Goal: Task Accomplishment & Management: Manage account settings

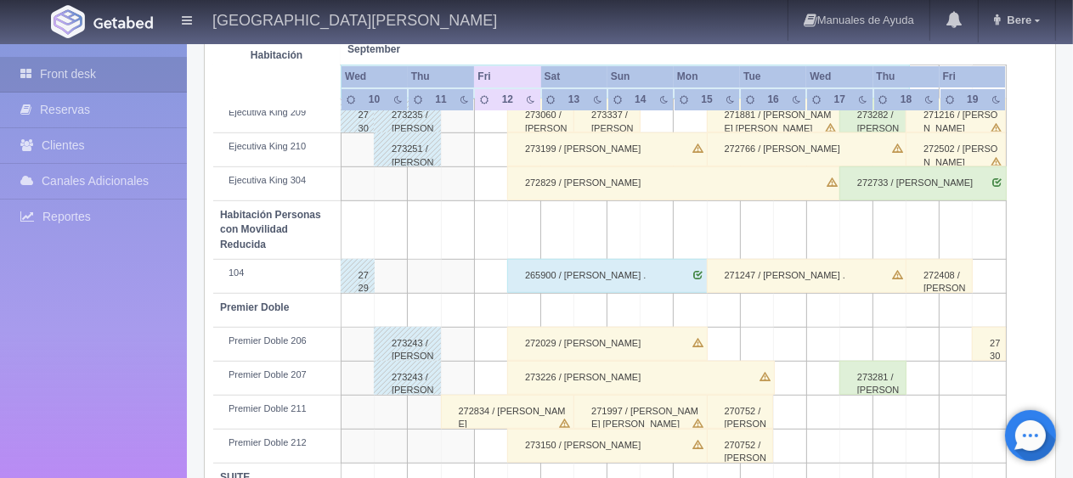
scroll to position [906, 0]
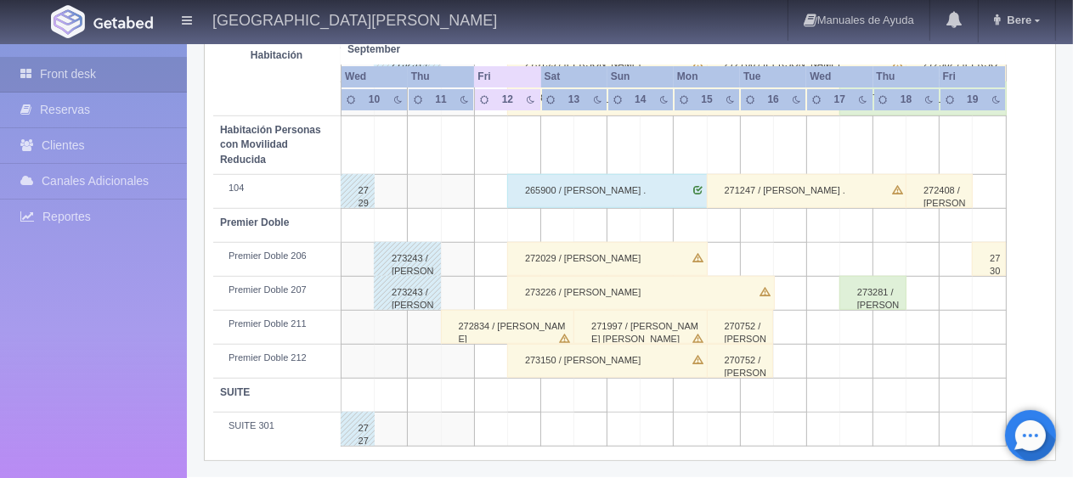
click at [595, 259] on div "272029 / [PERSON_NAME]" at bounding box center [607, 259] width 201 height 34
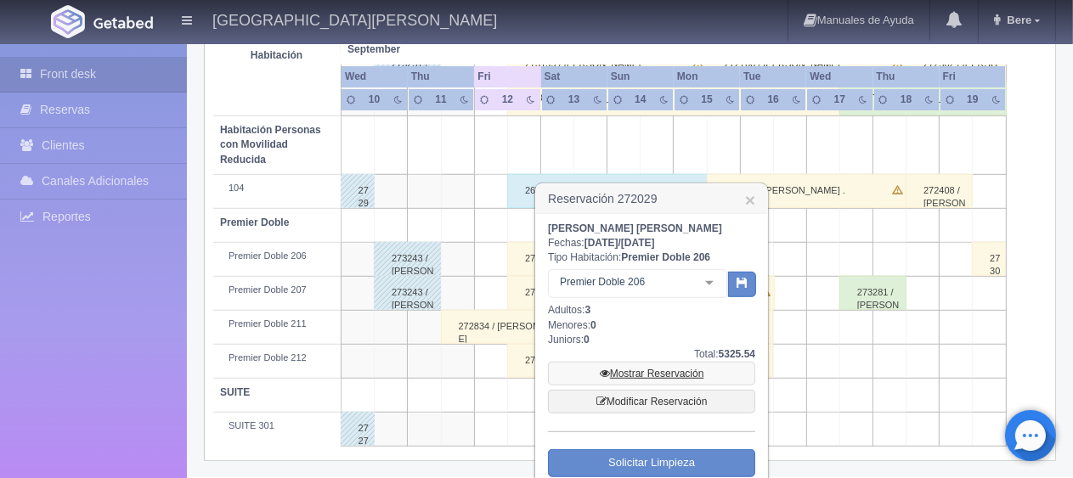
click at [624, 381] on link "Mostrar Reservación" at bounding box center [651, 374] width 207 height 24
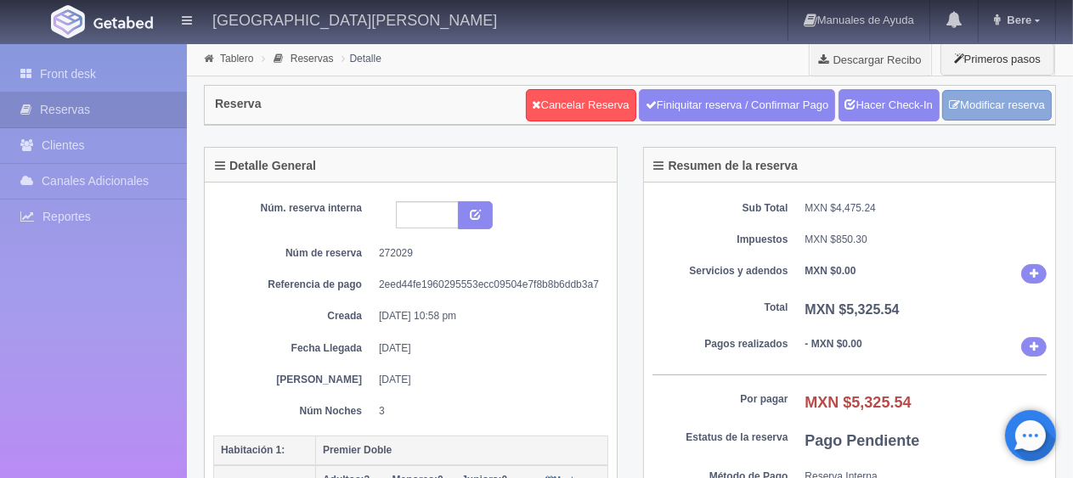
click at [1026, 114] on link "Modificar reserva" at bounding box center [997, 105] width 110 height 31
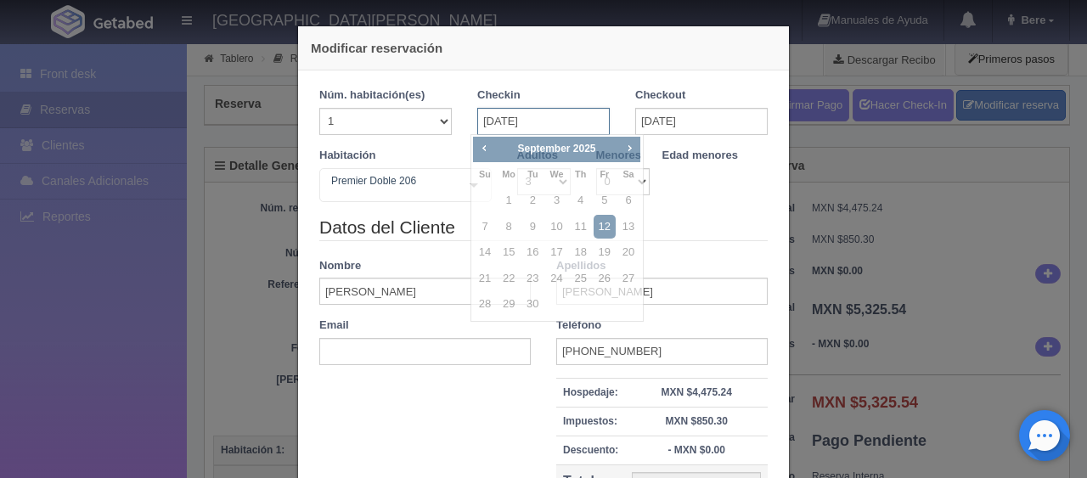
click at [544, 116] on input "[DATE]" at bounding box center [543, 121] width 133 height 27
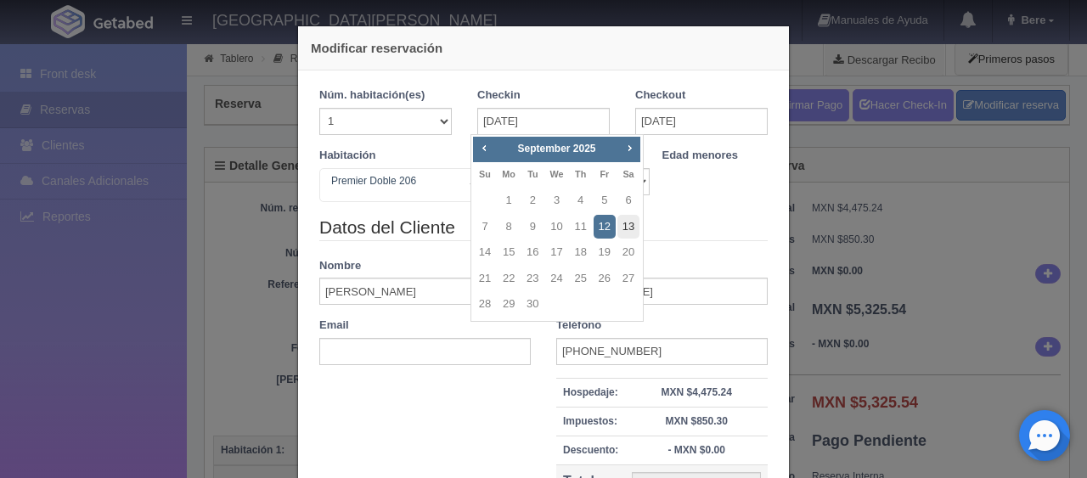
click at [630, 229] on link "13" at bounding box center [629, 227] width 22 height 25
type input "[DATE]"
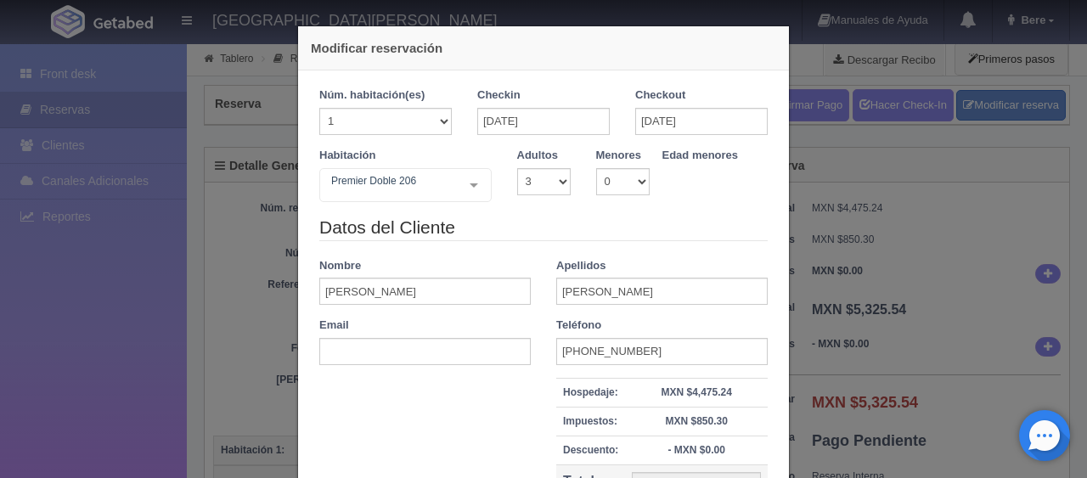
checkbox input "false"
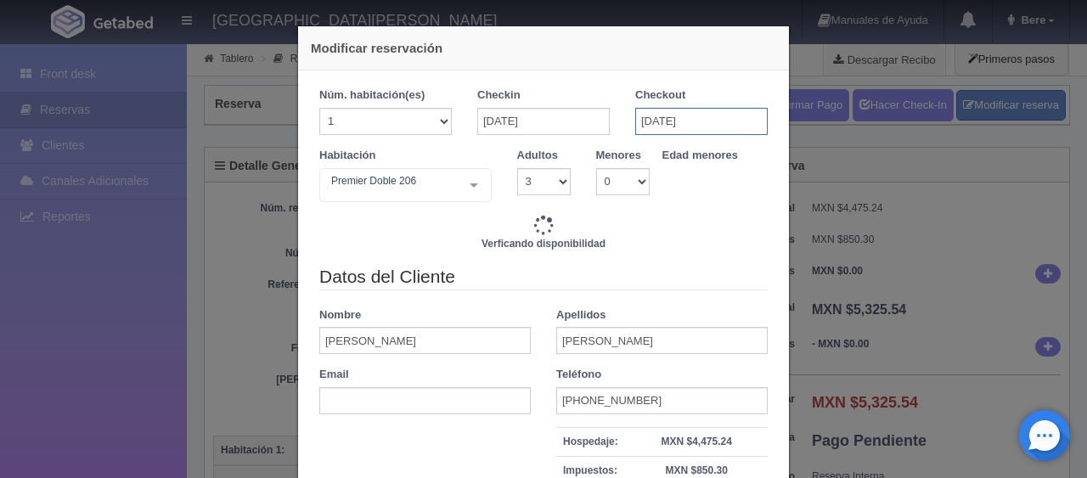
click at [654, 121] on input "[DATE]" at bounding box center [702, 121] width 133 height 27
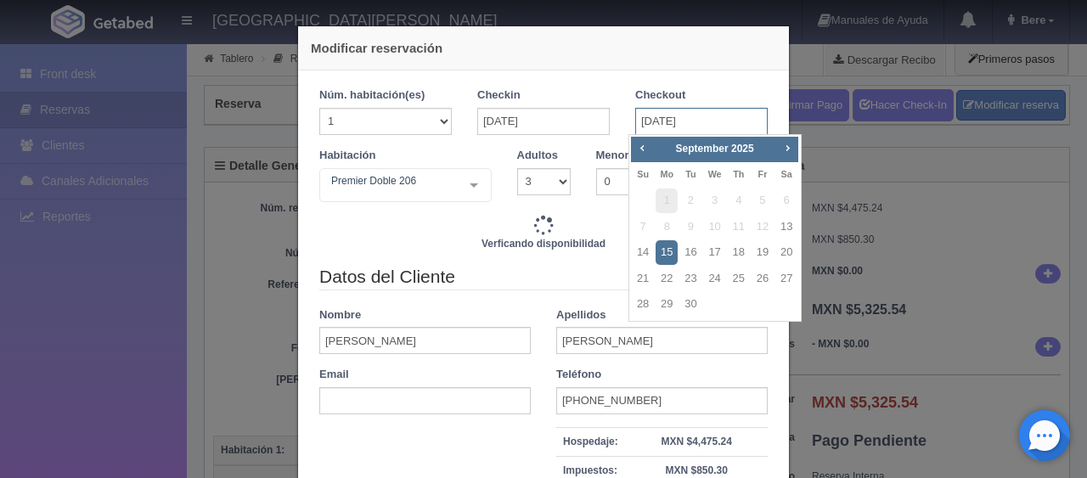
type input "3798.00"
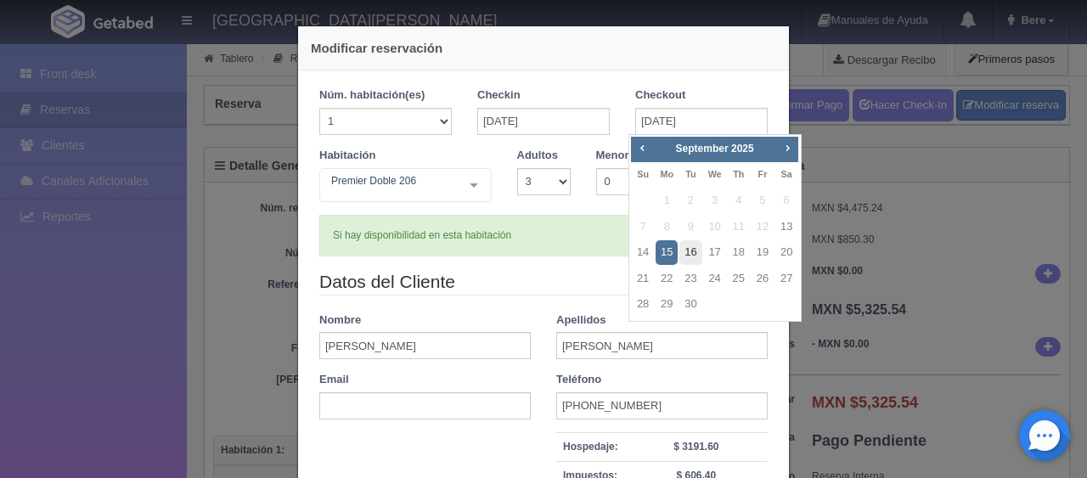
click at [686, 253] on link "16" at bounding box center [691, 252] width 22 height 25
type input "16-09-2025"
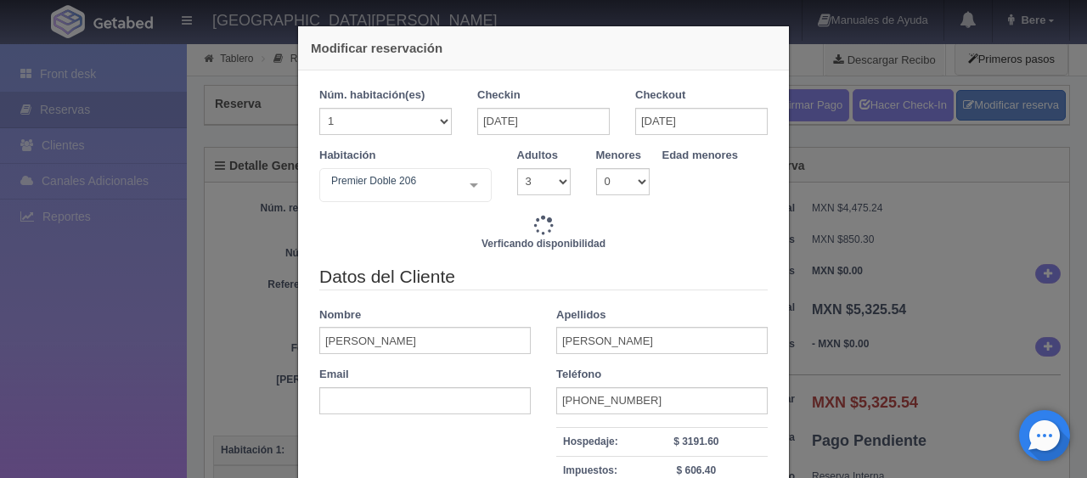
type input "5697.00"
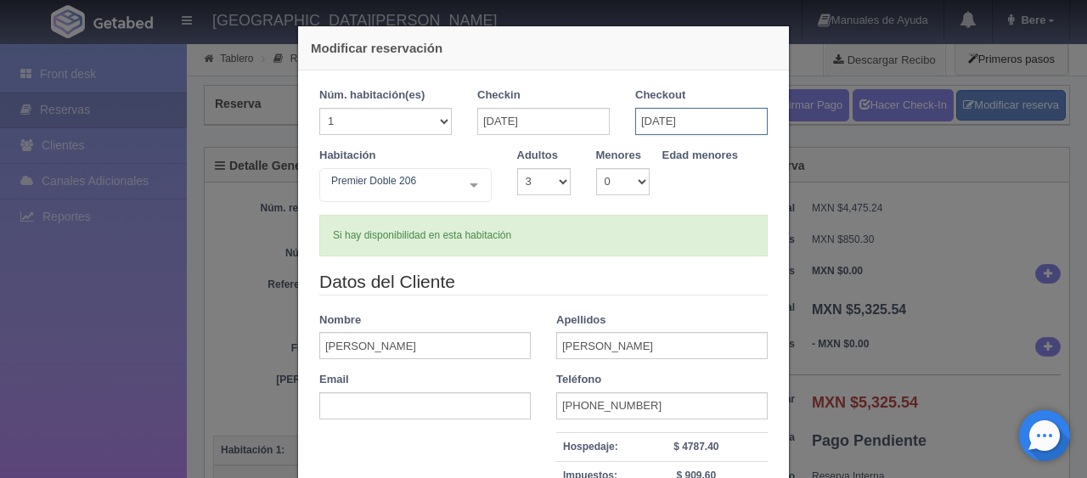
click at [649, 124] on input "16-09-2025" at bounding box center [702, 121] width 133 height 27
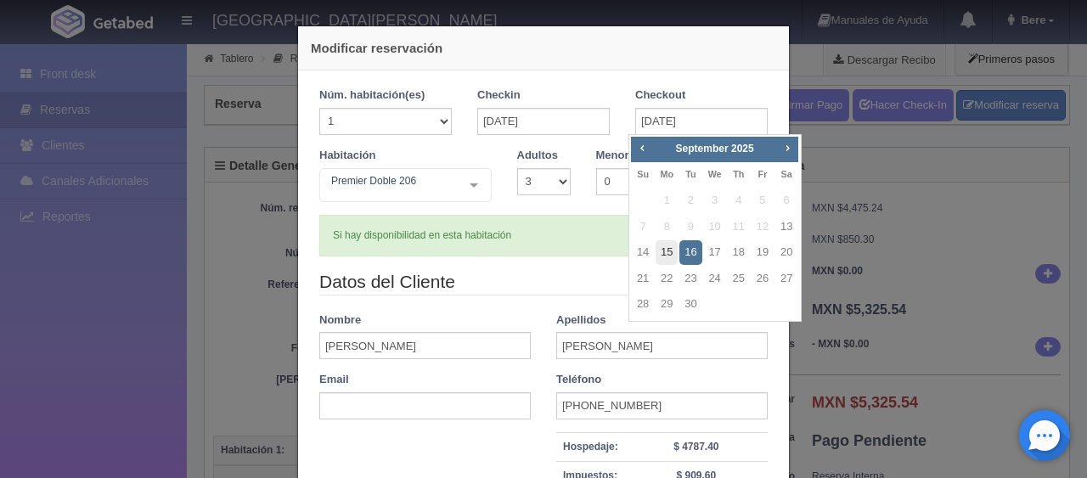
click at [663, 252] on link "15" at bounding box center [667, 252] width 22 height 25
type input "[DATE]"
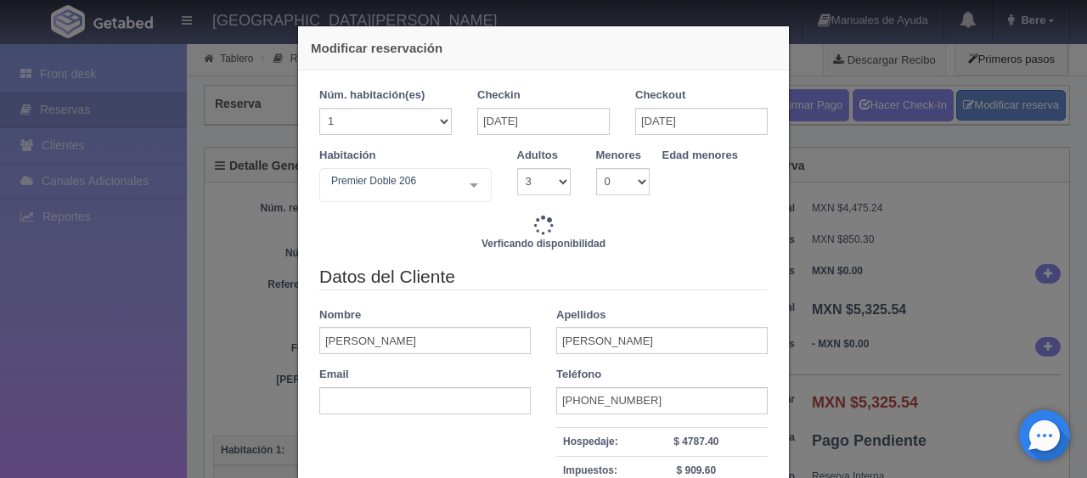
type input "3798.00"
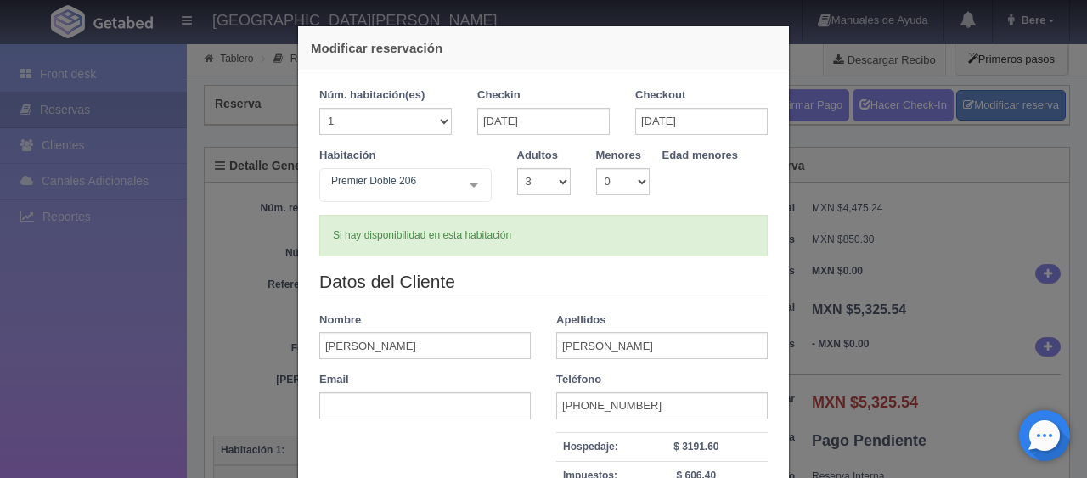
click at [650, 308] on div "Datos del Cliente Nombre Sergio Apellidos Ramirez Garcia Email Teléfono 52 (271…" at bounding box center [544, 437] width 474 height 336
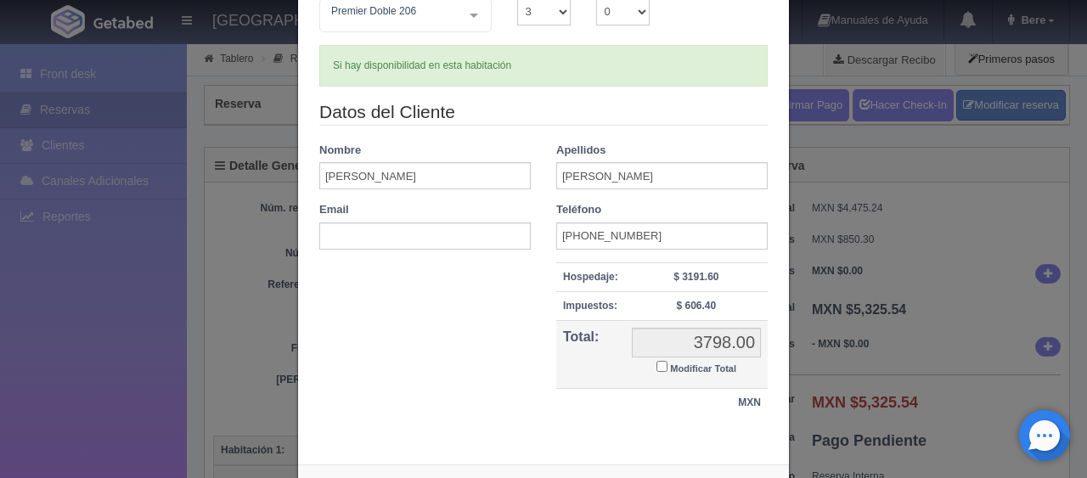
click at [657, 367] on input "Modificar Total" at bounding box center [662, 366] width 11 height 11
checkbox input "true"
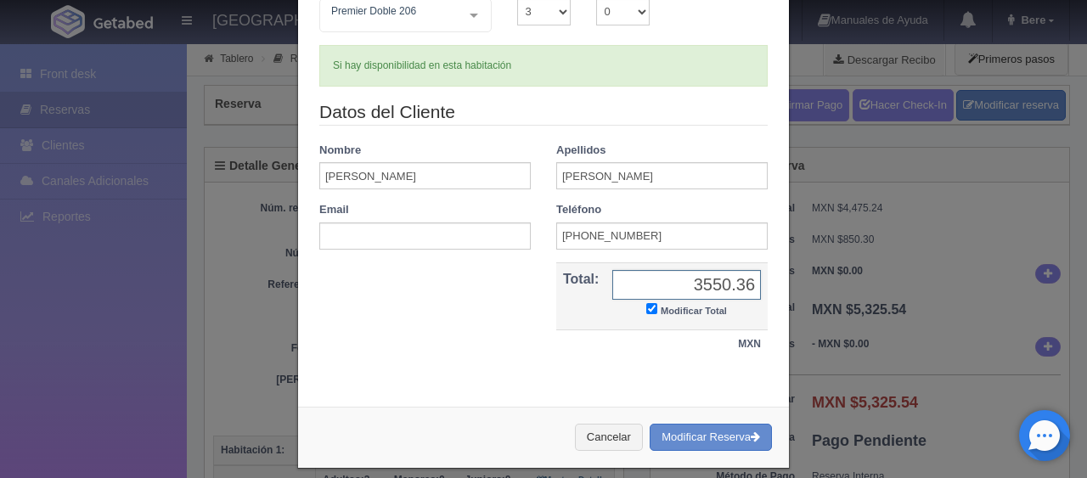
type input "3550.36"
click at [671, 117] on legend "Datos del Cliente" at bounding box center [543, 112] width 449 height 26
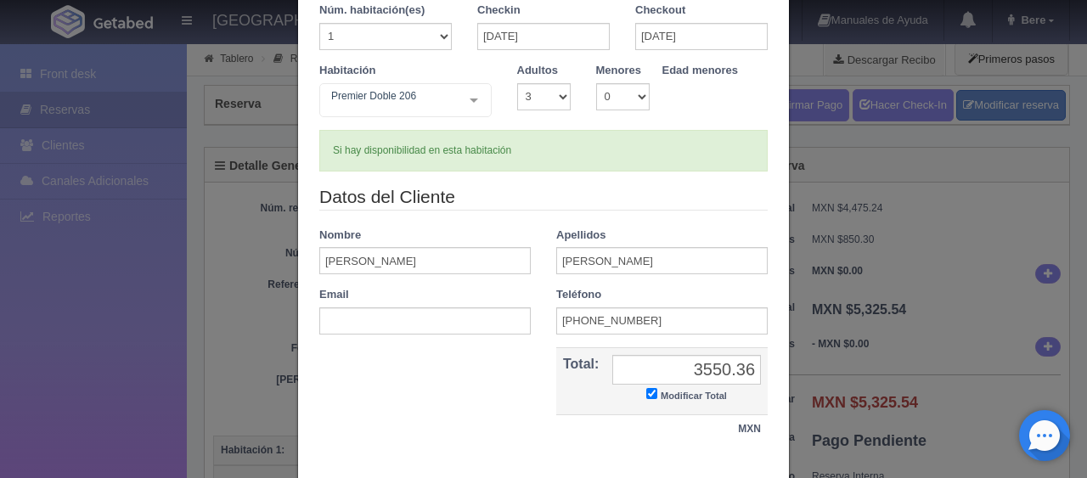
scroll to position [184, 0]
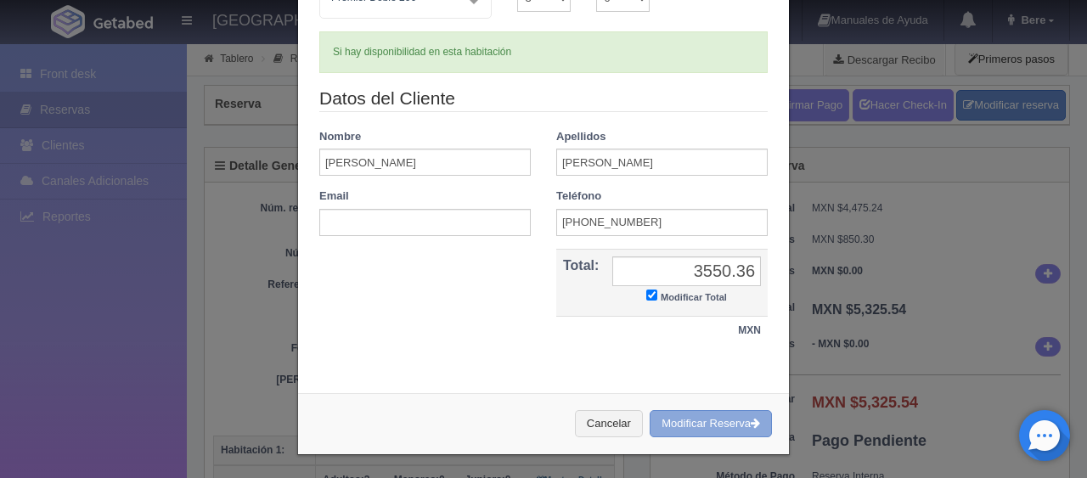
click at [680, 415] on button "Modificar Reserva" at bounding box center [711, 424] width 122 height 28
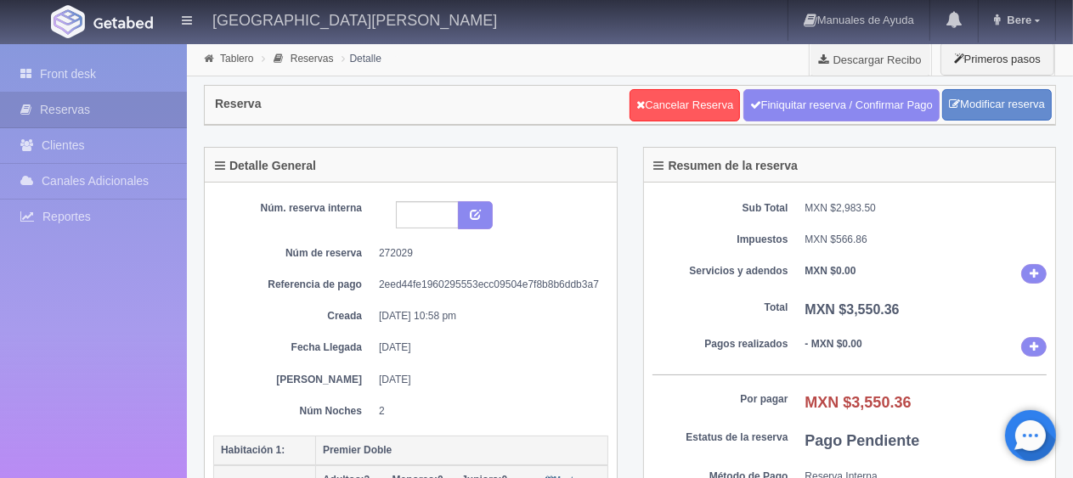
scroll to position [170, 0]
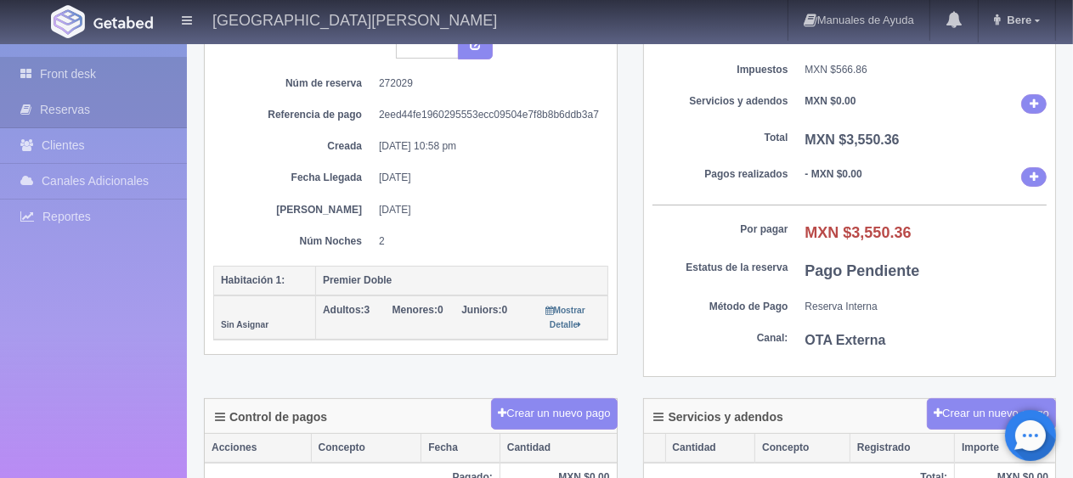
click at [90, 71] on link "Front desk" at bounding box center [93, 74] width 187 height 35
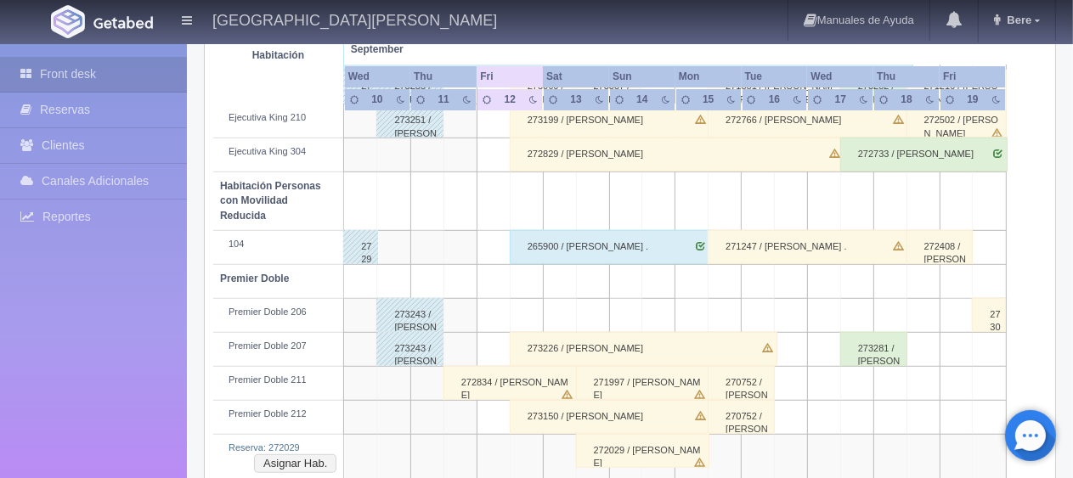
scroll to position [935, 0]
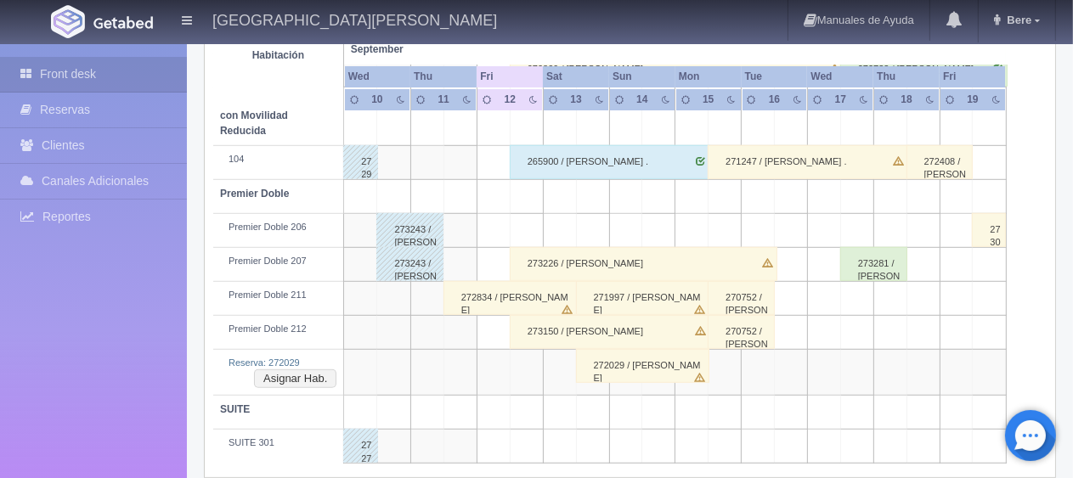
click at [652, 355] on div "272029 / [PERSON_NAME]" at bounding box center [643, 366] width 134 height 34
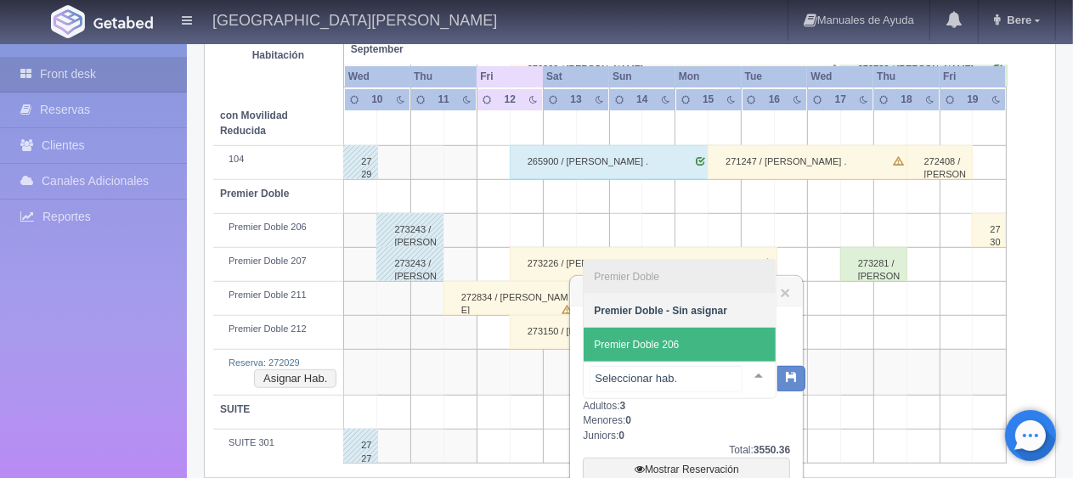
click at [675, 344] on span "Premier Doble 206" at bounding box center [636, 345] width 85 height 12
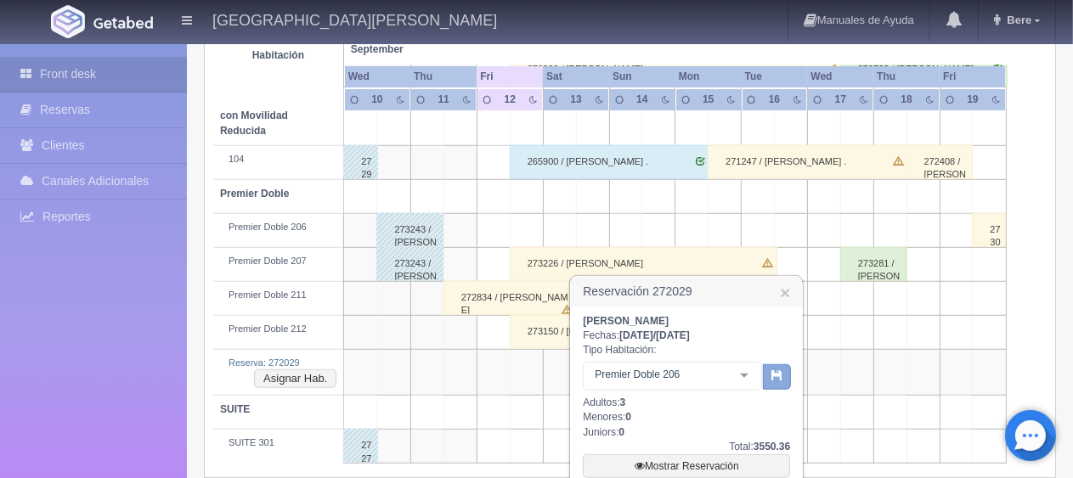
click at [780, 376] on icon "button" at bounding box center [776, 375] width 11 height 11
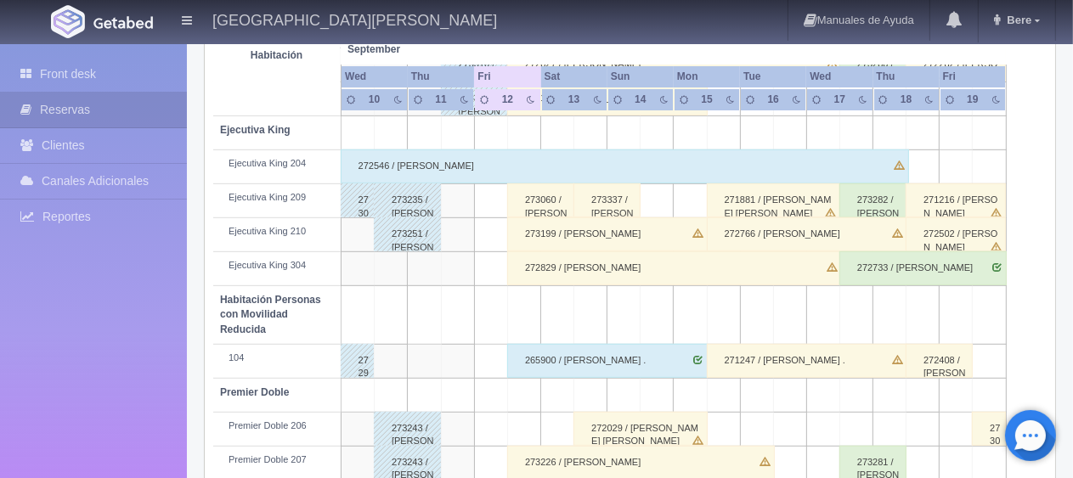
scroll to position [651, 0]
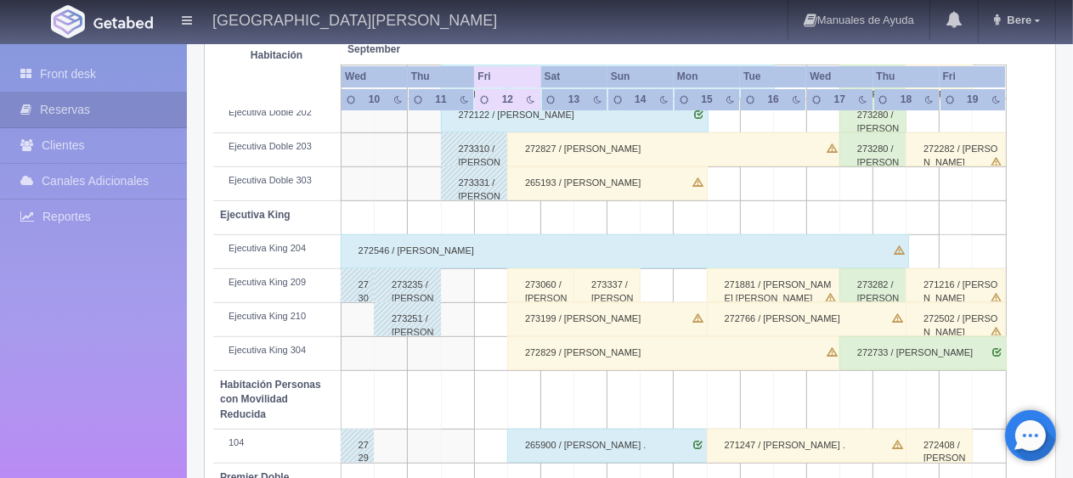
click at [627, 257] on div "272546 / [PERSON_NAME]" at bounding box center [625, 251] width 569 height 34
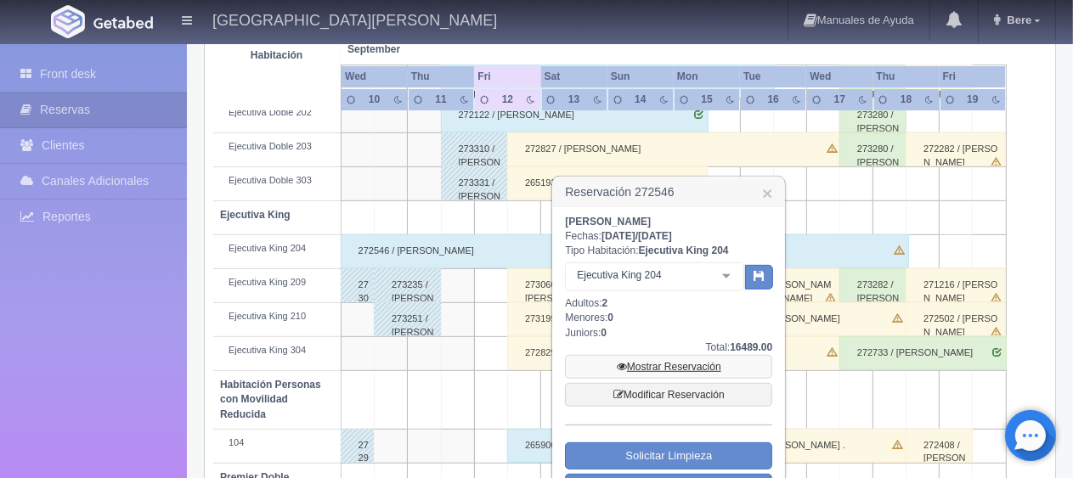
click at [667, 371] on link "Mostrar Reservación" at bounding box center [668, 367] width 207 height 24
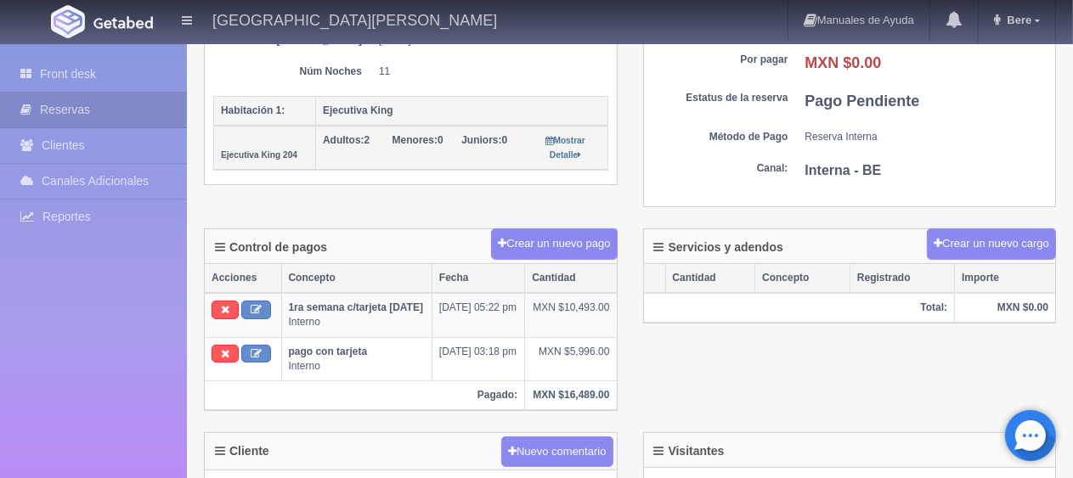
scroll to position [85, 0]
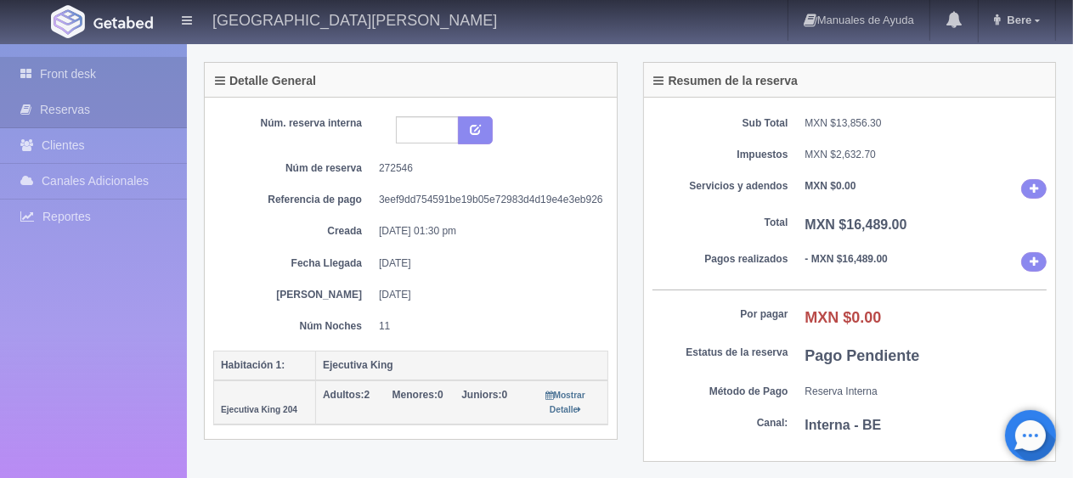
click at [54, 75] on link "Front desk" at bounding box center [93, 74] width 187 height 35
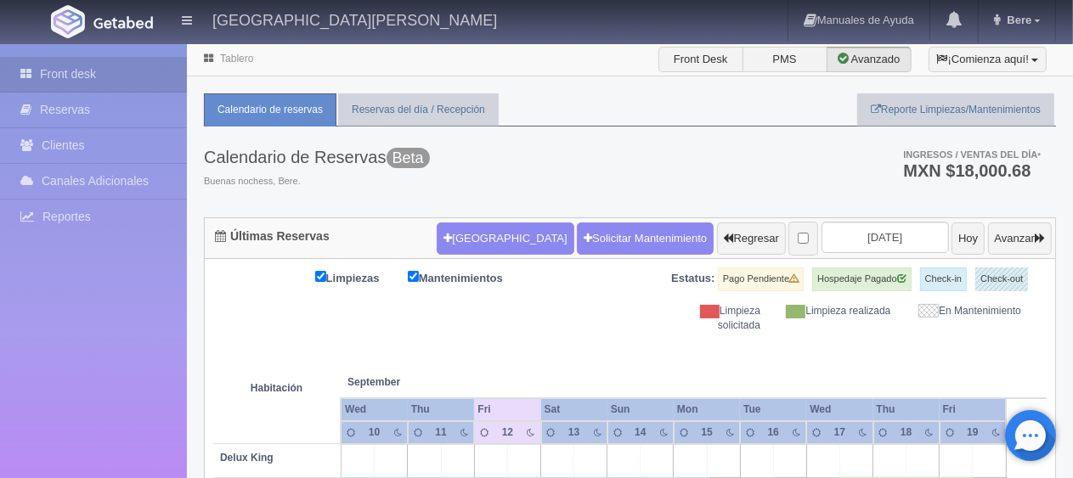
scroll to position [340, 0]
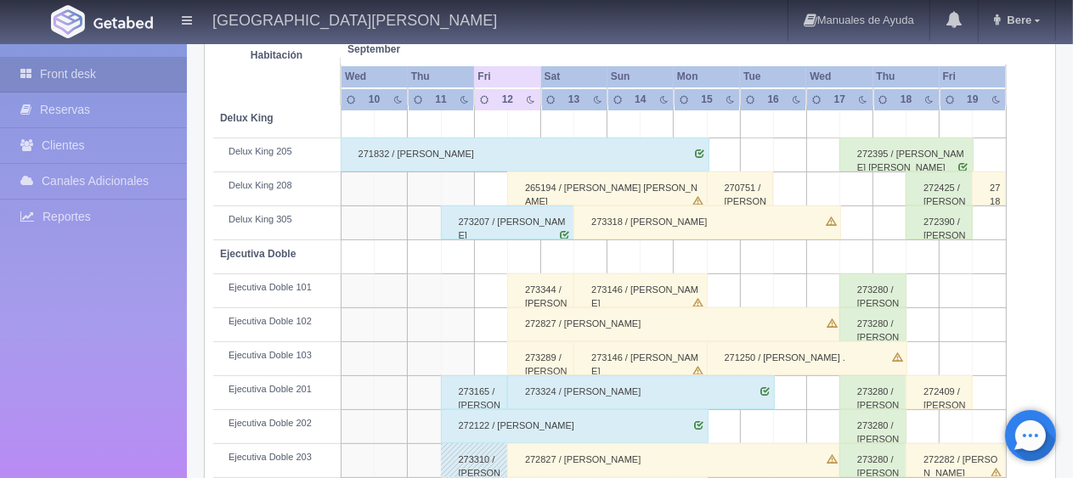
click at [537, 360] on div "273289 / [PERSON_NAME] ." at bounding box center [540, 359] width 67 height 34
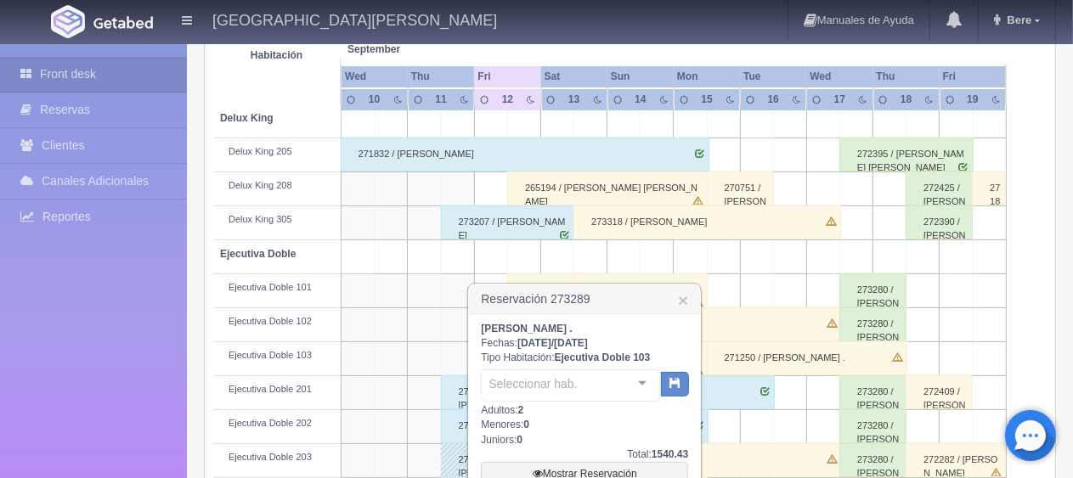
scroll to position [510, 0]
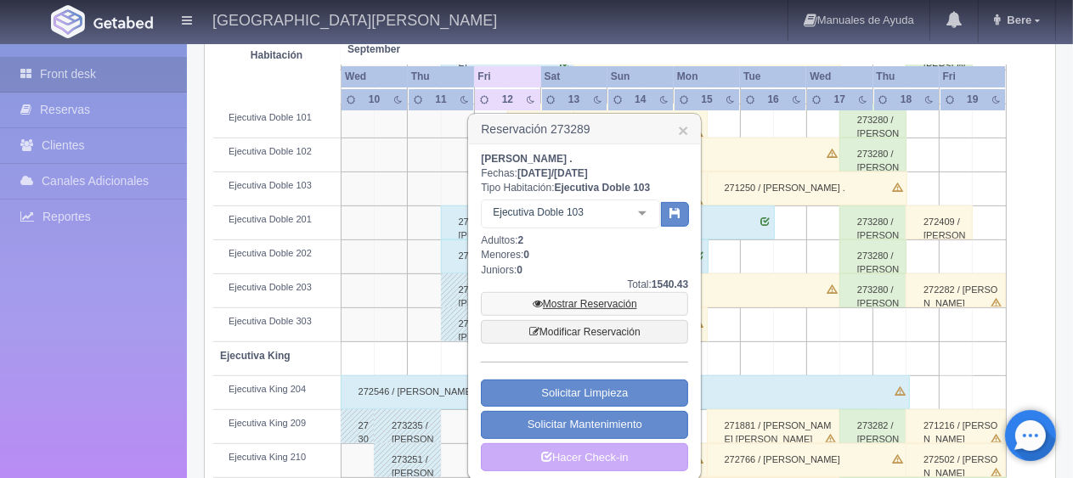
click at [566, 302] on link "Mostrar Reservación" at bounding box center [584, 304] width 207 height 24
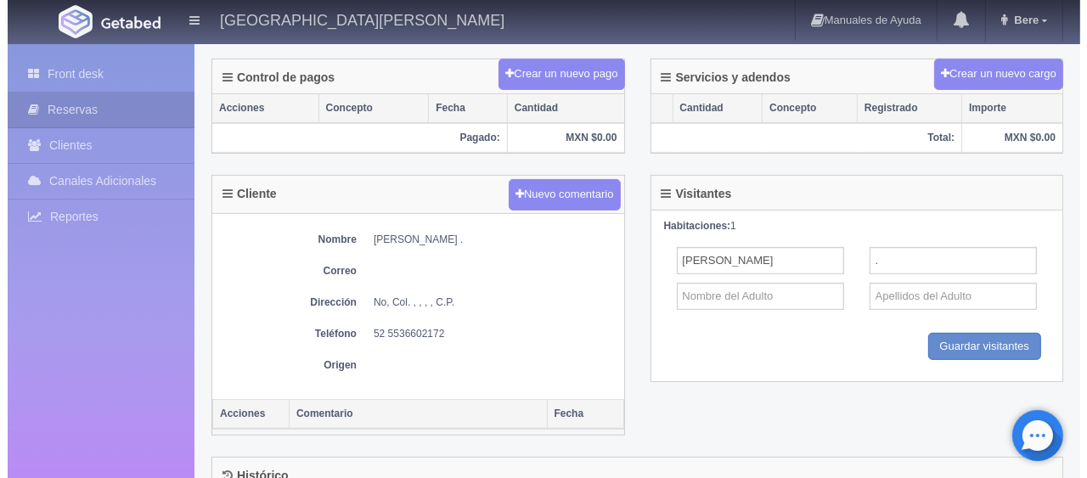
scroll to position [170, 0]
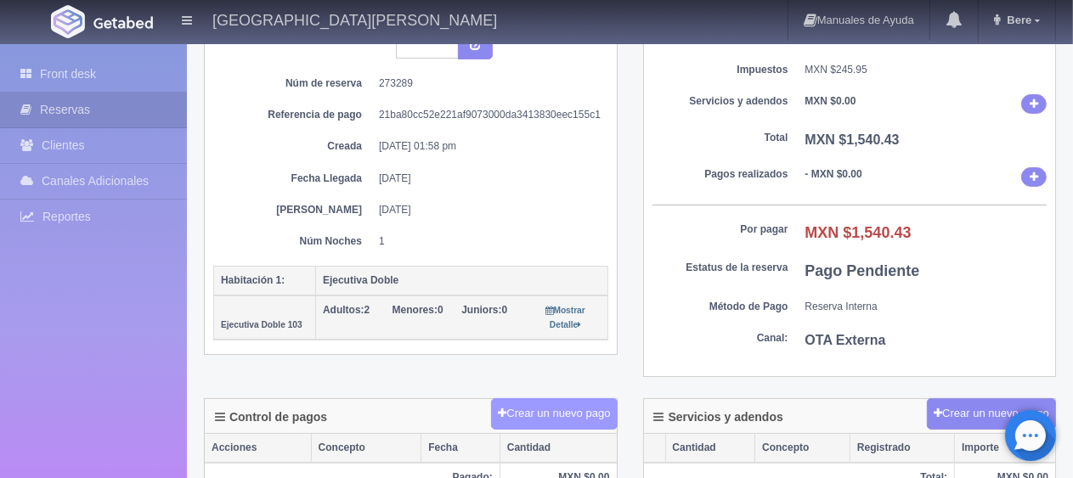
click at [523, 401] on button "Crear un nuevo pago" at bounding box center [554, 413] width 126 height 31
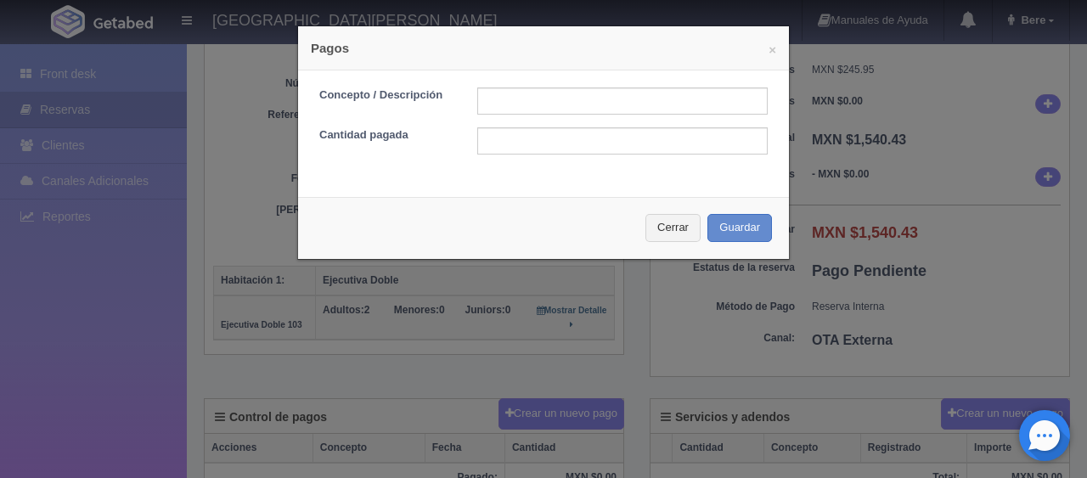
click at [534, 82] on div "Concepto / Descripción Cantidad pagada" at bounding box center [543, 128] width 491 height 114
drag, startPoint x: 532, startPoint y: 105, endPoint x: 552, endPoint y: 110, distance: 21.0
click at [532, 105] on input "text" at bounding box center [622, 101] width 291 height 27
type input "Total Tarjeta"
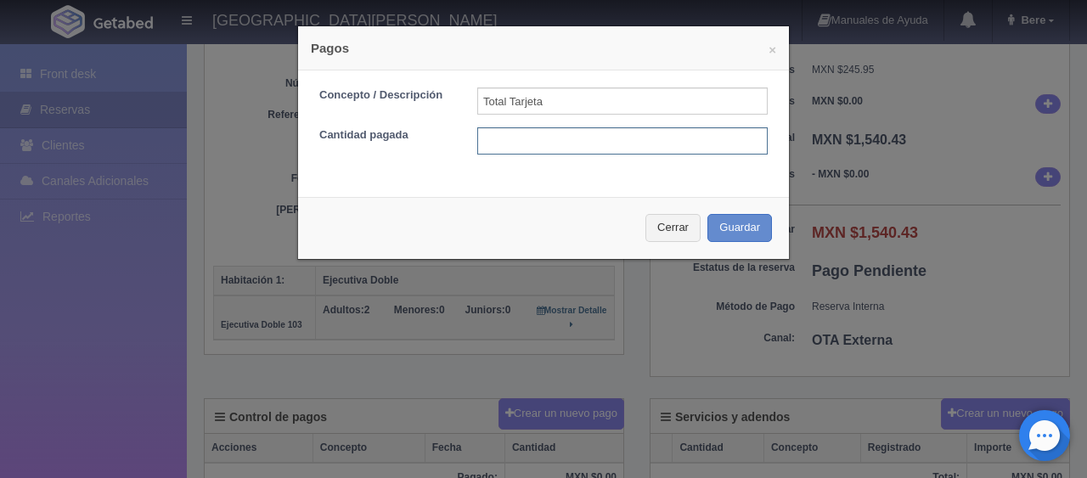
click at [602, 142] on input "text" at bounding box center [622, 140] width 291 height 27
type input "1540.43"
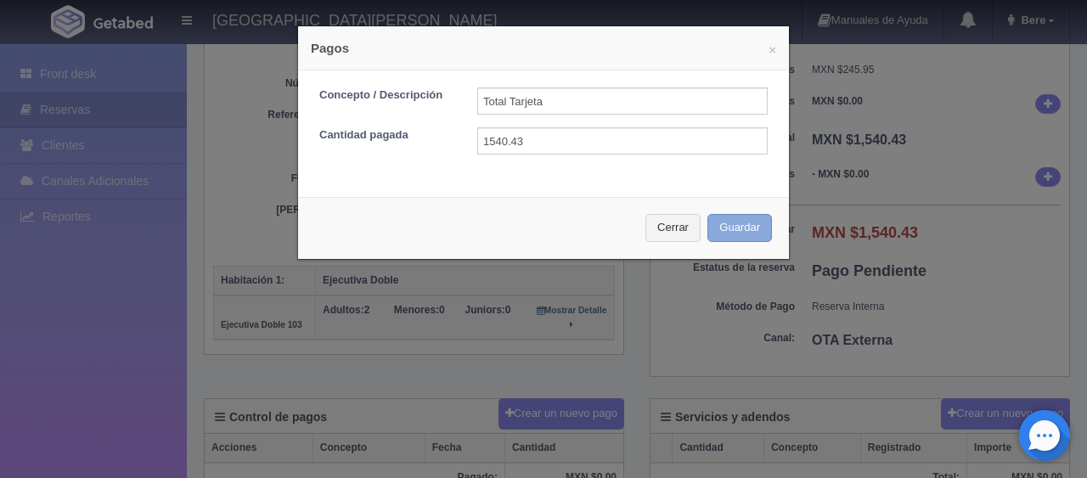
click at [737, 233] on button "Guardar" at bounding box center [740, 228] width 65 height 28
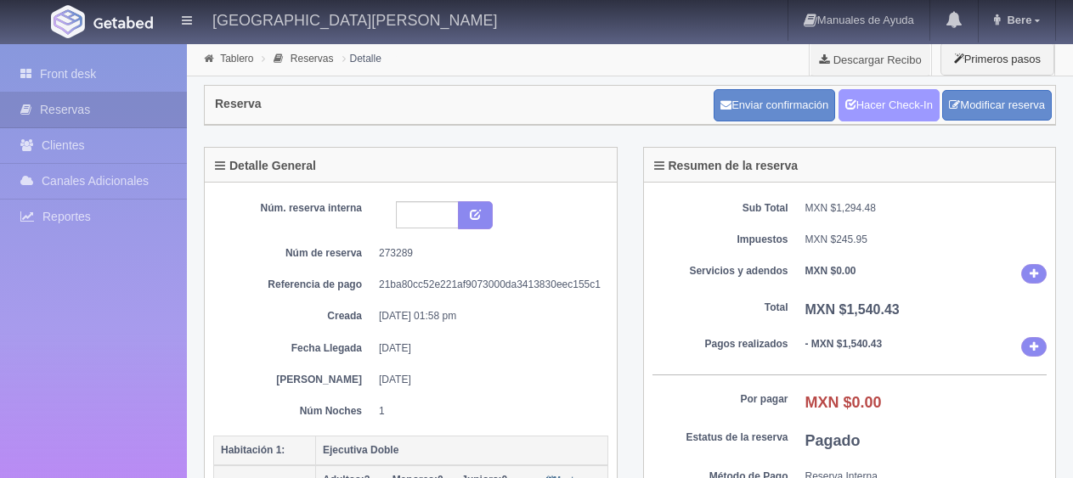
click at [890, 105] on link "Hacer Check-In" at bounding box center [889, 105] width 101 height 32
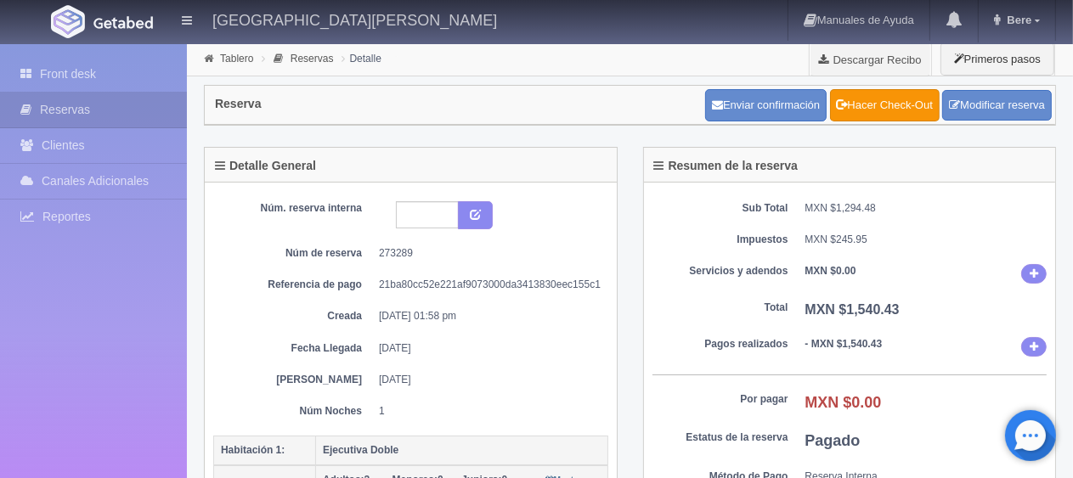
click at [772, 256] on div "Sub Total MXN $1,294.48 Impuestos MXN $245.95 Servicios y adendos MXN $0.00 Tot…" at bounding box center [850, 365] width 412 height 364
click at [82, 69] on link "Front desk" at bounding box center [93, 74] width 187 height 35
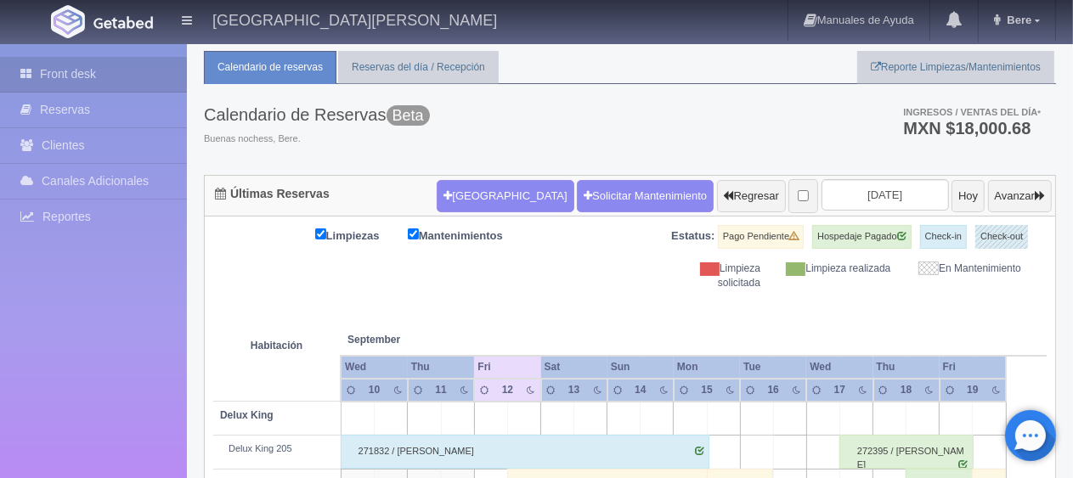
scroll to position [382, 0]
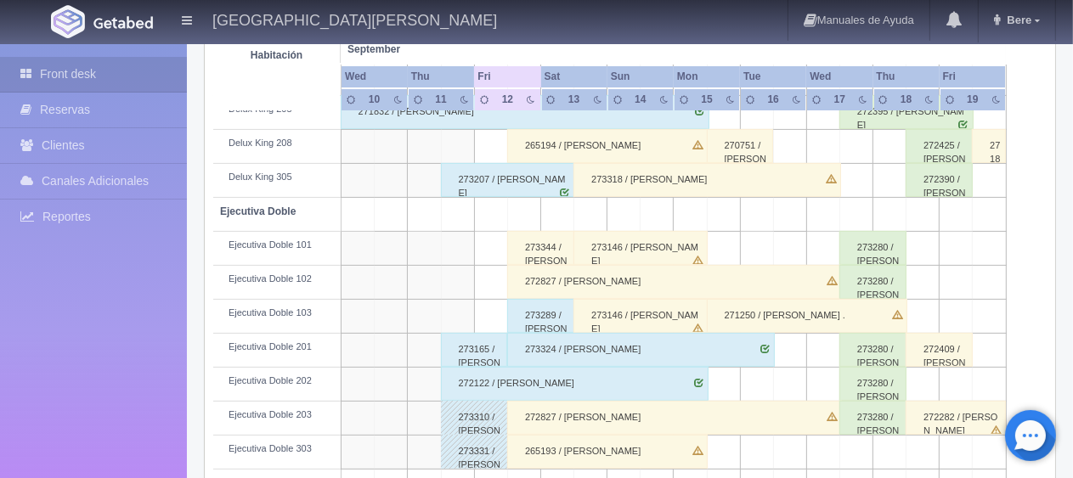
click at [253, 319] on td "Ejecutiva Doble 103" at bounding box center [276, 317] width 127 height 34
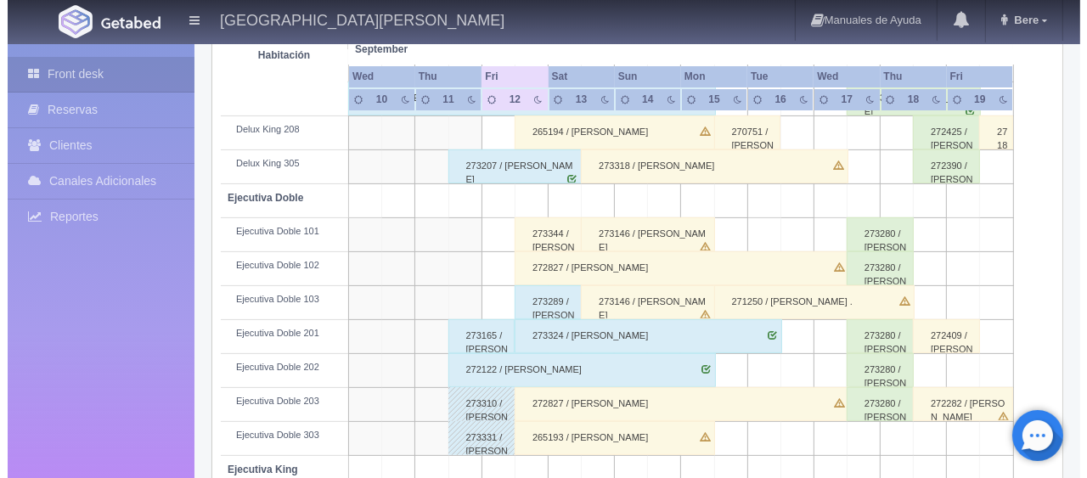
scroll to position [0, 0]
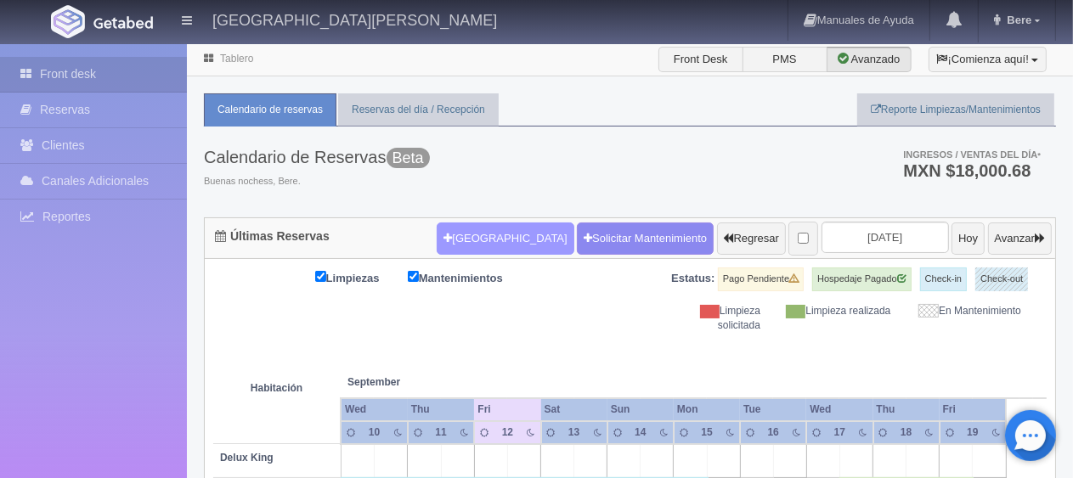
click at [487, 243] on button "Nueva Reserva" at bounding box center [505, 239] width 137 height 32
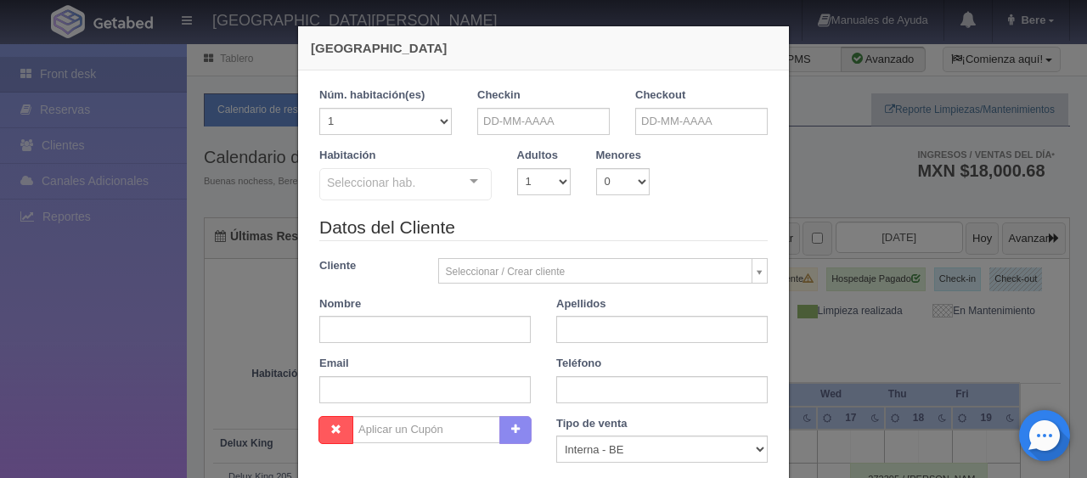
checkbox input "false"
click at [527, 118] on input "text" at bounding box center [543, 121] width 133 height 27
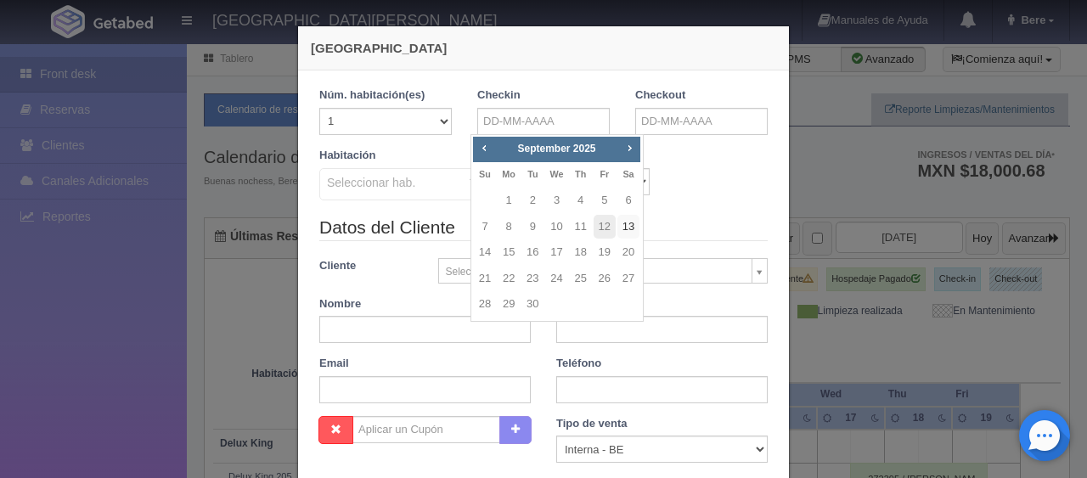
drag, startPoint x: 625, startPoint y: 229, endPoint x: 647, endPoint y: 184, distance: 50.2
click at [625, 229] on link "13" at bounding box center [629, 227] width 22 height 25
type input "13-09-2025"
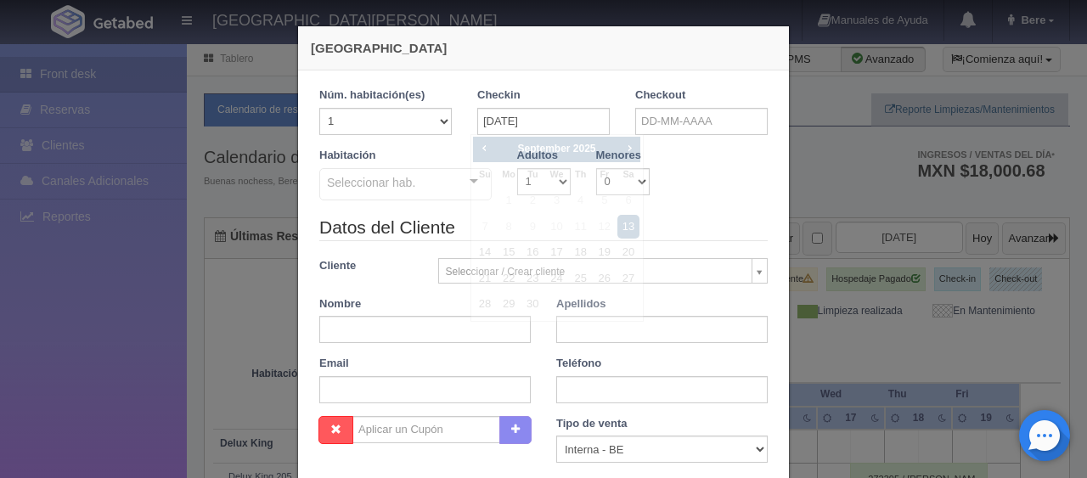
checkbox input "false"
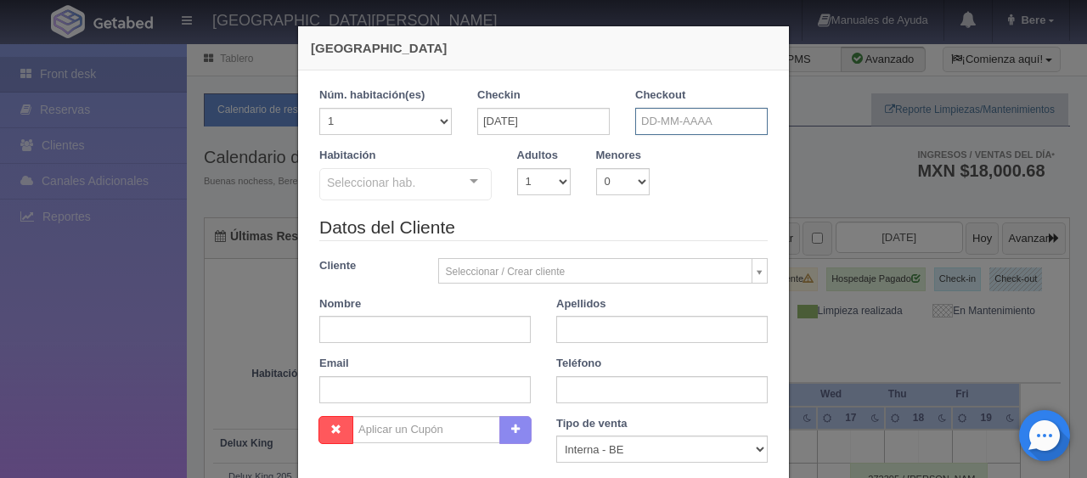
click at [675, 115] on input "text" at bounding box center [702, 121] width 133 height 27
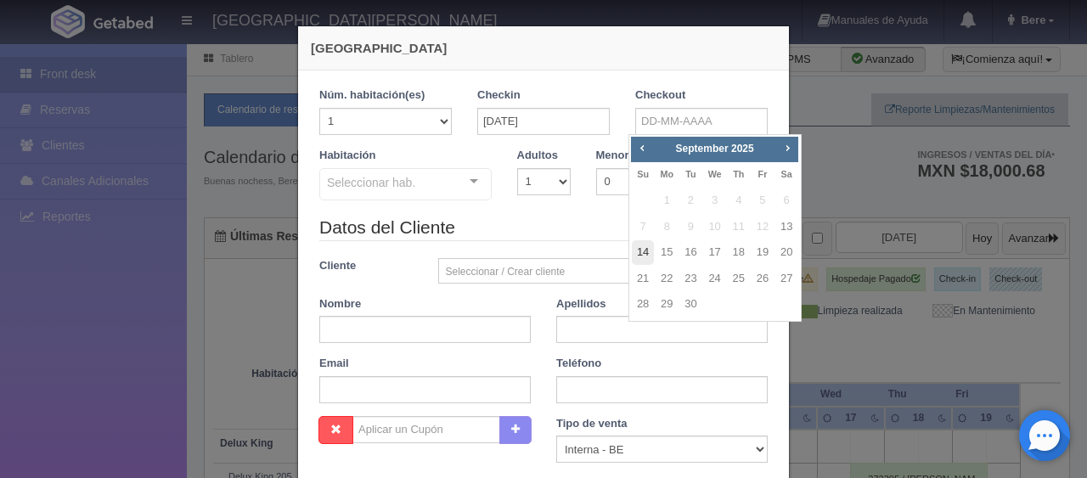
click at [642, 250] on link "14" at bounding box center [643, 252] width 22 height 25
type input "14-09-2025"
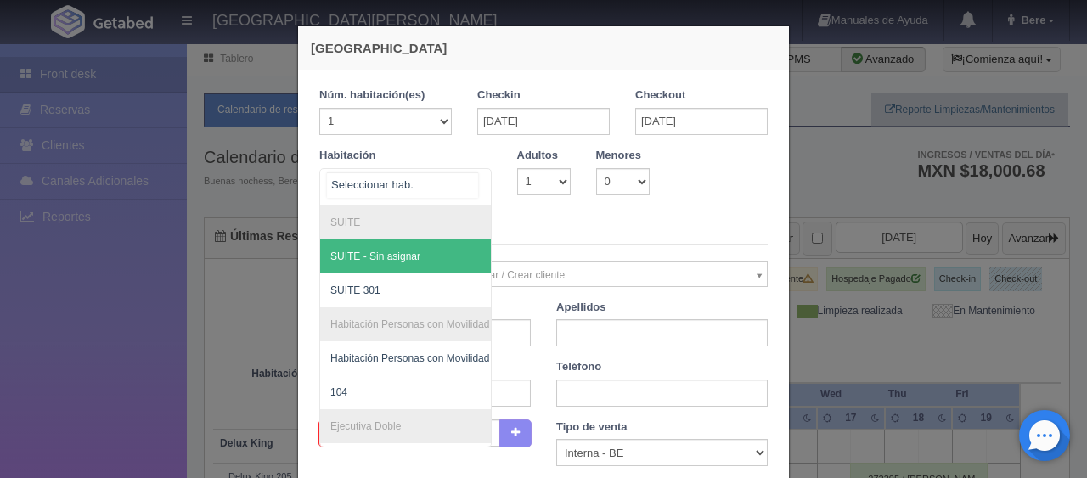
drag, startPoint x: 384, startPoint y: 191, endPoint x: 394, endPoint y: 201, distance: 13.8
click at [384, 193] on div at bounding box center [405, 186] width 172 height 37
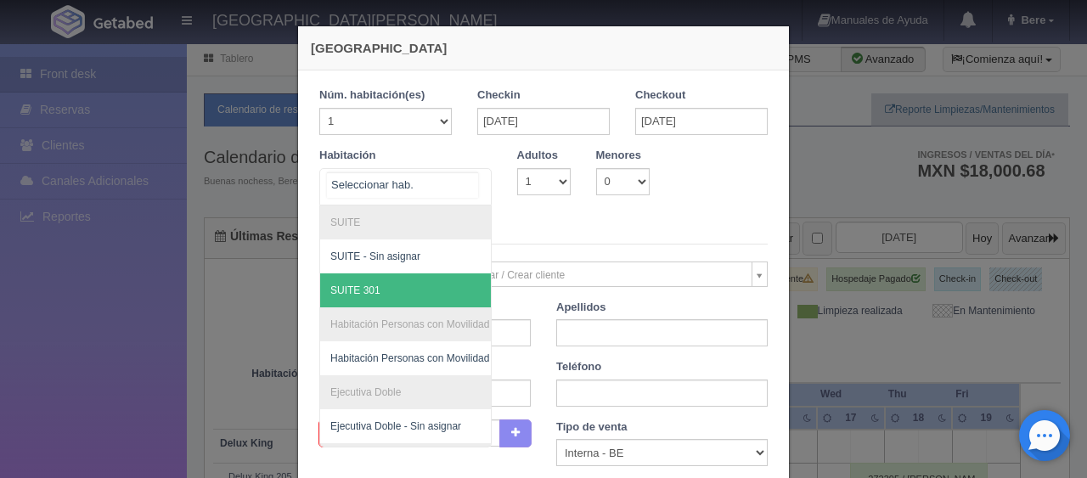
scroll to position [214, 0]
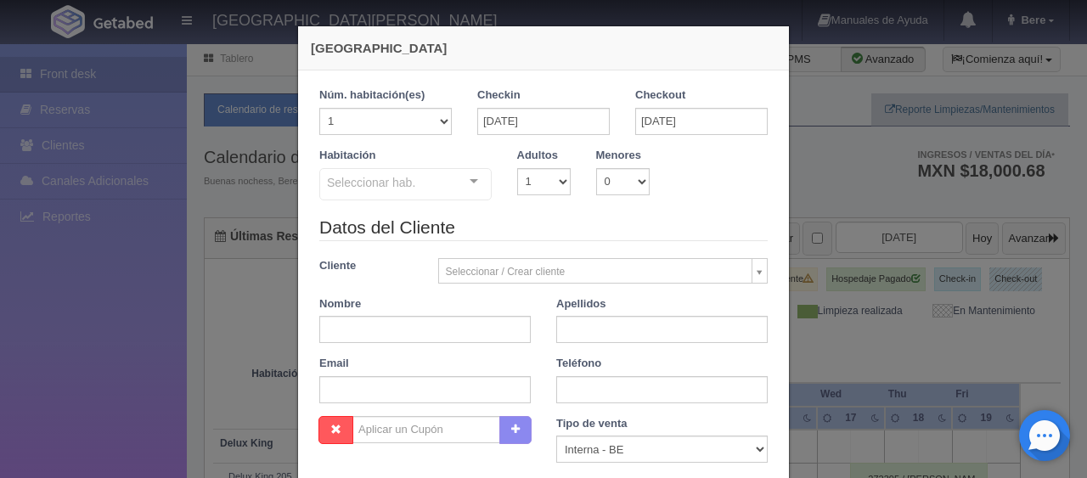
click at [593, 257] on div "Datos del Cliente Cliente Seleccionar / Crear cliente Nuevo Cliente Adriana Nav…" at bounding box center [544, 315] width 474 height 201
click at [410, 201] on div "Seleccionar hab. SUITE SUITE - Sin asignar SUITE 301 Habitación Personas con Mo…" at bounding box center [405, 185] width 172 height 34
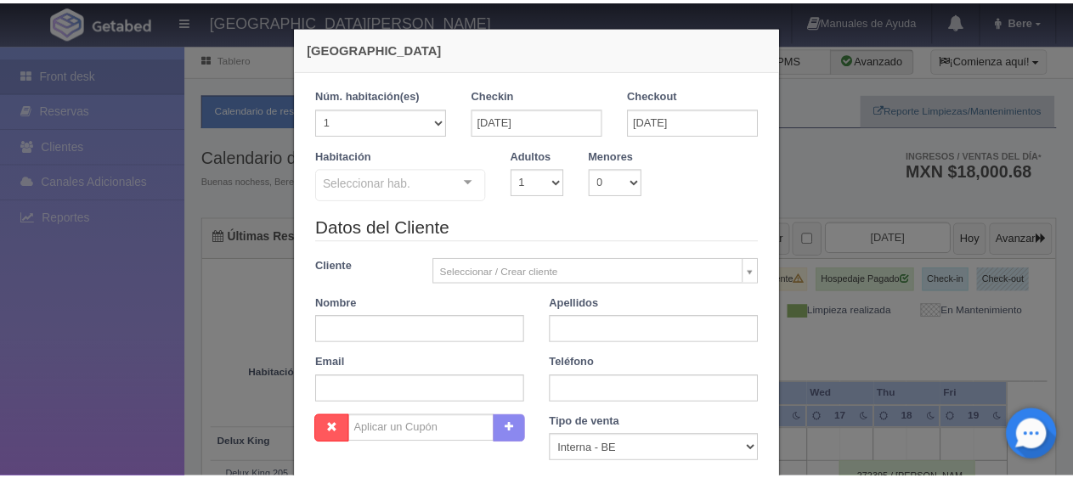
scroll to position [299, 0]
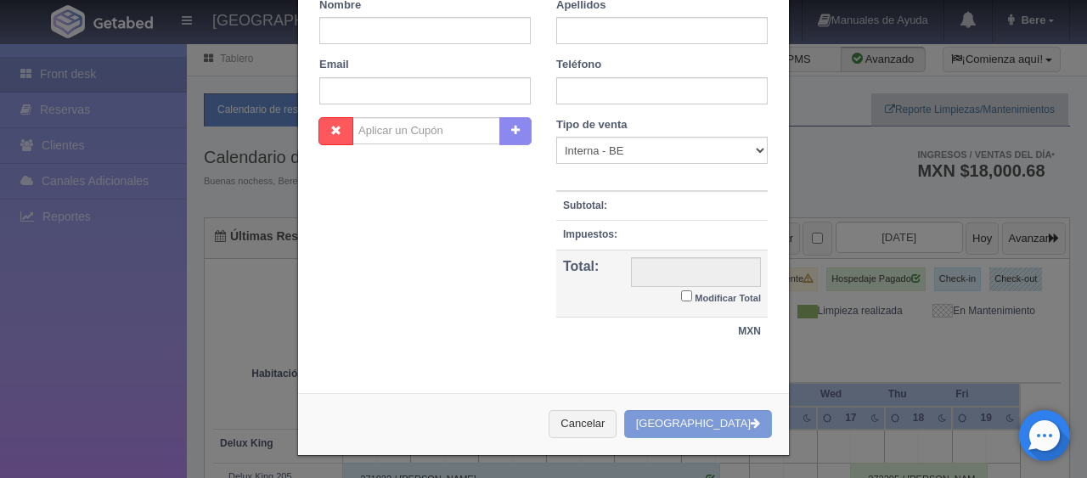
click at [1016, 313] on div "Nueva Reserva 1 Núm. habitación(es) 1 2 3 4 5 6 7 8 9 10 11 12 13 14 15 16 17 1…" at bounding box center [543, 239] width 1087 height 478
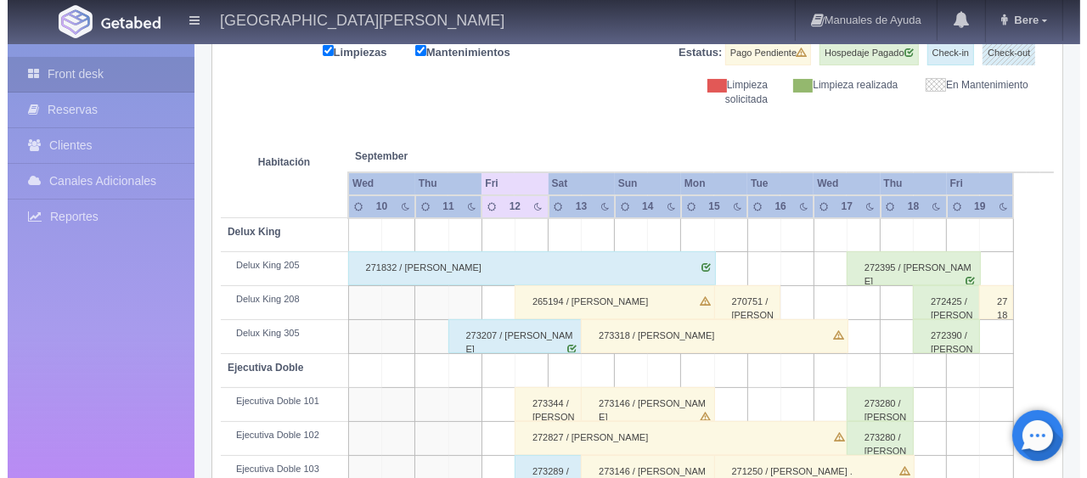
scroll to position [0, 0]
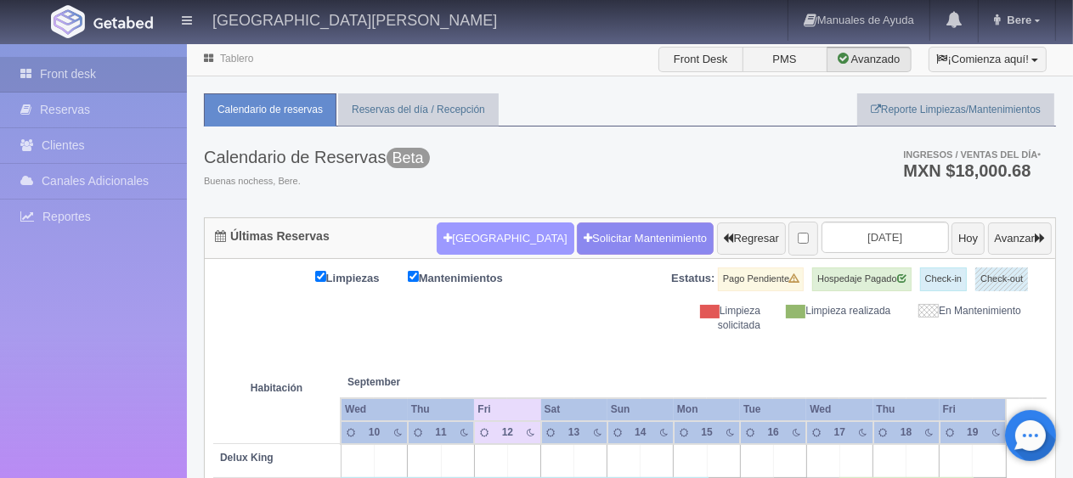
click at [486, 234] on button "[GEOGRAPHIC_DATA]" at bounding box center [505, 239] width 137 height 32
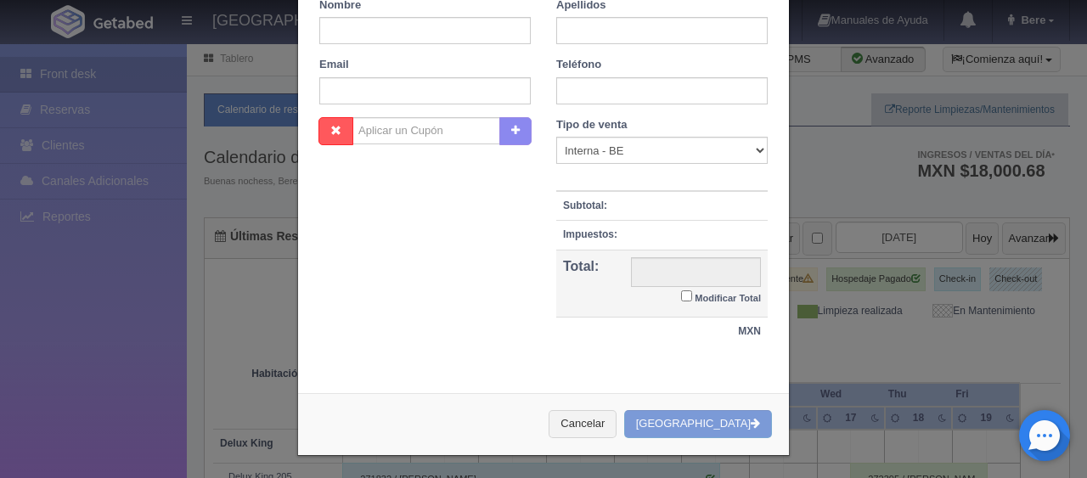
checkbox input "false"
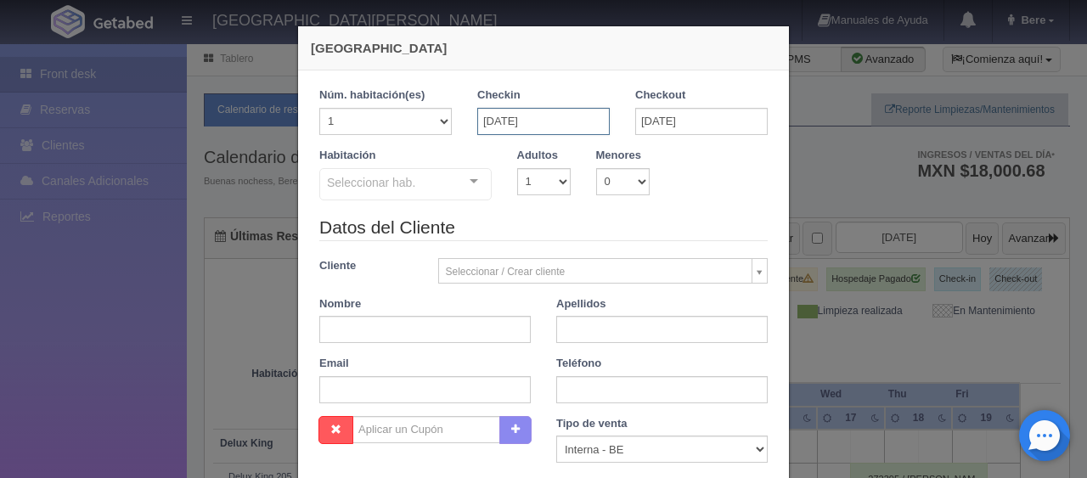
click at [539, 123] on input "[DATE]" at bounding box center [543, 121] width 133 height 27
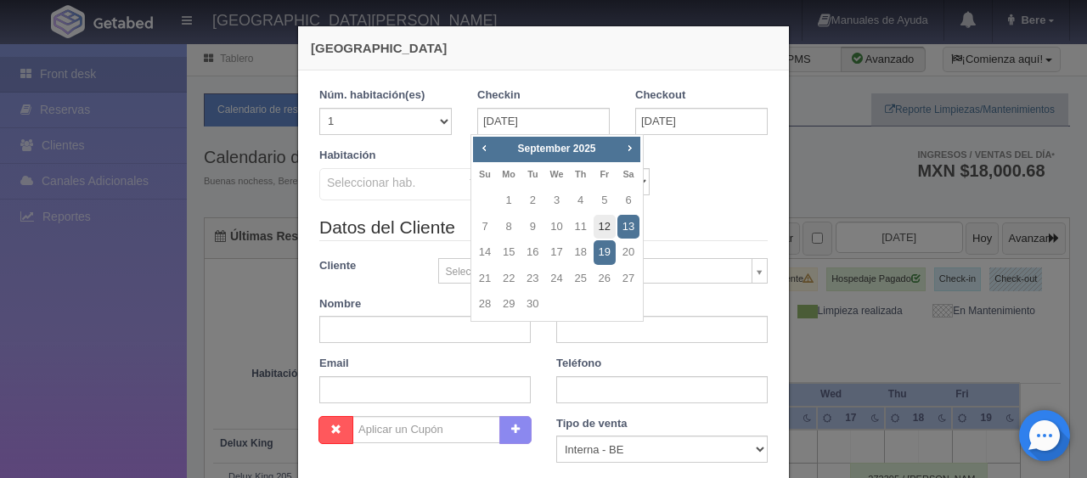
click at [605, 226] on link "12" at bounding box center [605, 227] width 22 height 25
type input "12-09-2025"
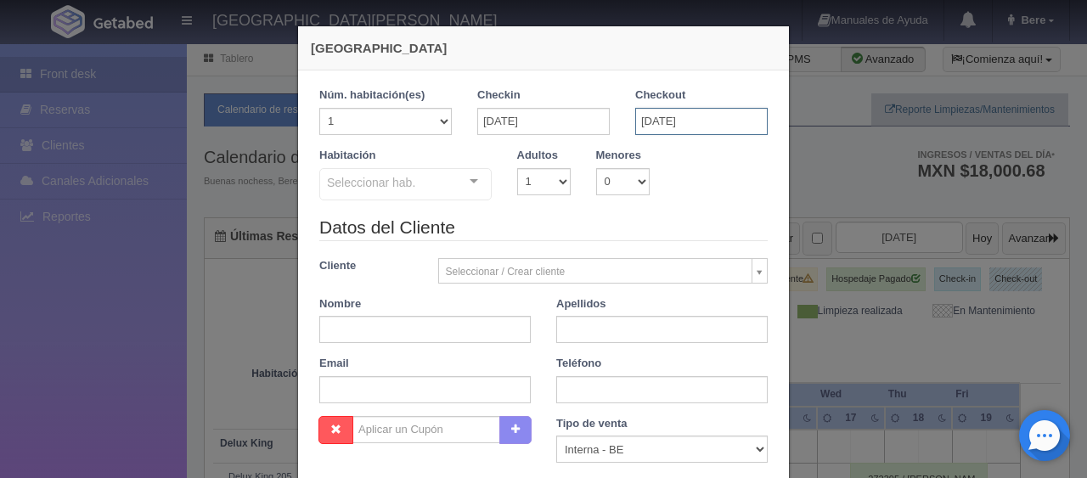
click at [686, 116] on input "14-09-2025" at bounding box center [702, 121] width 133 height 27
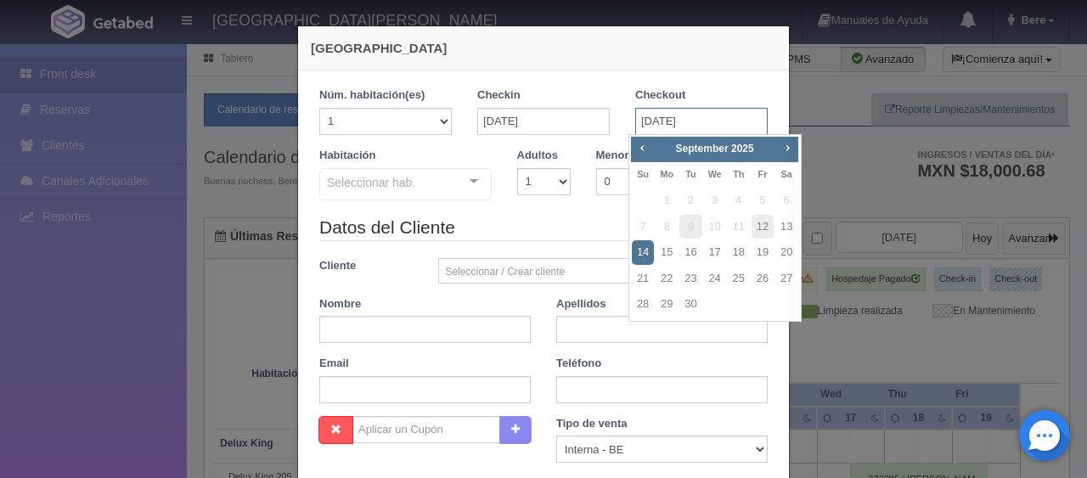
checkbox input "false"
click at [788, 228] on link "13" at bounding box center [787, 227] width 22 height 25
type input "13-09-2025"
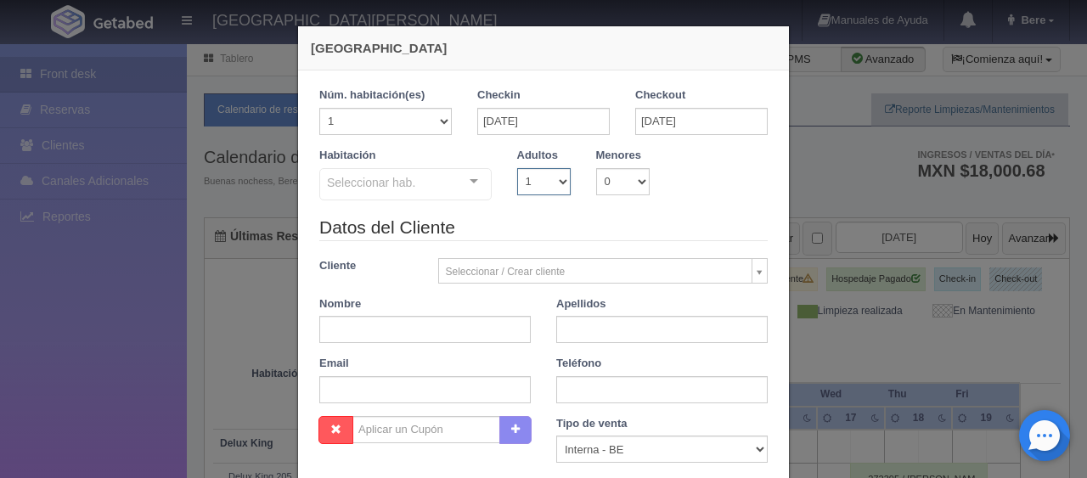
click at [547, 189] on select "1 2 3 4 5 6 7 8 9 10" at bounding box center [544, 181] width 54 height 27
click at [427, 185] on div "Seleccionar hab." at bounding box center [405, 184] width 172 height 32
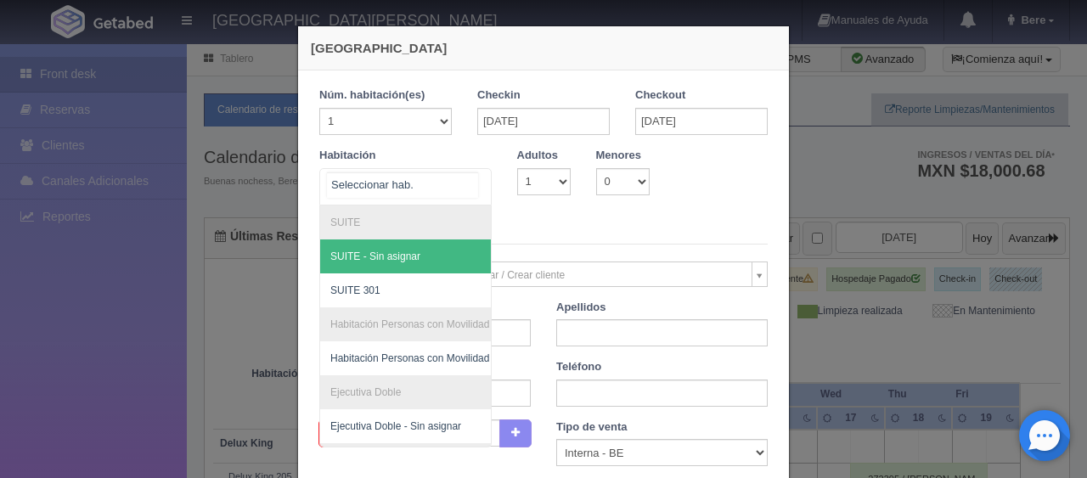
click at [395, 263] on span "SUITE - Sin asignar" at bounding box center [462, 257] width 285 height 34
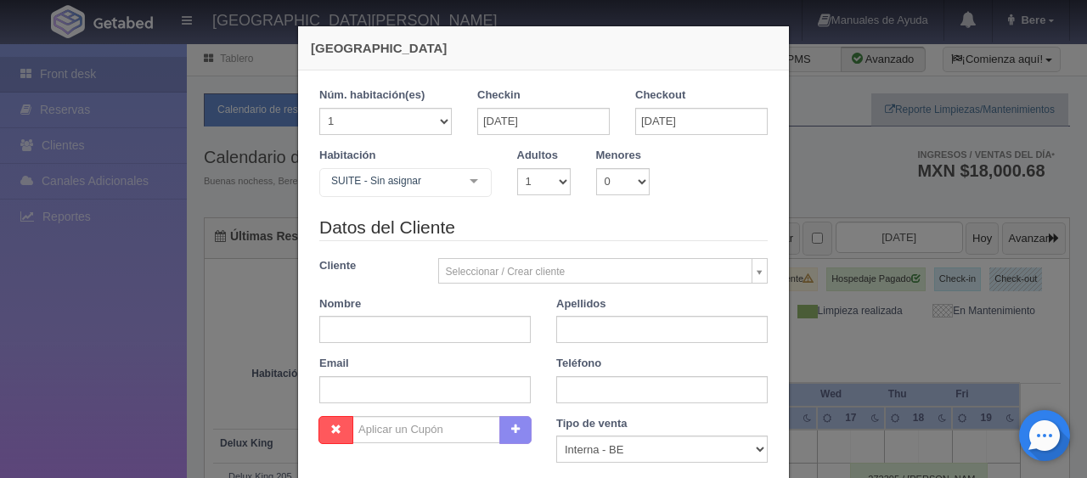
checkbox input "false"
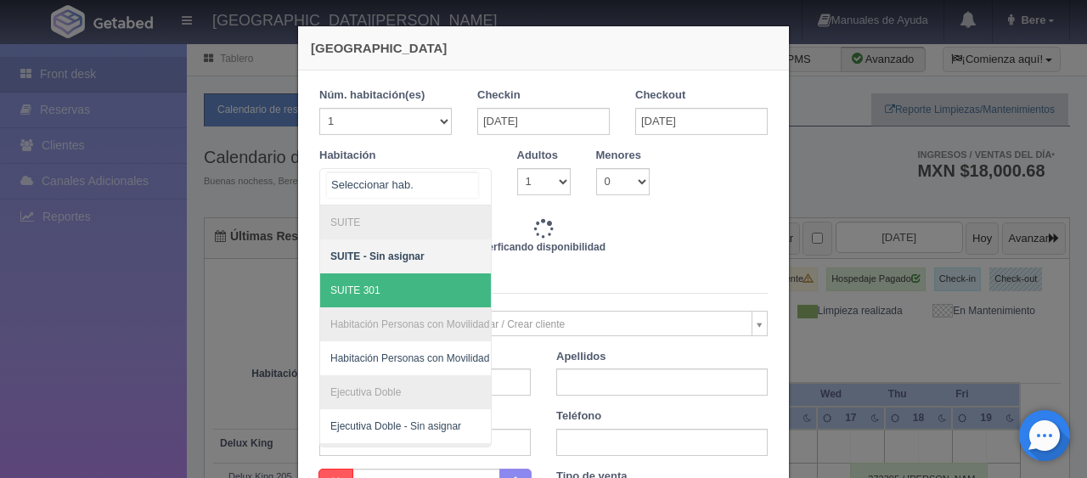
click at [367, 301] on span "SUITE 301" at bounding box center [462, 291] width 285 height 34
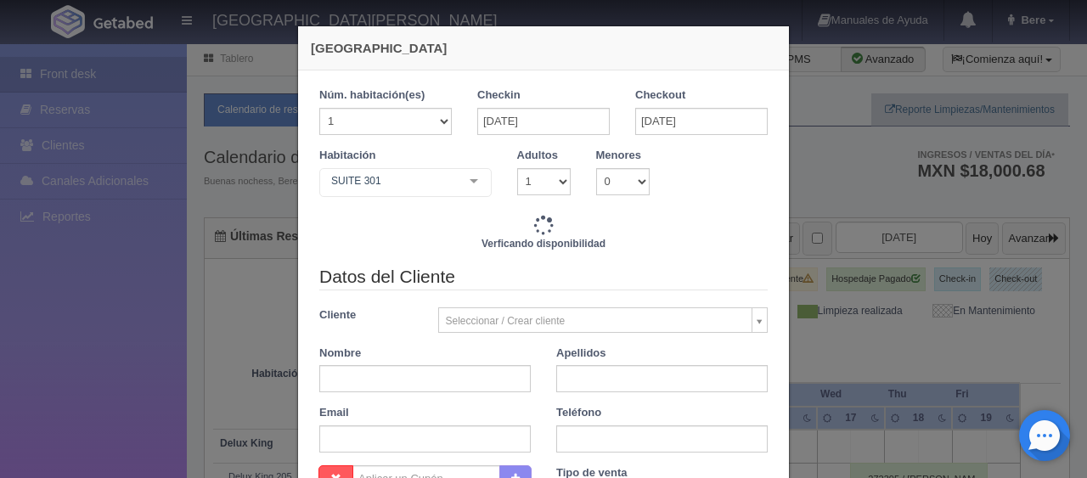
type input "2400.00"
checkbox input "false"
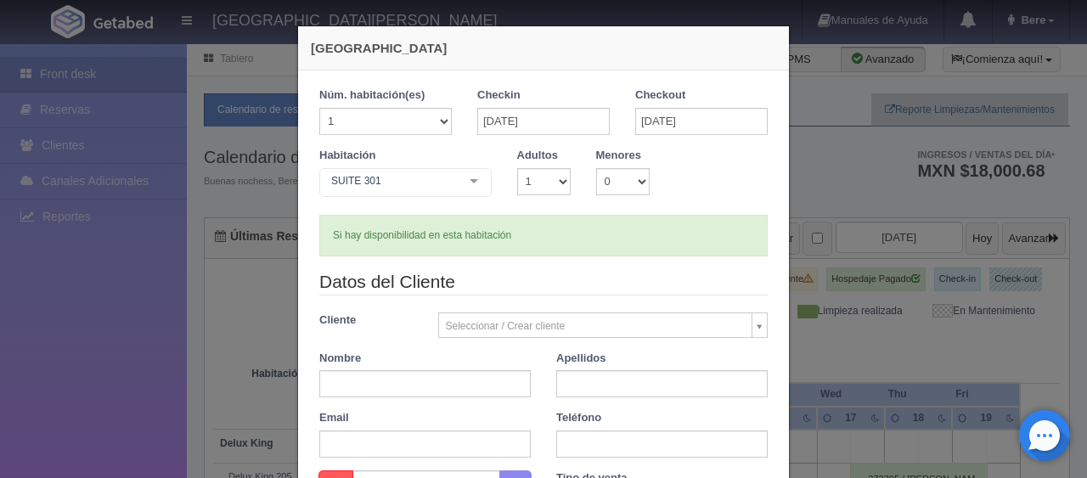
checkbox input "false"
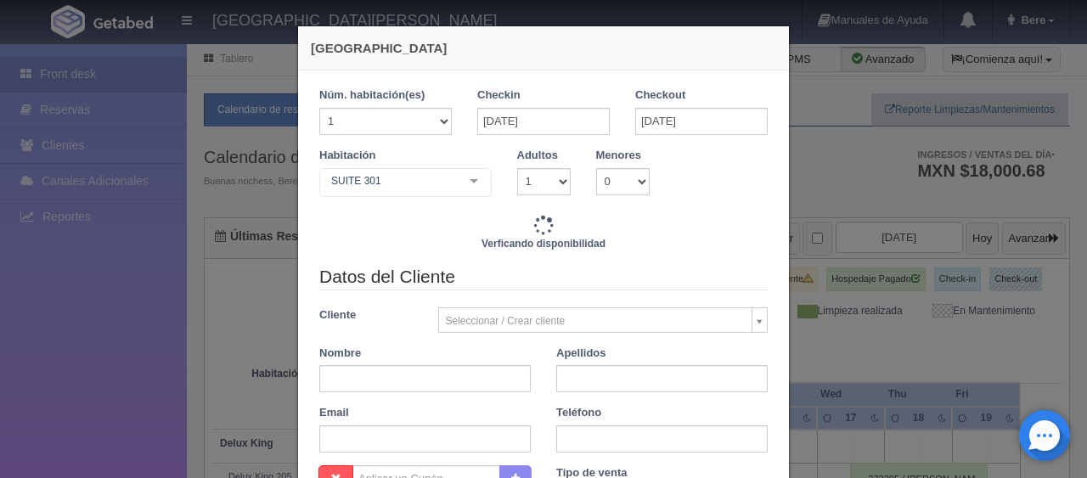
type input "2400.00"
checkbox input "false"
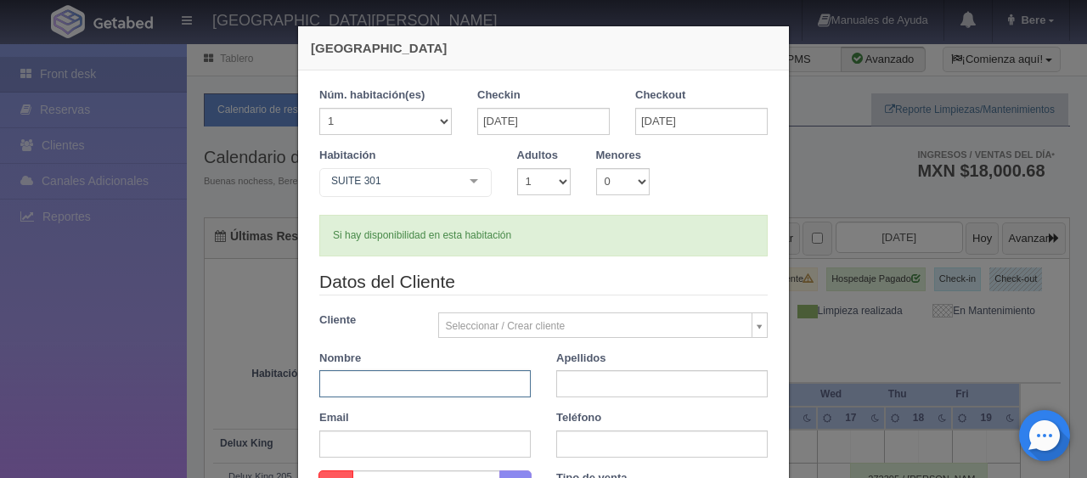
drag, startPoint x: 381, startPoint y: 386, endPoint x: 370, endPoint y: 393, distance: 13.0
click at [370, 393] on input "text" at bounding box center [425, 383] width 212 height 27
paste input "cesar Zarate"
drag, startPoint x: 438, startPoint y: 382, endPoint x: 352, endPoint y: 387, distance: 86.0
click at [352, 387] on input "cesar Zarate" at bounding box center [425, 383] width 212 height 27
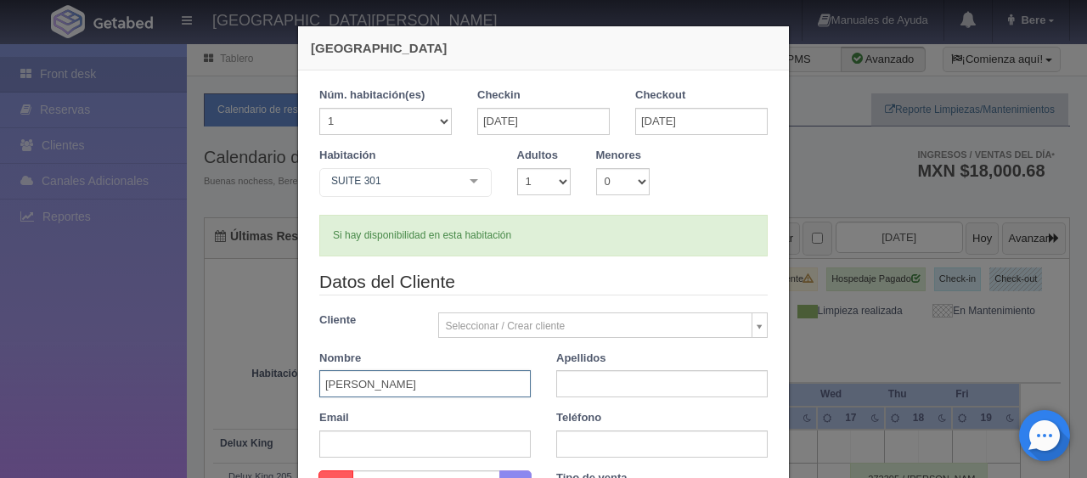
type input "cesar"
paste input "Zarate"
type input "Zarate"
click at [323, 384] on input "cesar" at bounding box center [425, 383] width 212 height 27
type input "Cesar"
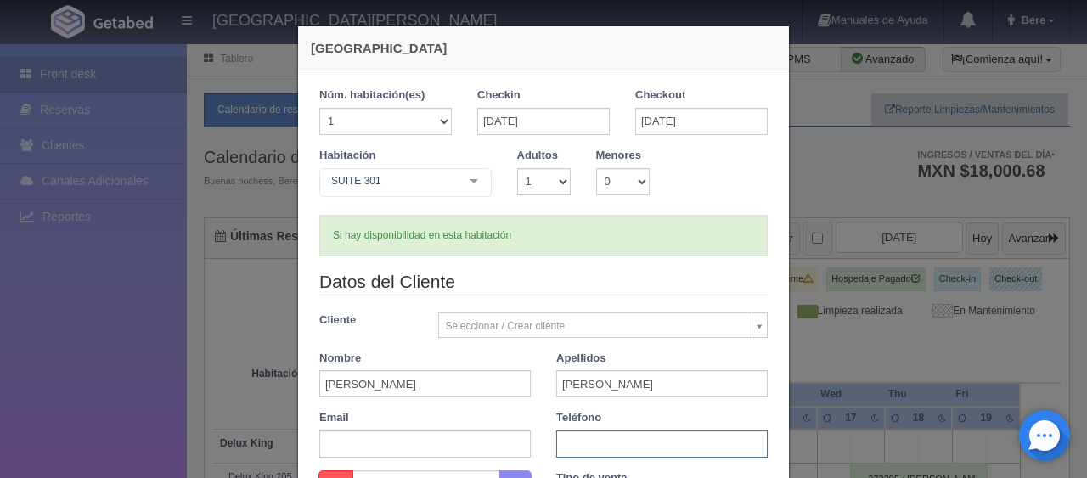
click at [582, 449] on input "text" at bounding box center [662, 444] width 212 height 27
paste input "+52 1 228 776 8191"
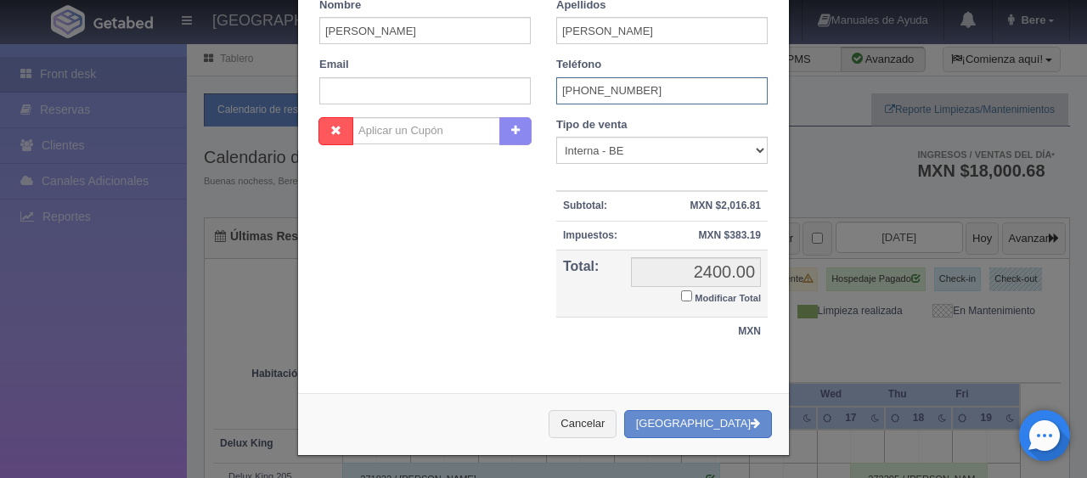
type input "+52 1 228 776 8191"
click at [685, 296] on label "Modificar Total" at bounding box center [721, 297] width 80 height 20
click at [685, 296] on input "Modificar Total" at bounding box center [686, 296] width 11 height 11
checkbox input "true"
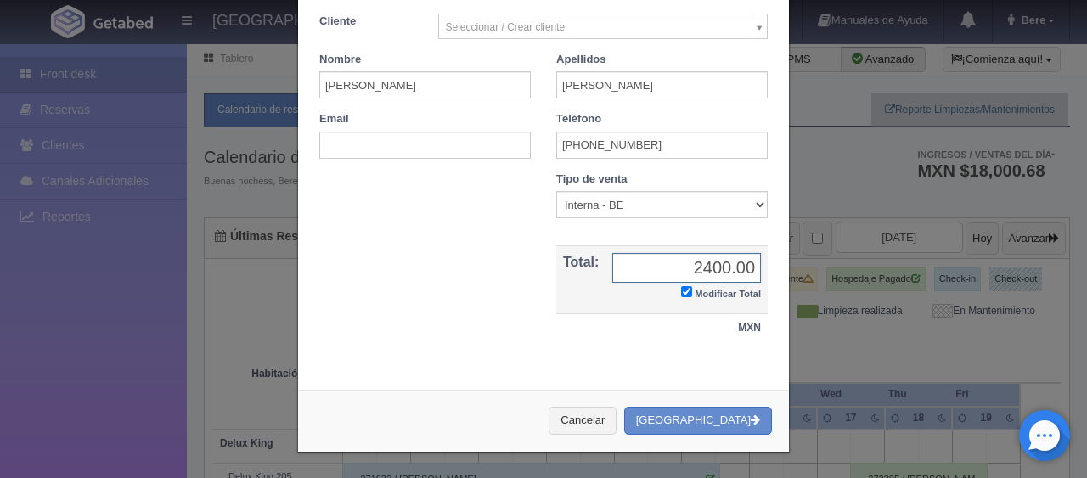
scroll to position [296, 0]
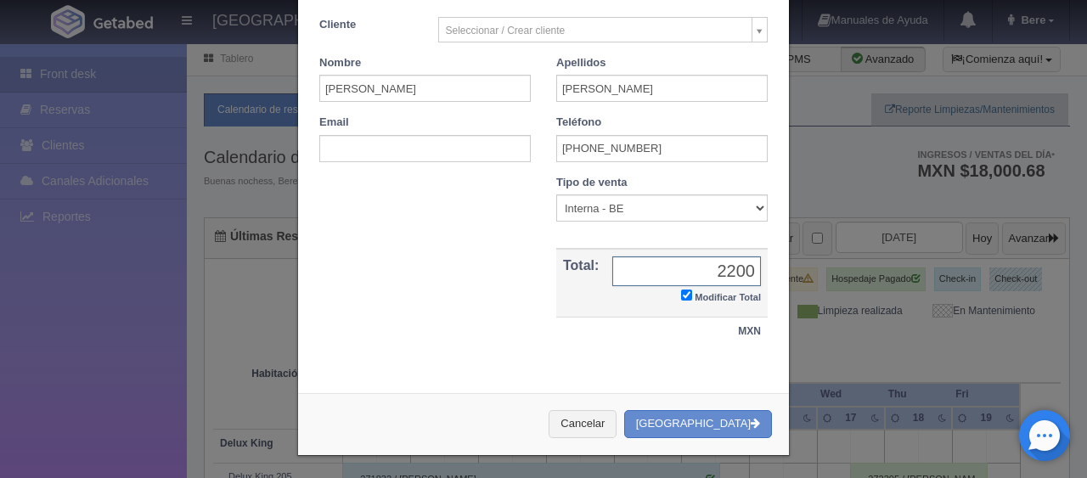
type input "2200"
click at [625, 201] on select "Correo Electronico Interna - BE Llamada OTA Externa Otro WALK IN" at bounding box center [662, 208] width 212 height 27
select select "other"
click at [556, 195] on select "Correo Electronico Interna - BE Llamada OTA Externa Otro WALK IN" at bounding box center [662, 208] width 212 height 27
click at [715, 426] on button "[GEOGRAPHIC_DATA]" at bounding box center [698, 424] width 148 height 28
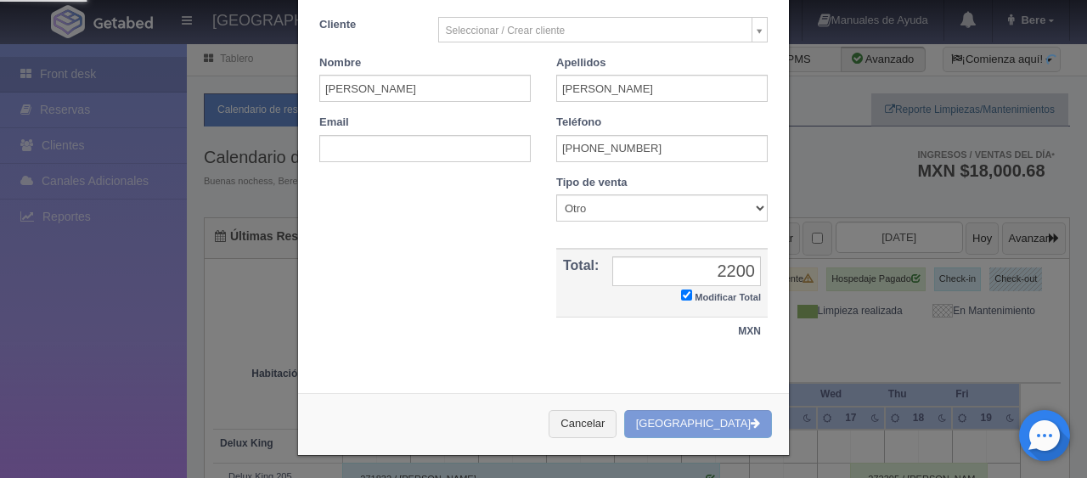
scroll to position [0, 0]
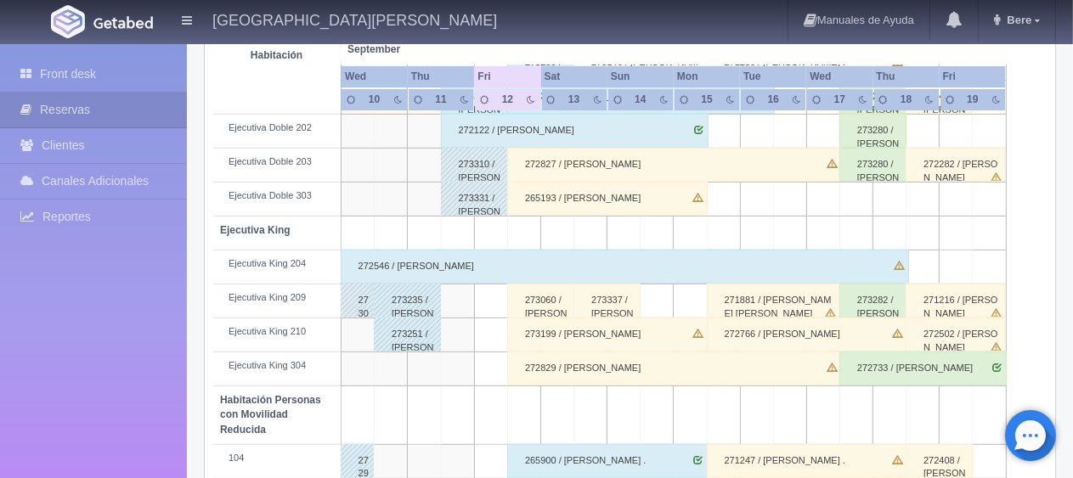
scroll to position [906, 0]
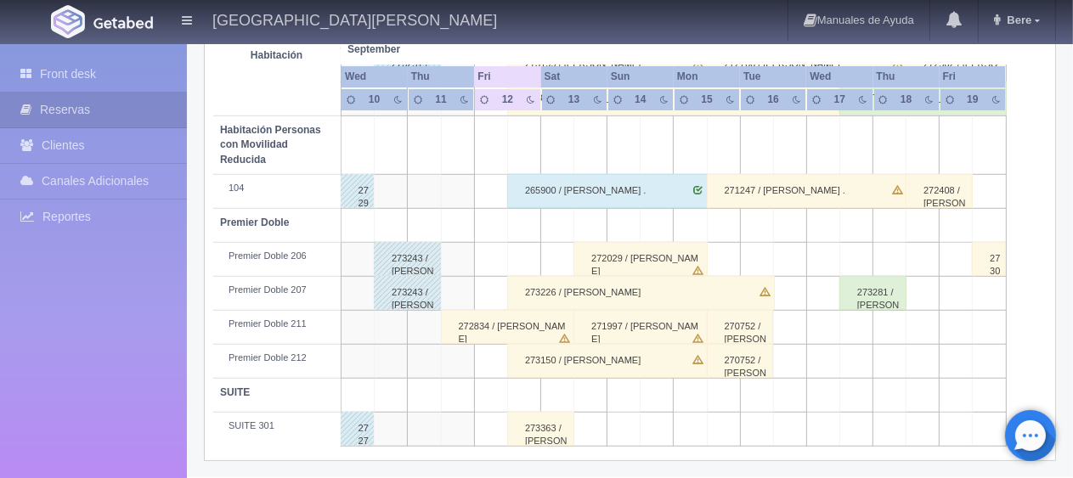
drag, startPoint x: 525, startPoint y: 420, endPoint x: 538, endPoint y: 417, distance: 13.0
click at [526, 420] on div "273363 / Cesar Zarate" at bounding box center [540, 429] width 67 height 34
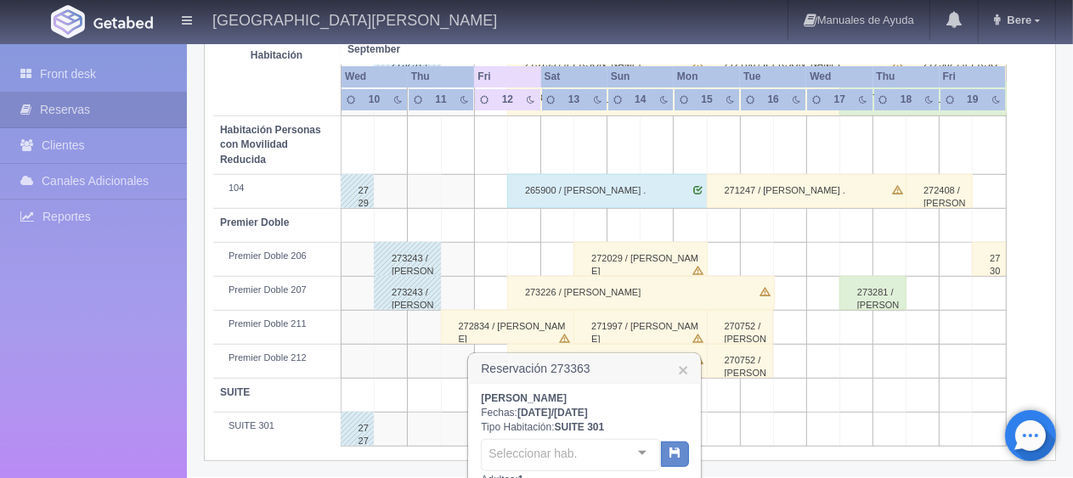
scroll to position [1153, 0]
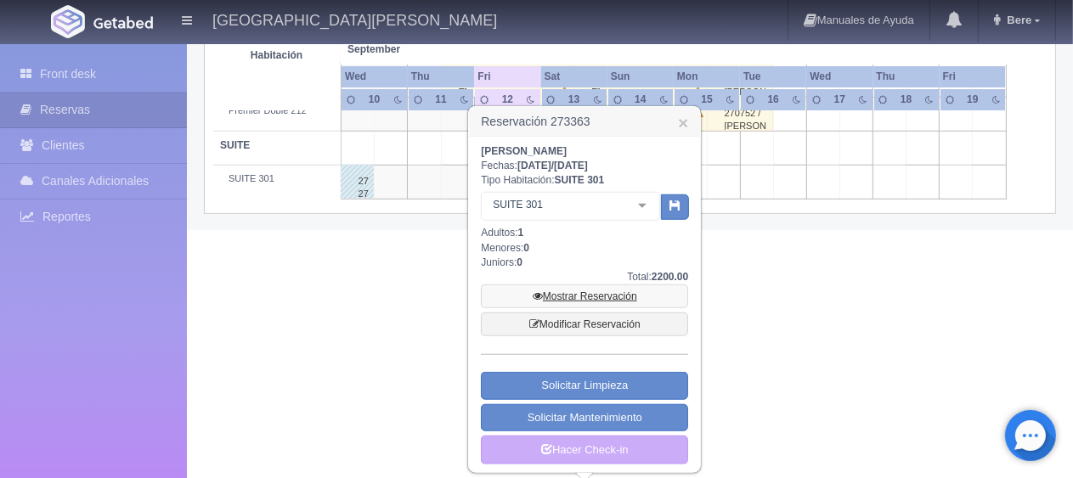
click at [595, 294] on link "Mostrar Reservación" at bounding box center [584, 297] width 207 height 24
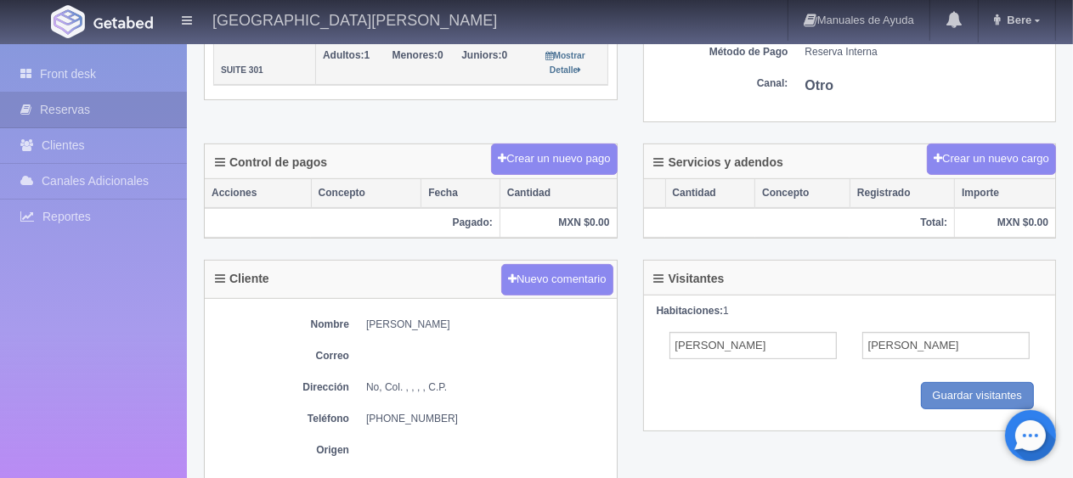
scroll to position [425, 0]
drag, startPoint x: 471, startPoint y: 308, endPoint x: 364, endPoint y: 308, distance: 107.1
click at [364, 308] on div "Nombre [PERSON_NAME] Correo Dirección No, Col. , , , , C.P. Teléfono [PHONE_NUM…" at bounding box center [411, 391] width 412 height 185
copy dd "[PERSON_NAME]"
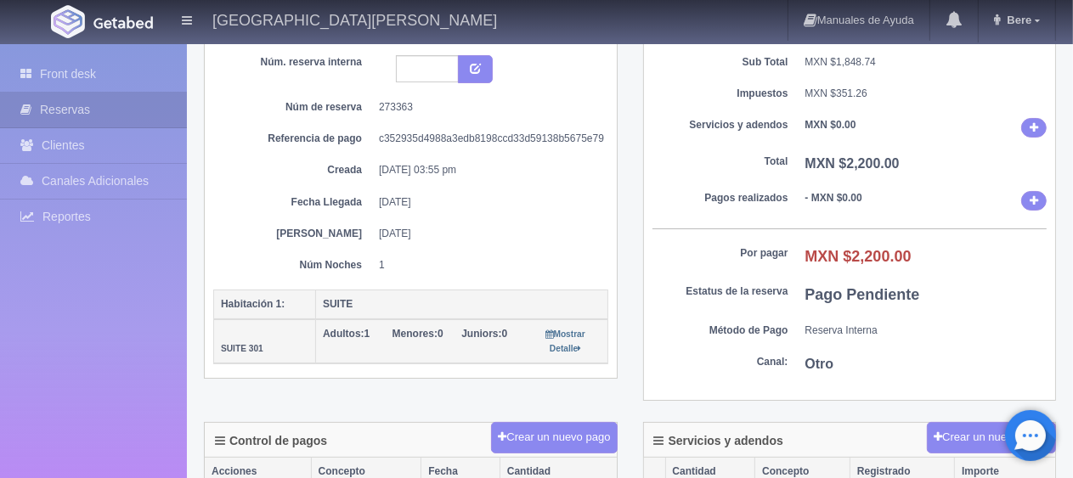
scroll to position [0, 0]
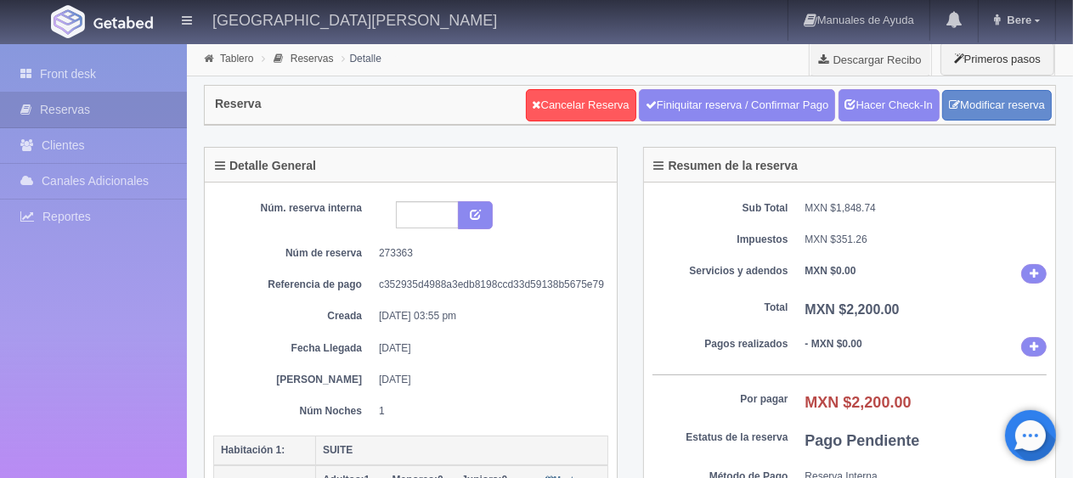
click at [707, 297] on div "Sub Total MXN $1,848.74 Impuestos MXN $351.26 Servicios y adendos MXN $0.00 Tot…" at bounding box center [850, 365] width 412 height 364
click at [59, 65] on link "Front desk" at bounding box center [93, 74] width 187 height 35
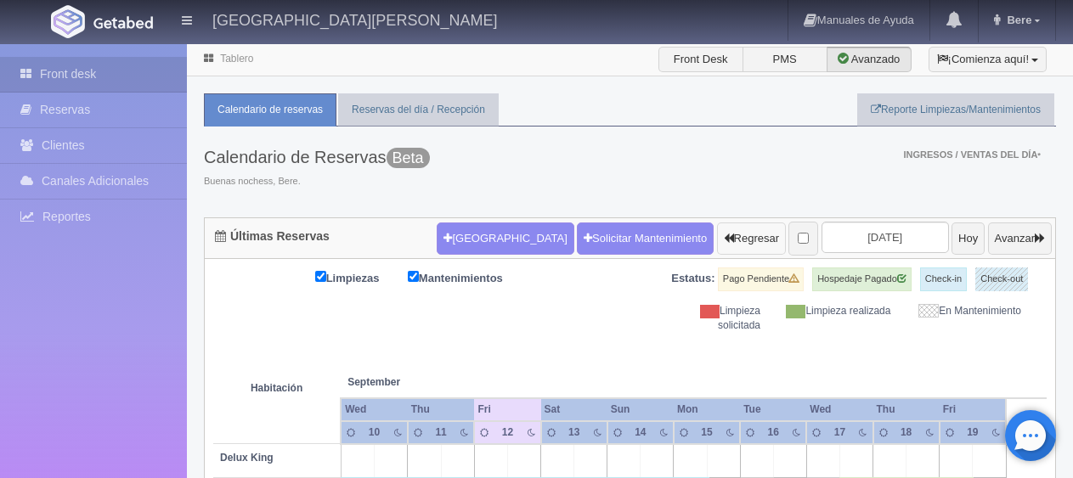
click at [578, 358] on th at bounding box center [623, 365] width 99 height 65
click at [579, 344] on th at bounding box center [623, 365] width 99 height 65
click at [659, 287] on div "Estatus: Pago Pendiente Hospedaje Pagado Check-in Check-out" at bounding box center [838, 286] width 417 height 37
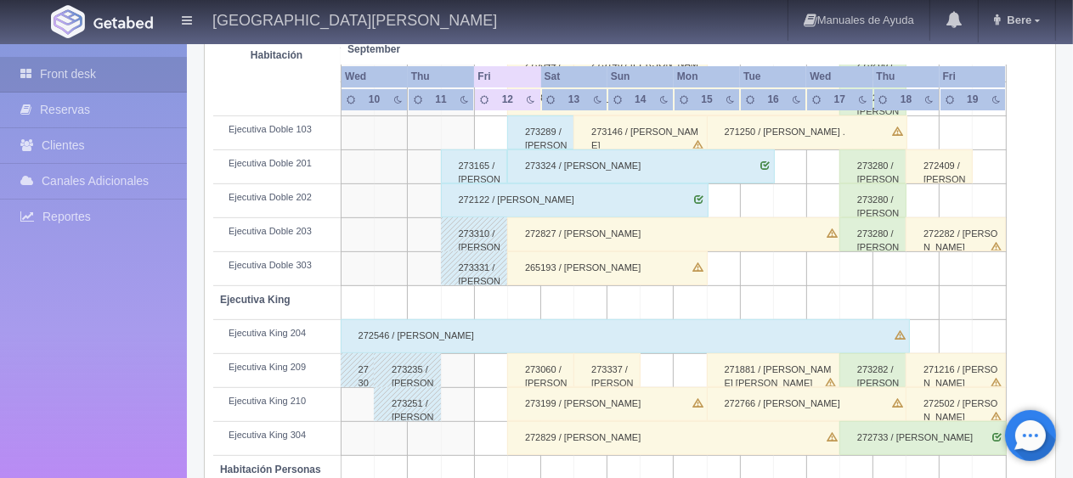
scroll to position [481, 0]
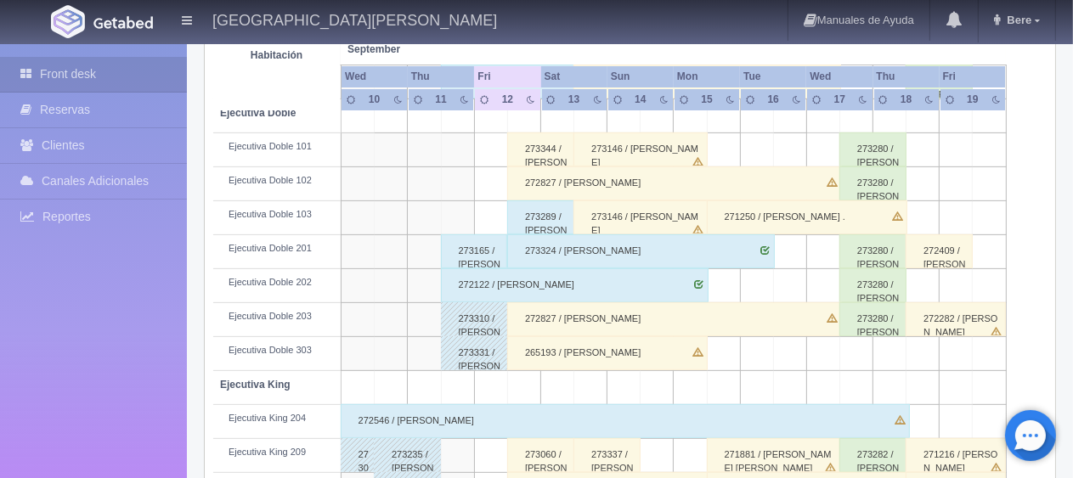
click at [562, 151] on div "273344 / Jesus Federico Ayala Segura" at bounding box center [540, 150] width 67 height 34
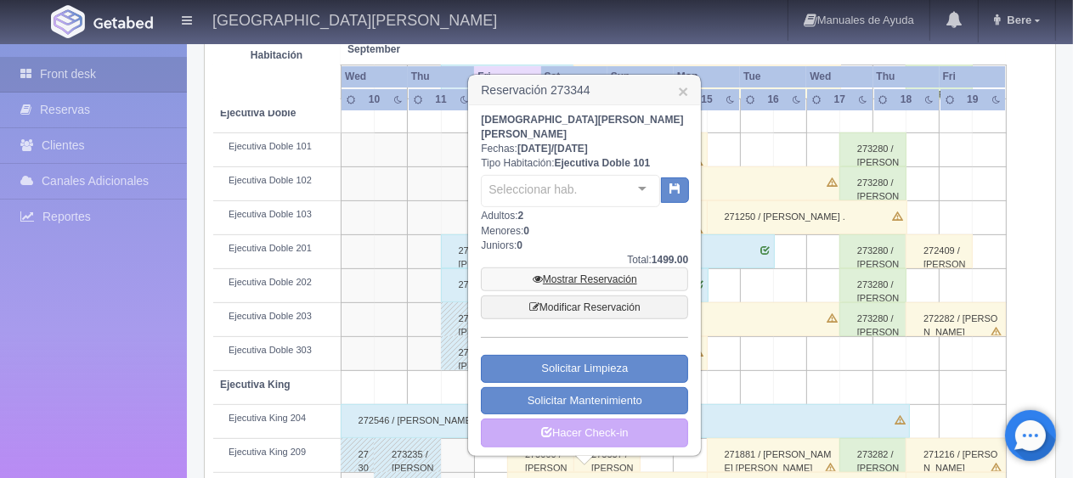
click at [604, 268] on link "Mostrar Reservación" at bounding box center [584, 280] width 207 height 24
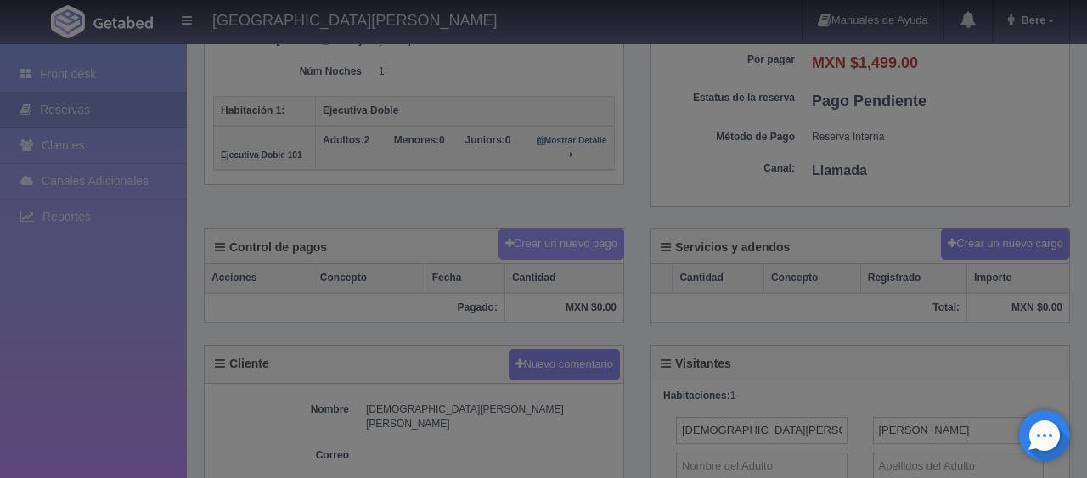
scroll to position [340, 0]
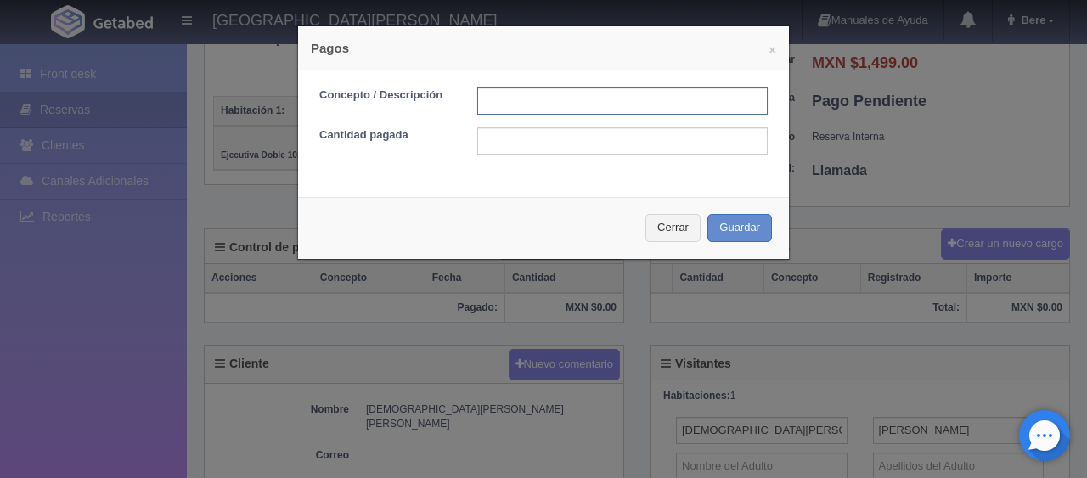
click at [556, 94] on input "text" at bounding box center [622, 101] width 291 height 27
type input "Total Tarjeta"
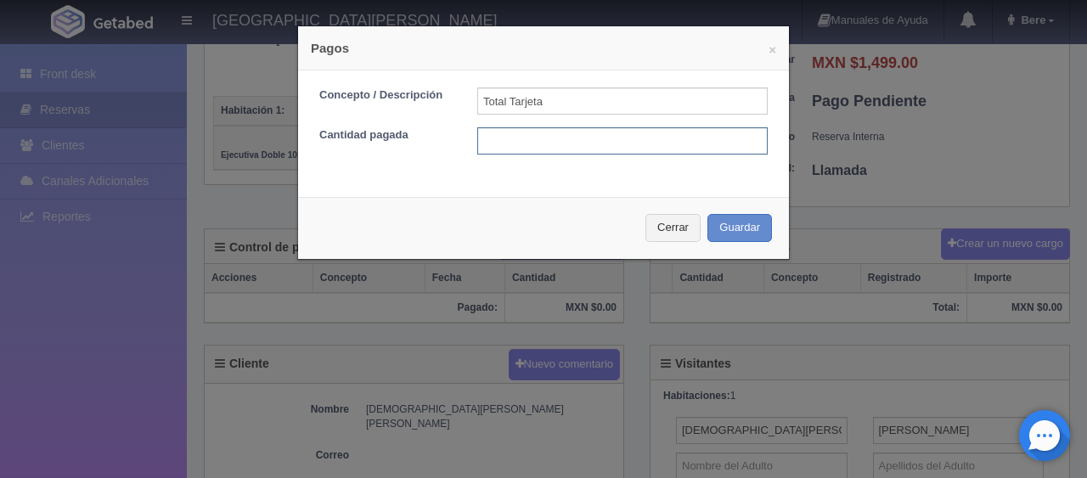
click at [596, 142] on input "text" at bounding box center [622, 140] width 291 height 27
type input "1499"
click at [717, 210] on div "Cerrar Guardar" at bounding box center [543, 228] width 491 height 62
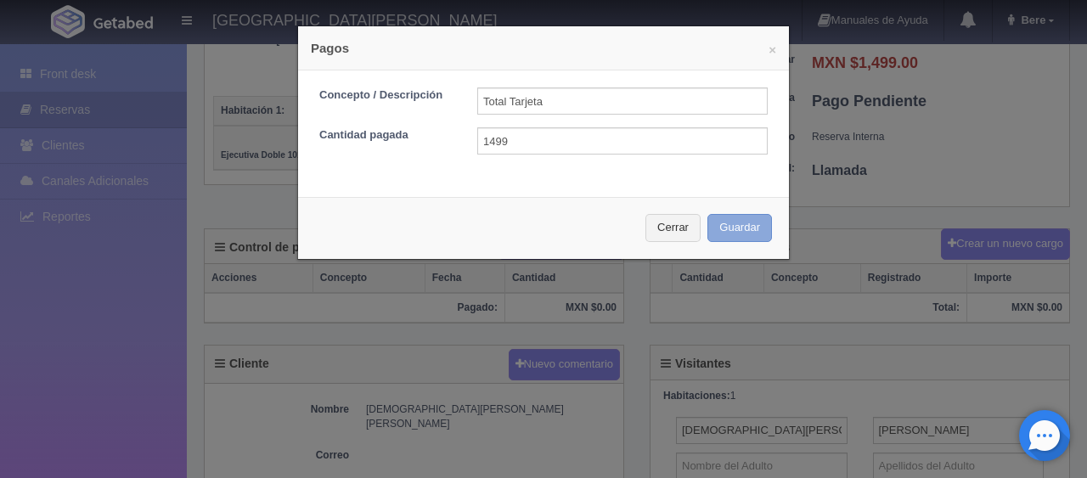
click at [719, 221] on button "Guardar" at bounding box center [740, 228] width 65 height 28
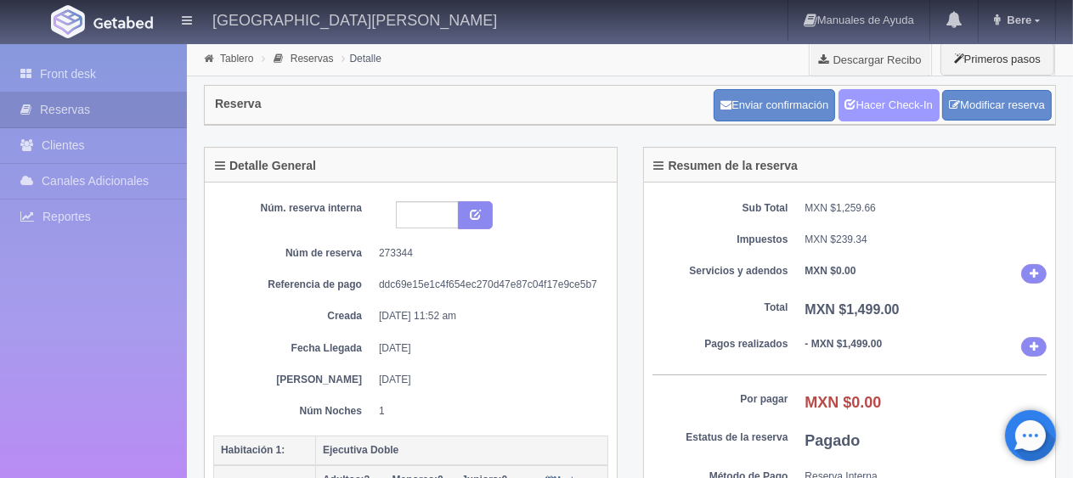
click at [901, 106] on link "Hacer Check-In" at bounding box center [889, 105] width 101 height 32
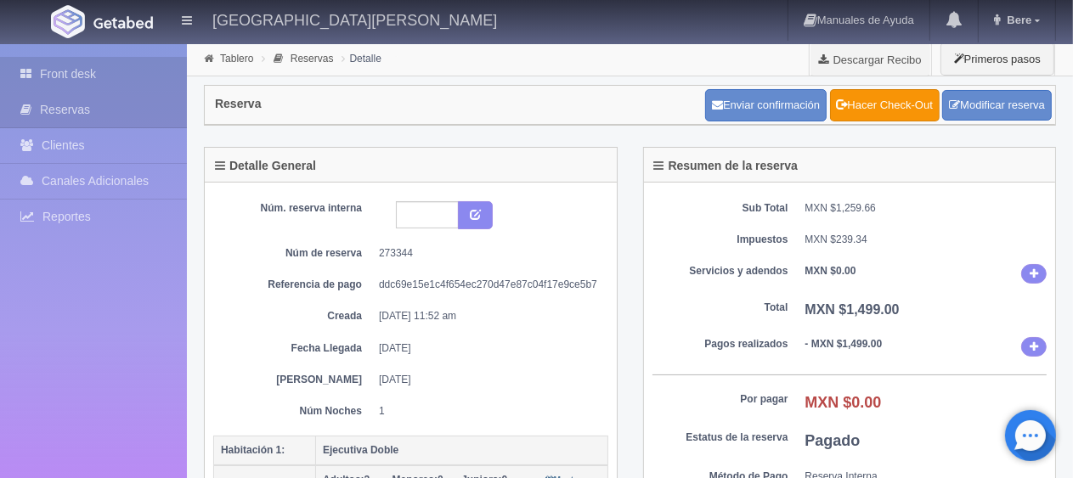
click at [52, 83] on link "Front desk" at bounding box center [93, 74] width 187 height 35
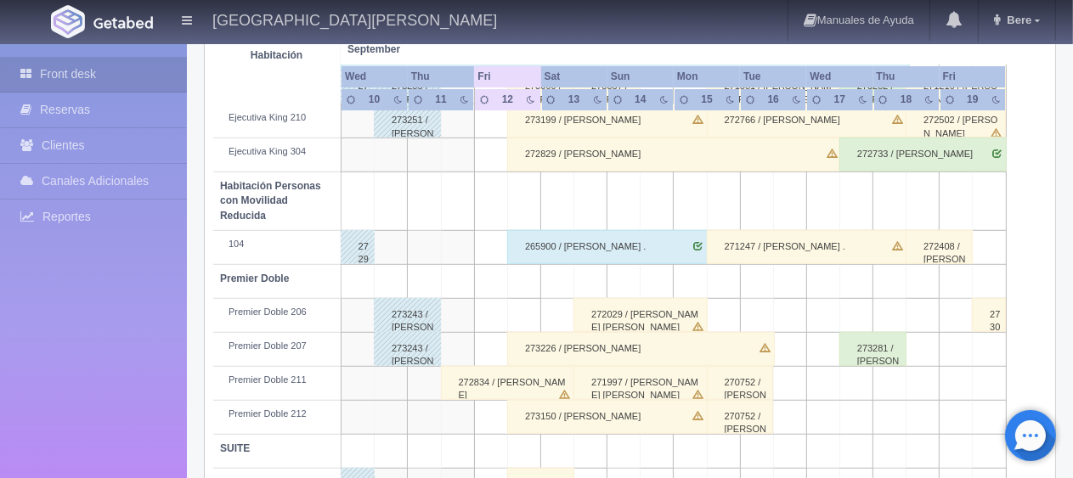
scroll to position [906, 0]
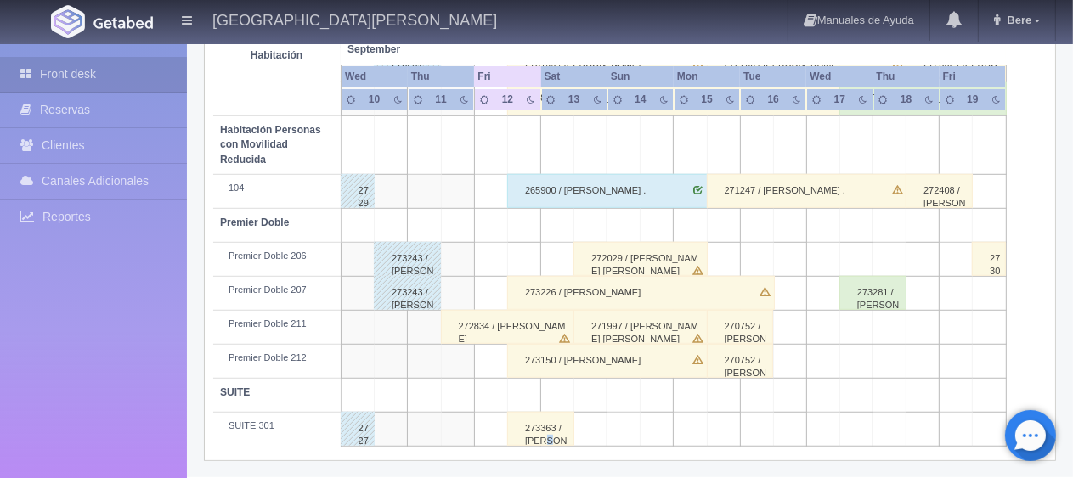
click at [548, 433] on div "273363 / [PERSON_NAME]" at bounding box center [540, 429] width 67 height 34
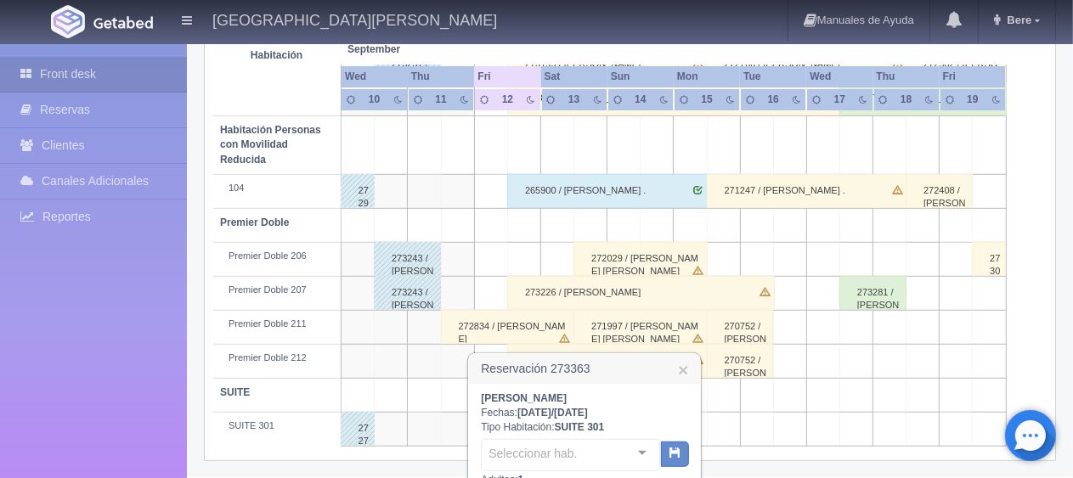
scroll to position [1153, 0]
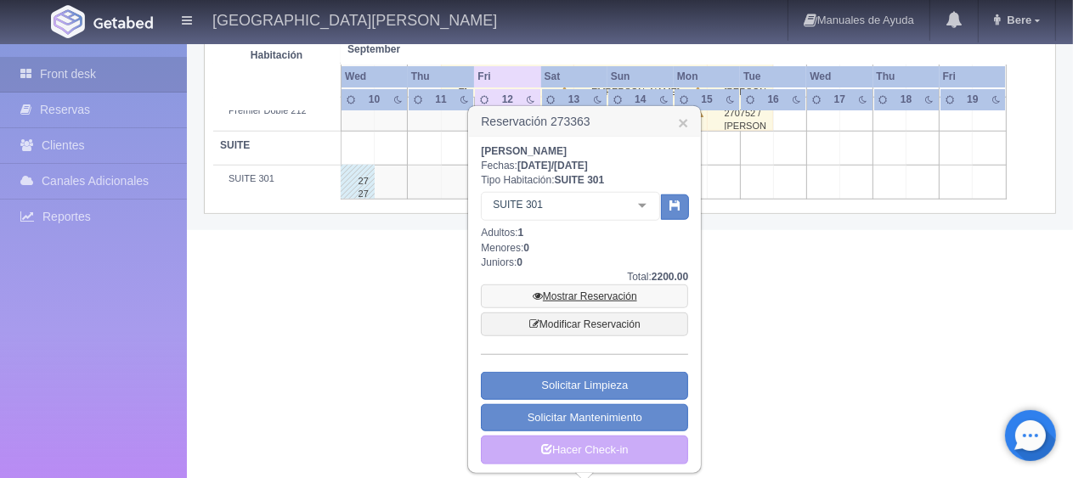
click at [586, 294] on link "Mostrar Reservación" at bounding box center [584, 297] width 207 height 24
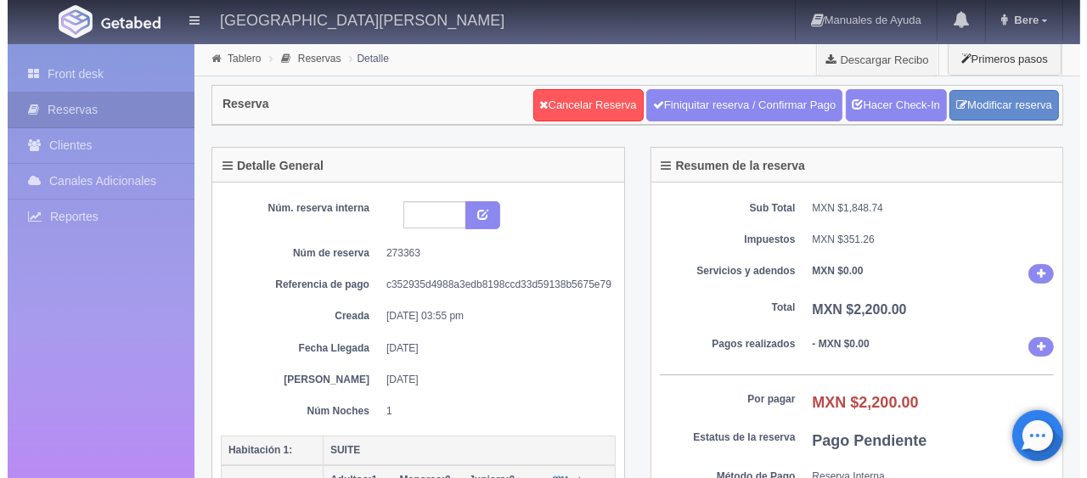
scroll to position [425, 0]
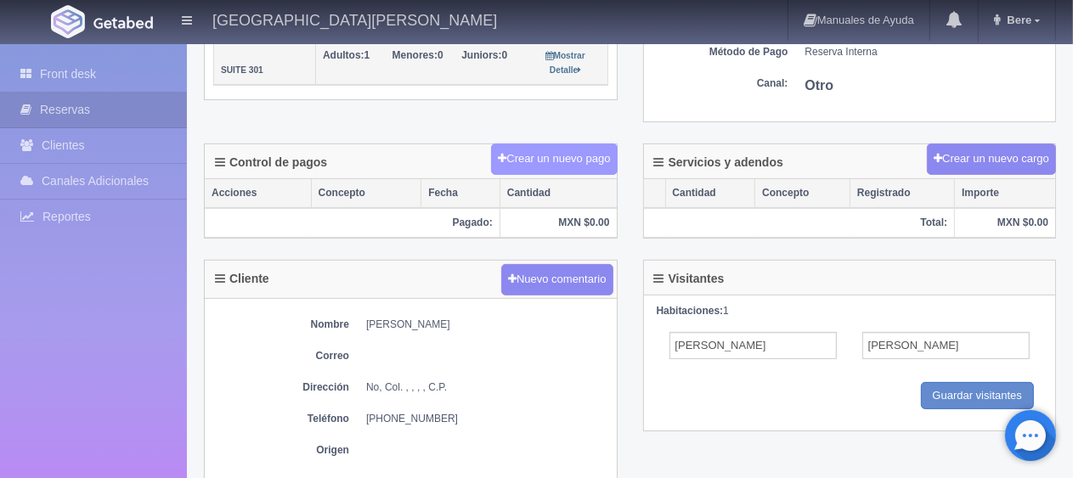
click at [561, 155] on button "Crear un nuevo pago" at bounding box center [554, 159] width 126 height 31
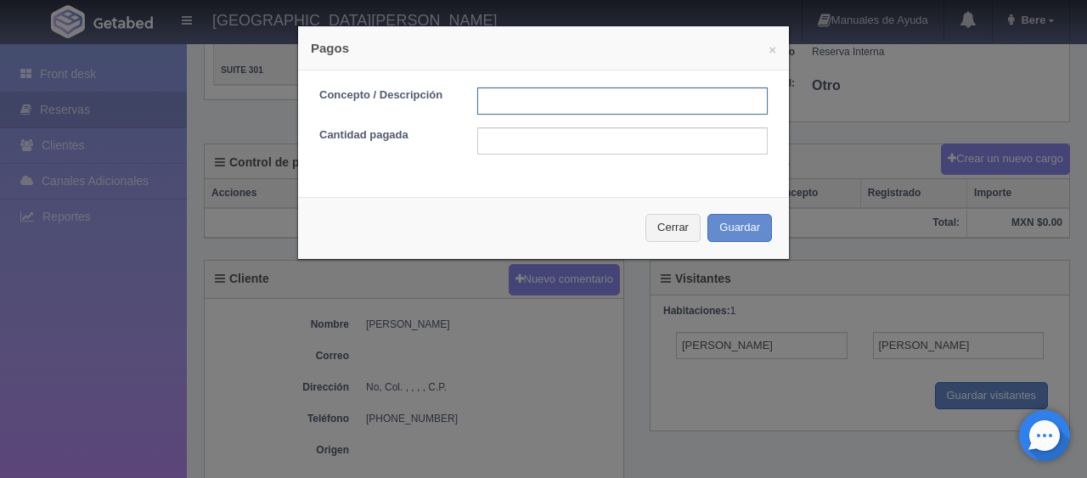
click at [554, 99] on input "text" at bounding box center [622, 101] width 291 height 27
type input "Total Tarjeta"
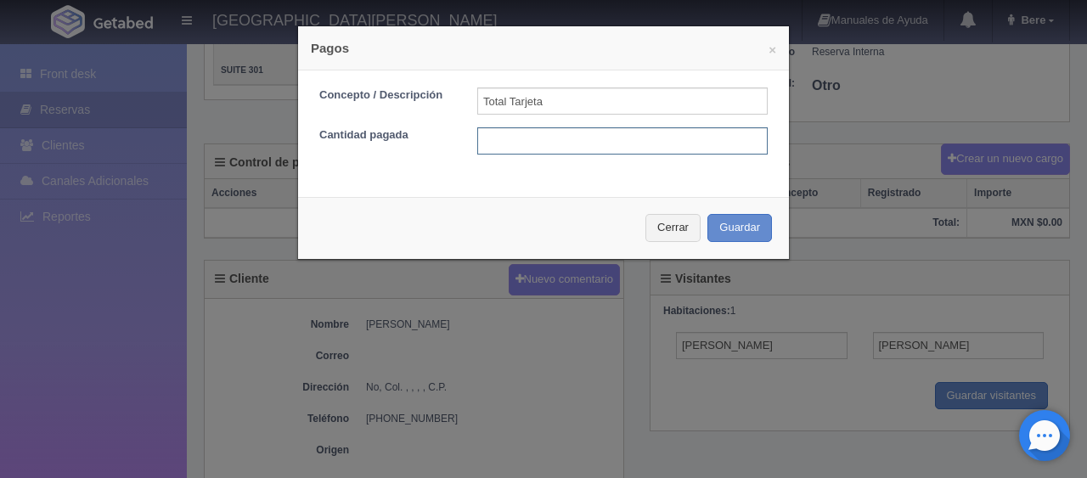
click at [584, 143] on input "text" at bounding box center [622, 140] width 291 height 27
type input "2200"
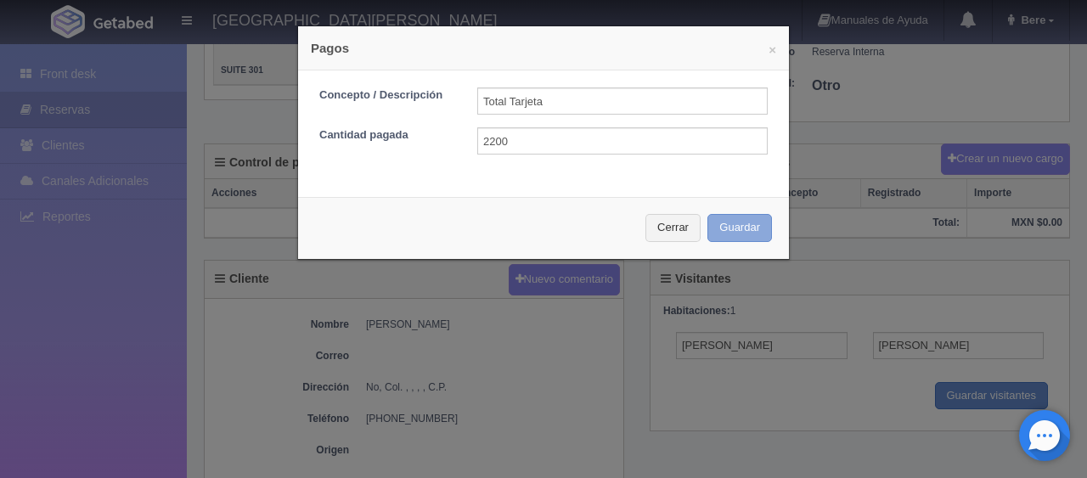
click at [708, 214] on button "Guardar" at bounding box center [740, 228] width 65 height 28
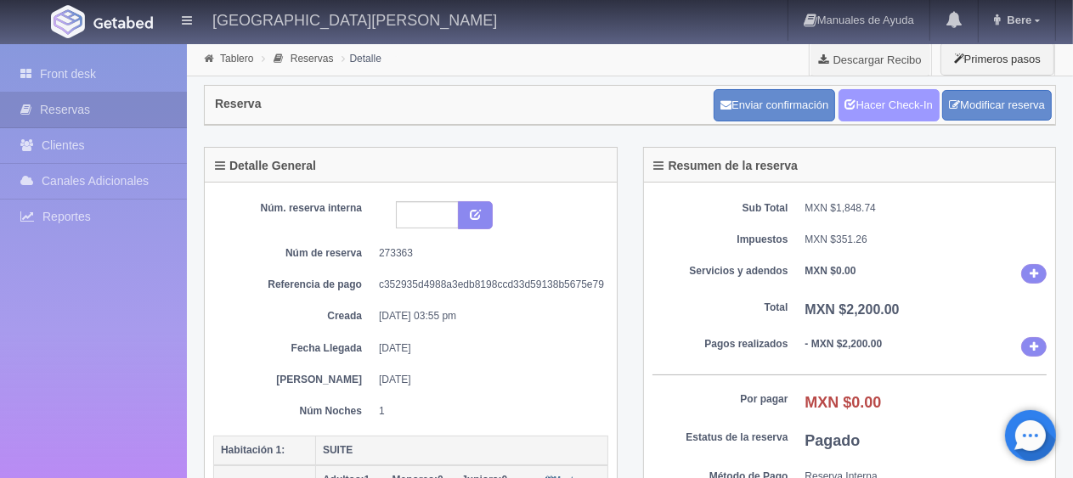
click at [907, 106] on link "Hacer Check-In" at bounding box center [889, 105] width 101 height 32
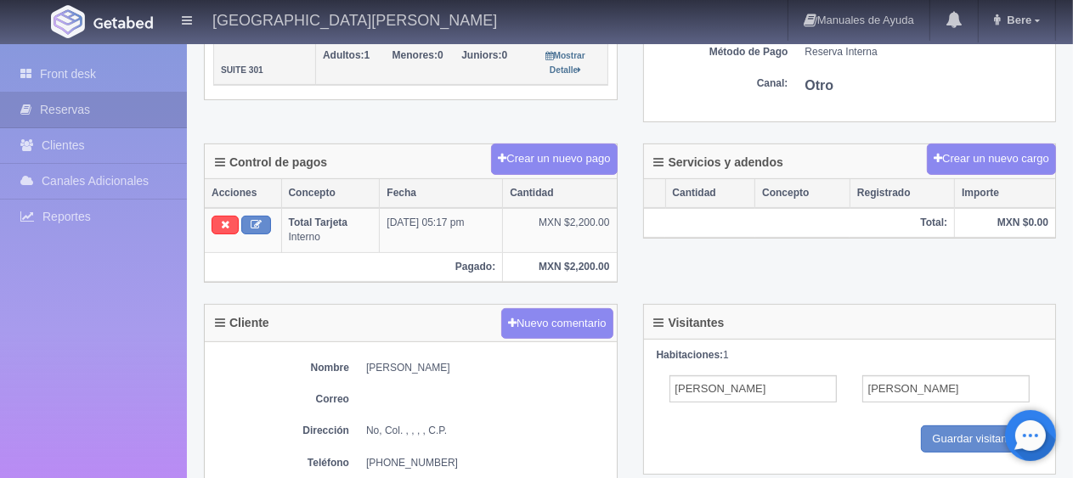
scroll to position [680, 0]
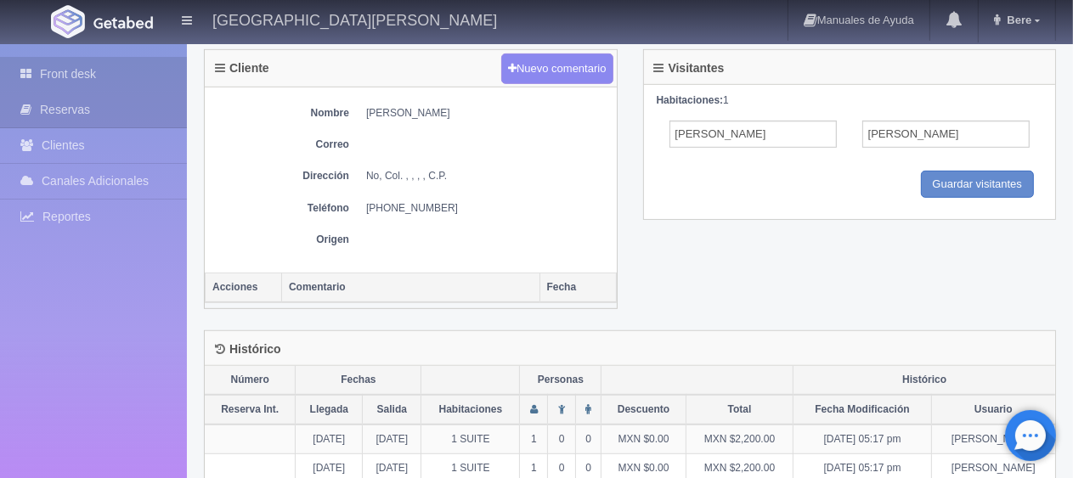
click at [67, 67] on link "Front desk" at bounding box center [93, 74] width 187 height 35
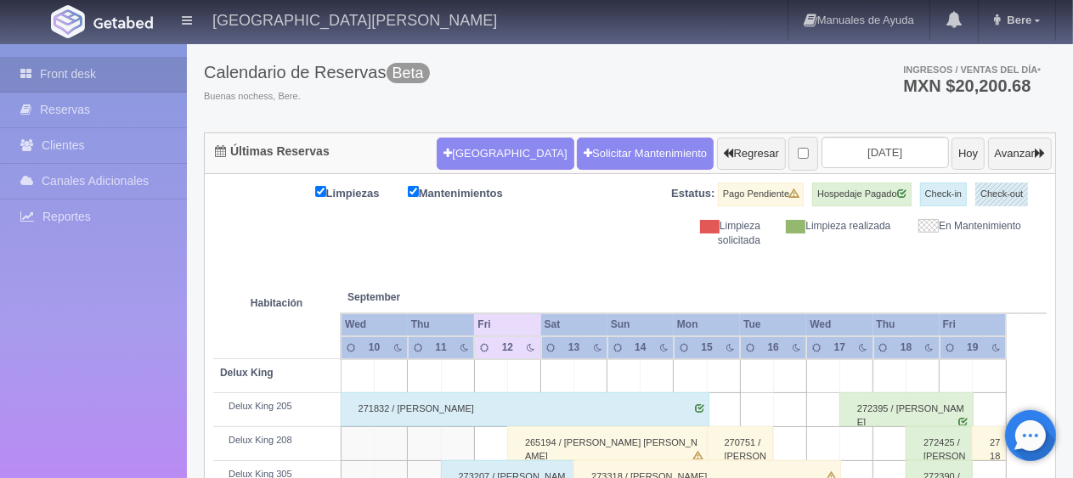
scroll to position [510, 0]
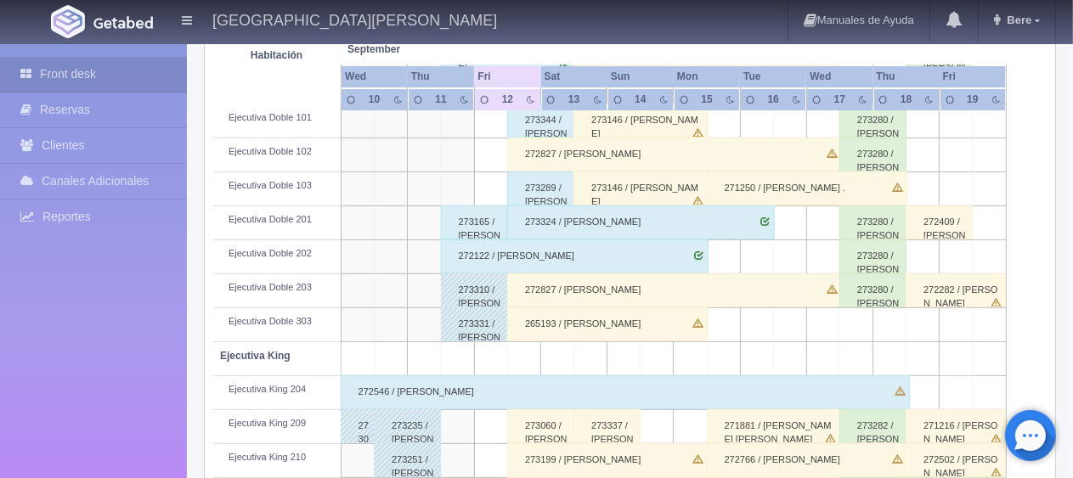
click at [547, 433] on div "273060 / Vannea Gutierrez ." at bounding box center [540, 427] width 67 height 34
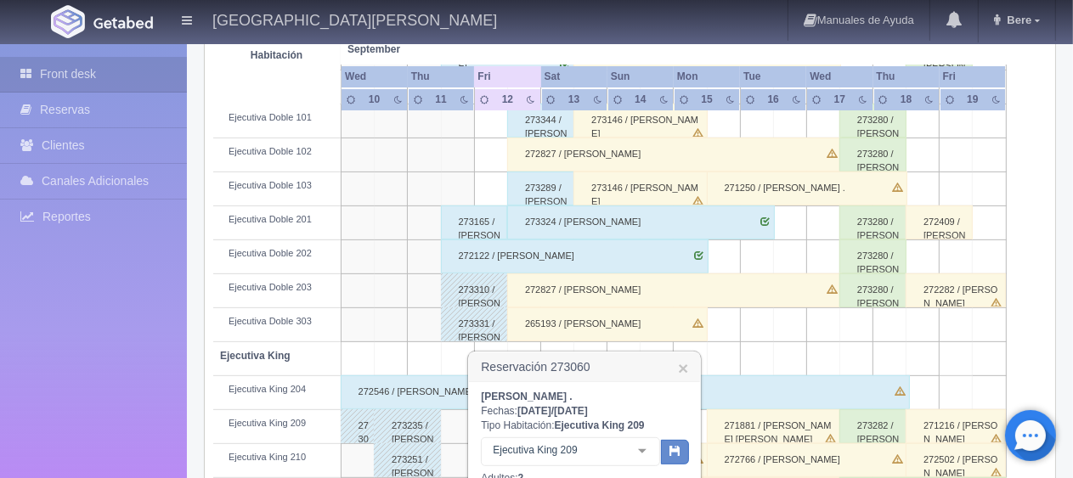
scroll to position [680, 0]
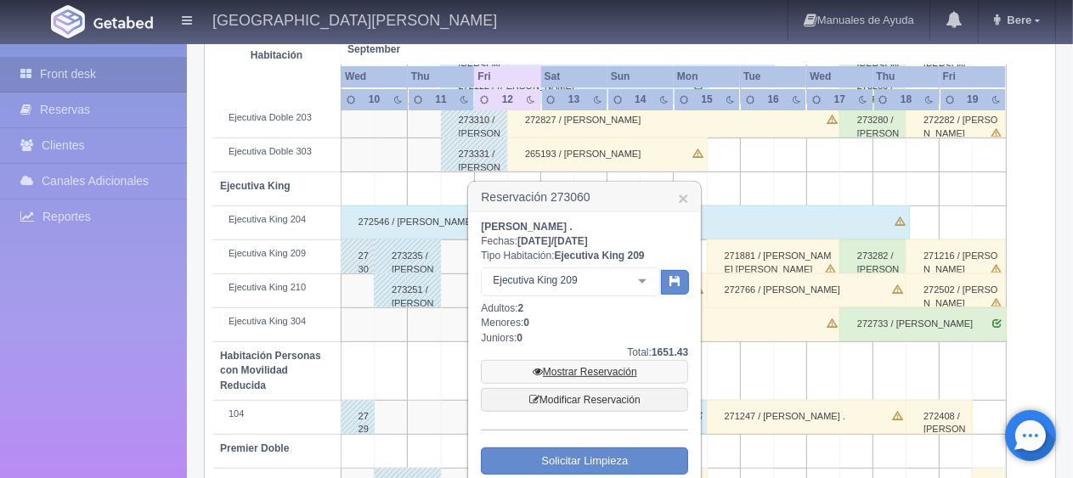
click at [571, 371] on link "Mostrar Reservación" at bounding box center [584, 372] width 207 height 24
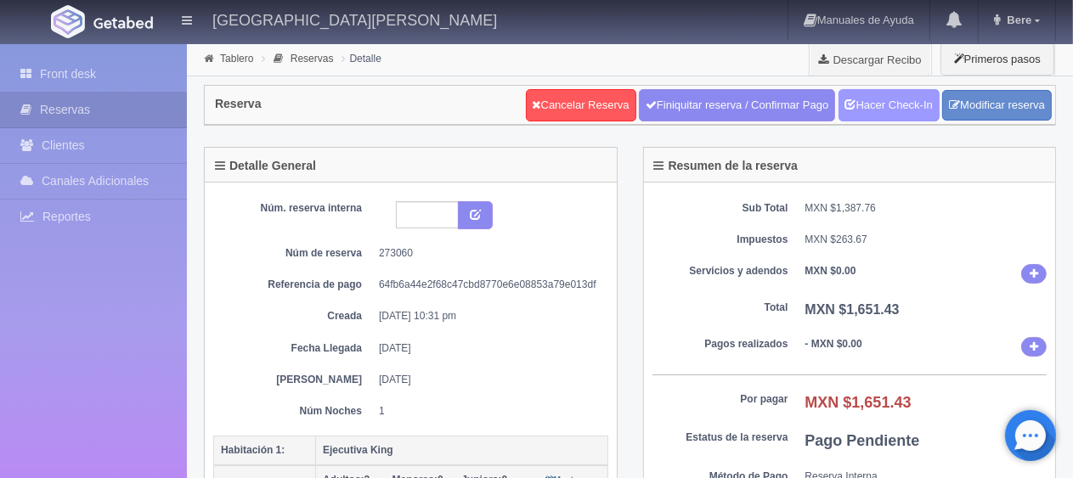
click at [904, 111] on link "Hacer Check-In" at bounding box center [889, 105] width 101 height 32
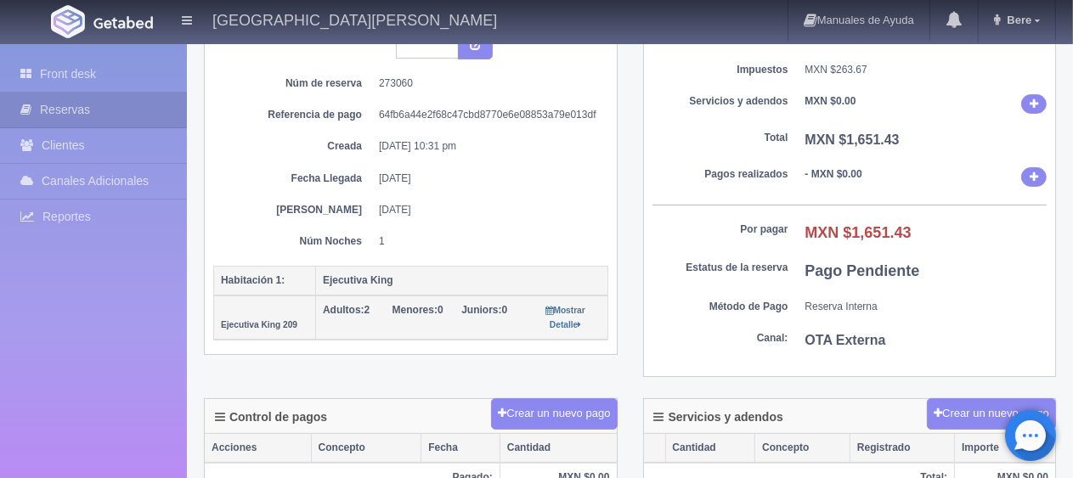
scroll to position [425, 0]
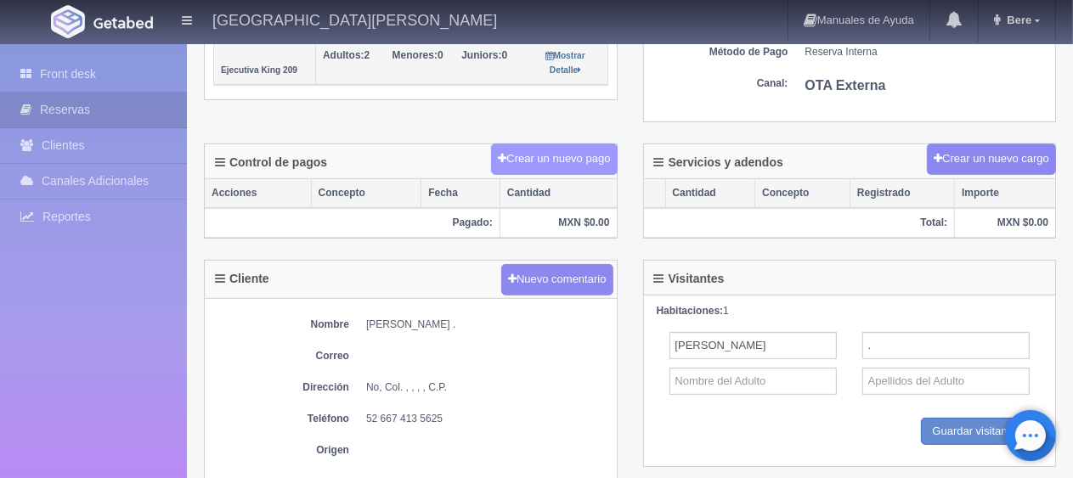
click at [571, 160] on button "Crear un nuevo pago" at bounding box center [554, 159] width 126 height 31
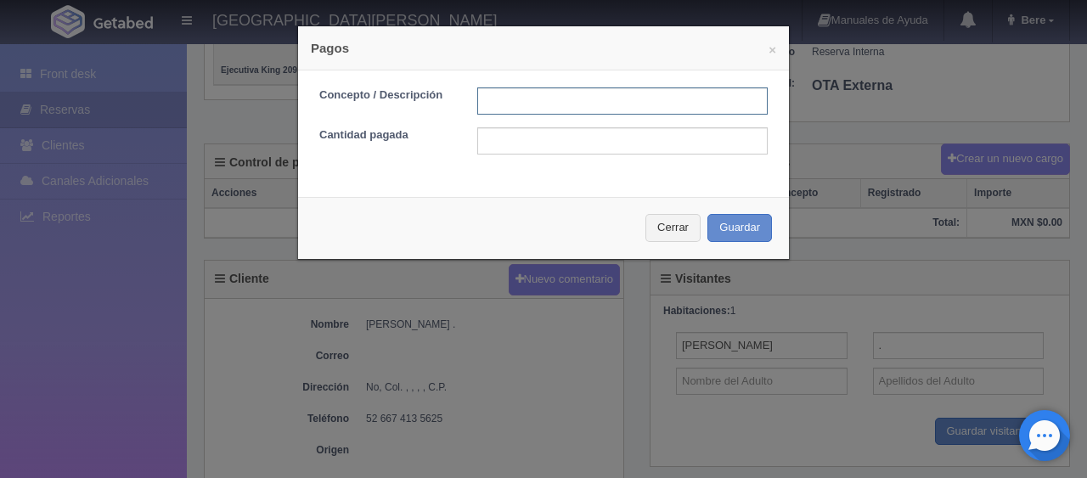
click at [556, 107] on input "text" at bounding box center [622, 101] width 291 height 27
type input "Total Tarjeta"
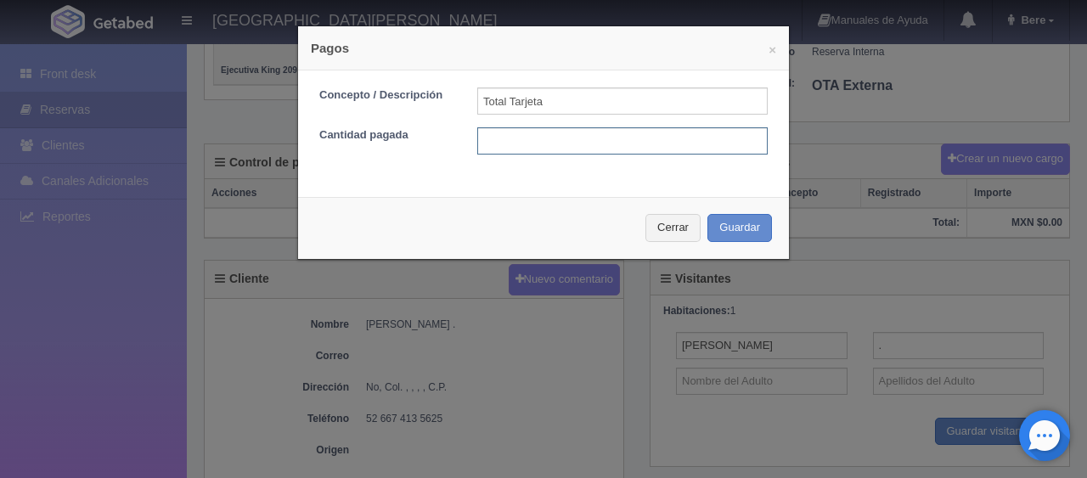
click at [565, 136] on input "text" at bounding box center [622, 140] width 291 height 27
click at [664, 225] on button "Cerrar" at bounding box center [673, 228] width 55 height 28
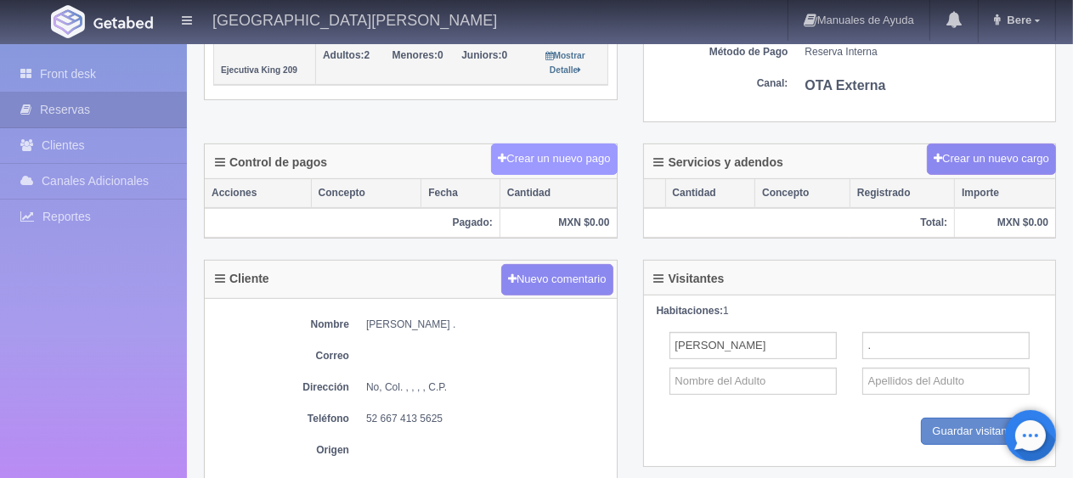
click at [534, 165] on button "Crear un nuevo pago" at bounding box center [554, 159] width 126 height 31
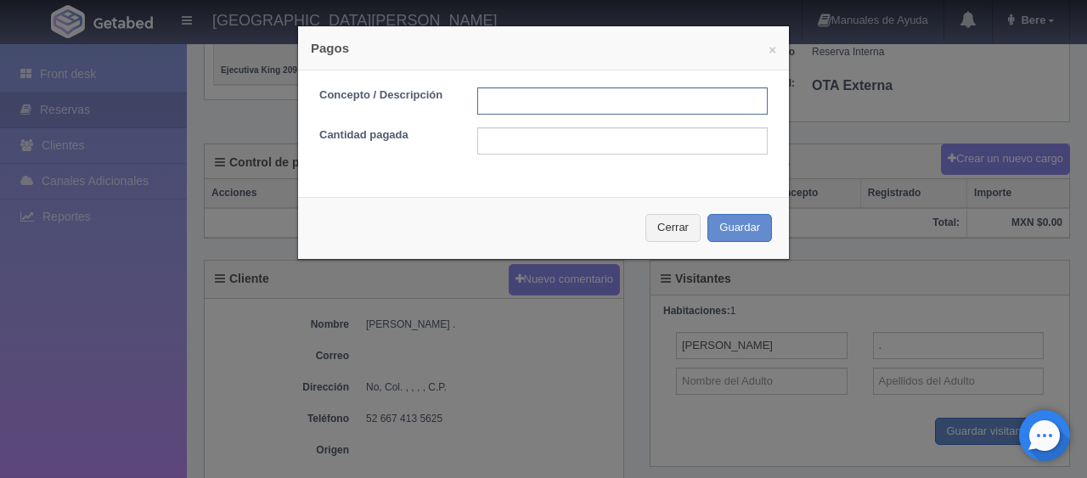
click at [628, 88] on input "text" at bounding box center [622, 101] width 291 height 27
click at [592, 99] on input "text" at bounding box center [622, 101] width 291 height 27
click at [648, 226] on button "Cerrar" at bounding box center [673, 228] width 55 height 28
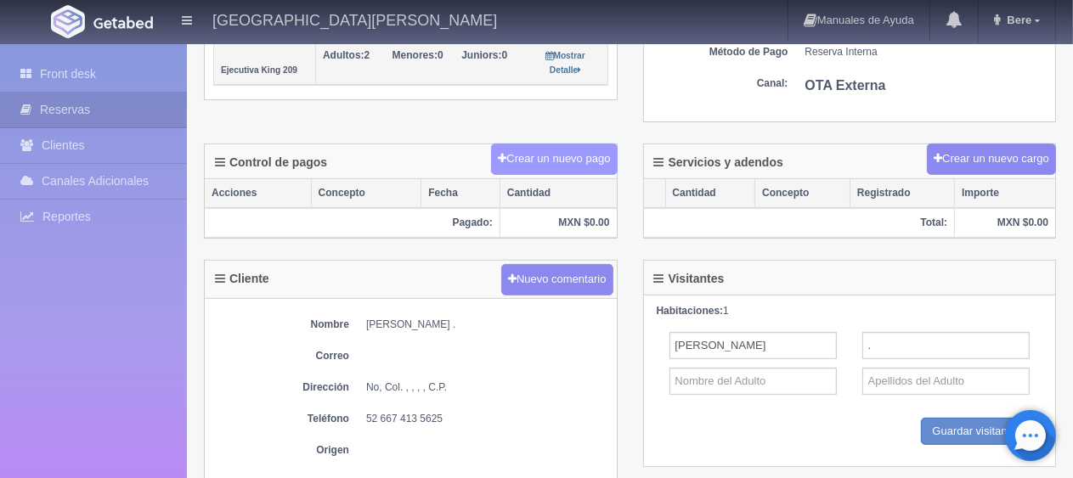
click at [572, 170] on button "Crear un nuevo pago" at bounding box center [554, 159] width 126 height 31
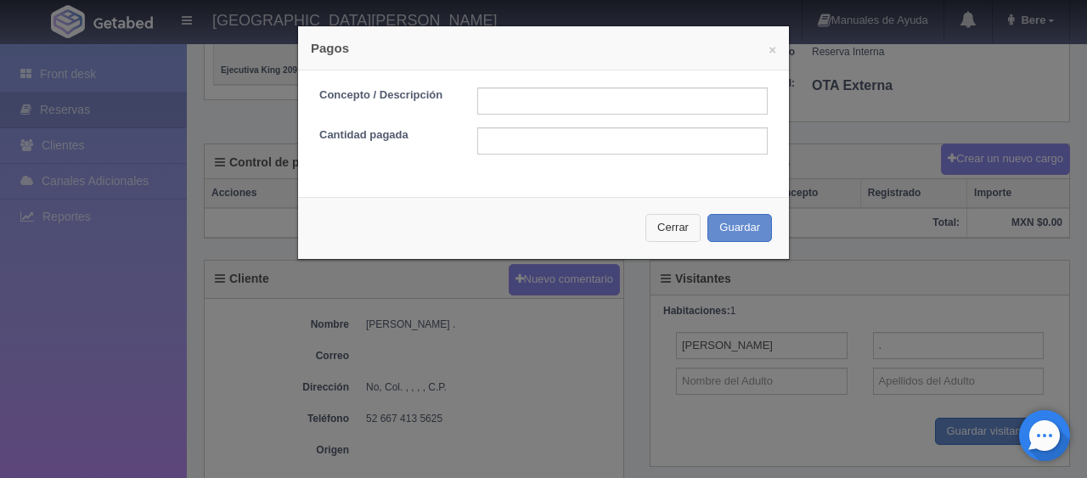
click at [681, 221] on button "Cerrar" at bounding box center [673, 228] width 55 height 28
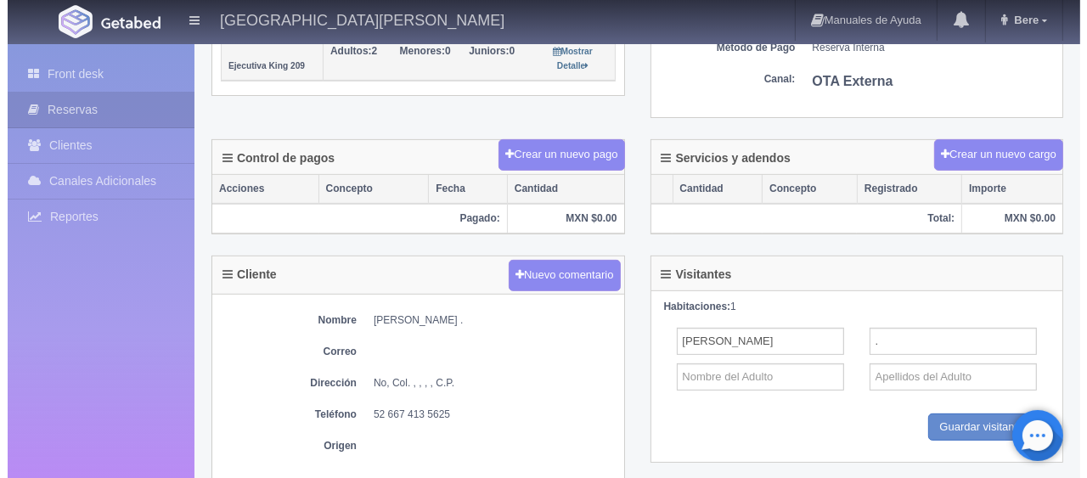
scroll to position [174, 0]
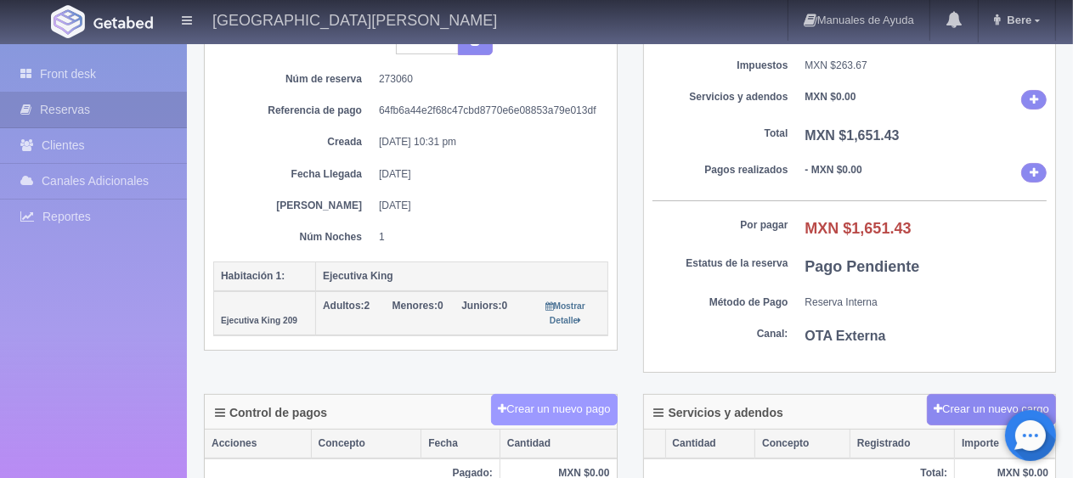
click at [558, 404] on button "Crear un nuevo pago" at bounding box center [554, 409] width 126 height 31
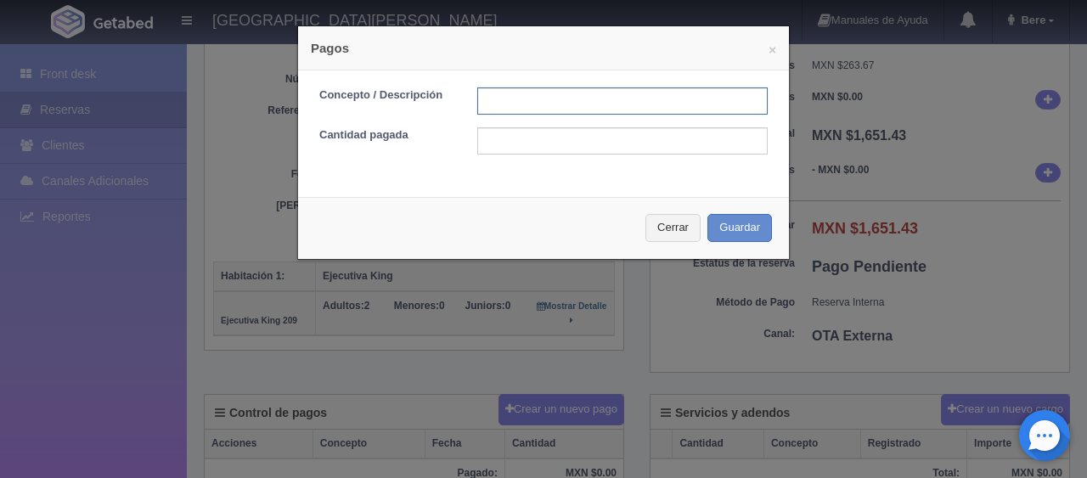
click at [556, 96] on input "text" at bounding box center [622, 101] width 291 height 27
type input "Total Tarjeta"
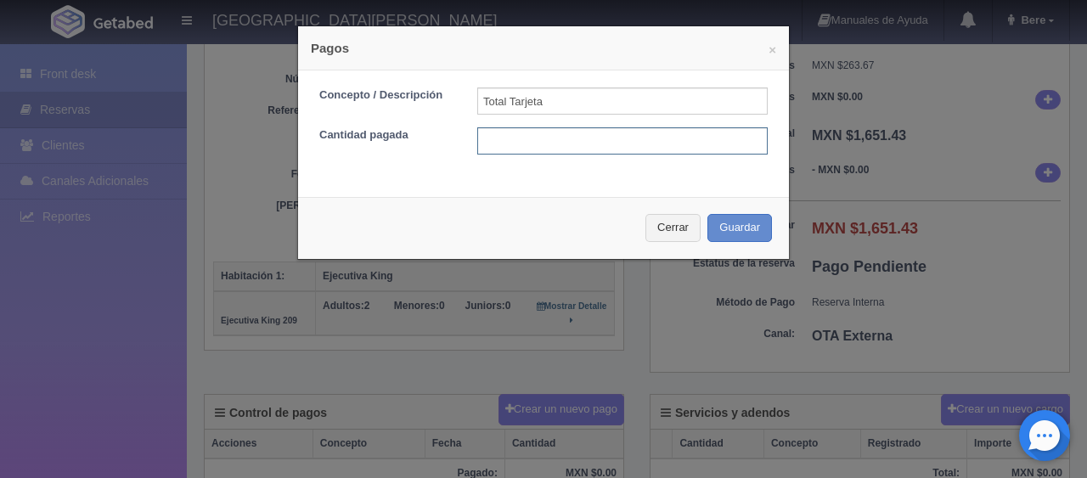
click at [593, 136] on input "text" at bounding box center [622, 140] width 291 height 27
type input "1651.43"
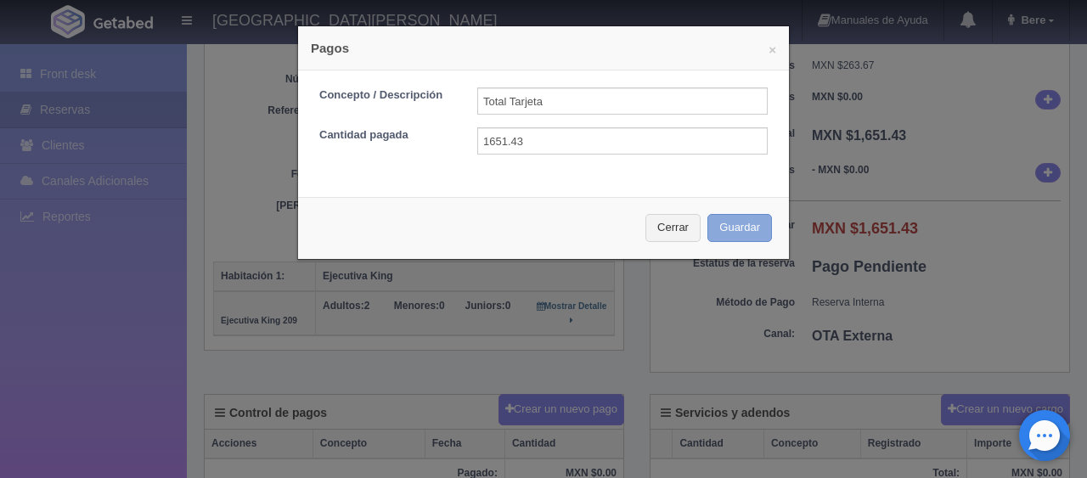
click at [708, 214] on button "Guardar" at bounding box center [740, 228] width 65 height 28
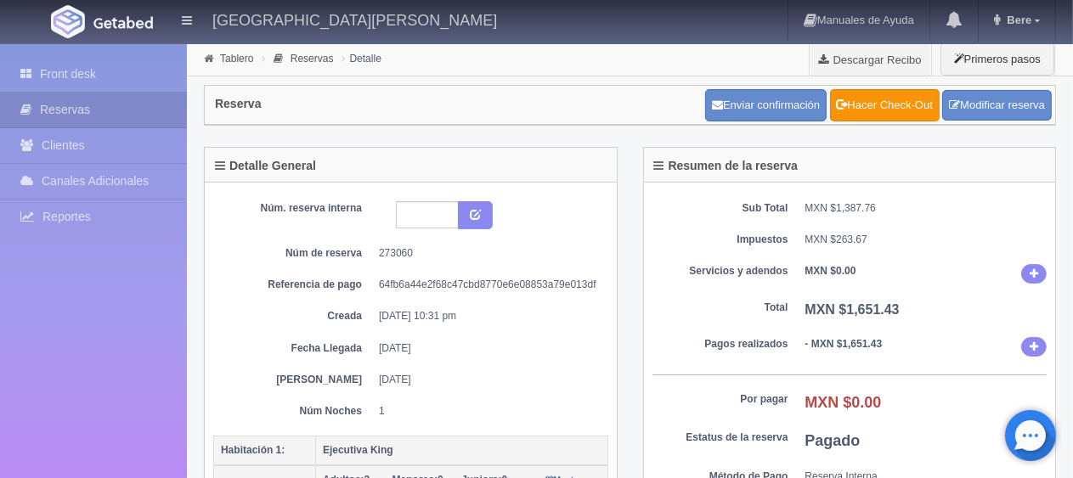
scroll to position [510, 0]
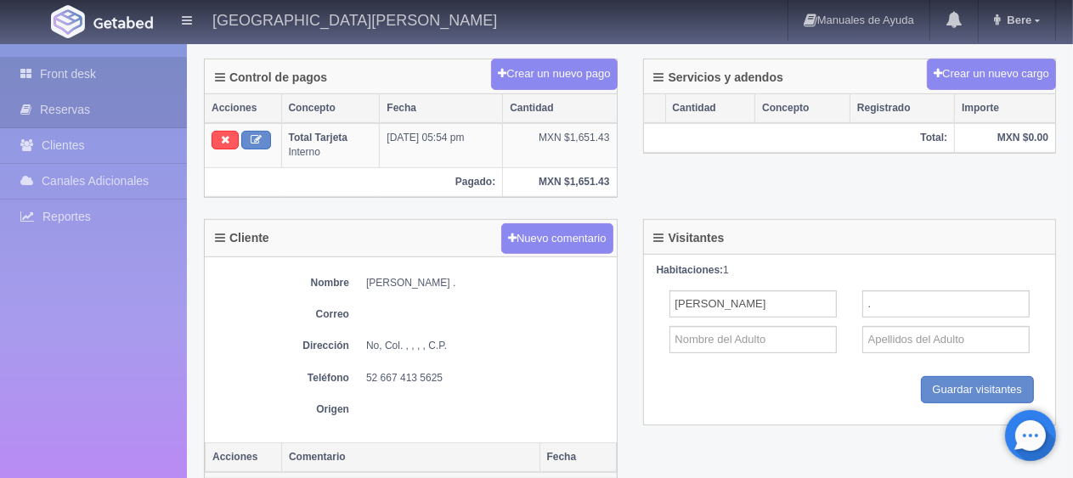
click at [105, 72] on link "Front desk" at bounding box center [93, 74] width 187 height 35
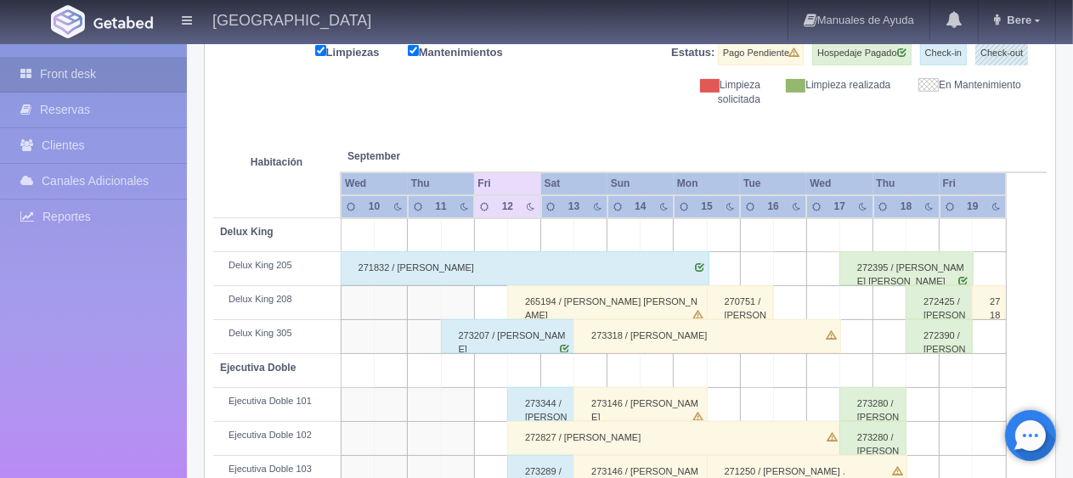
scroll to position [141, 0]
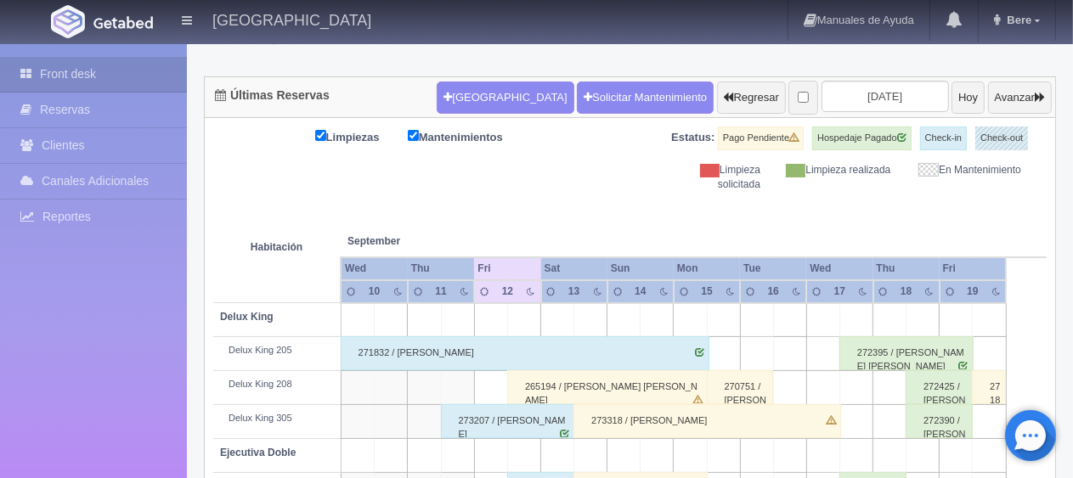
click at [617, 204] on th at bounding box center [623, 224] width 99 height 65
click at [622, 201] on th at bounding box center [623, 224] width 99 height 65
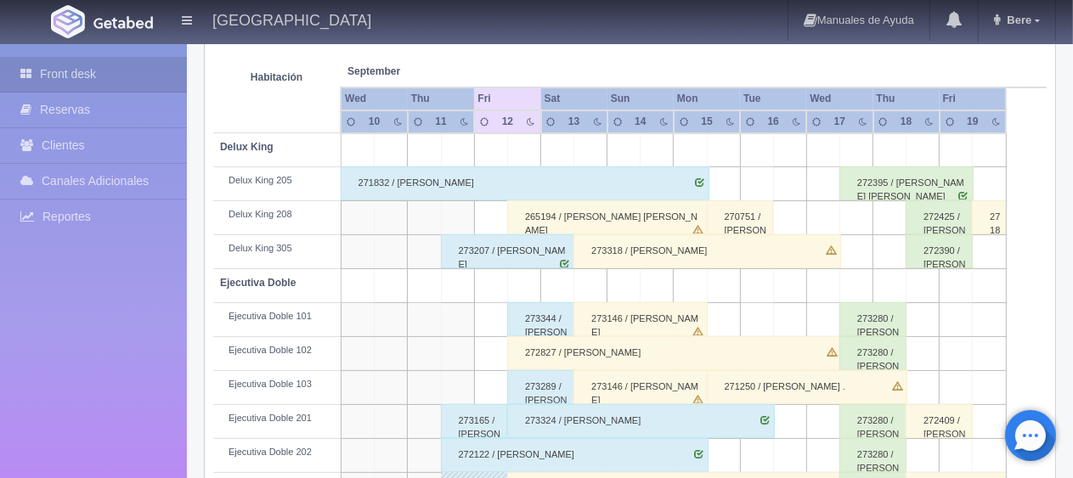
scroll to position [0, 0]
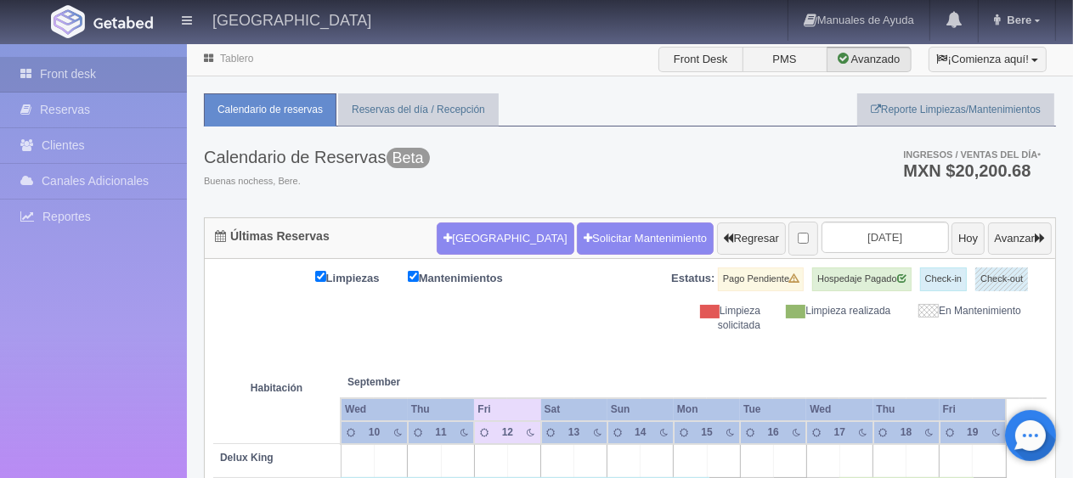
click at [502, 353] on th at bounding box center [523, 365] width 99 height 65
click at [598, 299] on div "Limpiezas Mantenimientos Estatus: Pago Pendiente Hospedaje Pagado Check-in Chec…" at bounding box center [629, 300] width 833 height 65
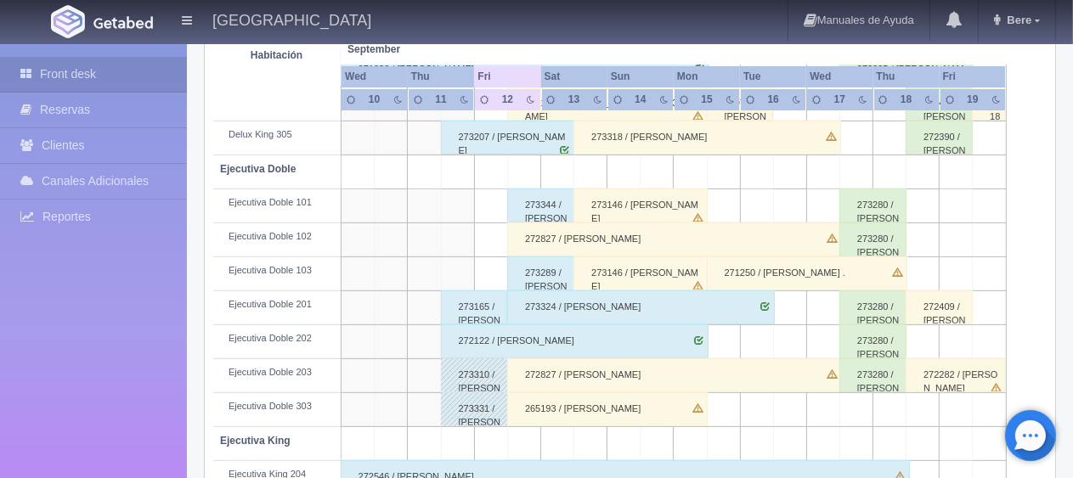
scroll to position [340, 0]
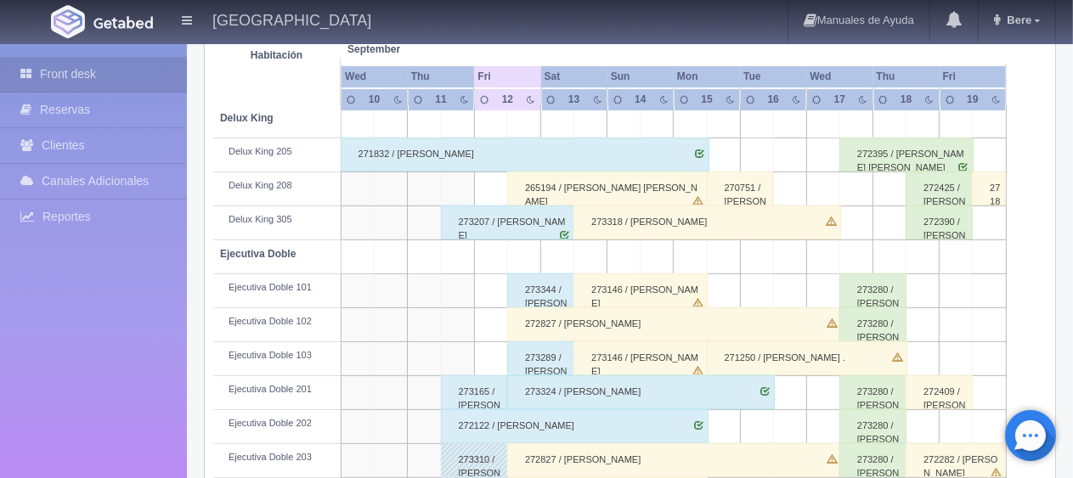
click at [548, 308] on div "272827 / Georgina Díaz" at bounding box center [674, 325] width 335 height 34
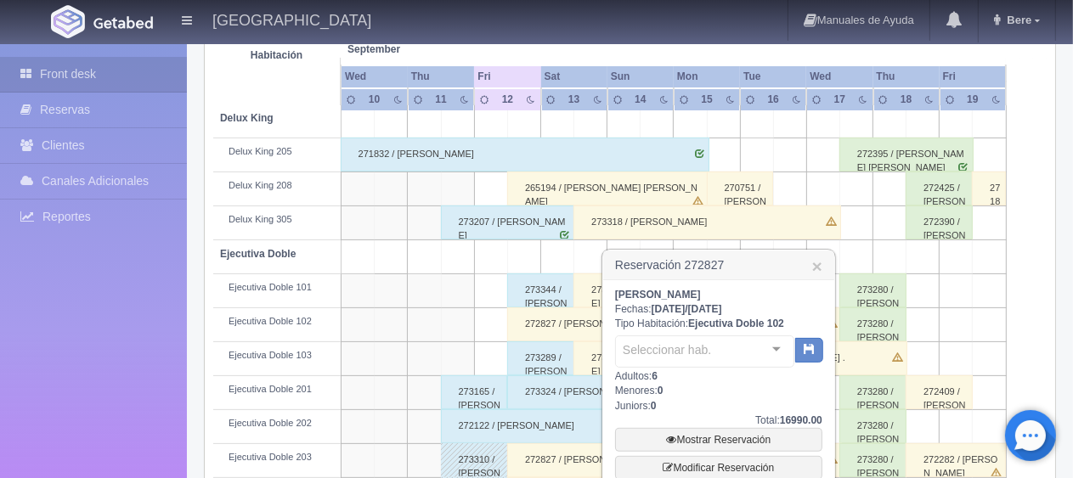
scroll to position [595, 0]
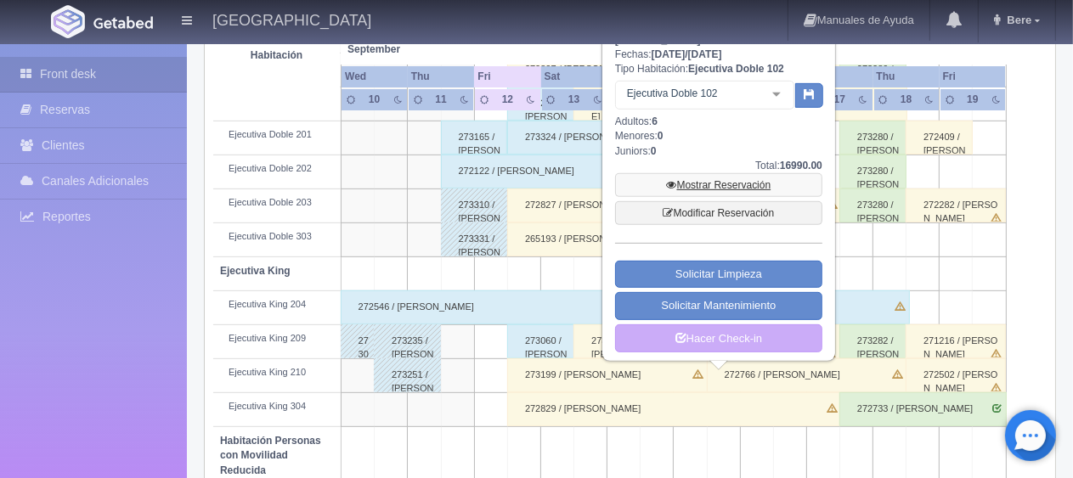
click at [709, 182] on link "Mostrar Reservación" at bounding box center [718, 185] width 207 height 24
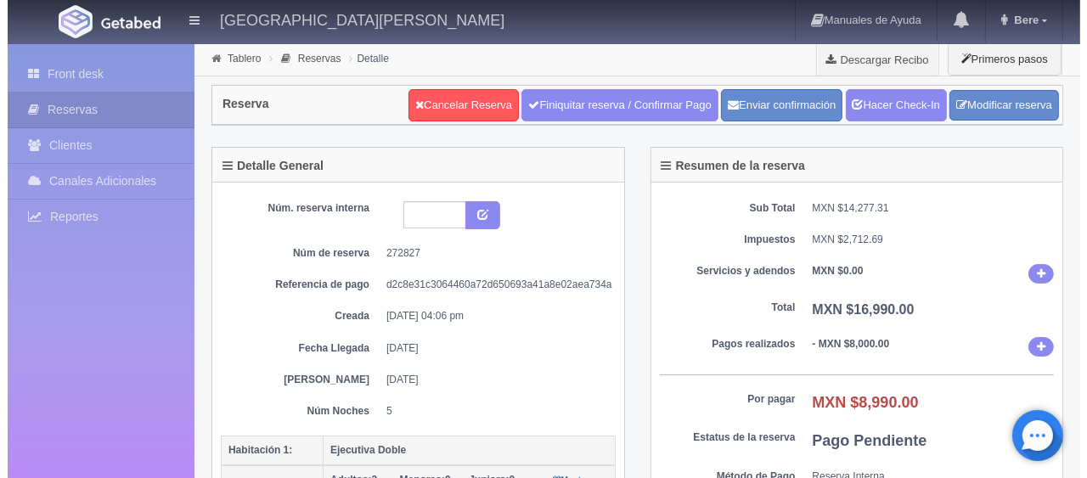
scroll to position [255, 0]
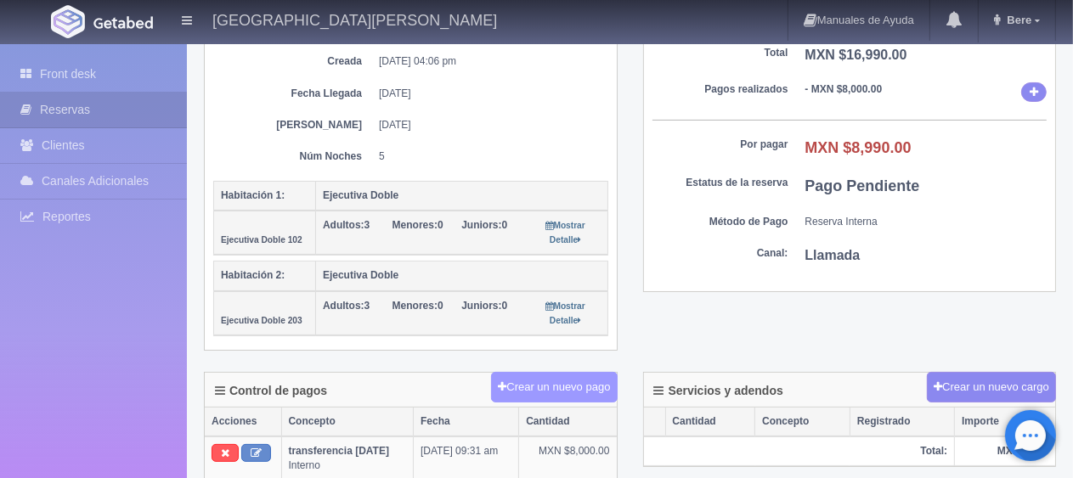
click at [566, 380] on button "Crear un nuevo pago" at bounding box center [554, 387] width 126 height 31
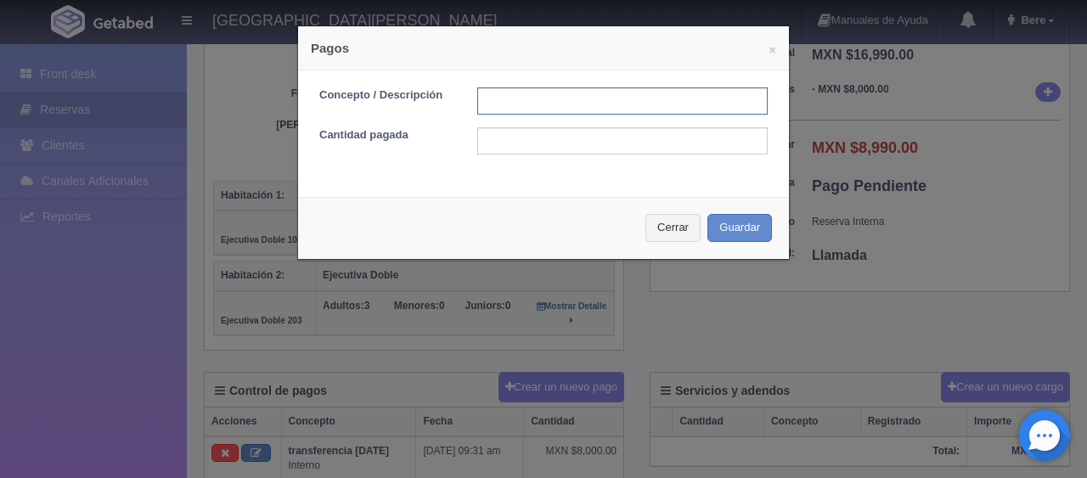
click at [576, 97] on input "text" at bounding box center [622, 101] width 291 height 27
type input "Total Tarjeta"
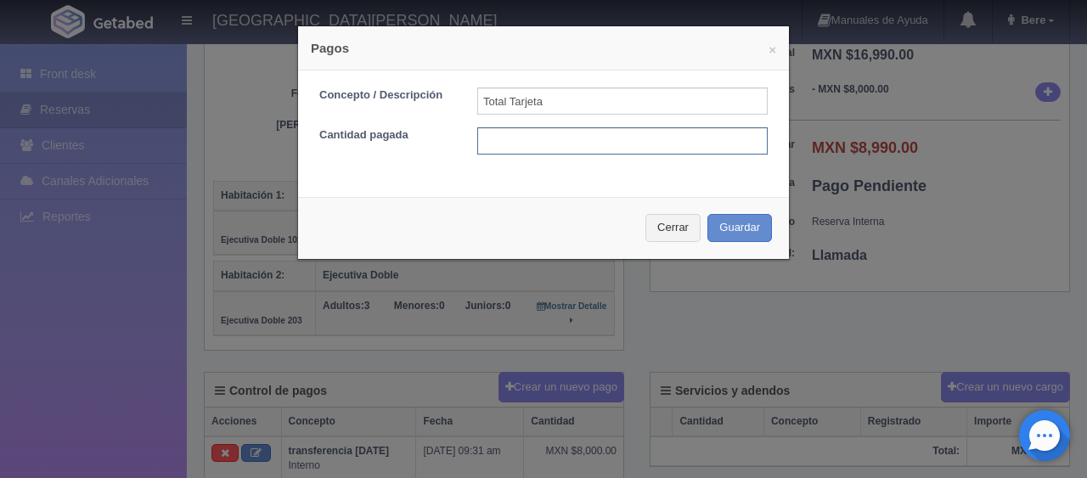
click at [601, 138] on input "text" at bounding box center [622, 140] width 291 height 27
type input "8990"
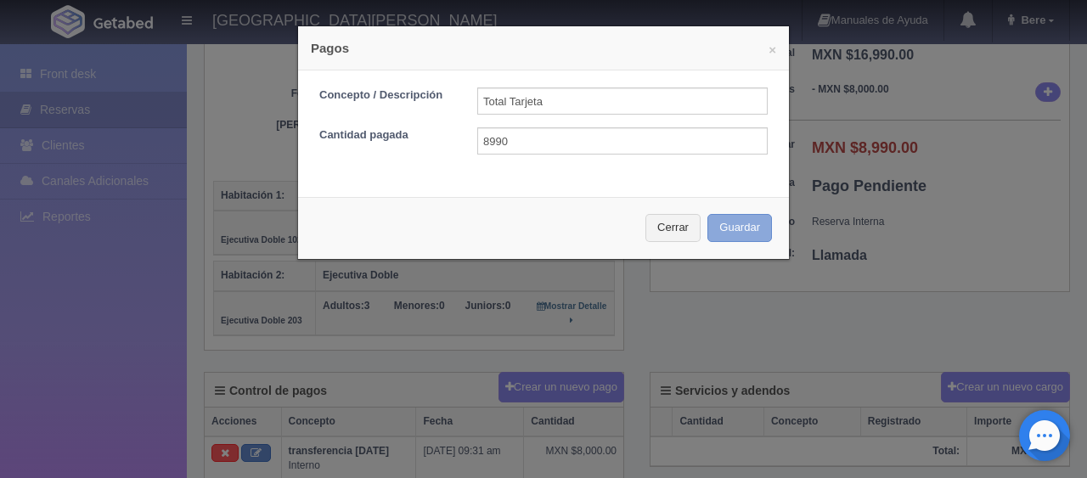
click at [708, 214] on button "Guardar" at bounding box center [740, 228] width 65 height 28
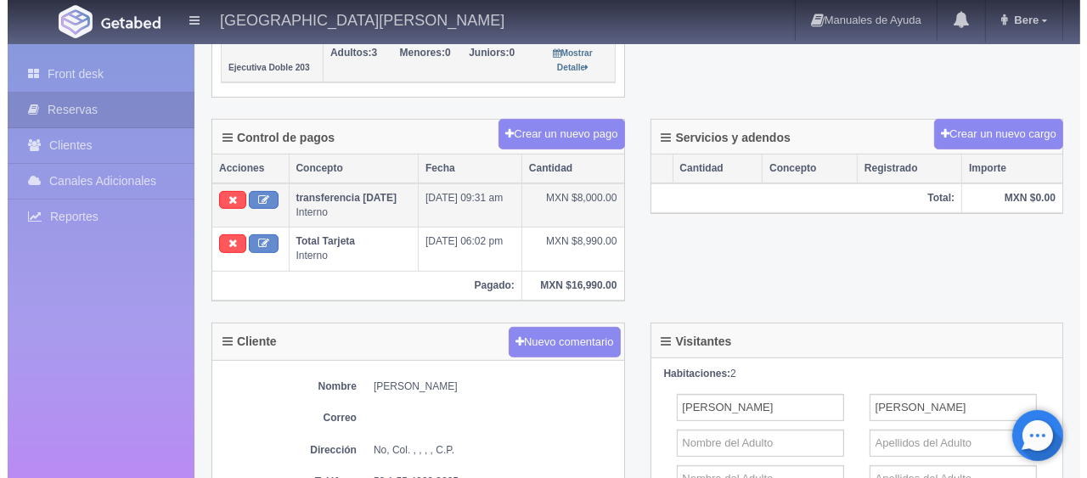
scroll to position [508, 0]
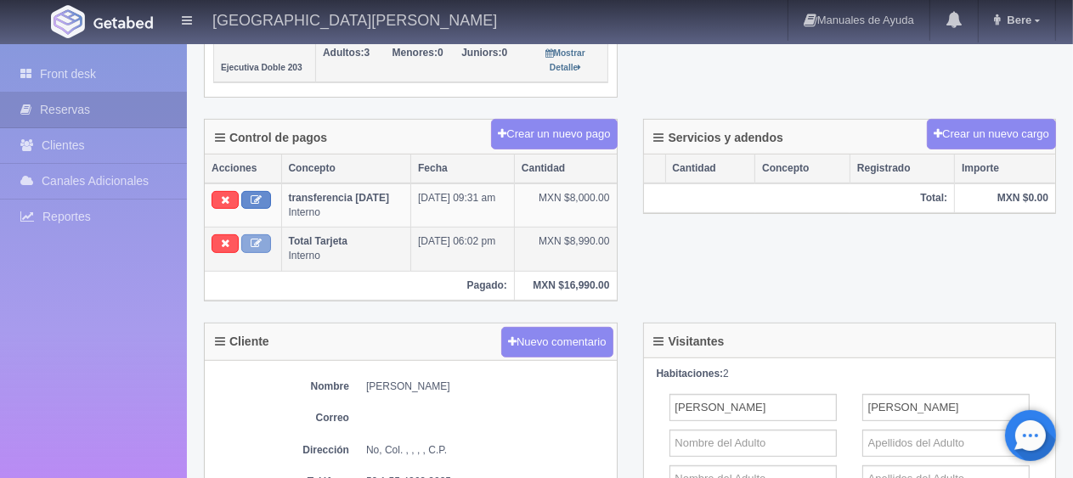
click at [262, 234] on button at bounding box center [256, 243] width 30 height 19
type input "Total Tarjeta"
type input "8990.00"
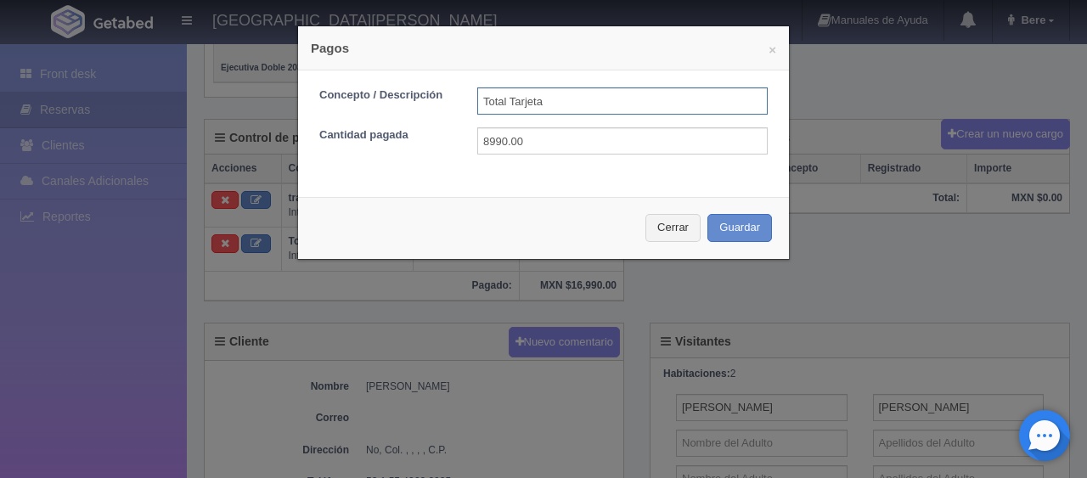
drag, startPoint x: 503, startPoint y: 104, endPoint x: 452, endPoint y: 104, distance: 51.0
click at [452, 104] on div "Concepto / Descripción Total Tarjeta" at bounding box center [544, 101] width 474 height 27
type input "apgoTarjeta"
drag, startPoint x: 560, startPoint y: 94, endPoint x: 422, endPoint y: 93, distance: 137.6
click at [422, 93] on div "Concepto / Descripción apgoTarjeta" at bounding box center [544, 101] width 474 height 27
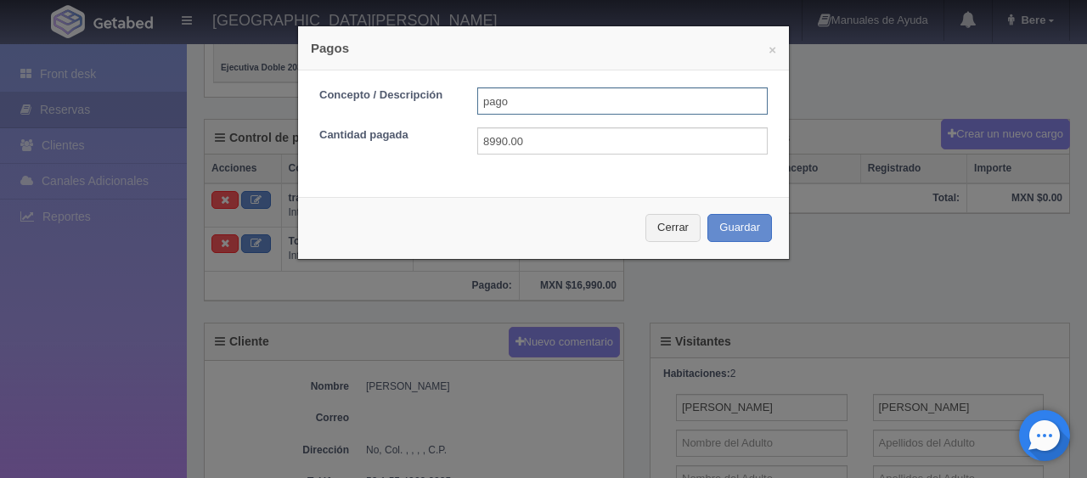
type input "pago con tarjeta"
click at [722, 220] on button "Guardar" at bounding box center [740, 228] width 65 height 28
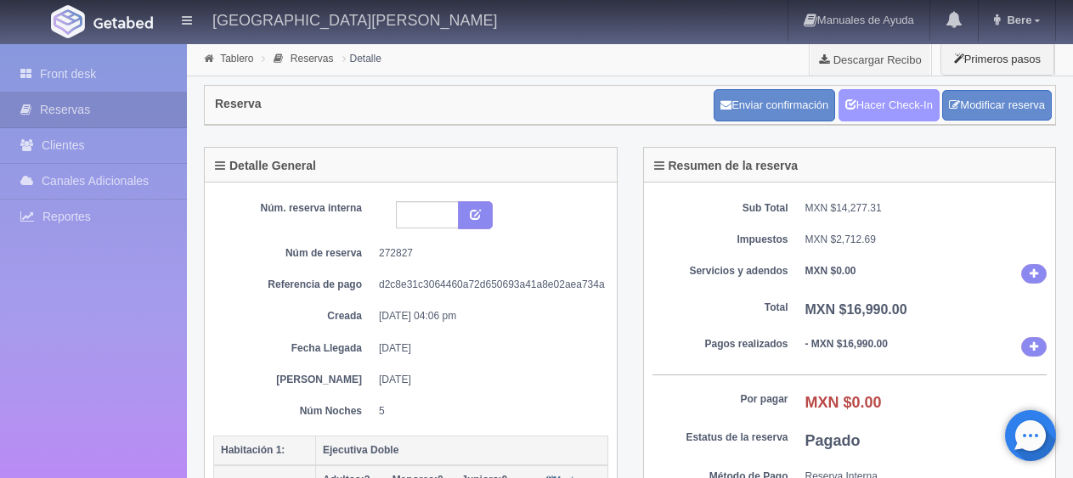
click at [884, 105] on link "Hacer Check-In" at bounding box center [889, 105] width 101 height 32
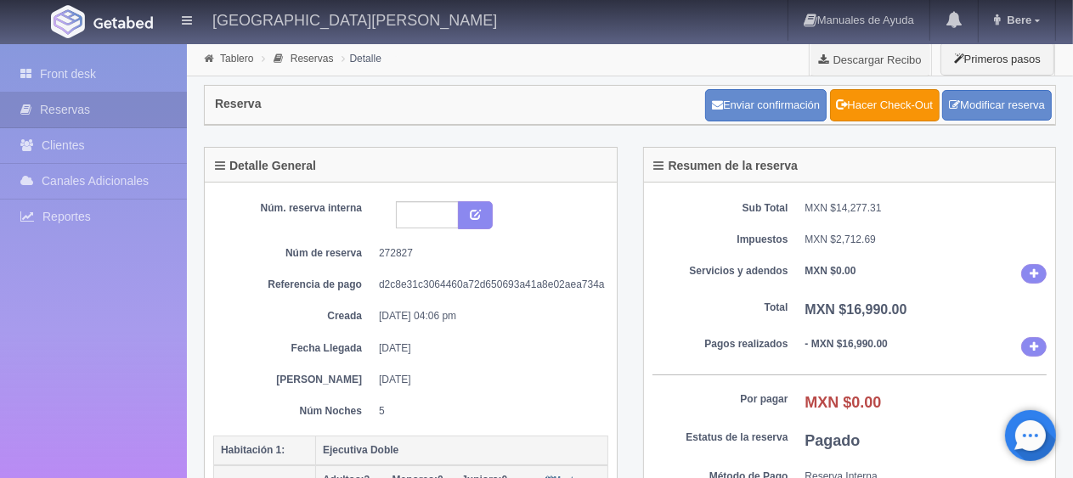
click at [827, 289] on div "Sub Total MXN $14,277.31 Impuestos MXN $2,712.69 Servicios y adendos MXN $0.00 …" at bounding box center [850, 365] width 412 height 364
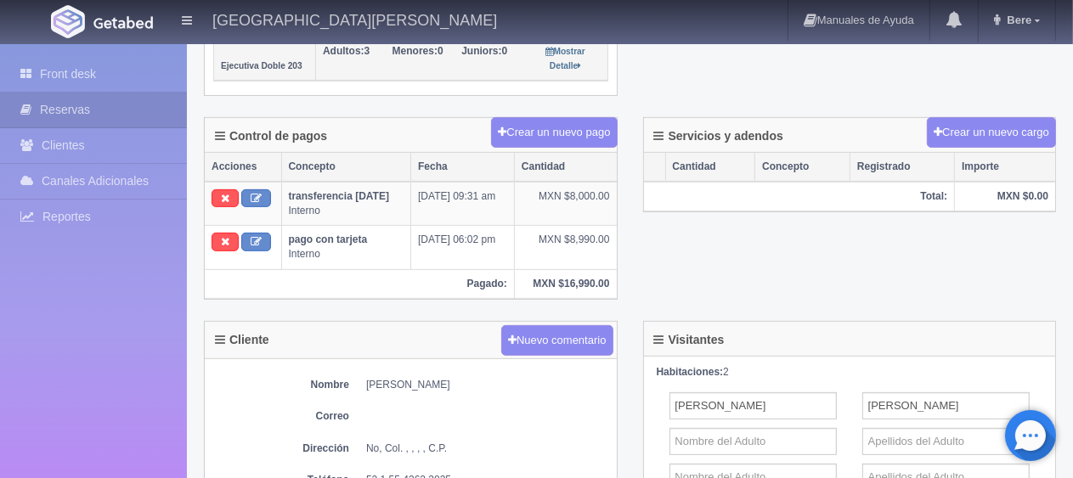
drag, startPoint x: 117, startPoint y: 59, endPoint x: 234, endPoint y: 105, distance: 125.4
click at [117, 58] on link "Front desk" at bounding box center [93, 74] width 187 height 35
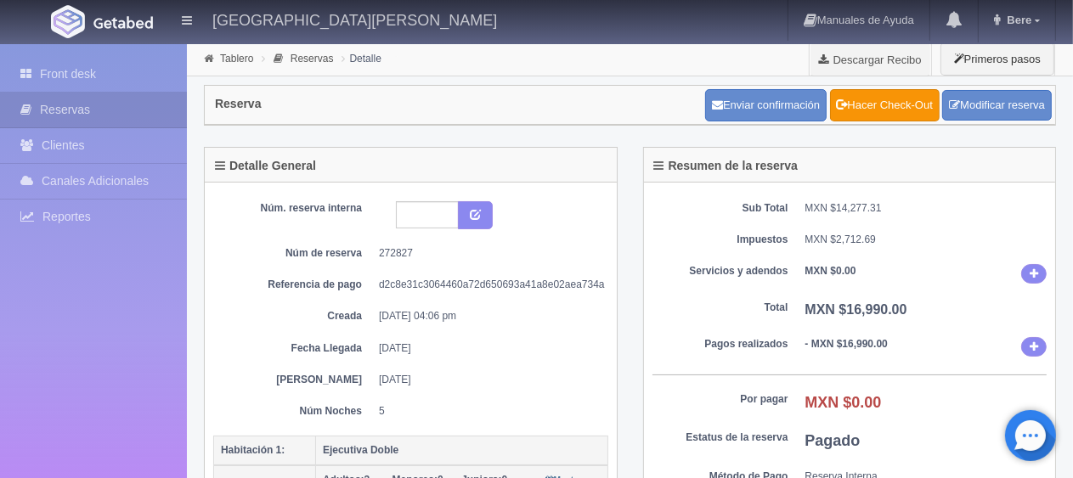
scroll to position [595, 0]
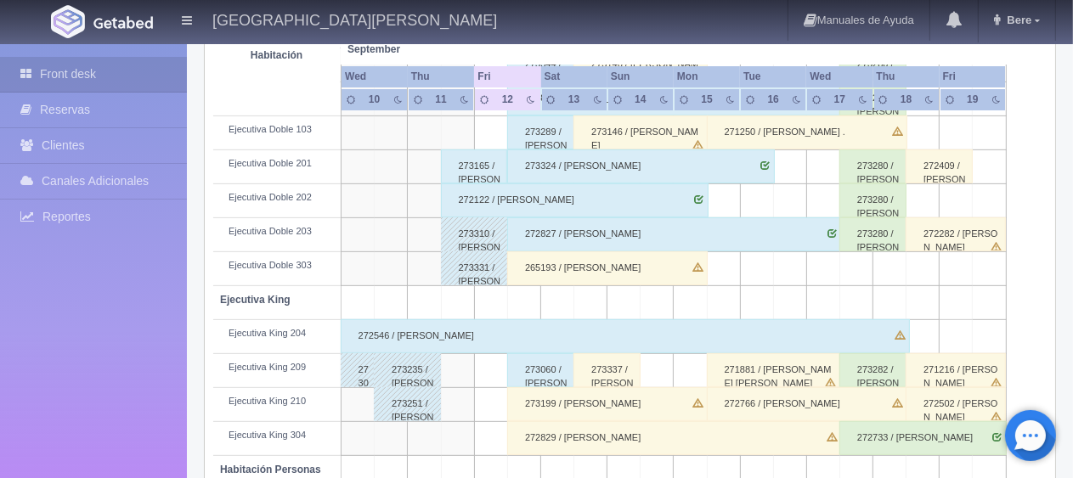
scroll to position [821, 0]
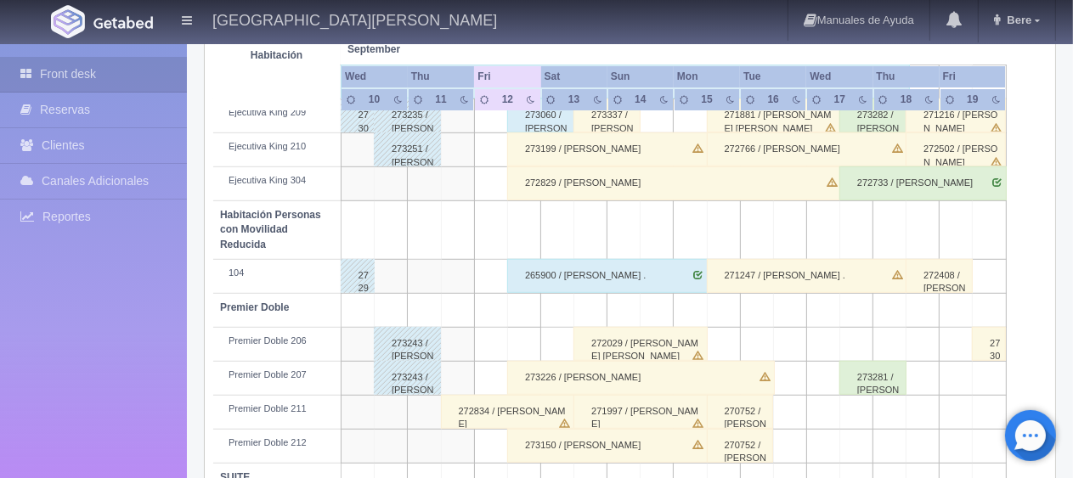
click at [585, 181] on div "272829 / [PERSON_NAME]" at bounding box center [674, 184] width 335 height 34
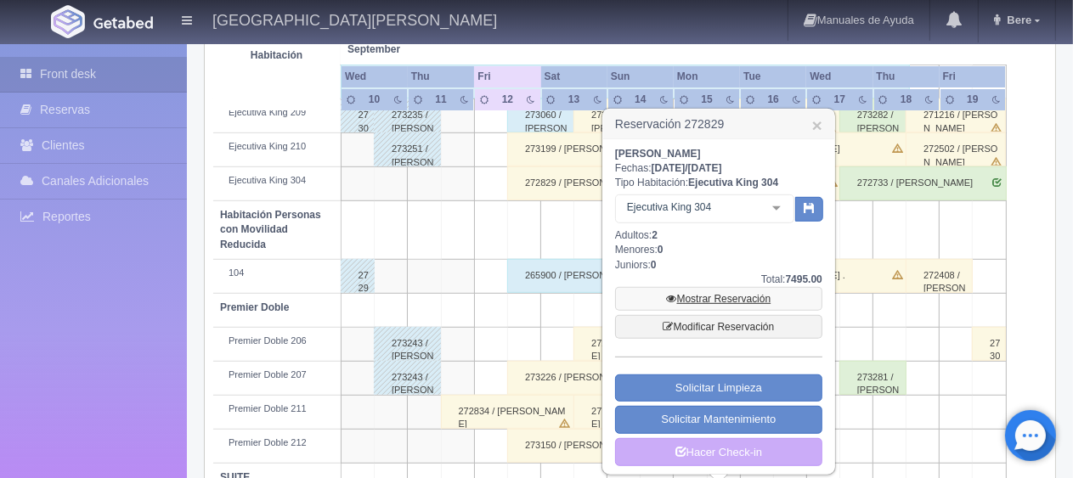
click at [717, 294] on link "Mostrar Reservación" at bounding box center [718, 299] width 207 height 24
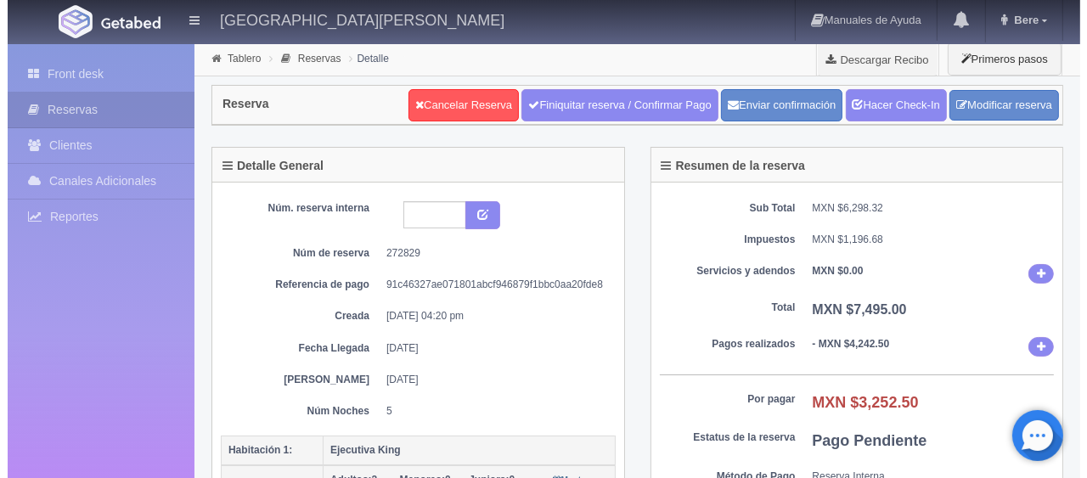
scroll to position [255, 0]
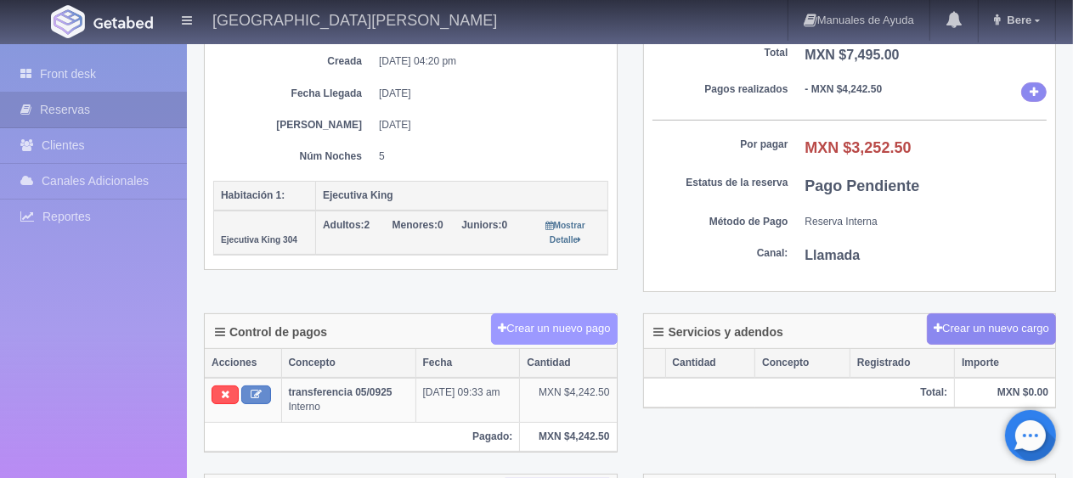
click at [597, 319] on button "Crear un nuevo pago" at bounding box center [554, 329] width 126 height 31
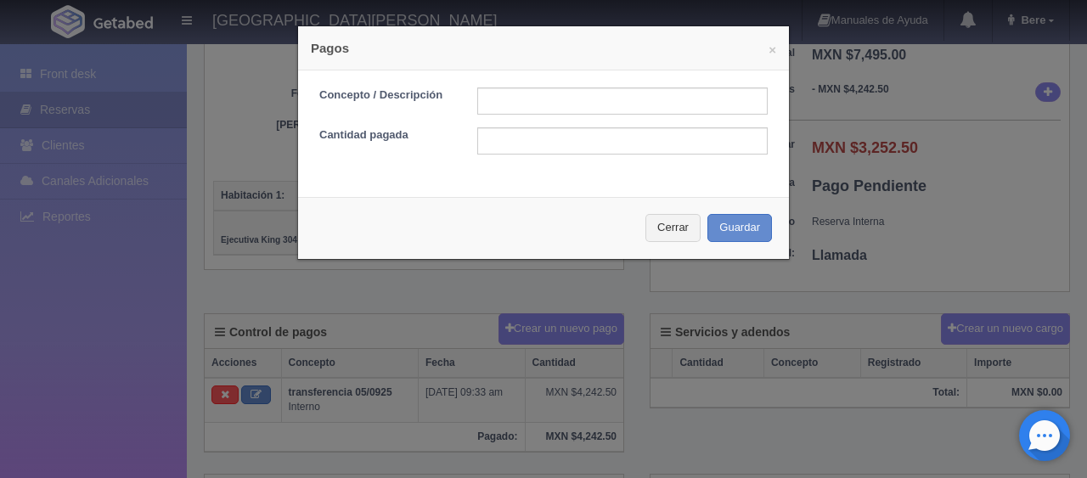
click at [571, 84] on div "Concepto / Descripción Cantidad pagada" at bounding box center [543, 128] width 491 height 114
click at [561, 93] on input "text" at bounding box center [622, 101] width 291 height 27
type input "pago con tarjeta"
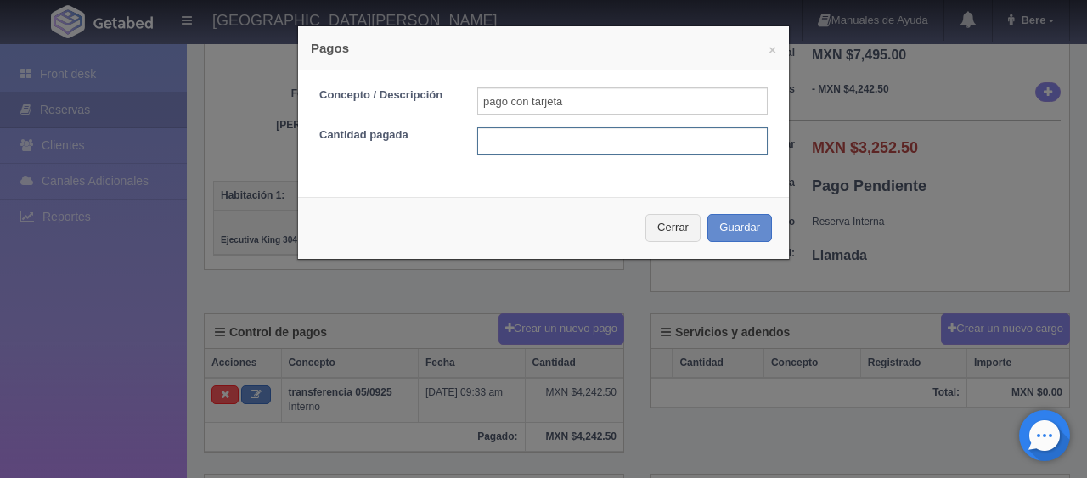
click at [651, 135] on input "text" at bounding box center [622, 140] width 291 height 27
type input "3352.50"
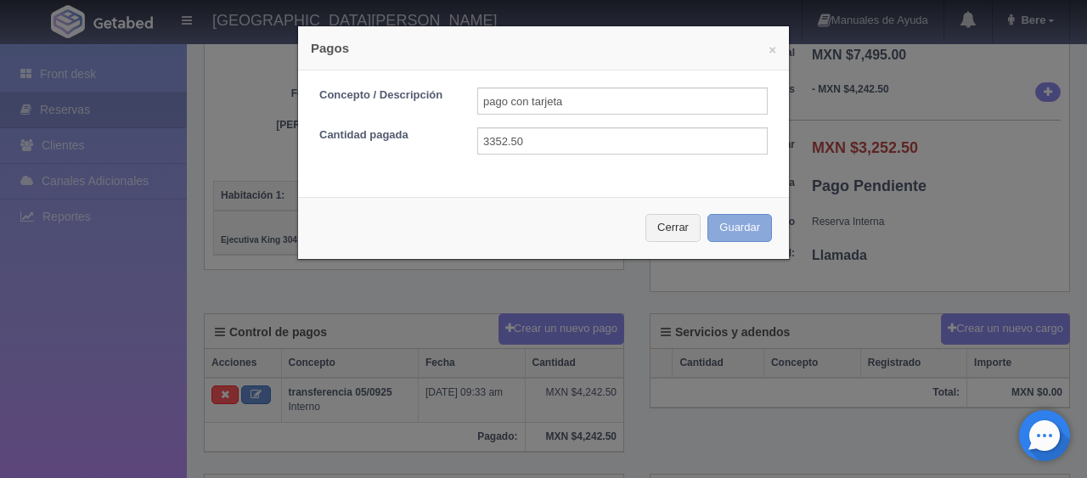
click at [708, 214] on button "Guardar" at bounding box center [740, 228] width 65 height 28
click at [765, 222] on div "Cerrar Guardar" at bounding box center [543, 228] width 491 height 62
click at [754, 224] on button "Guardar" at bounding box center [740, 228] width 65 height 28
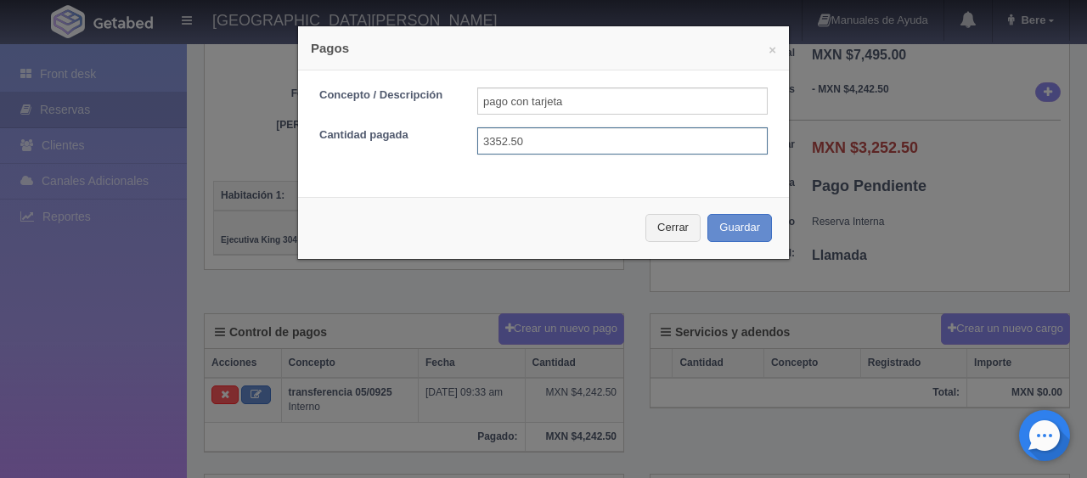
click at [588, 150] on input "3352.50" at bounding box center [622, 140] width 291 height 27
click at [486, 148] on input "3352.50" at bounding box center [622, 140] width 291 height 27
type input "3252.50"
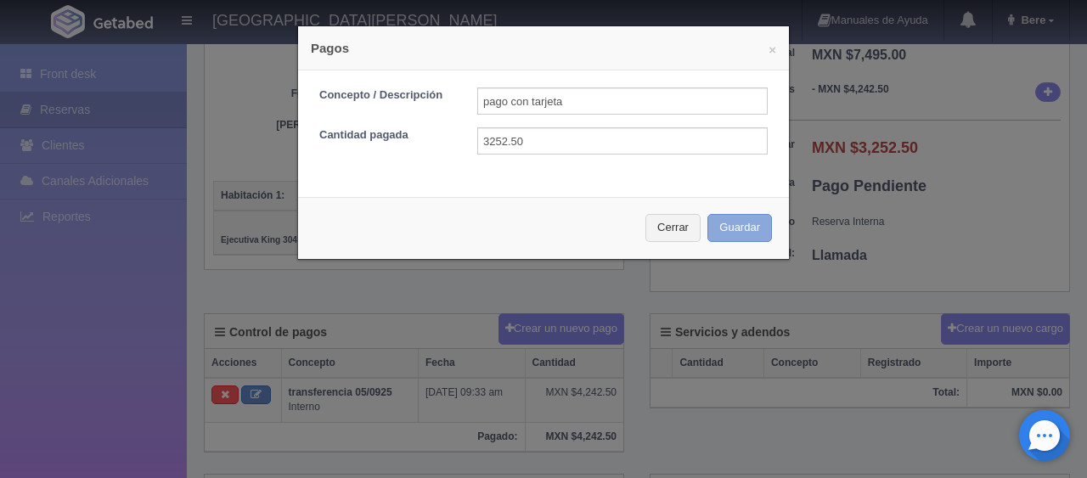
click at [708, 223] on button "Guardar" at bounding box center [740, 228] width 65 height 28
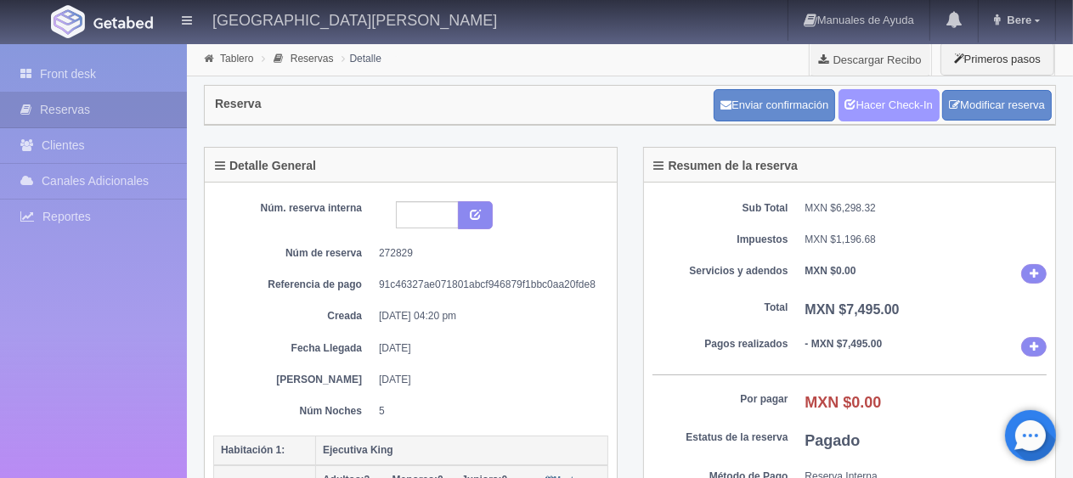
click at [884, 107] on link "Hacer Check-In" at bounding box center [889, 105] width 101 height 32
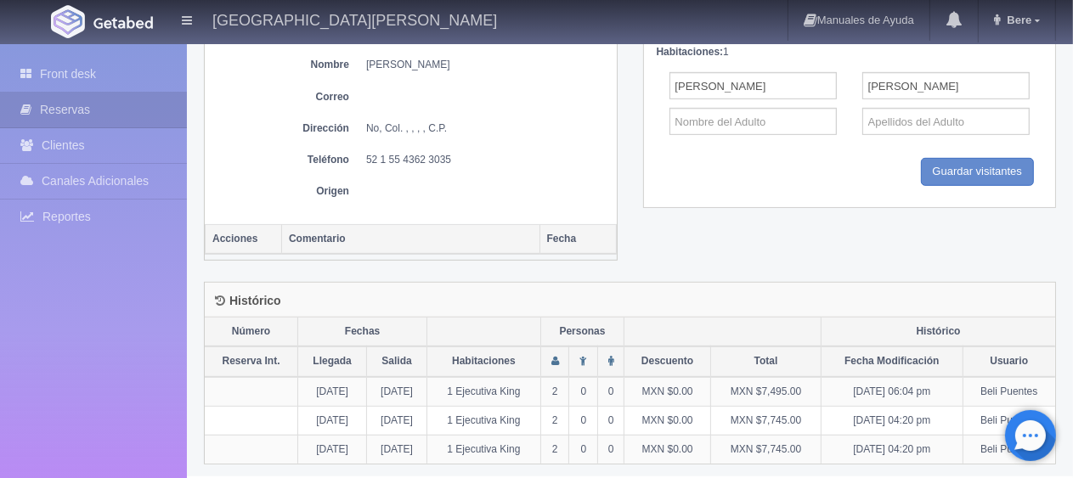
scroll to position [262, 0]
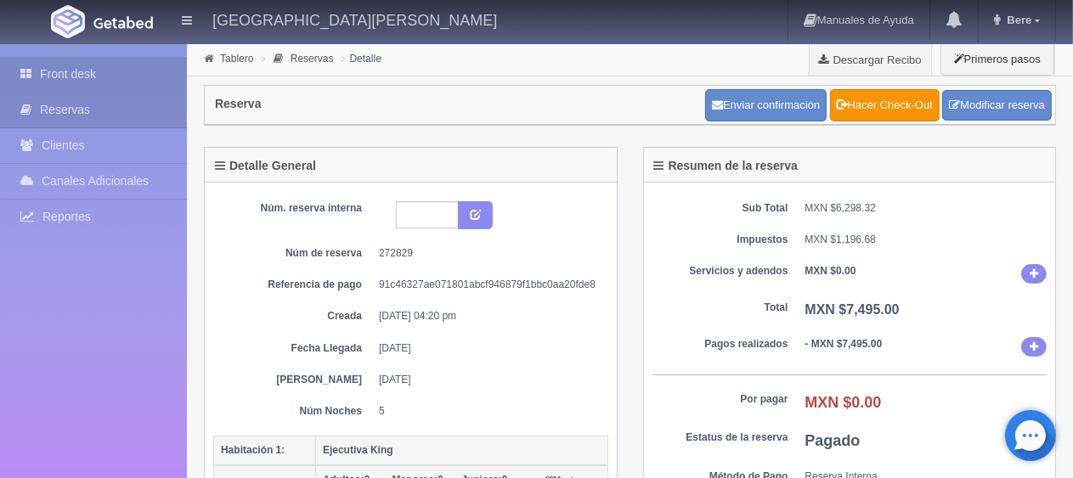
click at [107, 90] on link "Front desk" at bounding box center [93, 74] width 187 height 35
click at [138, 82] on link "Front desk" at bounding box center [93, 74] width 187 height 35
click at [131, 77] on link "Front desk" at bounding box center [93, 74] width 187 height 35
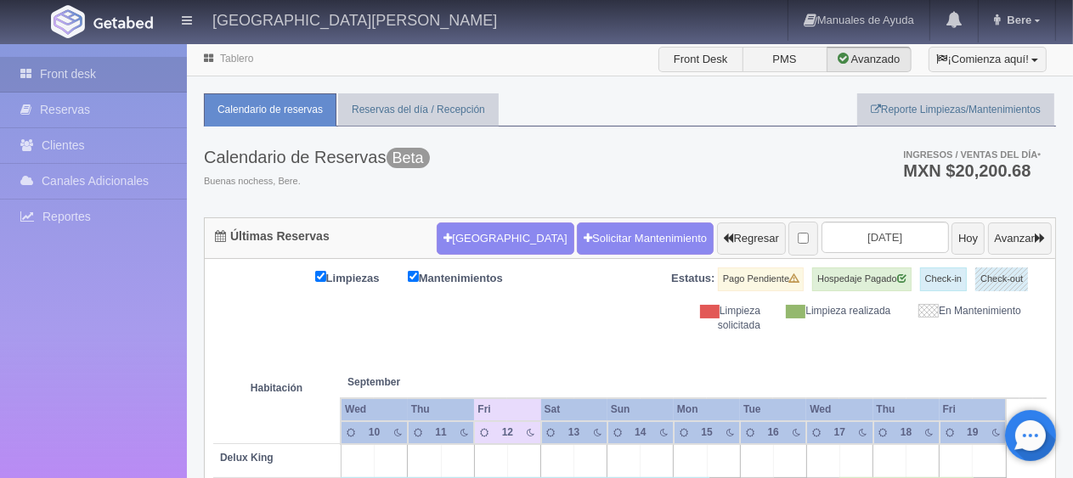
drag, startPoint x: 561, startPoint y: 321, endPoint x: 570, endPoint y: 217, distance: 104.9
click at [561, 321] on div "Limpiezas Mantenimientos Estatus: Pago Pendiente Hospedaje Pagado Check-in Chec…" at bounding box center [629, 300] width 833 height 65
click at [472, 222] on form "Nueva Reserva Solicitar Mantenimiento Regresar 2025-09-12 Hoy Avanzar" at bounding box center [744, 239] width 615 height 36
click at [492, 236] on button "[GEOGRAPHIC_DATA]" at bounding box center [505, 239] width 137 height 32
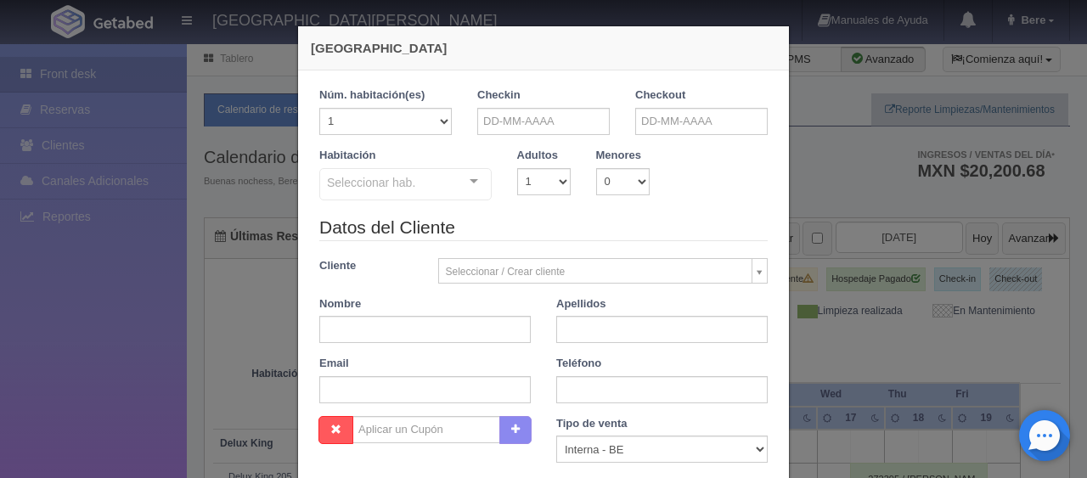
checkbox input "false"
click at [559, 116] on input "text" at bounding box center [543, 121] width 133 height 27
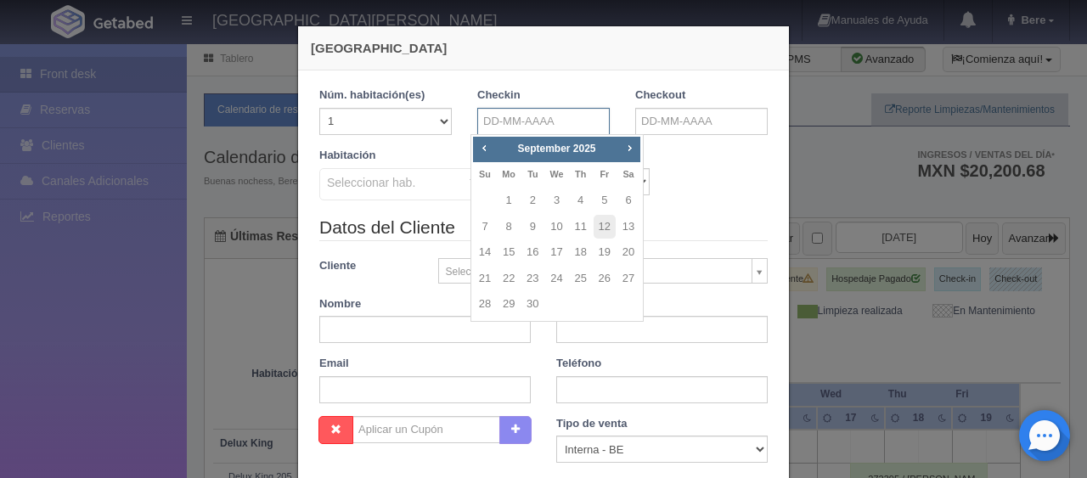
click at [585, 110] on input "text" at bounding box center [543, 121] width 133 height 27
click at [537, 248] on link "16" at bounding box center [533, 252] width 22 height 25
type input "16-09-2025"
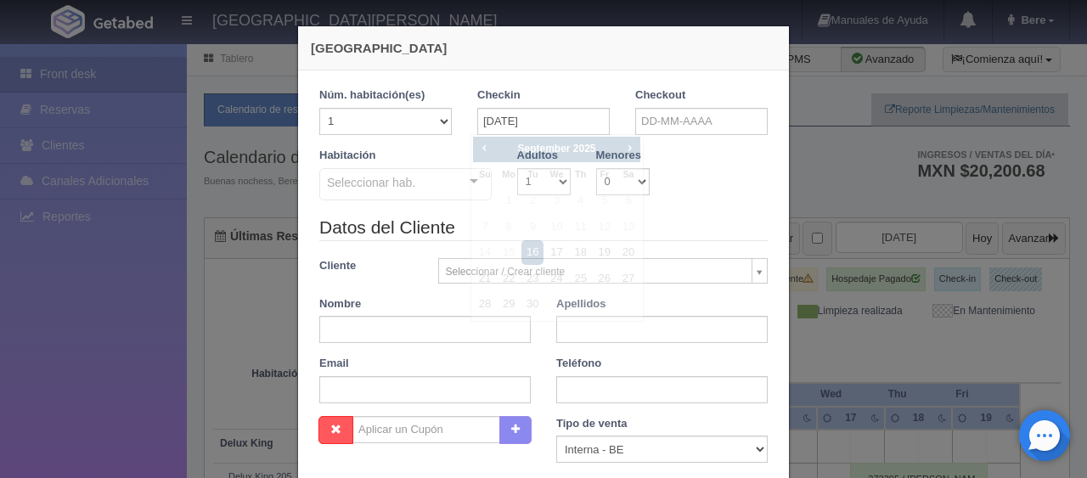
checkbox input "false"
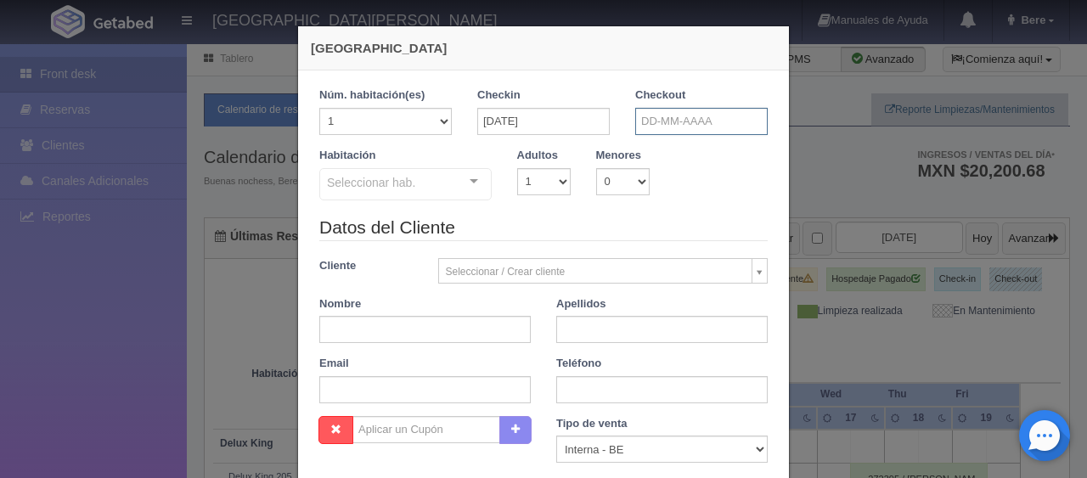
click at [676, 122] on input "text" at bounding box center [702, 121] width 133 height 27
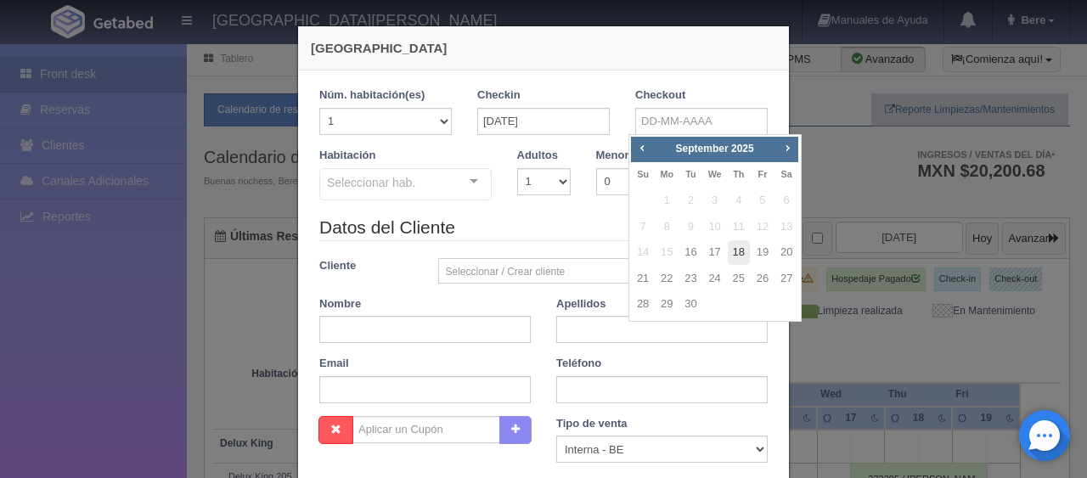
click at [738, 254] on link "18" at bounding box center [739, 252] width 22 height 25
type input "18-09-2025"
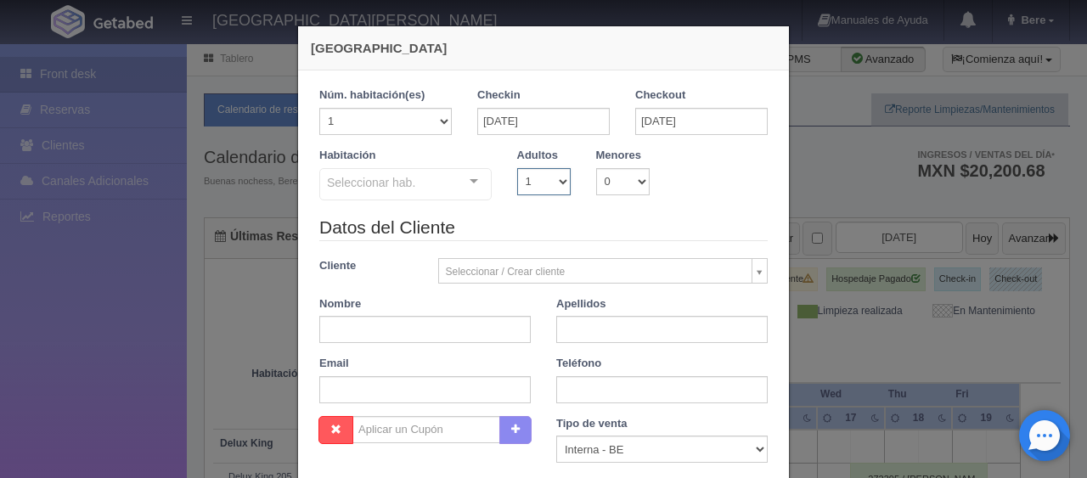
drag, startPoint x: 520, startPoint y: 178, endPoint x: 527, endPoint y: 191, distance: 14.4
click at [520, 178] on select "1 2 3 4 5 6 7 8 9 10" at bounding box center [544, 181] width 54 height 27
click at [517, 168] on select "1 2 3 4 5 6 7 8 9 10" at bounding box center [544, 181] width 54 height 27
click at [466, 181] on div at bounding box center [474, 181] width 34 height 25
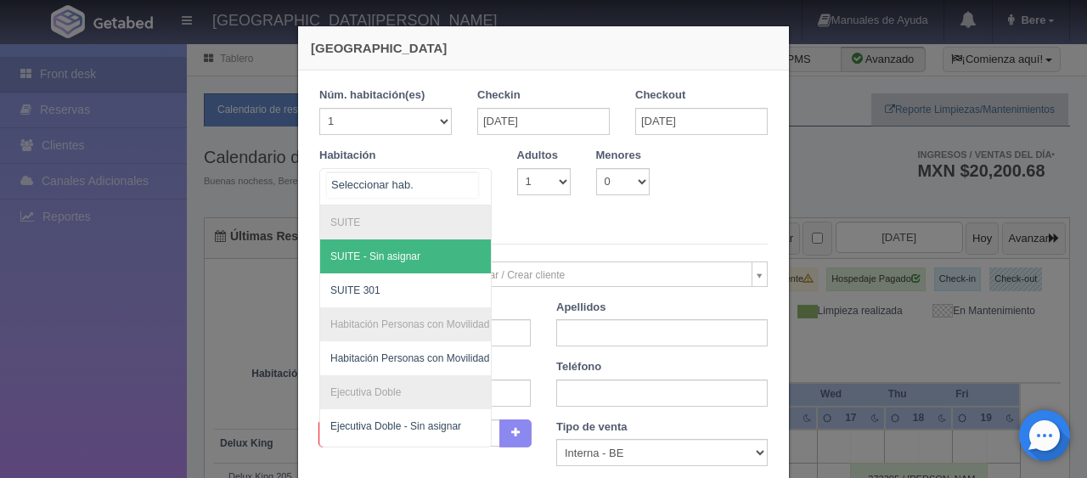
scroll to position [384, 0]
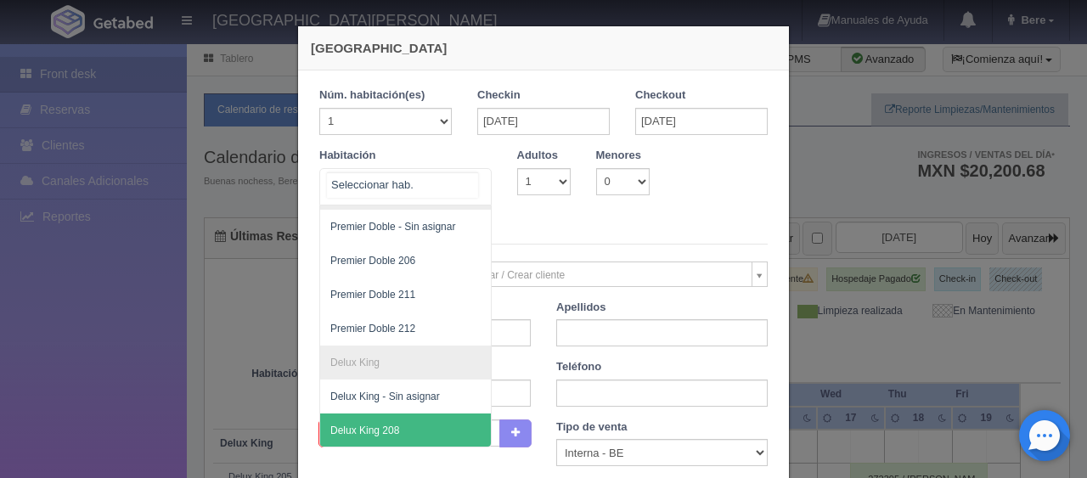
click at [424, 416] on span "Delux King 208" at bounding box center [462, 431] width 285 height 34
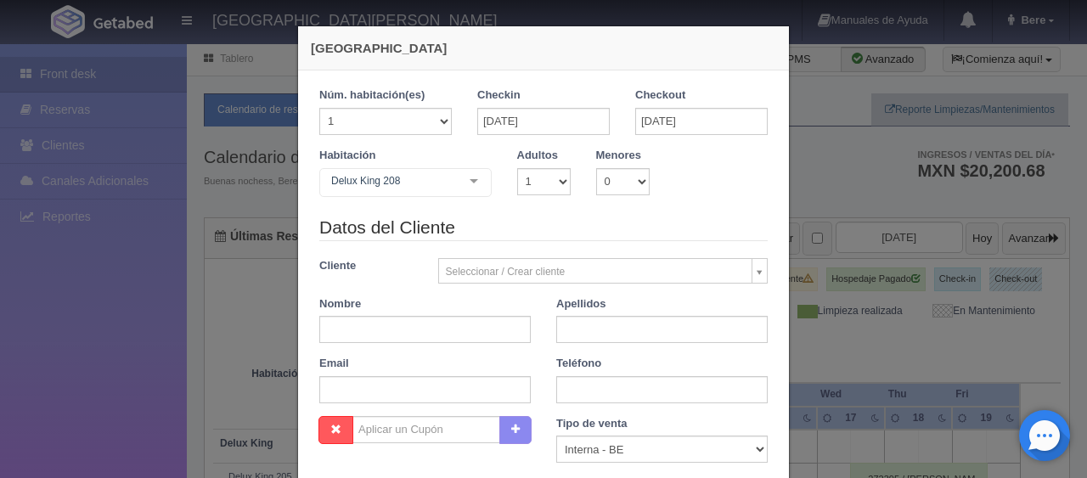
checkbox input "false"
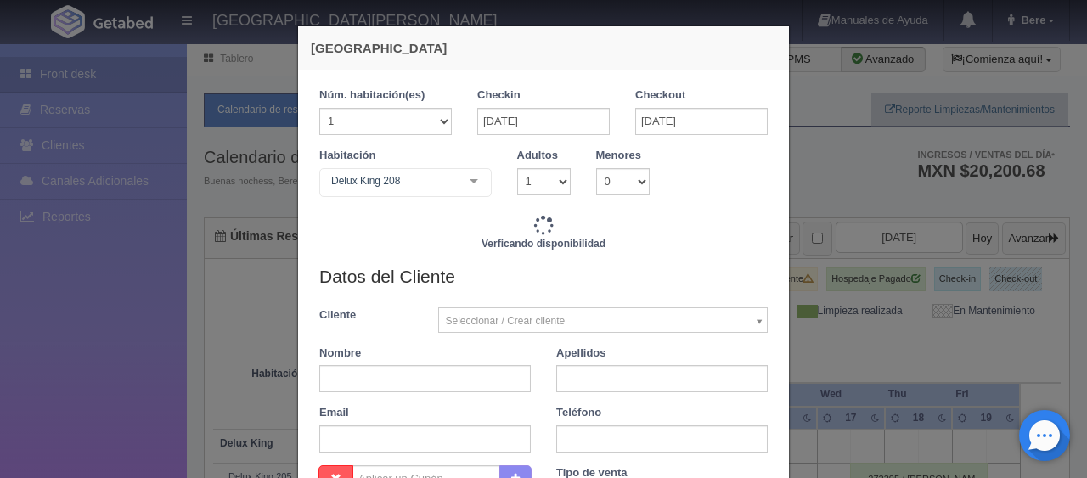
type input "2598.00"
checkbox input "false"
click at [415, 159] on div "Habitación Delux King 208 SUITE SUITE - Sin asignar SUITE 301 Habitación Person…" at bounding box center [406, 175] width 198 height 54
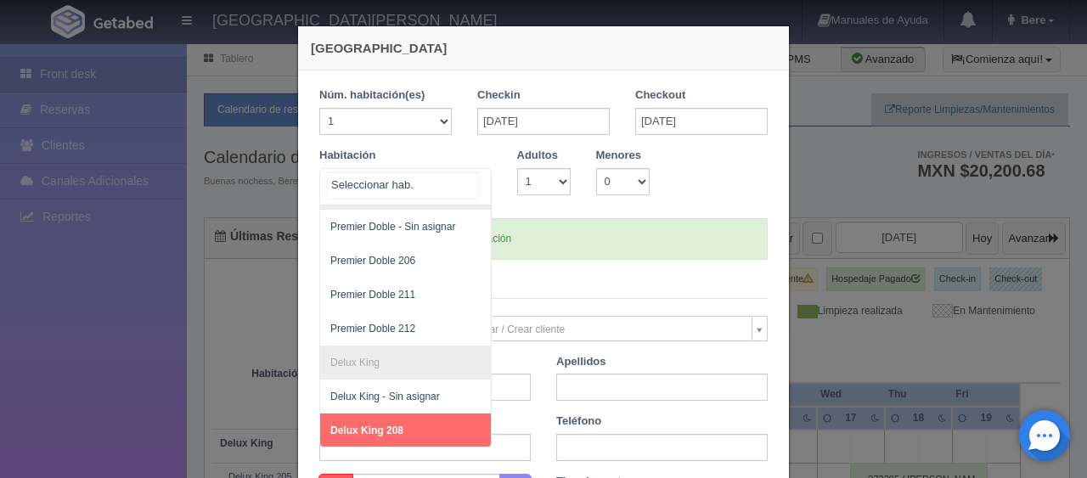
click at [394, 425] on span "Delux King 208" at bounding box center [366, 431] width 73 height 12
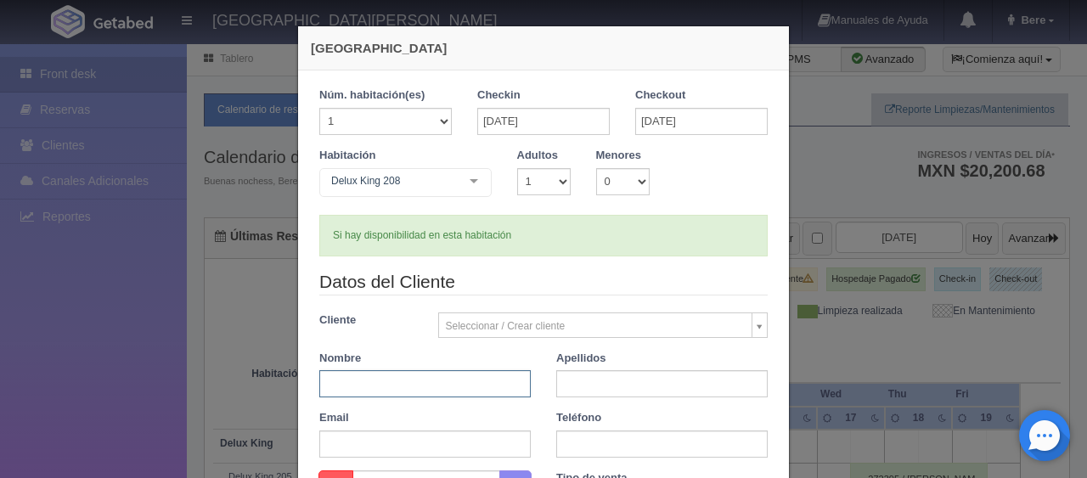
drag, startPoint x: 427, startPoint y: 393, endPoint x: 427, endPoint y: 381, distance: 11.9
click at [427, 393] on input "text" at bounding box center [425, 383] width 212 height 27
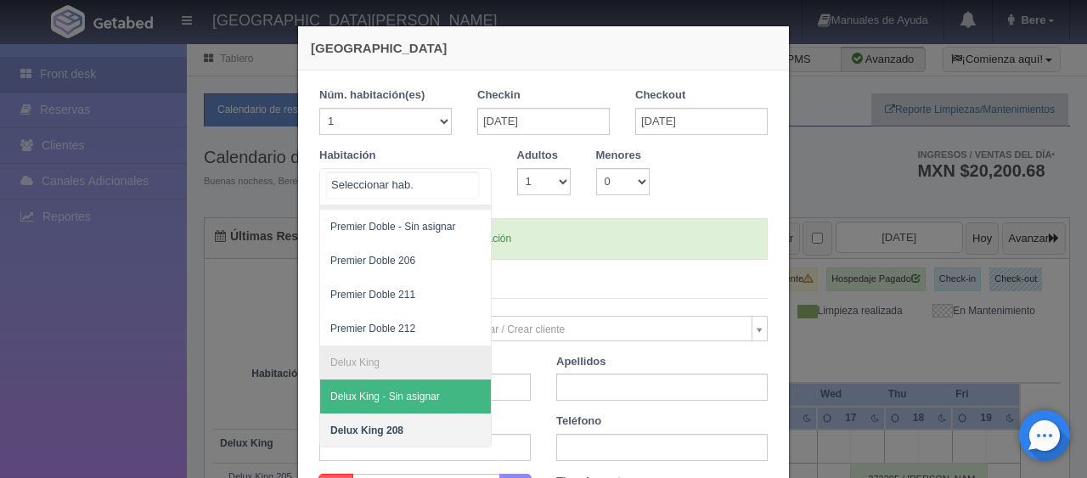
click at [365, 189] on div at bounding box center [405, 186] width 172 height 37
click at [575, 212] on div "Habitación SUITE SUITE - Sin asignar SUITE 301 Habitación Personas con Movilida…" at bounding box center [544, 183] width 474 height 71
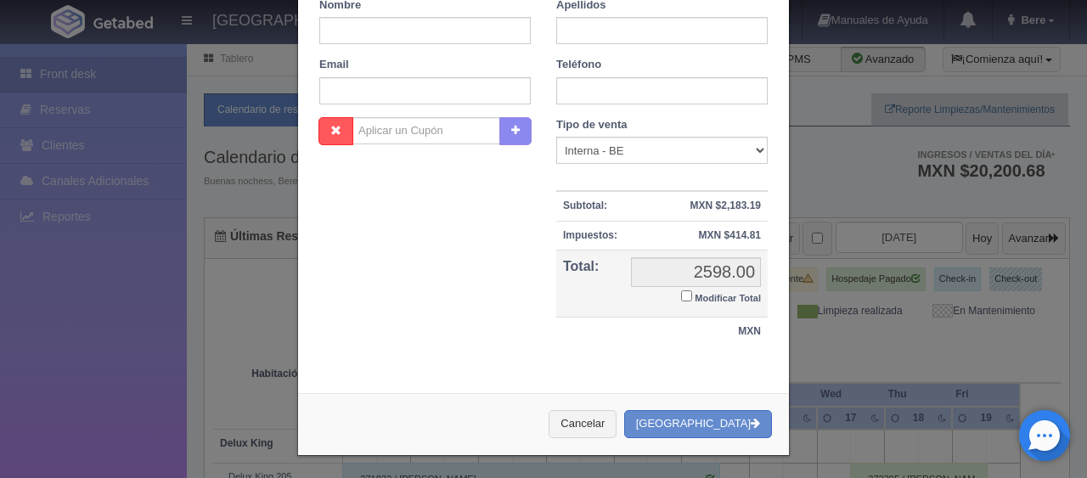
scroll to position [0, 0]
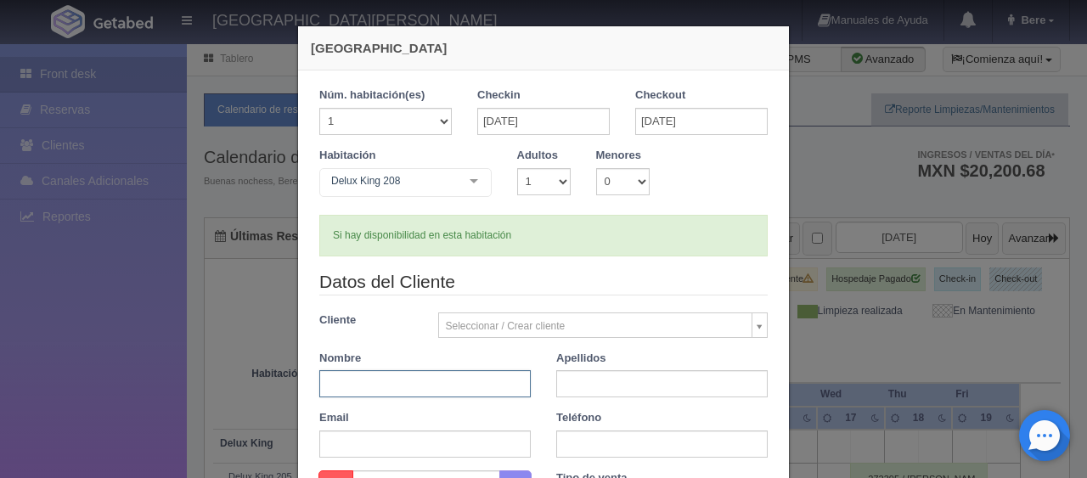
click at [458, 377] on input "text" at bounding box center [425, 383] width 212 height 27
click at [628, 229] on div "Si hay disponibilidad en esta habitación" at bounding box center [543, 236] width 449 height 42
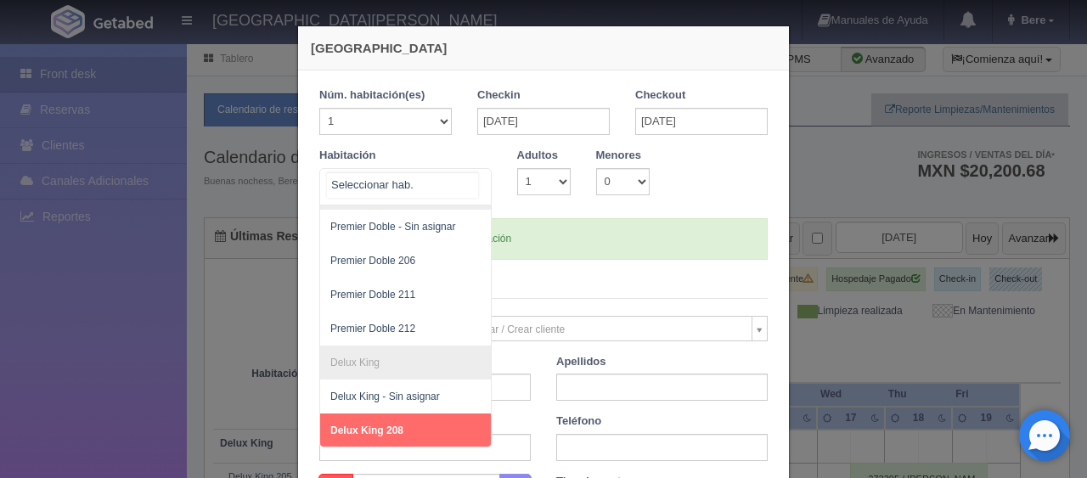
click at [403, 421] on span "Delux King 208" at bounding box center [462, 431] width 285 height 34
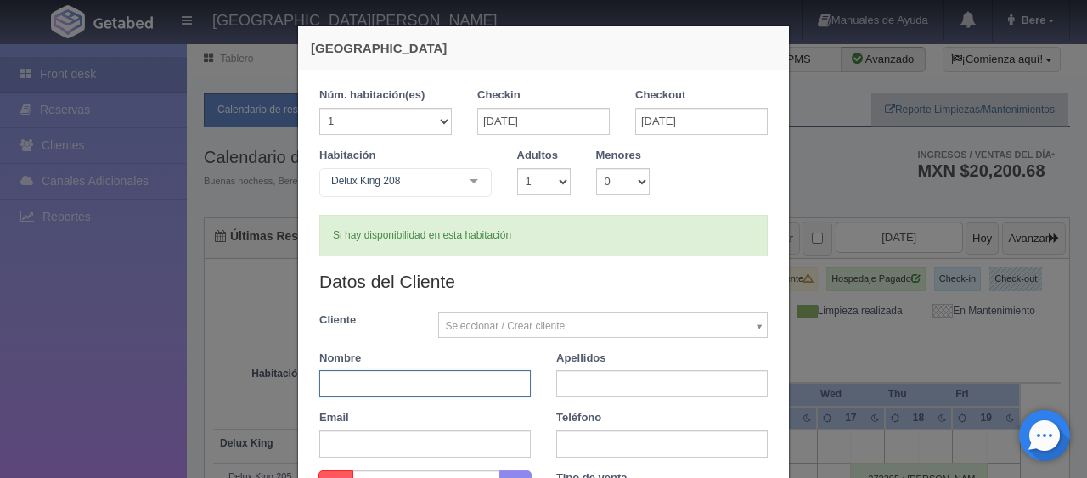
click at [502, 393] on input "text" at bounding box center [425, 383] width 212 height 27
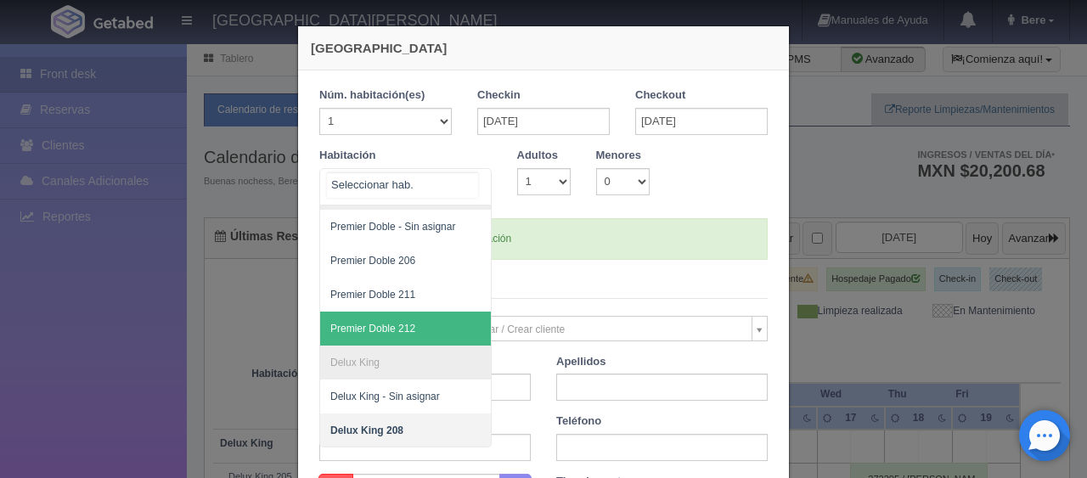
scroll to position [85, 0]
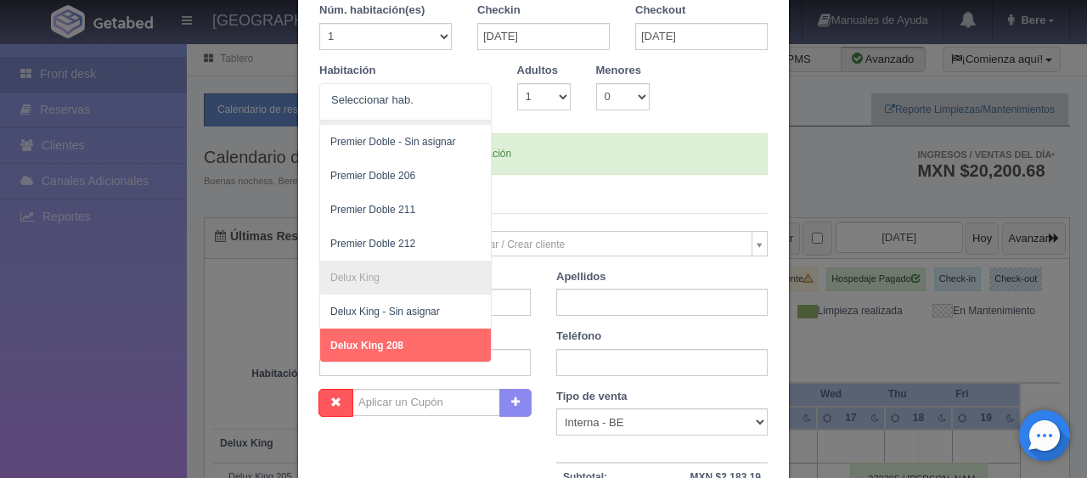
click at [556, 281] on div "Apellidos" at bounding box center [662, 293] width 237 height 48
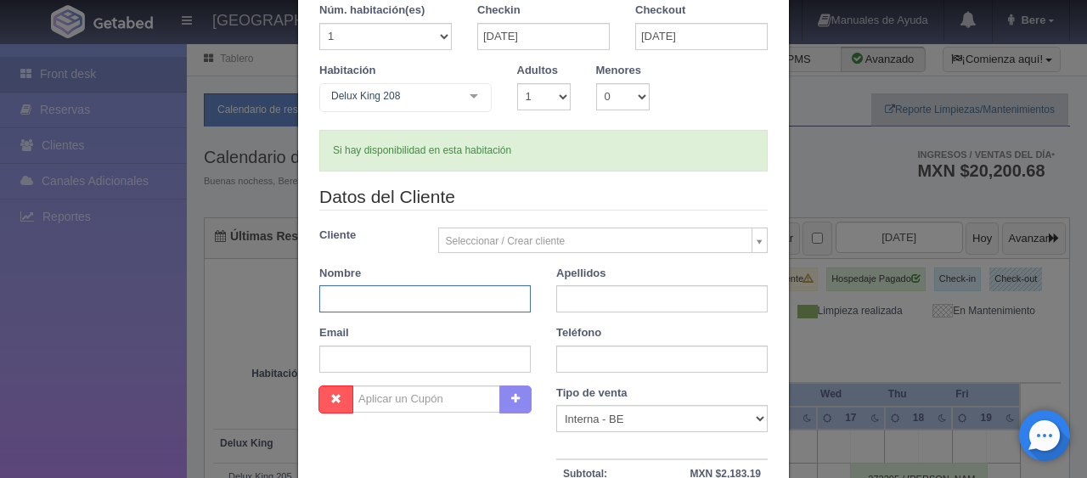
click at [440, 311] on input "text" at bounding box center [425, 298] width 212 height 27
click at [558, 216] on div "Datos del Cliente Cliente Seleccionar / Crear cliente Nuevo Cliente Adriana Nav…" at bounding box center [544, 284] width 474 height 201
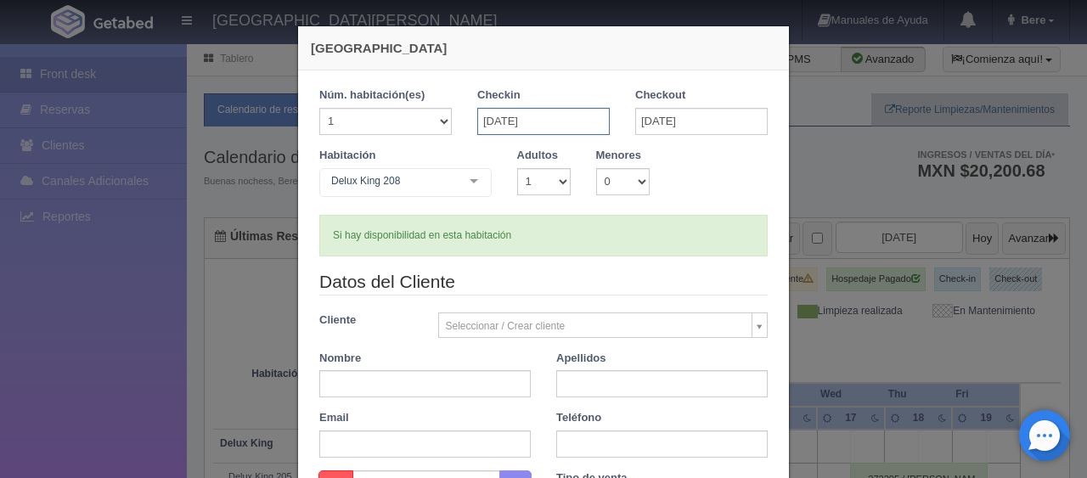
click at [575, 132] on input "16-09-2025" at bounding box center [543, 121] width 133 height 27
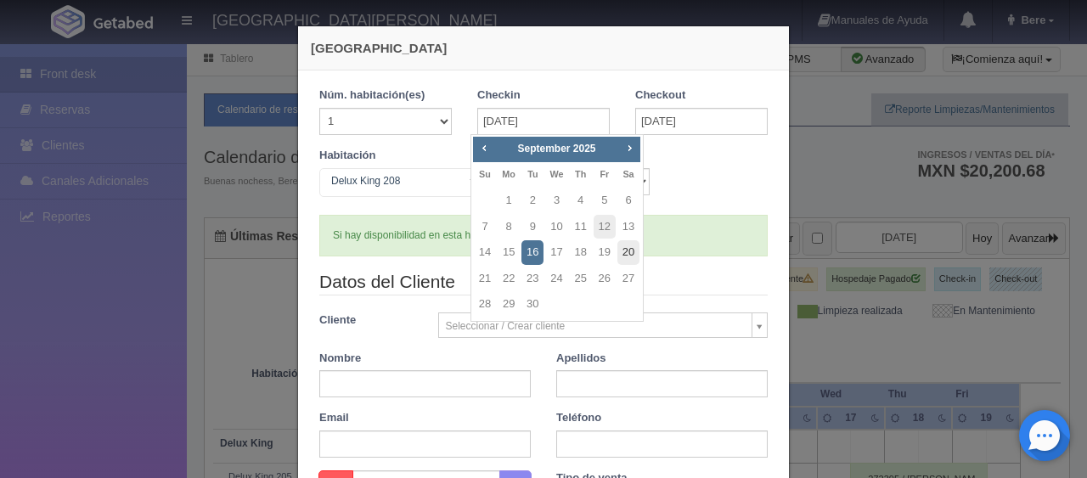
click at [625, 256] on link "20" at bounding box center [629, 252] width 22 height 25
type input "20-09-2025"
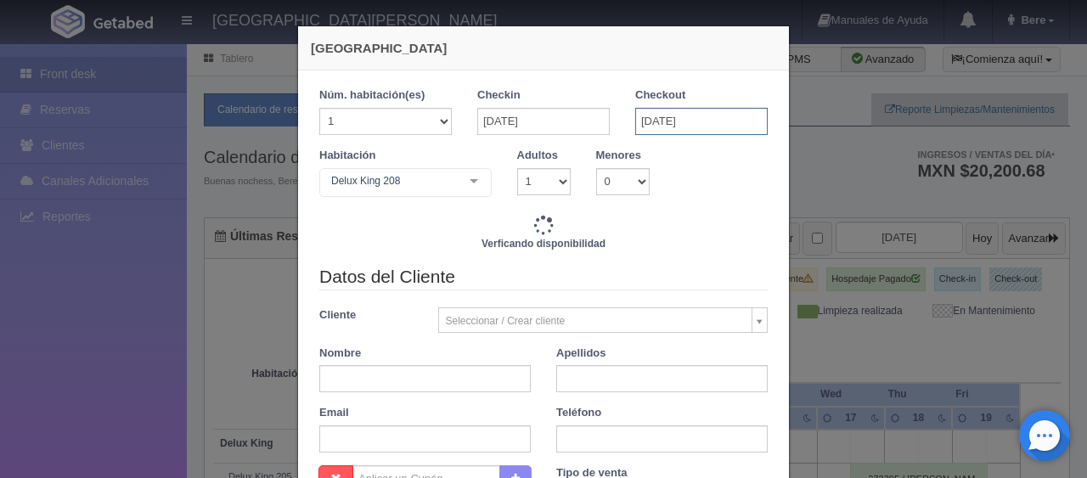
click at [685, 120] on input "20-09-2025" at bounding box center [702, 121] width 133 height 27
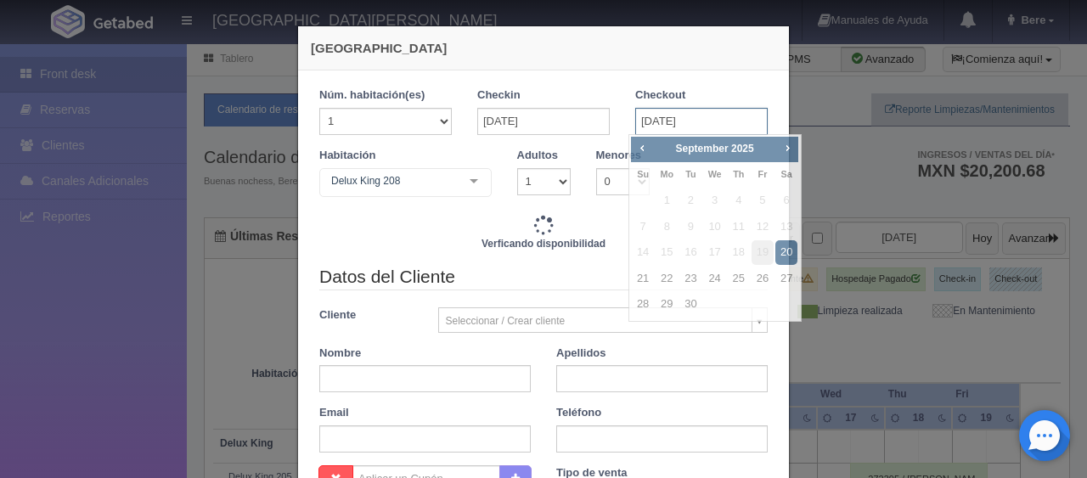
checkbox input "false"
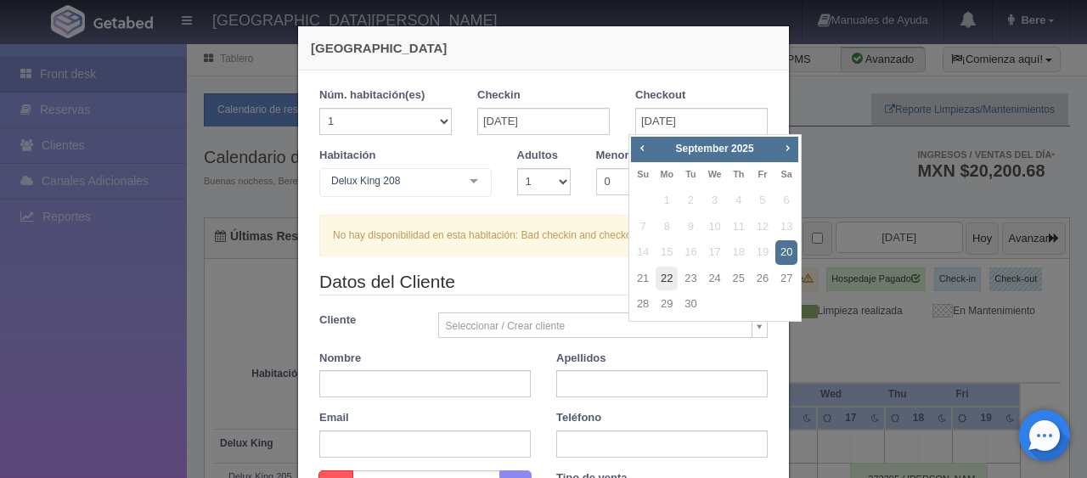
click at [673, 277] on link "22" at bounding box center [667, 279] width 22 height 25
type input "22-09-2025"
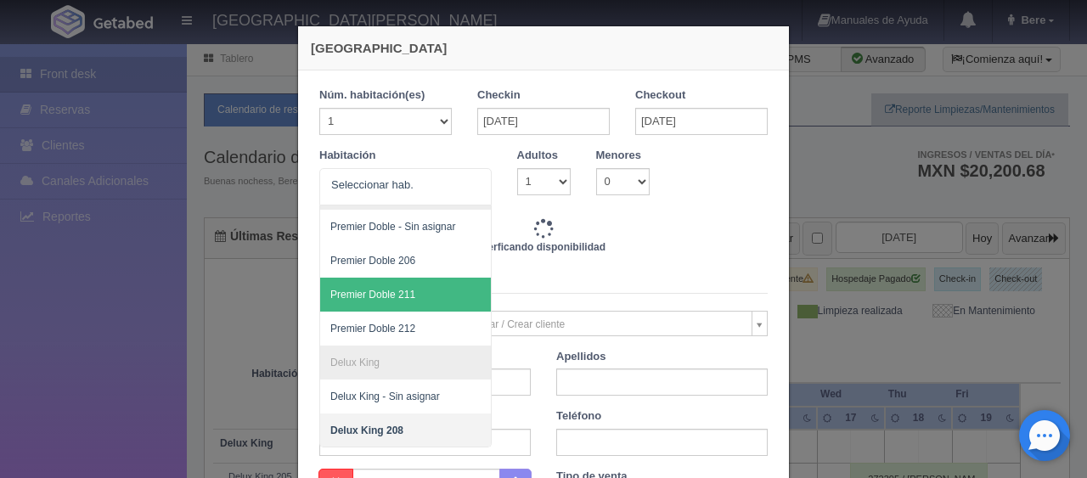
click at [581, 250] on div "Verficando disponibilidad" at bounding box center [543, 242] width 449 height 49
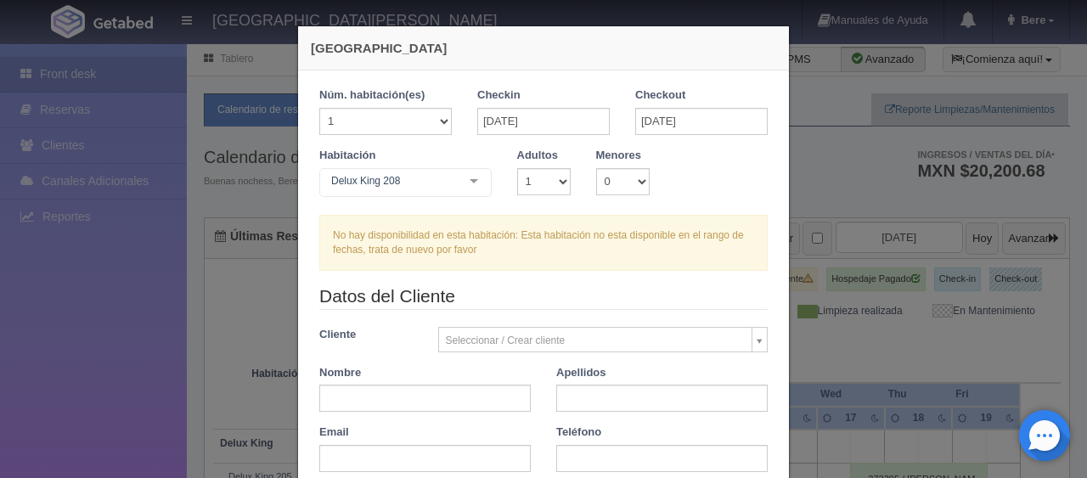
click at [450, 183] on div "Delux King 208 SUITE SUITE - Sin asignar SUITE 301 Habitación Personas con Movi…" at bounding box center [405, 185] width 172 height 34
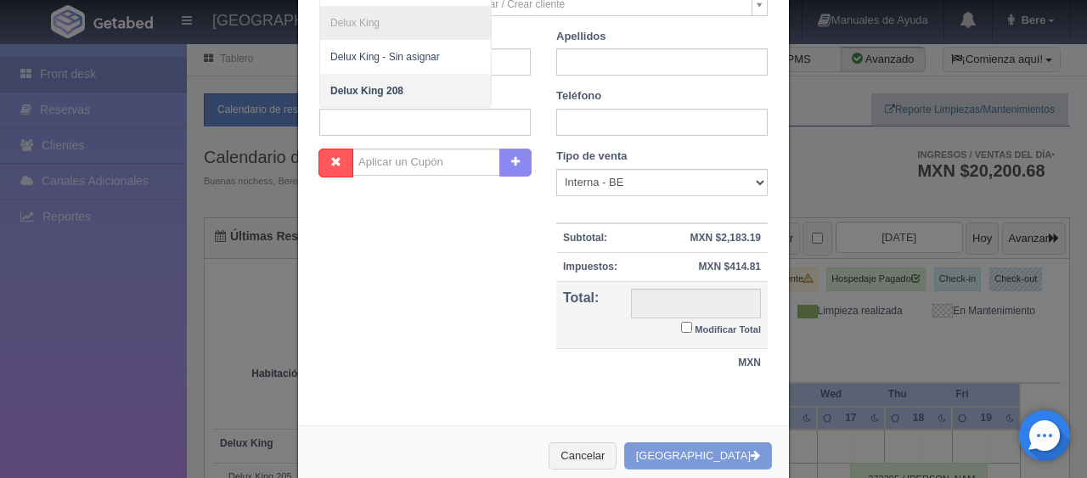
scroll to position [85, 0]
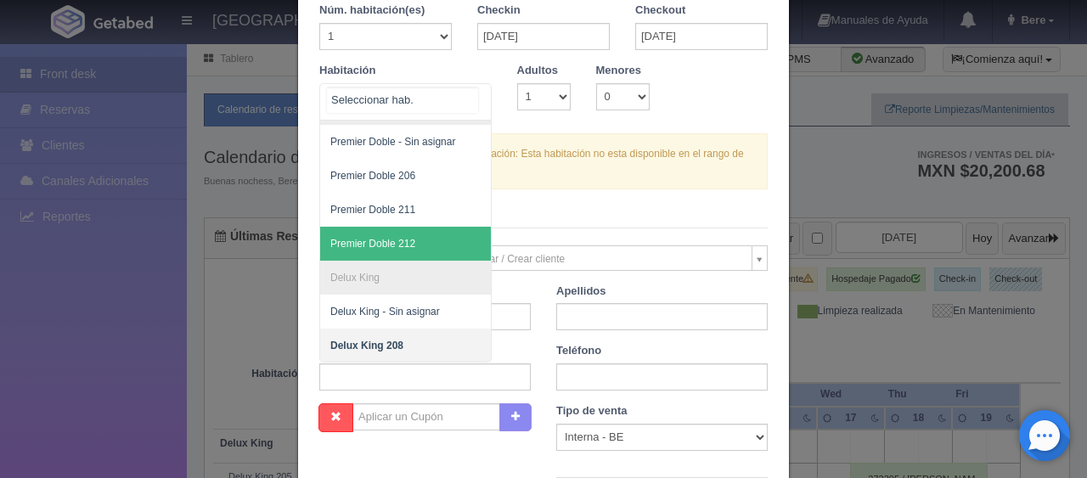
click at [421, 201] on span "Premier Doble 211" at bounding box center [462, 210] width 285 height 34
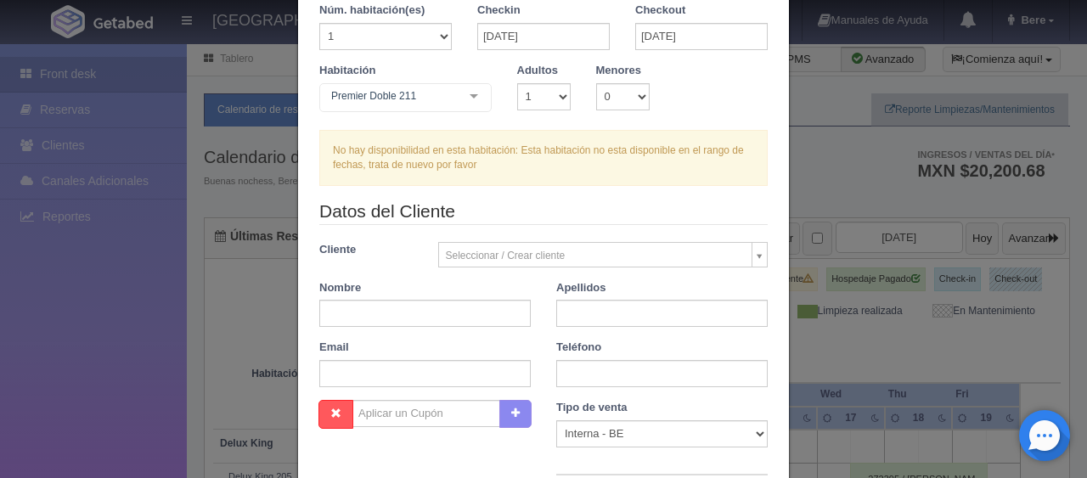
click at [571, 186] on form "1 Núm. habitación(es) 1 2 3 4 5 6 7 8 9 10 11 12 13 14 15 16 17 18 19 20 Checki…" at bounding box center [543, 325] width 449 height 644
checkbox input "false"
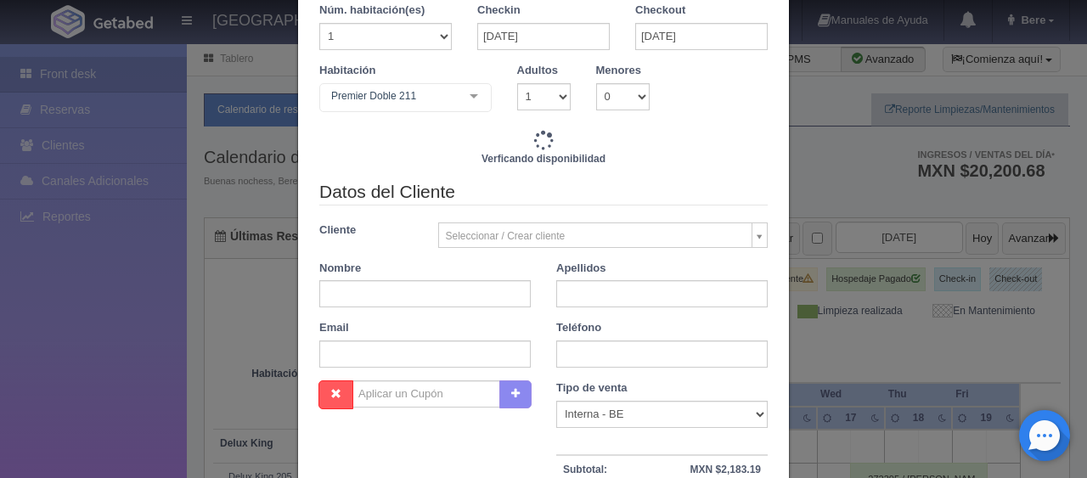
type input "2798.00"
checkbox input "false"
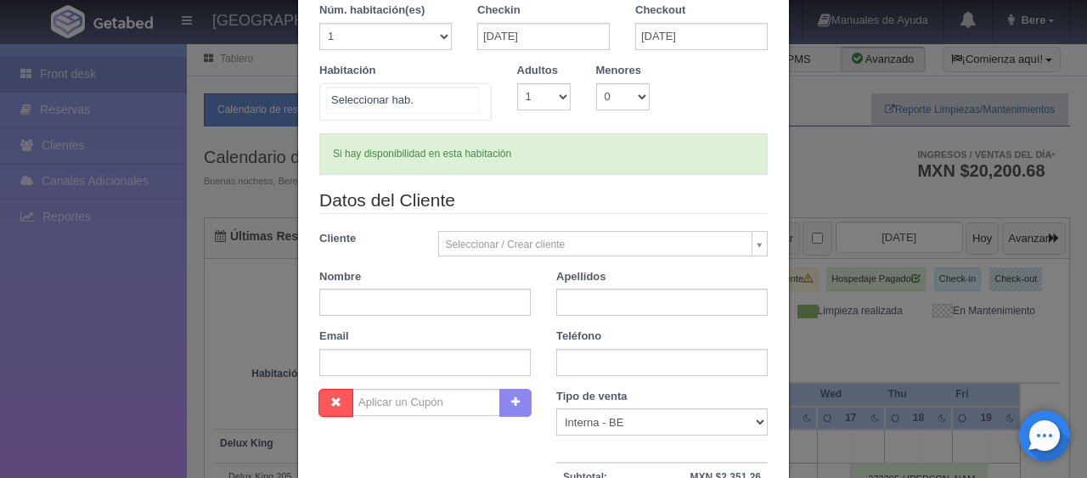
click at [428, 104] on div at bounding box center [405, 101] width 172 height 37
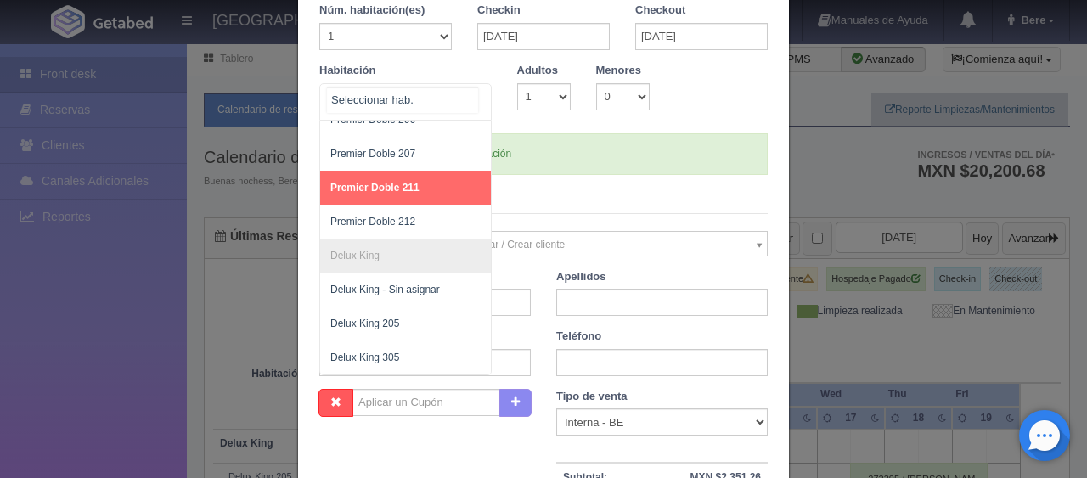
scroll to position [643, 0]
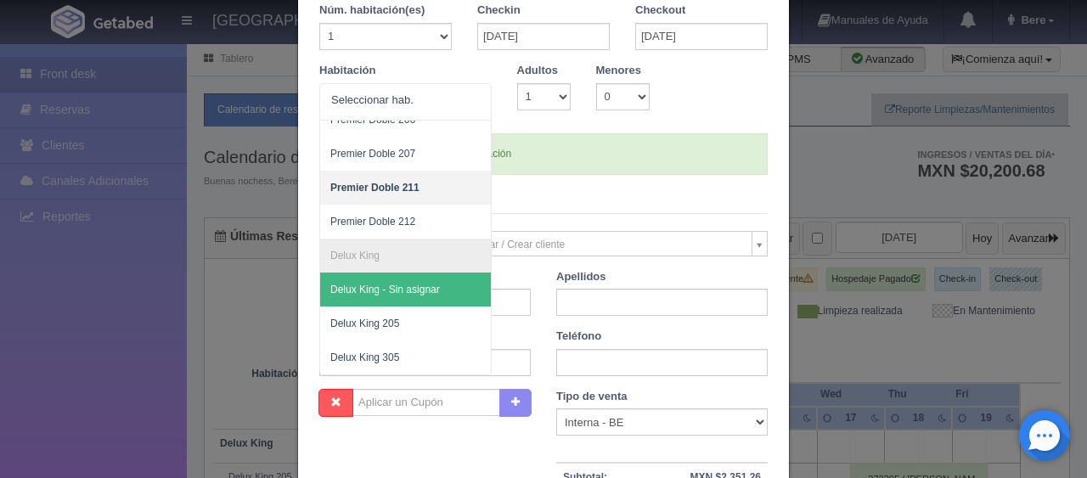
click at [625, 174] on form "1 Núm. habitación(es) 1 2 3 4 5 6 7 8 9 10 11 12 13 14 15 16 17 18 19 20 Checki…" at bounding box center [543, 319] width 449 height 633
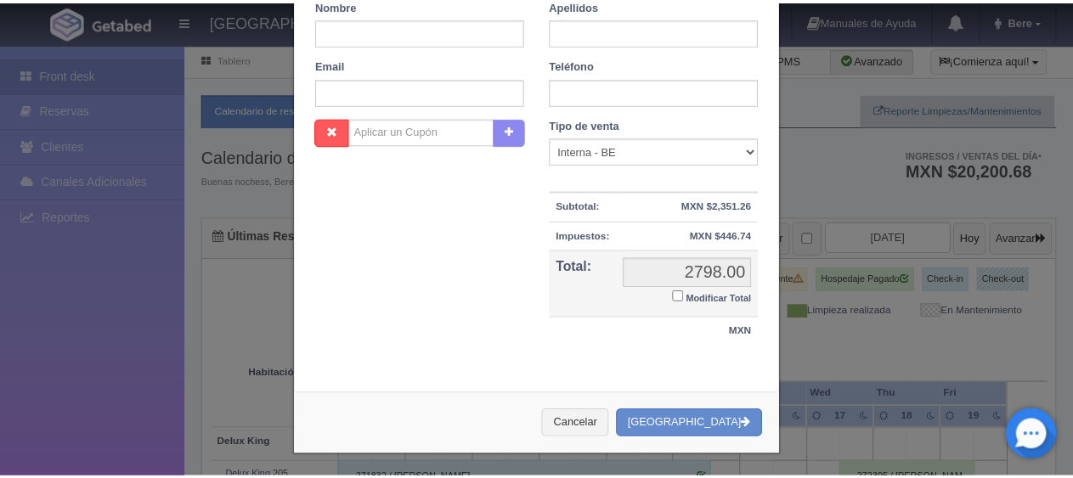
scroll to position [0, 0]
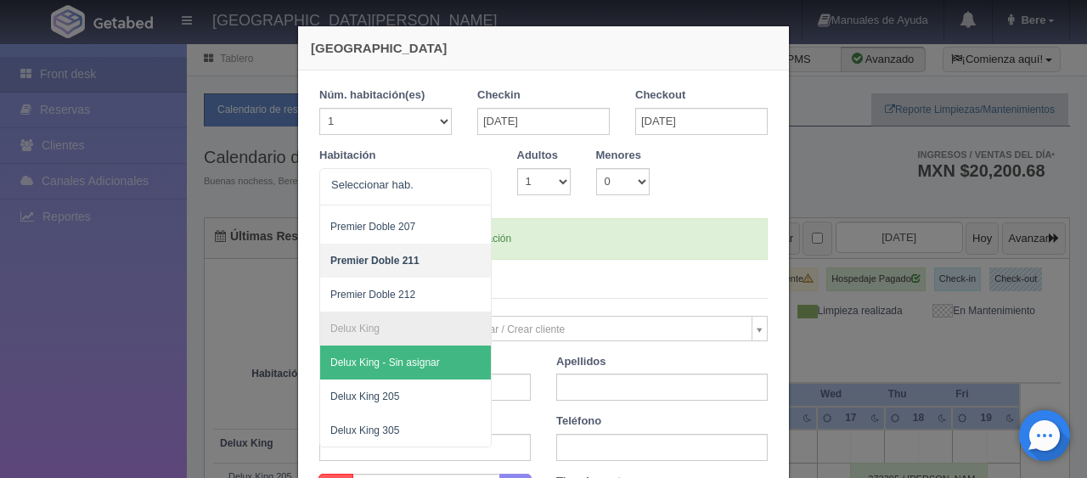
drag, startPoint x: 982, startPoint y: 244, endPoint x: 952, endPoint y: 268, distance: 39.3
click at [982, 245] on div "Nueva Reserva 1 Núm. habitación(es) 1 2 3 4 5 6 7 8 9 10 11 12 13 14 15 16 17 1…" at bounding box center [543, 239] width 1087 height 478
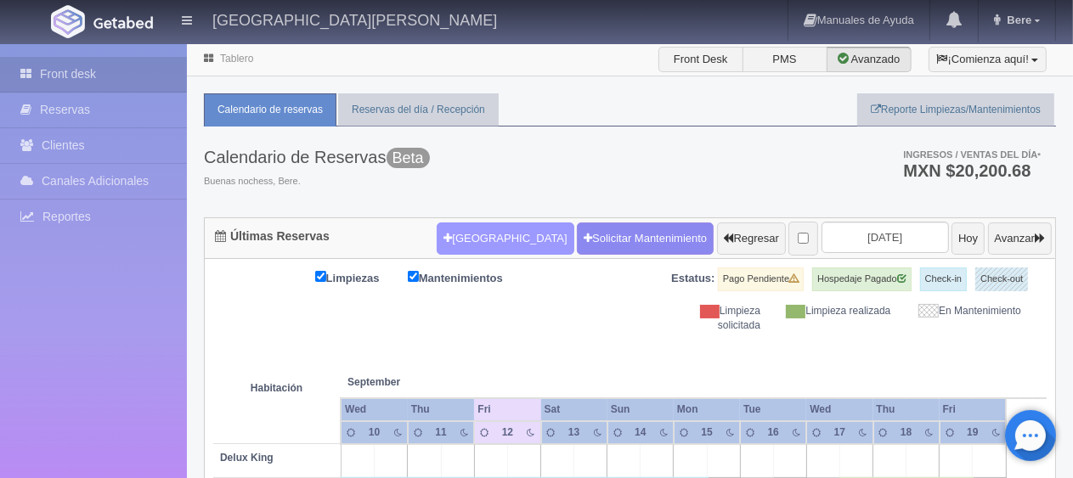
click at [463, 233] on button "[GEOGRAPHIC_DATA]" at bounding box center [505, 239] width 137 height 32
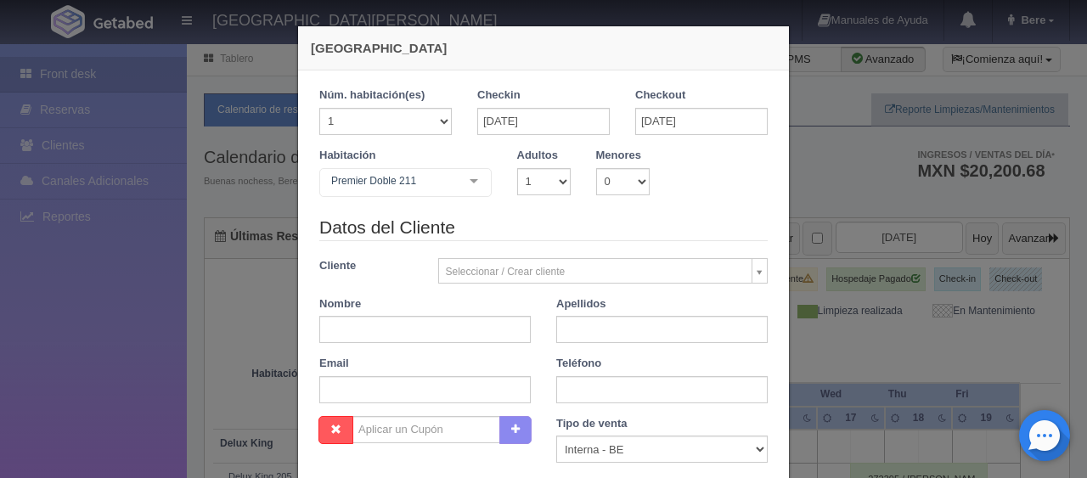
checkbox input "false"
click at [449, 185] on div "Premier Doble 211 SUITE SUITE - Sin asignar SUITE 301 Habitación Personas con M…" at bounding box center [405, 185] width 172 height 34
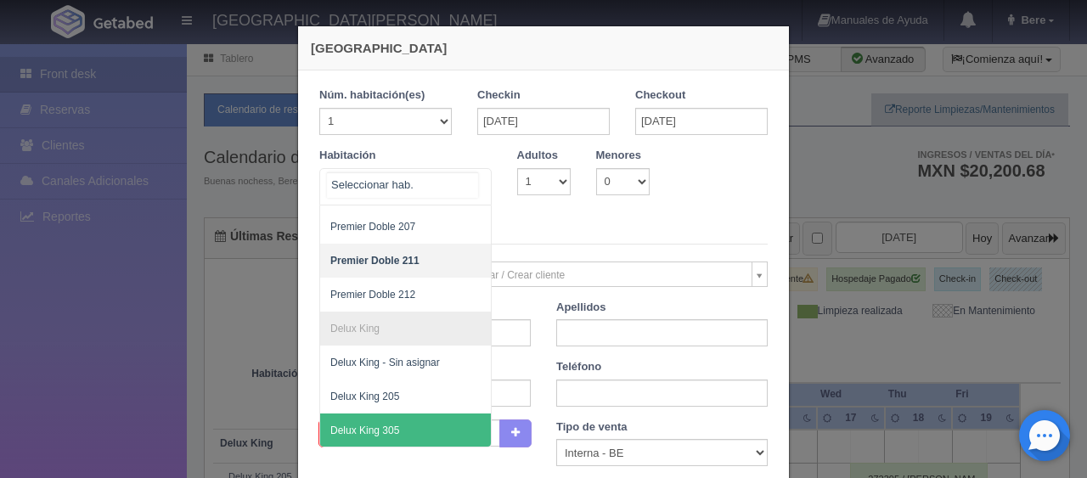
scroll to position [85, 0]
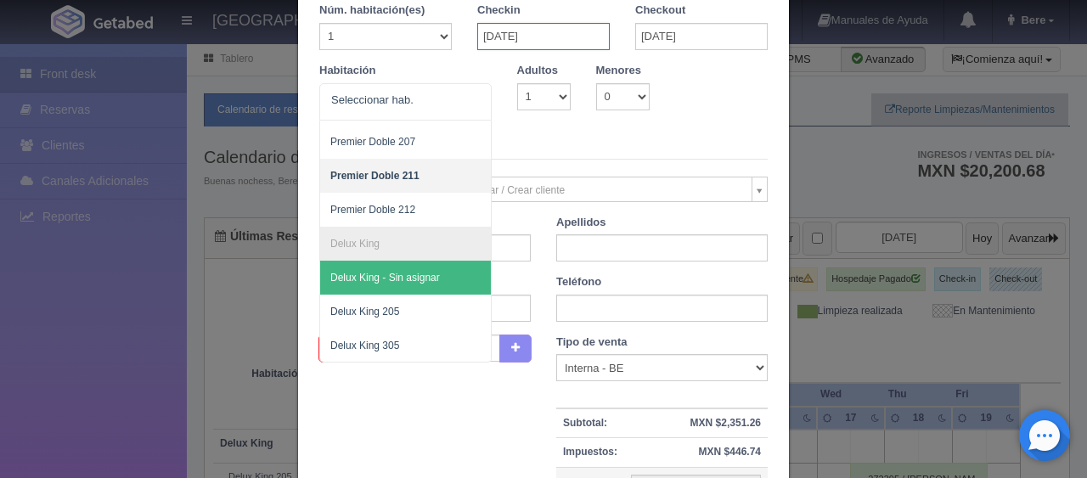
click at [545, 42] on input "20-09-2025" at bounding box center [543, 36] width 133 height 27
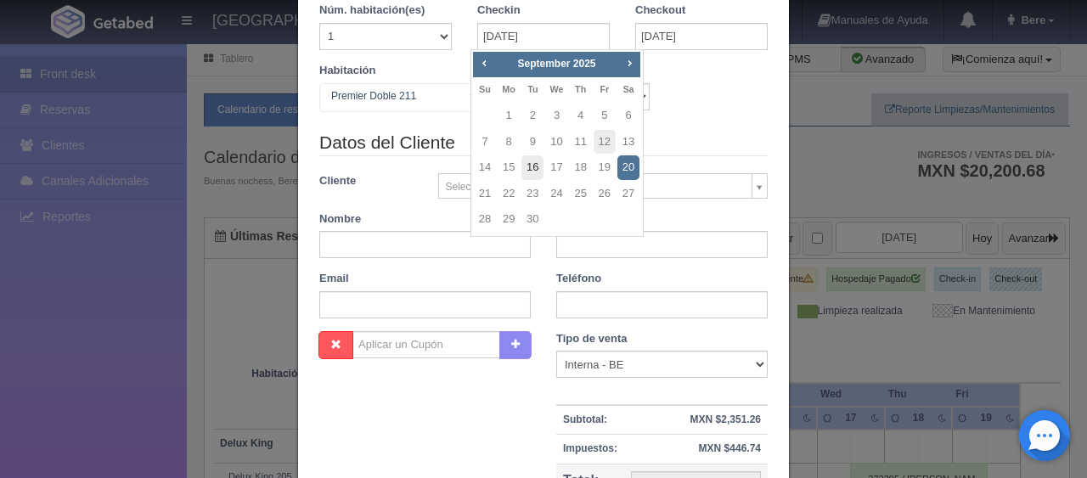
click at [531, 168] on link "16" at bounding box center [533, 167] width 22 height 25
type input "16-09-2025"
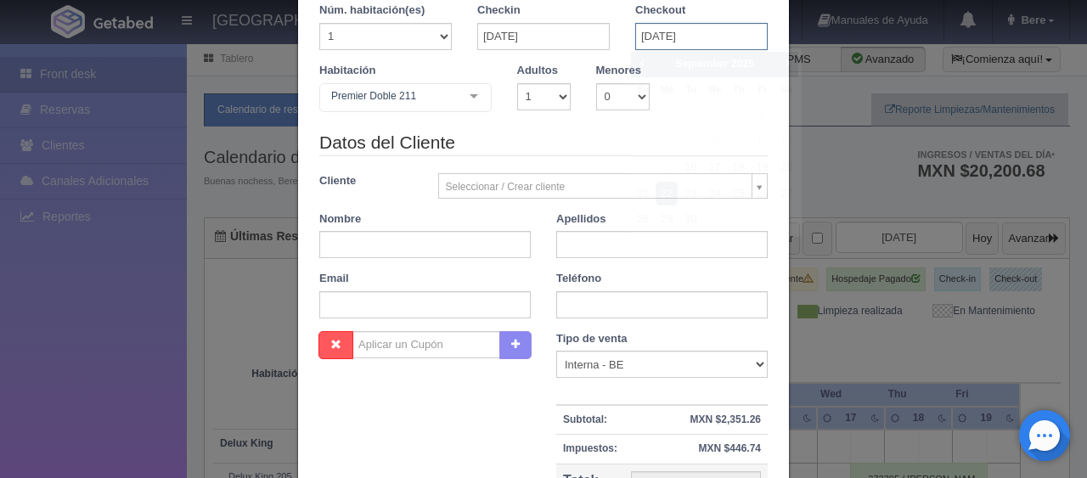
click at [667, 33] on input "22-09-2025" at bounding box center [702, 36] width 133 height 27
checkbox input "false"
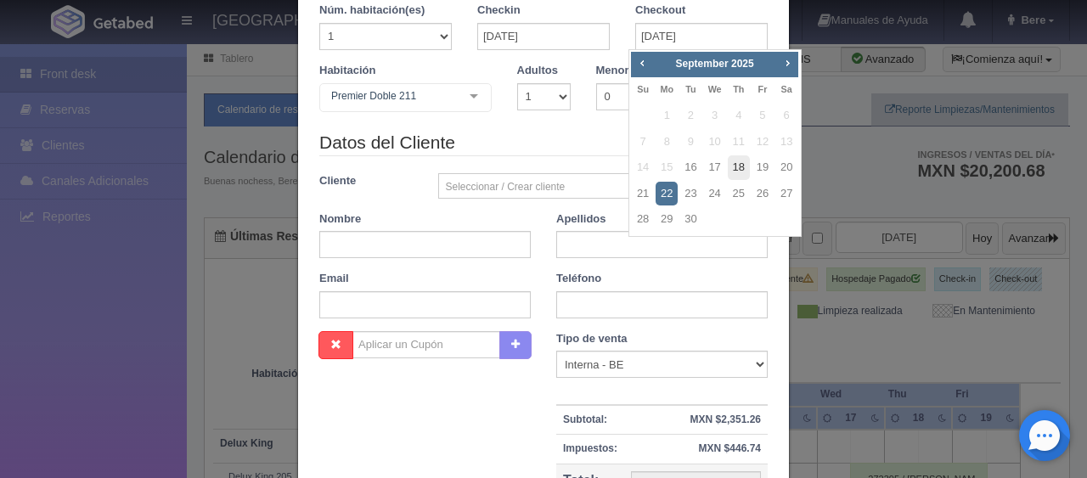
click at [745, 163] on link "18" at bounding box center [739, 167] width 22 height 25
type input "18-09-2025"
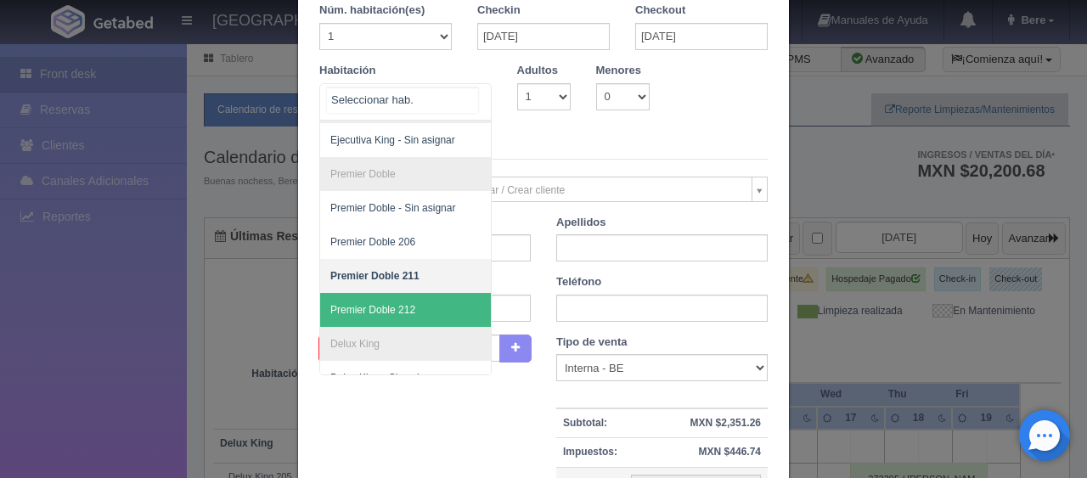
scroll to position [371, 0]
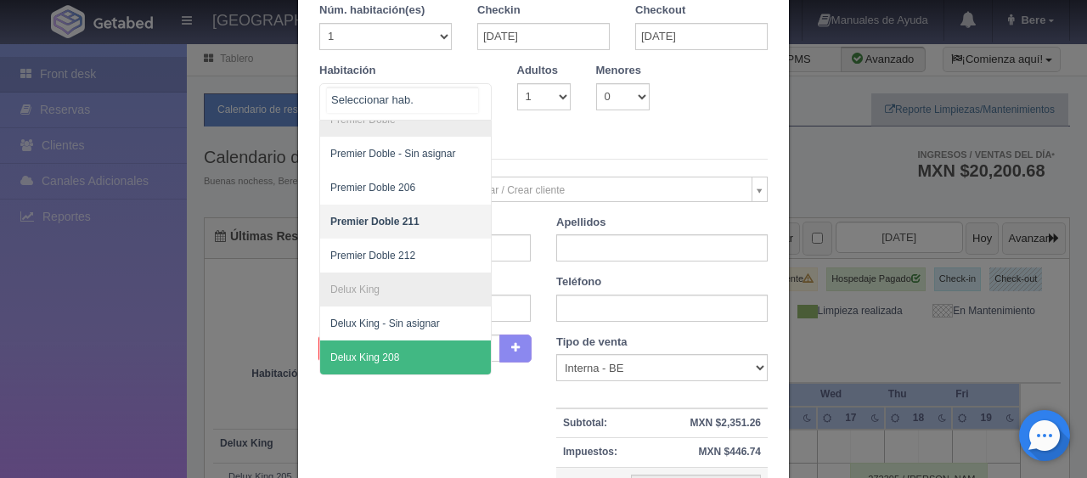
click at [401, 341] on span "Delux King 208" at bounding box center [462, 358] width 285 height 34
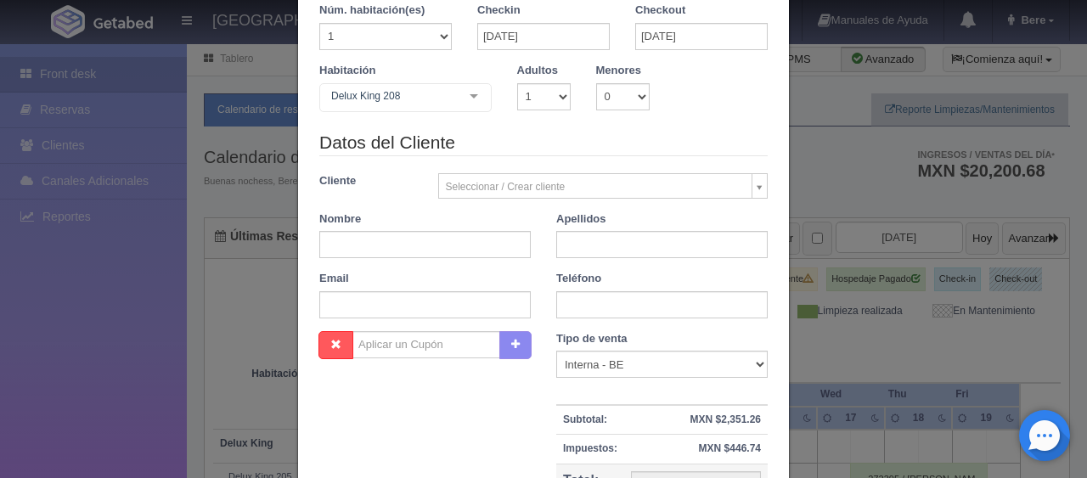
checkbox input "false"
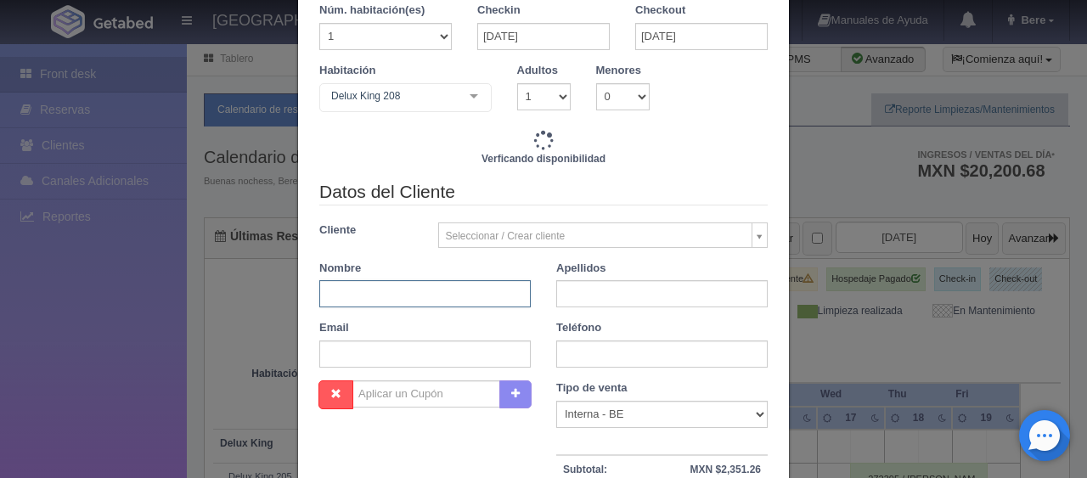
click at [424, 300] on input "text" at bounding box center [425, 293] width 212 height 27
type input "2598.00"
checkbox input "false"
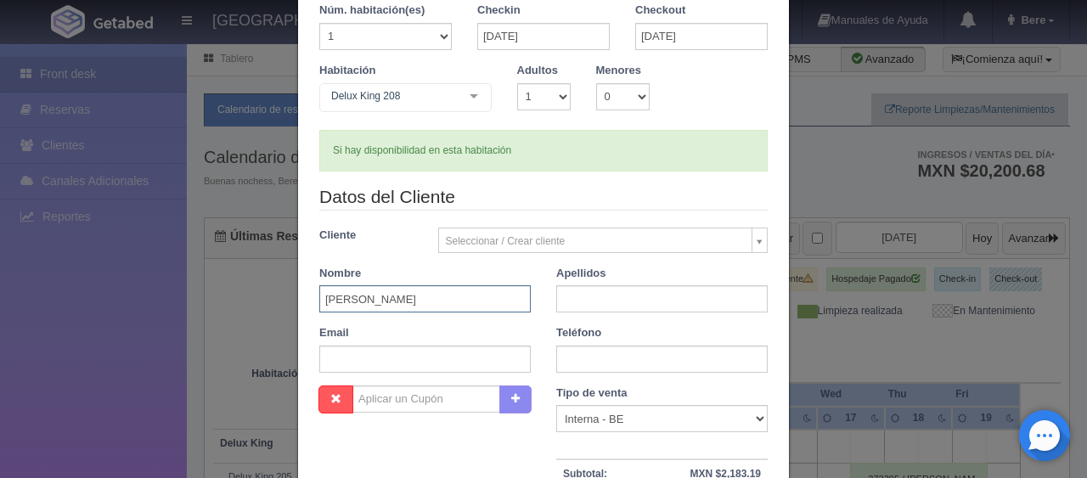
drag, startPoint x: 432, startPoint y: 302, endPoint x: 379, endPoint y: 299, distance: 52.7
click at [379, 300] on input "[PERSON_NAME]" at bounding box center [425, 298] width 212 height 27
click at [434, 298] on input "[PERSON_NAME]" at bounding box center [425, 298] width 212 height 27
click at [462, 297] on input "[PERSON_NAME]" at bounding box center [425, 298] width 212 height 27
click at [476, 301] on input "[PERSON_NAME]" at bounding box center [425, 298] width 212 height 27
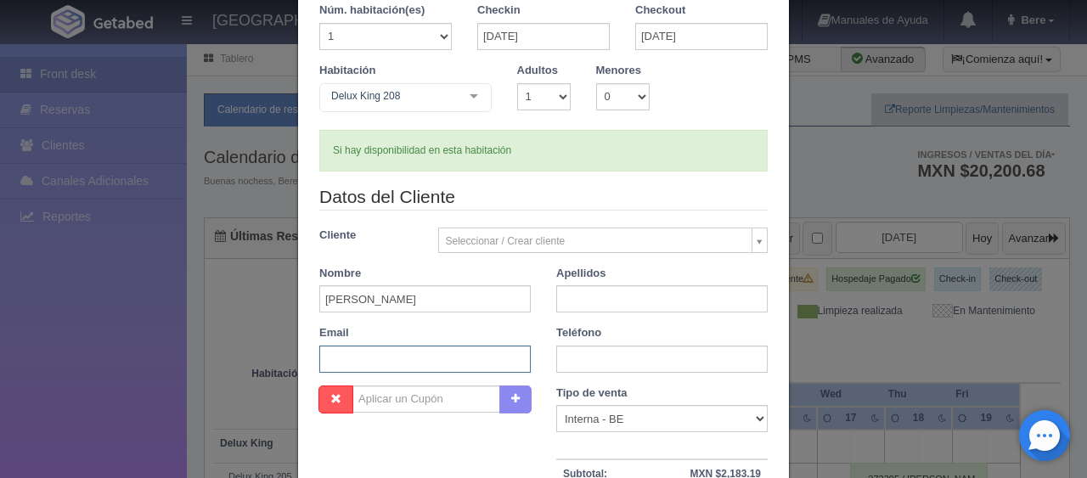
click at [423, 368] on input "text" at bounding box center [425, 359] width 212 height 27
click at [331, 311] on input "[PERSON_NAME]" at bounding box center [425, 298] width 212 height 27
drag, startPoint x: 446, startPoint y: 298, endPoint x: 383, endPoint y: 310, distance: 64.0
click at [383, 310] on input "[PERSON_NAME]" at bounding box center [425, 298] width 212 height 27
type input "Juan Garbiel"
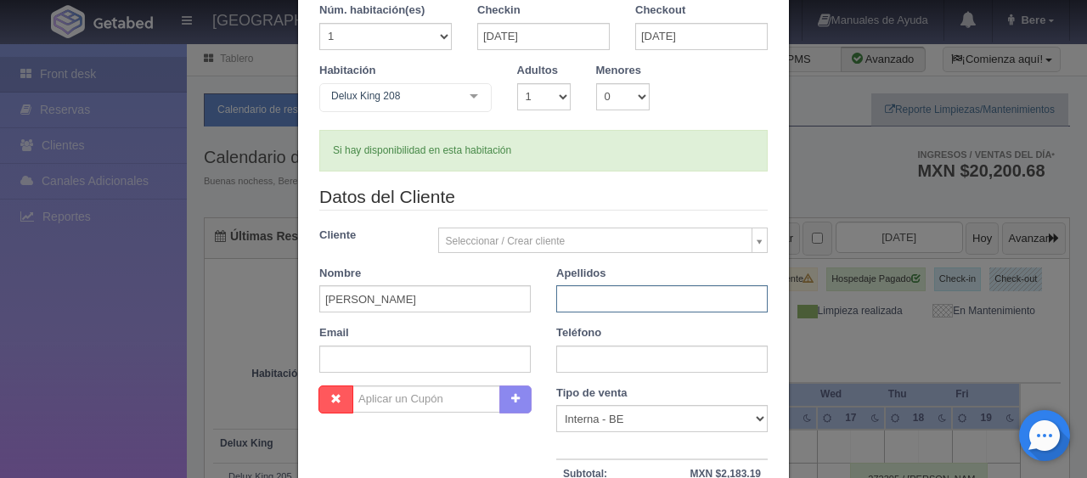
paste input "Caldelas"
type input "Caldelas"
click at [595, 359] on input "text" at bounding box center [662, 359] width 212 height 27
paste input "+52 1 33 1177 0147"
type input "+52 1 33 1177 0147"
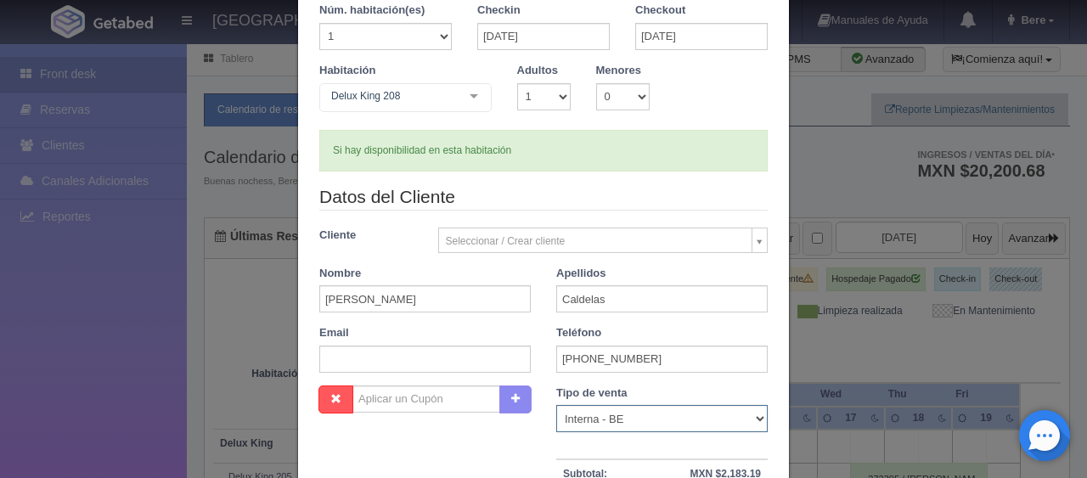
click at [571, 426] on select "Correo Electronico Interna - BE Llamada OTA Externa Otro WALK IN" at bounding box center [662, 418] width 212 height 27
click at [556, 405] on select "Correo Electronico Interna - BE Llamada OTA Externa Otro WALK IN" at bounding box center [662, 418] width 212 height 27
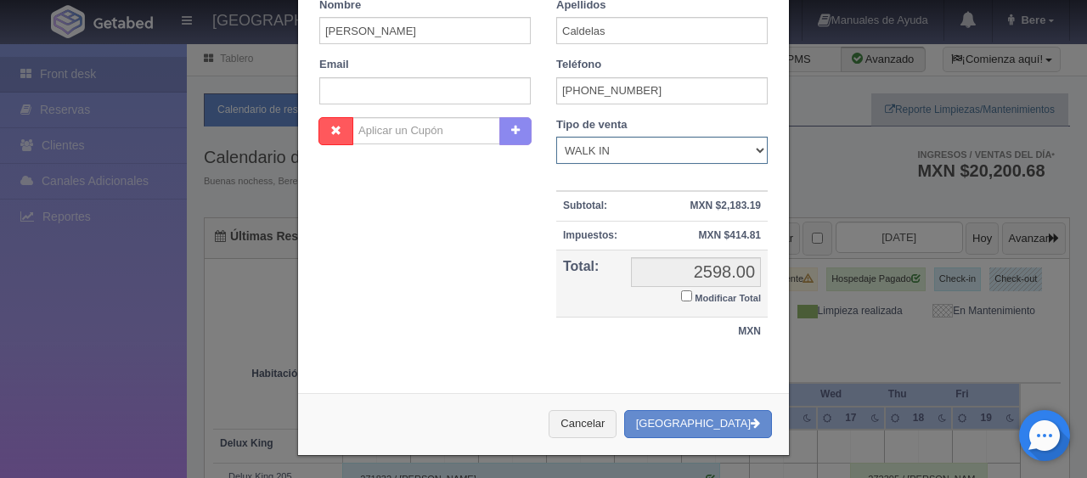
click at [613, 146] on select "Correo Electronico Interna - BE Llamada OTA Externa Otro WALK IN" at bounding box center [662, 150] width 212 height 27
select select "other"
click at [556, 137] on select "Correo Electronico Interna - BE Llamada OTA Externa Otro WALK IN" at bounding box center [662, 150] width 212 height 27
click at [713, 297] on small "Modificar Total" at bounding box center [728, 298] width 66 height 10
click at [692, 297] on input "Modificar Total" at bounding box center [686, 296] width 11 height 11
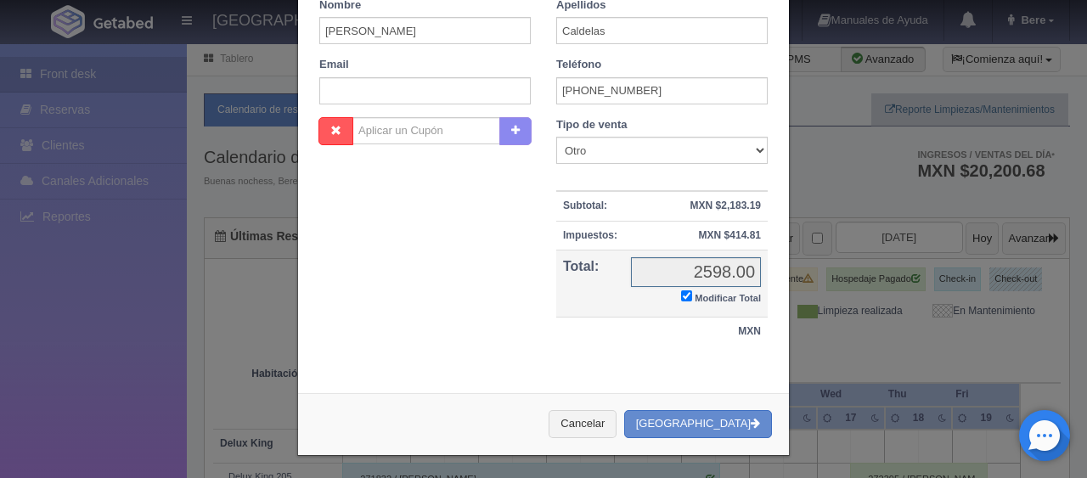
checkbox input "true"
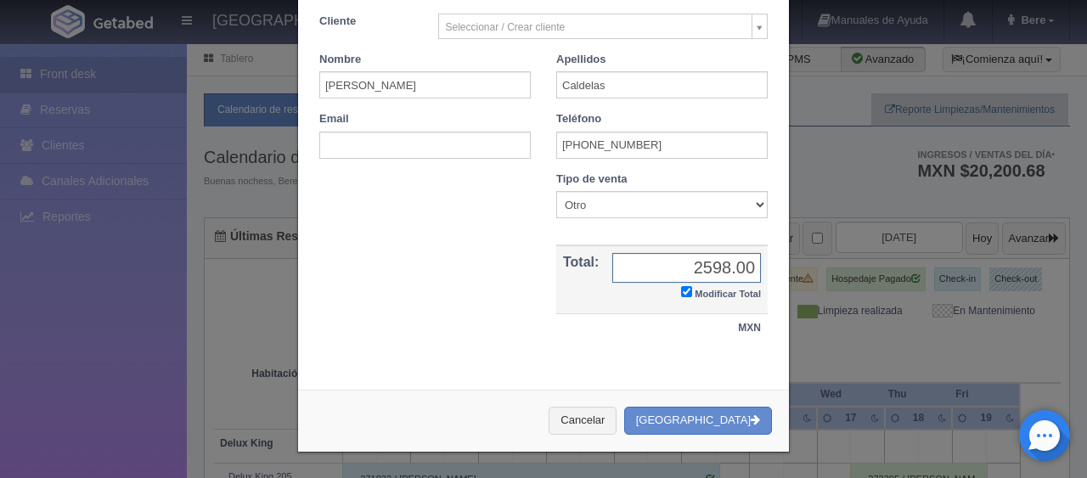
scroll to position [296, 0]
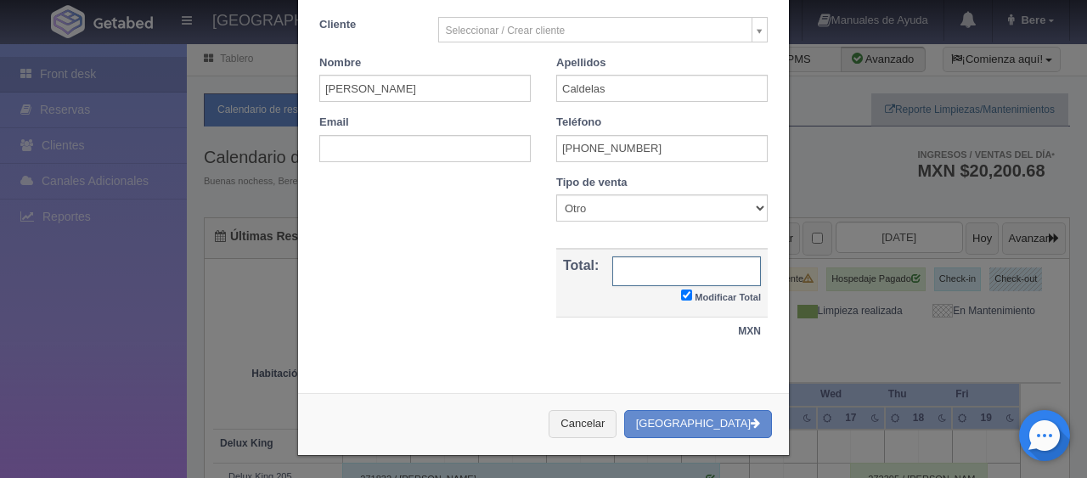
click at [712, 267] on input "text" at bounding box center [687, 272] width 149 height 30
click at [712, 269] on input "25798" at bounding box center [687, 272] width 149 height 30
type input "2798"
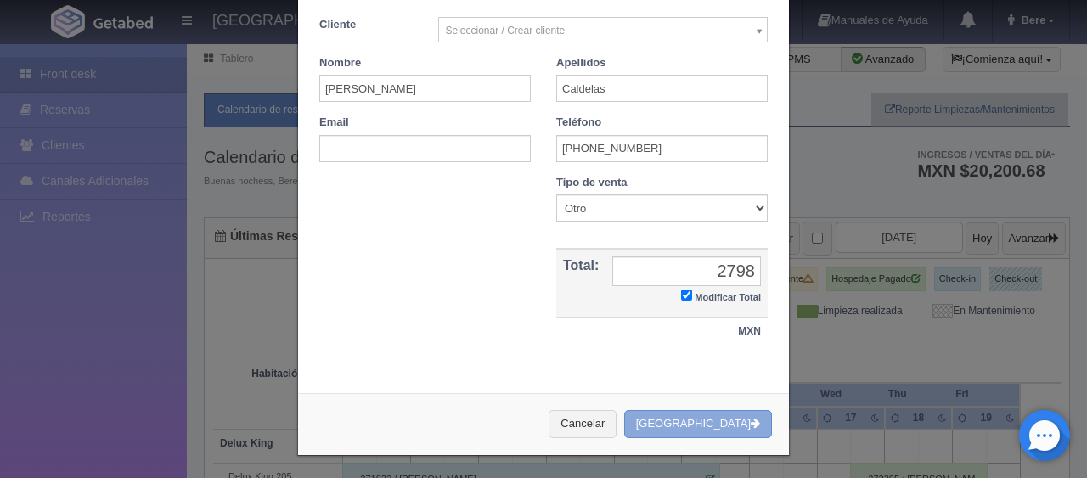
click at [715, 418] on button "[GEOGRAPHIC_DATA]" at bounding box center [698, 424] width 148 height 28
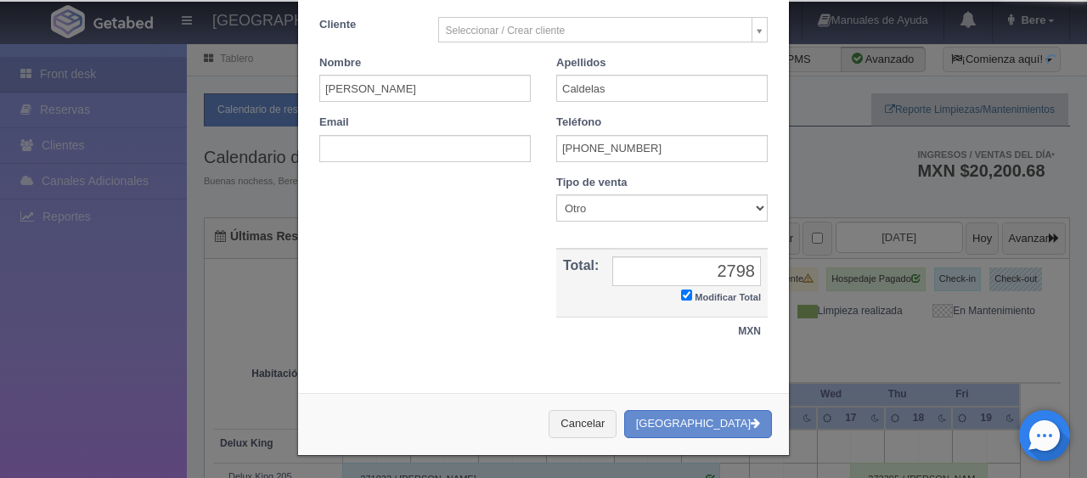
scroll to position [0, 0]
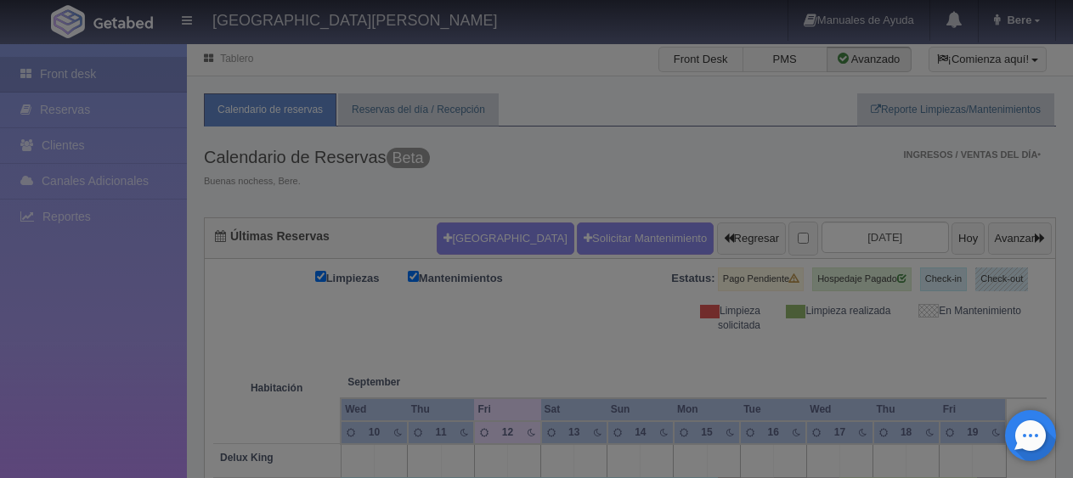
checkbox input "false"
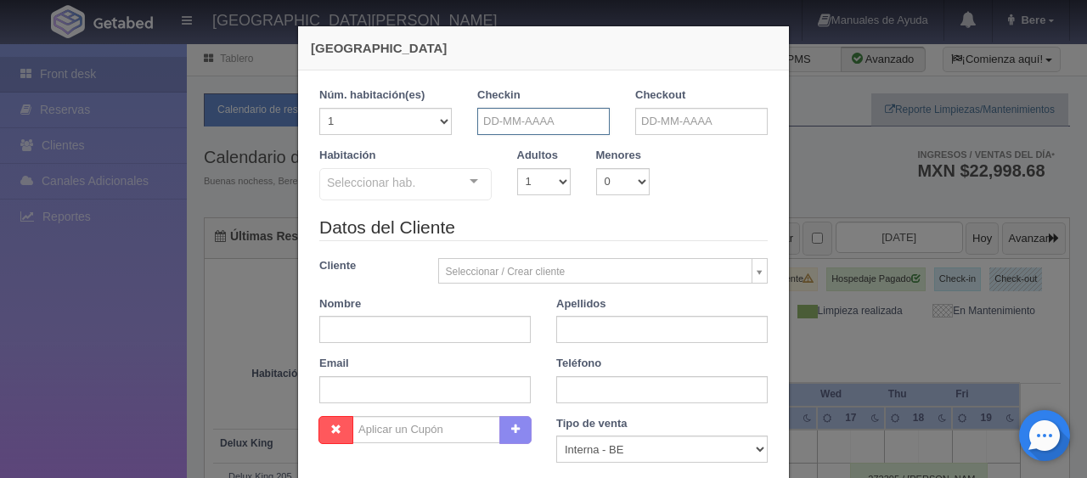
click at [562, 110] on input "text" at bounding box center [543, 121] width 133 height 27
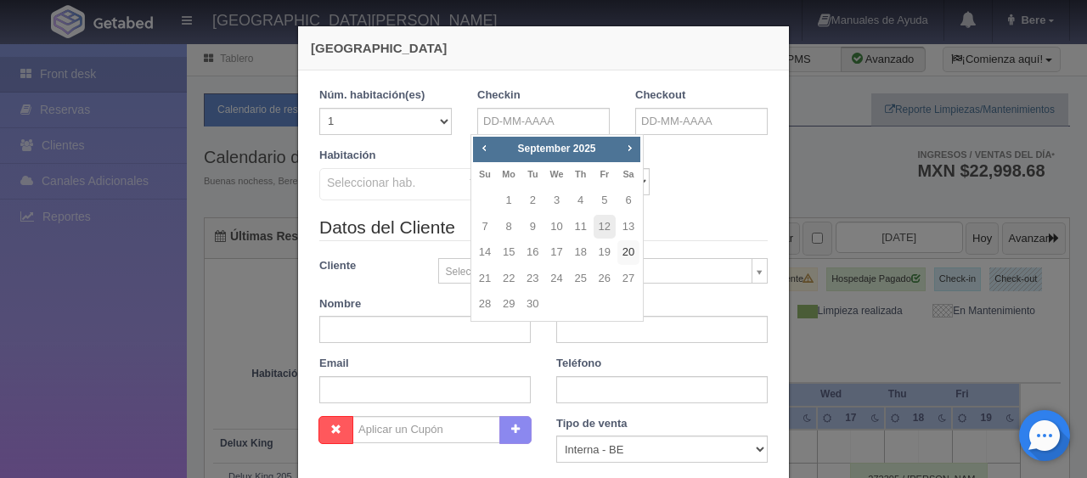
drag, startPoint x: 630, startPoint y: 246, endPoint x: 661, endPoint y: 185, distance: 68.8
click at [630, 247] on link "20" at bounding box center [629, 252] width 22 height 25
type input "[DATE]"
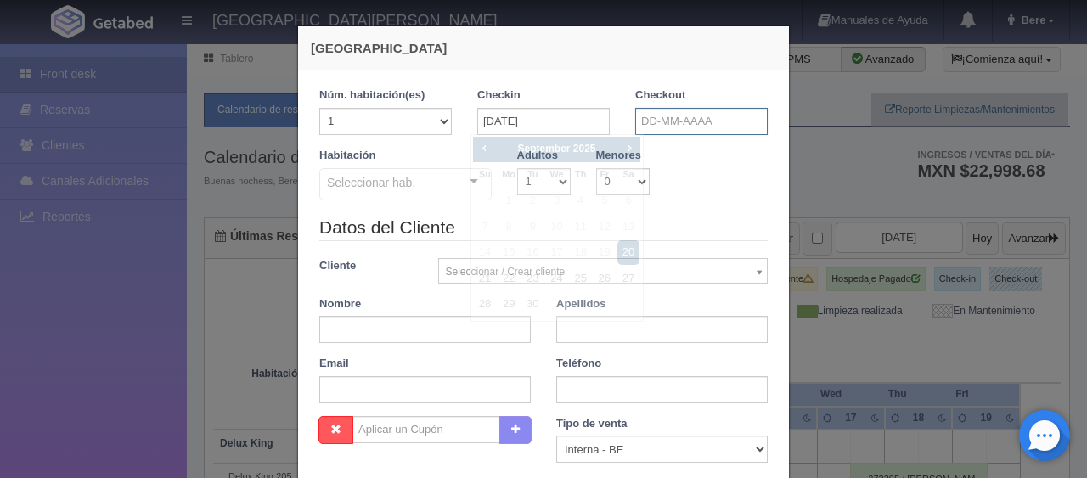
click at [683, 126] on input "text" at bounding box center [702, 121] width 133 height 27
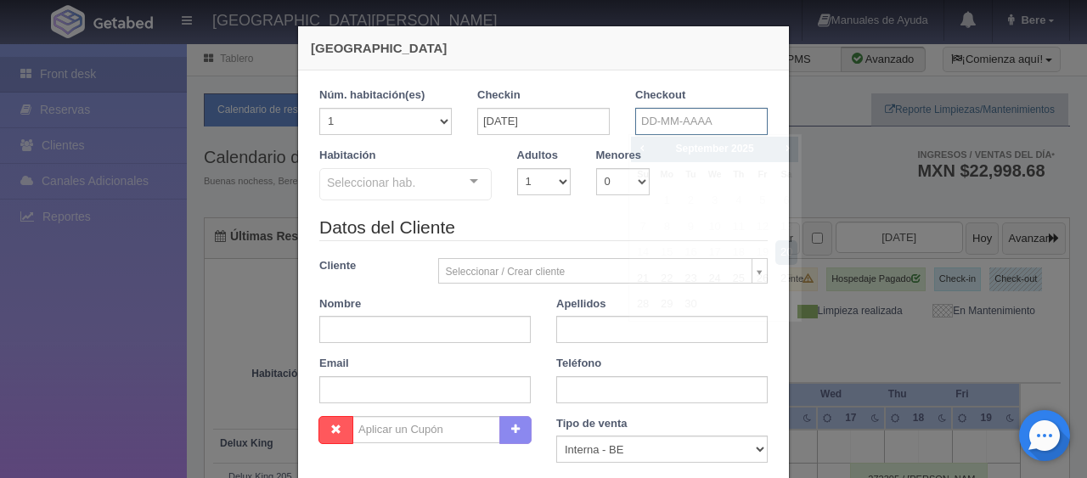
checkbox input "false"
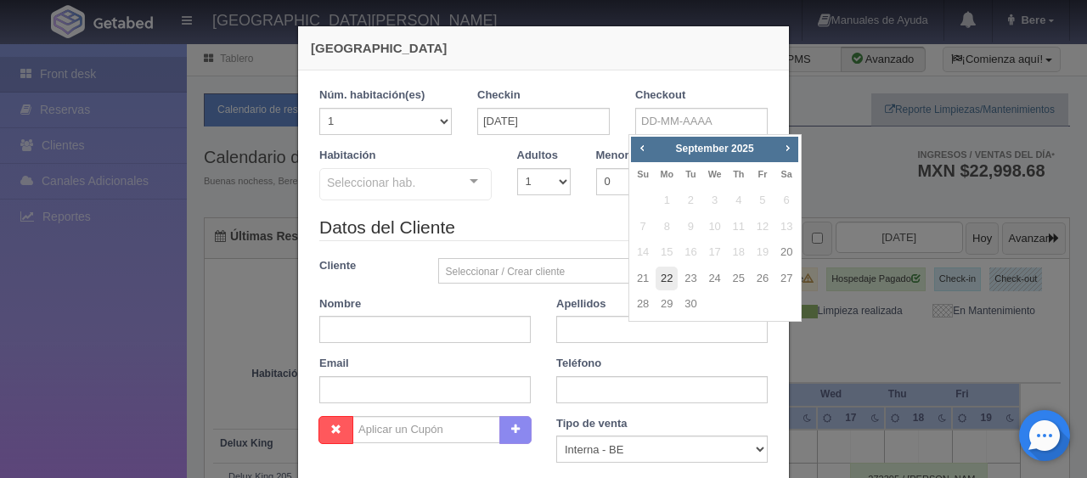
click at [675, 281] on link "22" at bounding box center [667, 279] width 22 height 25
type input "[DATE]"
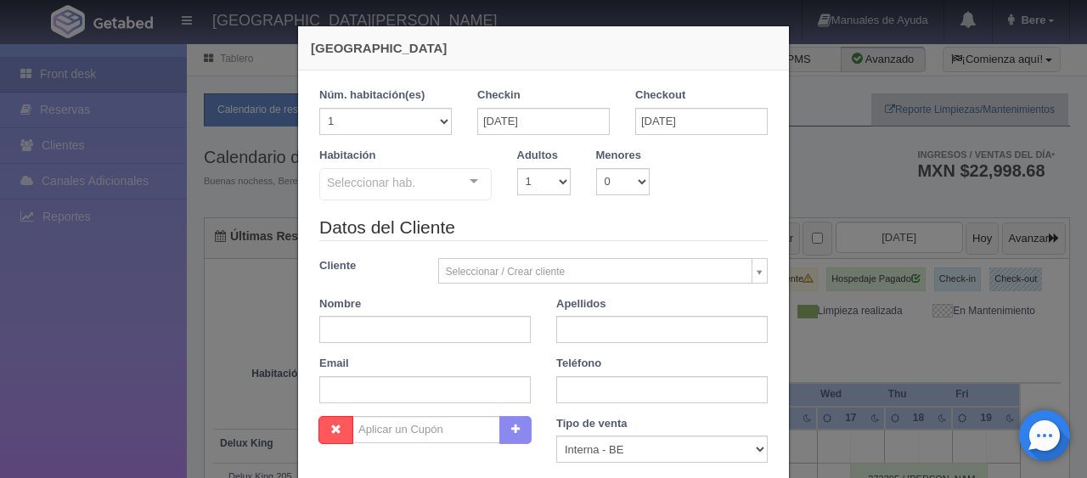
click at [449, 171] on div "Seleccionar hab." at bounding box center [405, 184] width 172 height 32
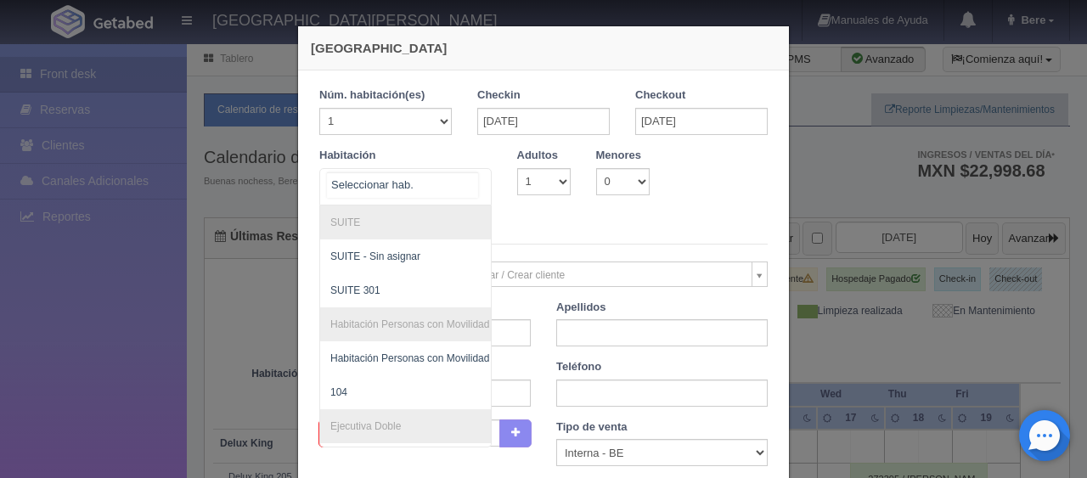
scroll to position [510, 0]
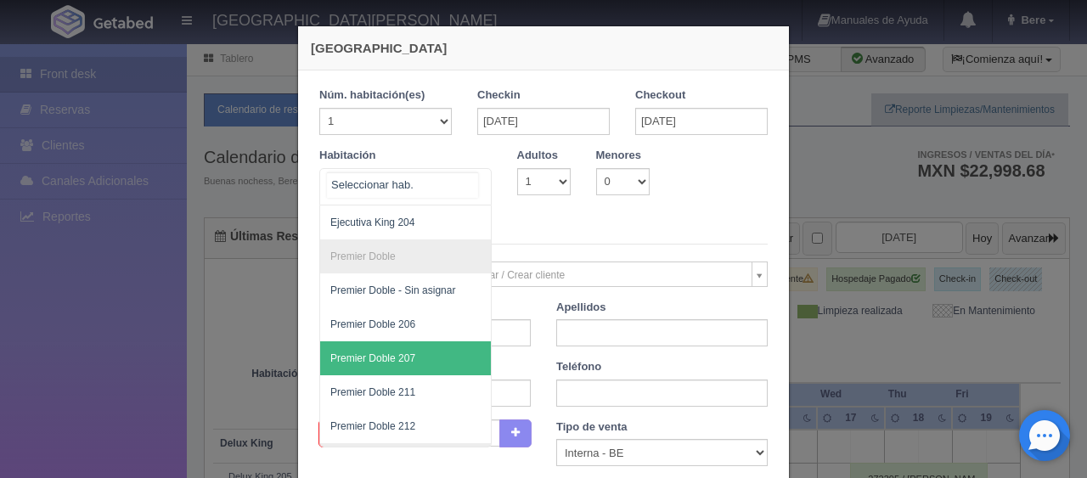
click at [418, 348] on span "Premier Doble 207" at bounding box center [462, 359] width 285 height 34
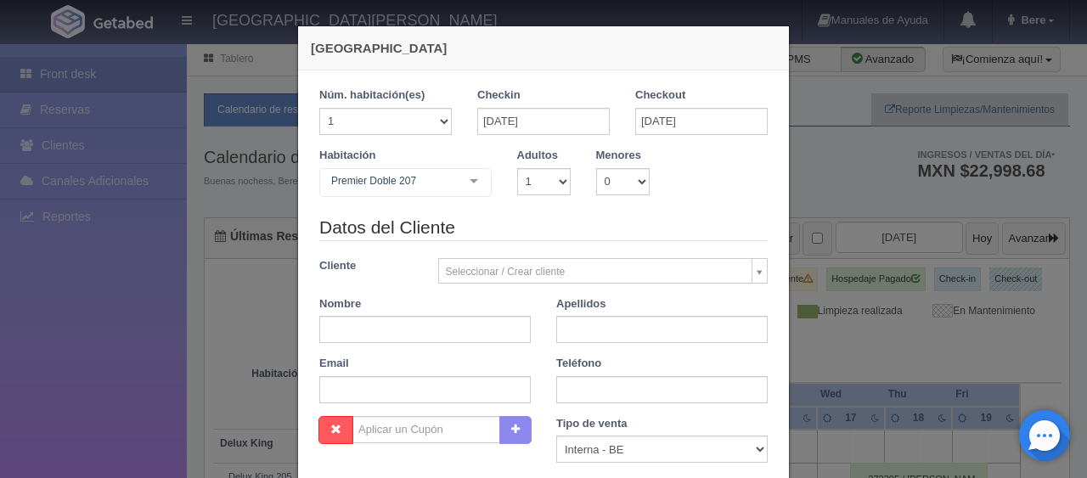
checkbox input "false"
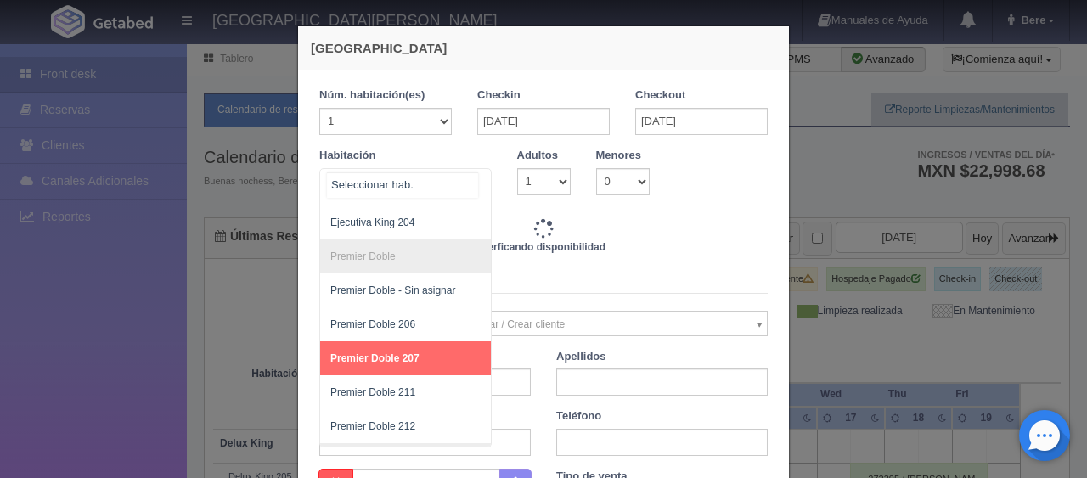
type input "2798.00"
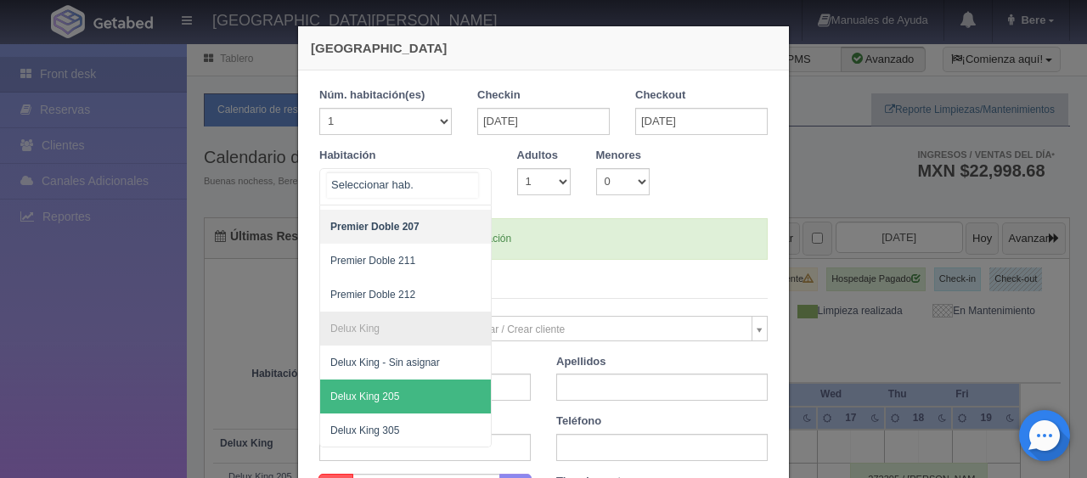
scroll to position [571, 0]
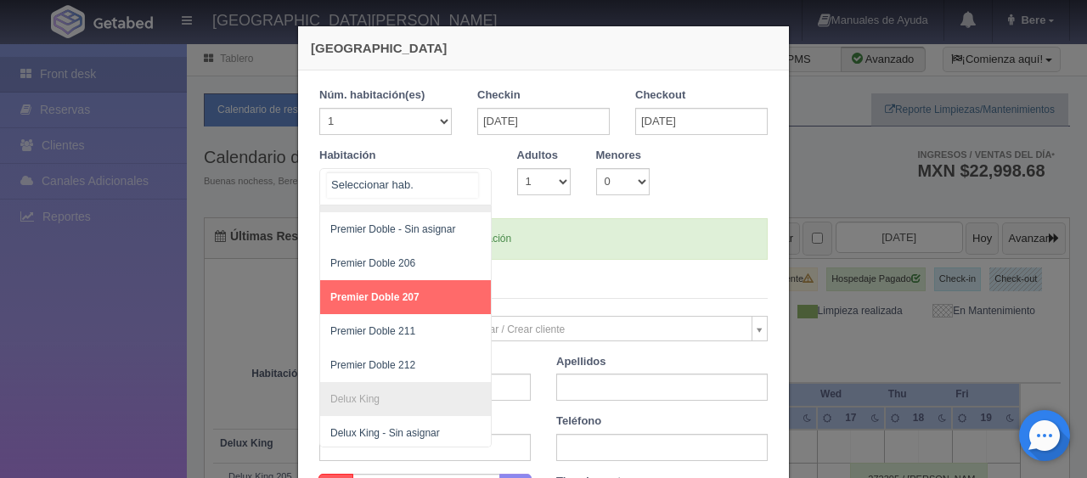
click at [415, 292] on span "Premier Doble 207" at bounding box center [462, 297] width 285 height 34
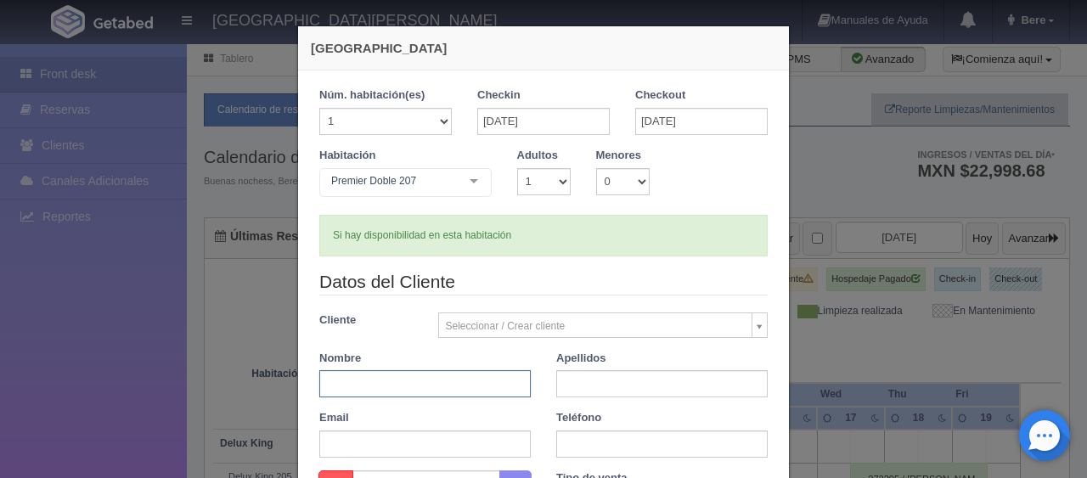
click at [445, 388] on input "text" at bounding box center [425, 383] width 212 height 27
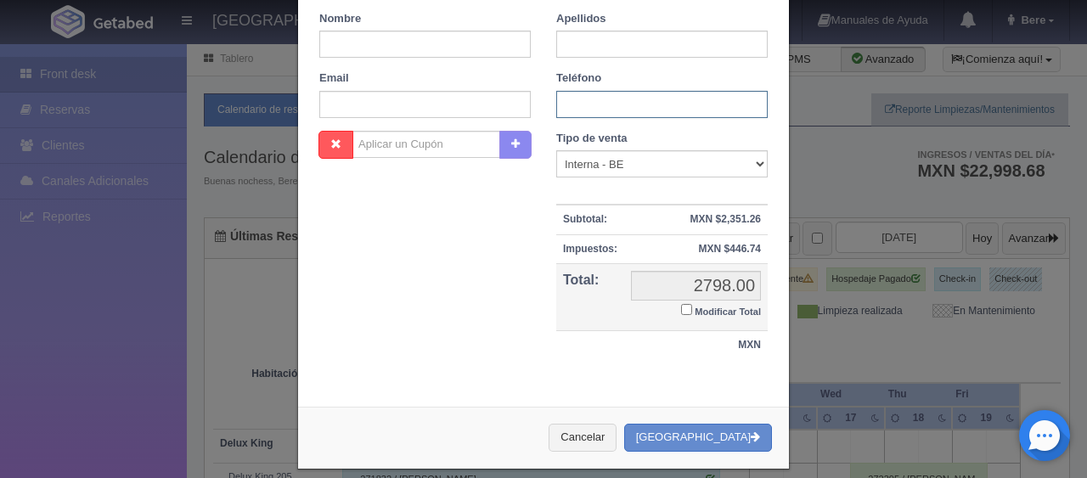
click at [676, 110] on input "text" at bounding box center [662, 104] width 212 height 27
click at [623, 144] on div "Tipo de venta Correo Electronico Interna - BE Llamada OTA Externa Otro WALK IN" at bounding box center [662, 155] width 212 height 48
click at [698, 313] on small "Modificar Total" at bounding box center [728, 312] width 66 height 10
click at [692, 313] on input "Modificar Total" at bounding box center [686, 309] width 11 height 11
checkbox input "true"
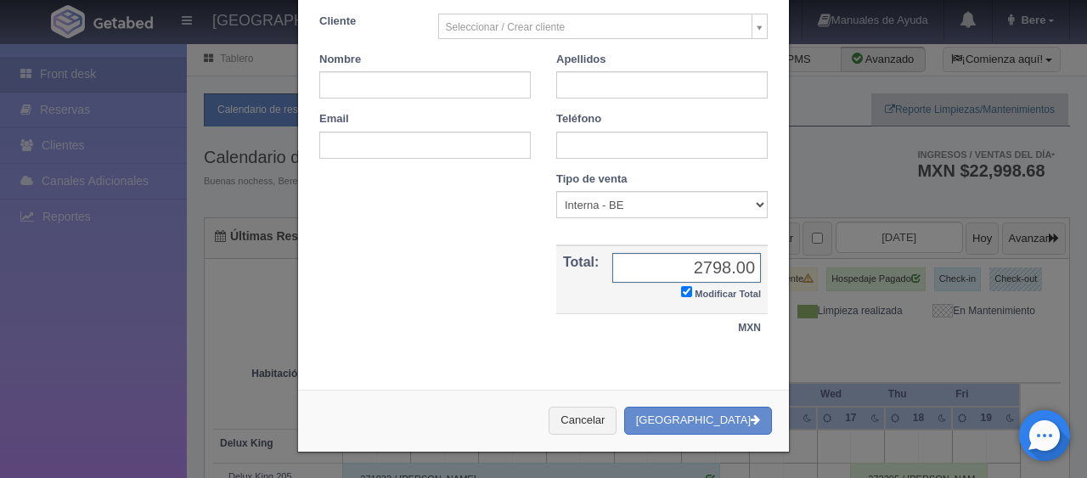
scroll to position [296, 0]
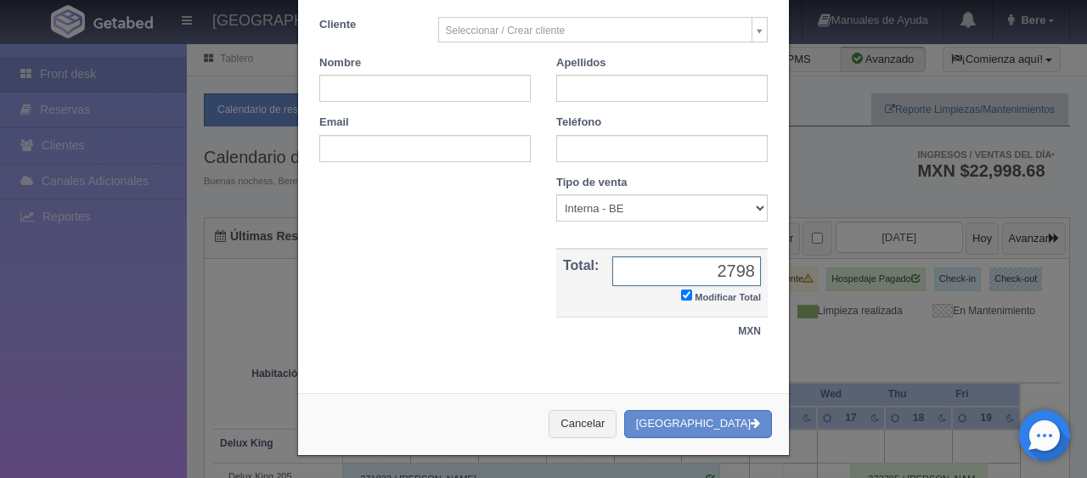
type input "2798"
click at [692, 421] on button "Crear Reserva" at bounding box center [698, 424] width 148 height 28
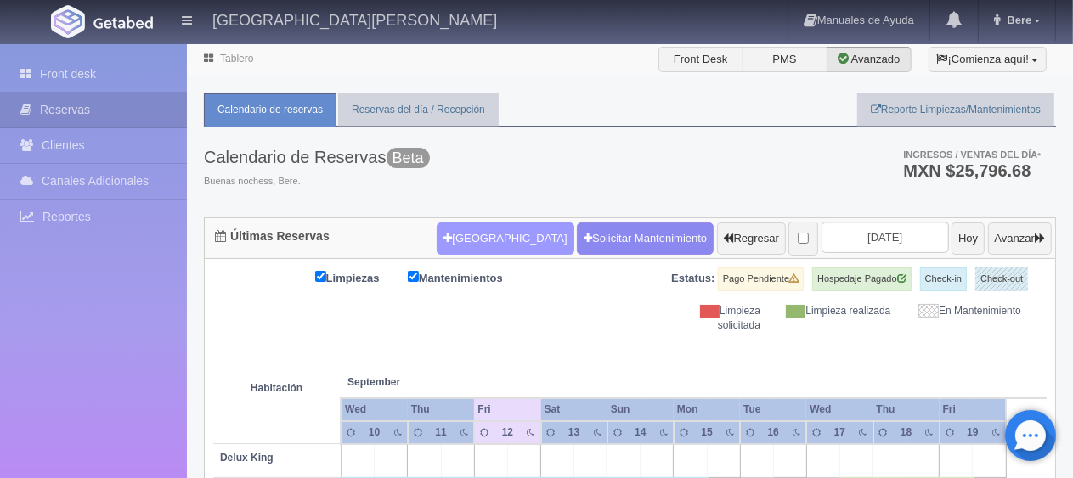
click at [477, 229] on button "[GEOGRAPHIC_DATA]" at bounding box center [505, 239] width 137 height 32
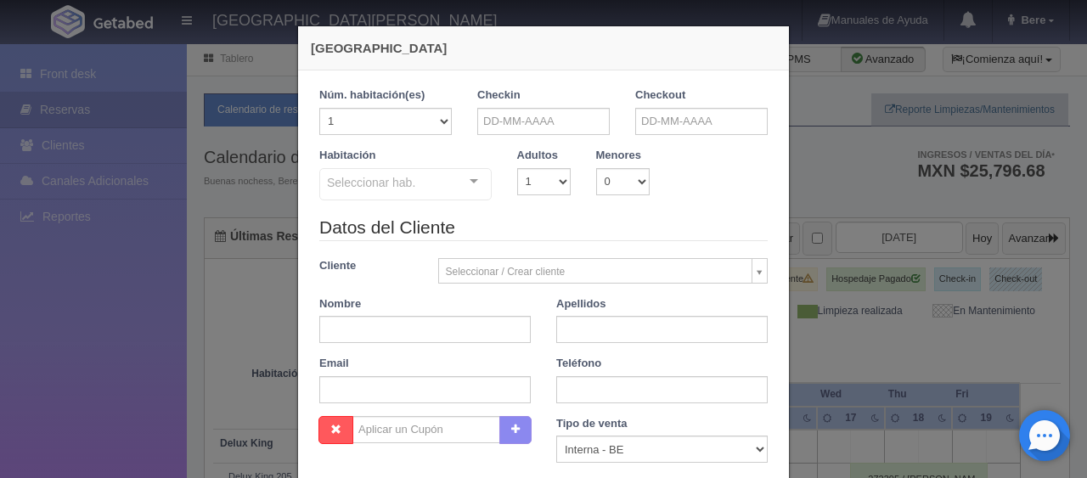
checkbox input "false"
click at [615, 217] on legend "Datos del Cliente" at bounding box center [543, 228] width 449 height 26
click at [539, 126] on input "text" at bounding box center [543, 121] width 133 height 27
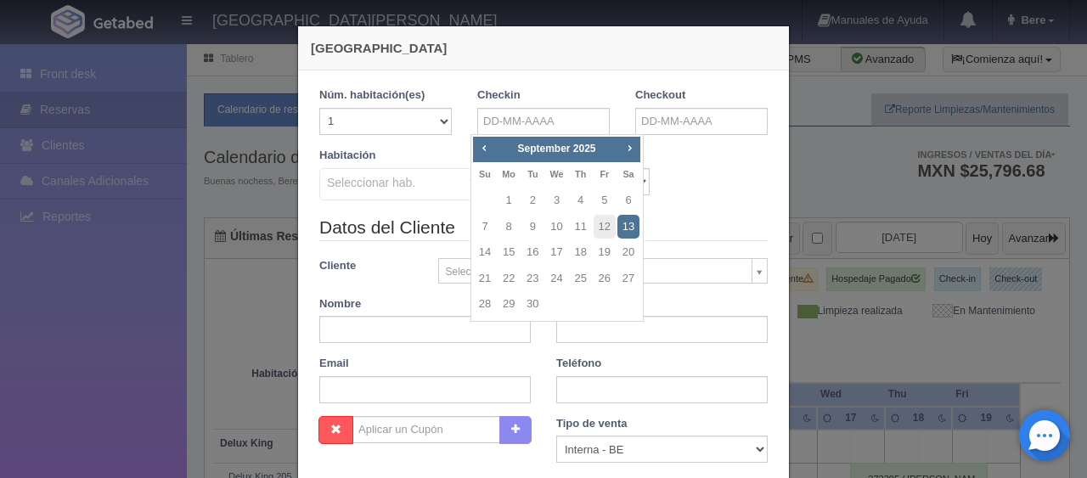
click at [691, 232] on legend "Datos del Cliente" at bounding box center [543, 228] width 449 height 26
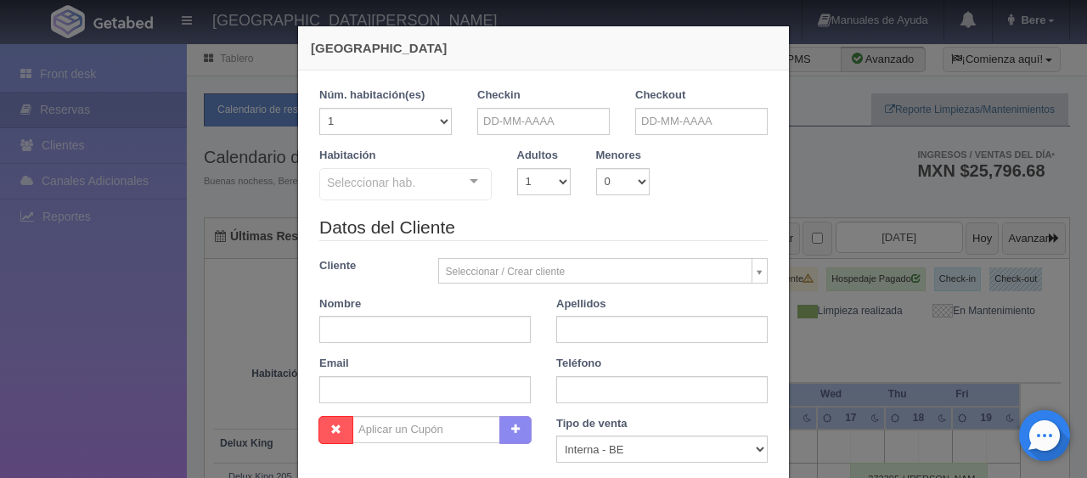
click at [570, 136] on div "Checkin" at bounding box center [544, 118] width 158 height 60
click at [579, 221] on legend "Datos del Cliente" at bounding box center [543, 228] width 449 height 26
click at [537, 120] on input "text" at bounding box center [543, 121] width 133 height 27
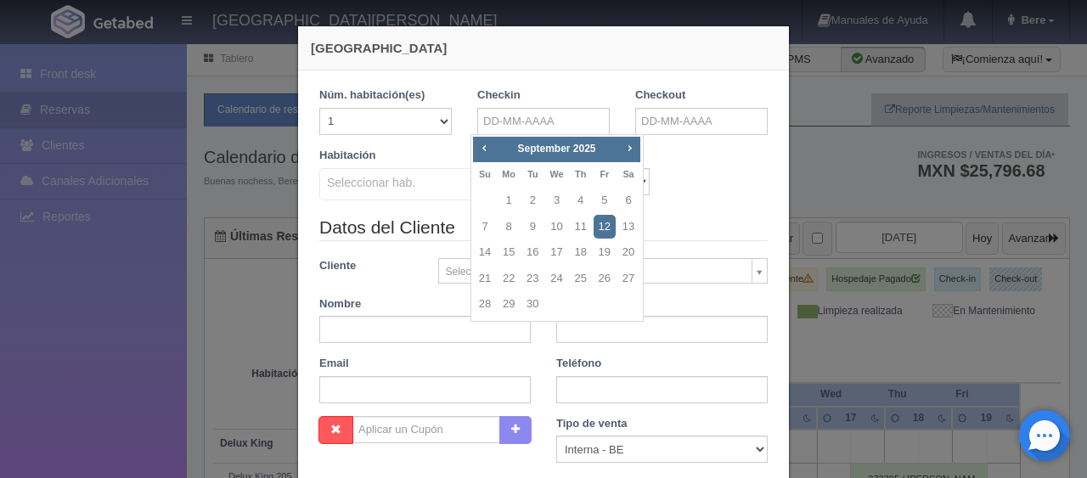
click at [697, 192] on div "Habitación Seleccionar hab. SUITE SUITE - Sin asignar SUITE 301 Habitación Pers…" at bounding box center [544, 181] width 474 height 67
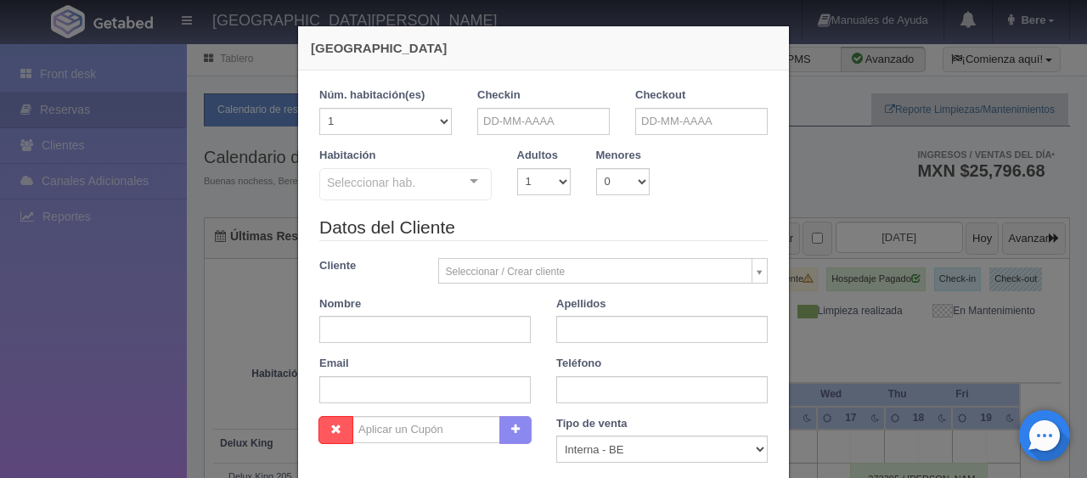
click at [1035, 311] on div "Nueva Reserva 1 Núm. habitación(es) 1 2 3 4 5 6 7 8 9 10 11 12 13 14 15 16 17 1…" at bounding box center [543, 239] width 1087 height 478
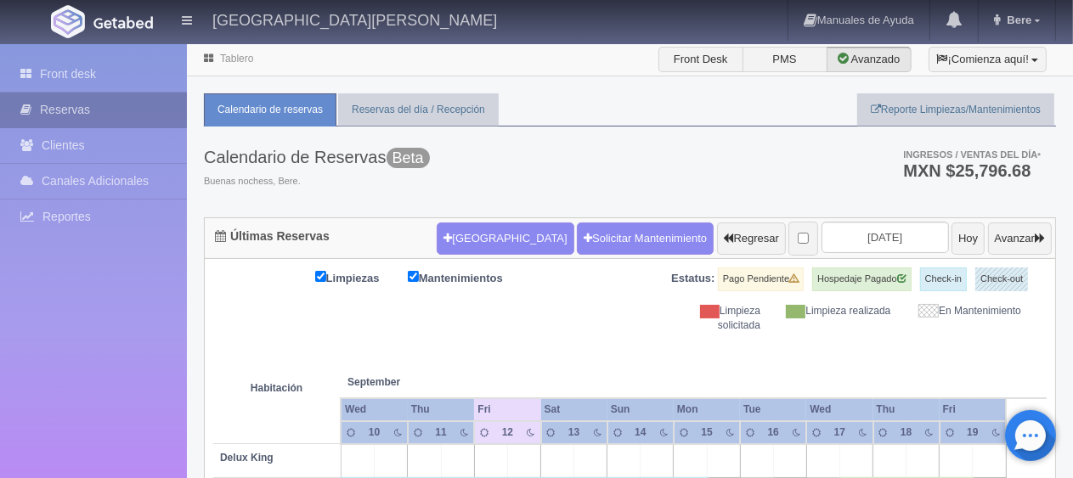
click at [47, 103] on link "Reservas" at bounding box center [93, 110] width 187 height 35
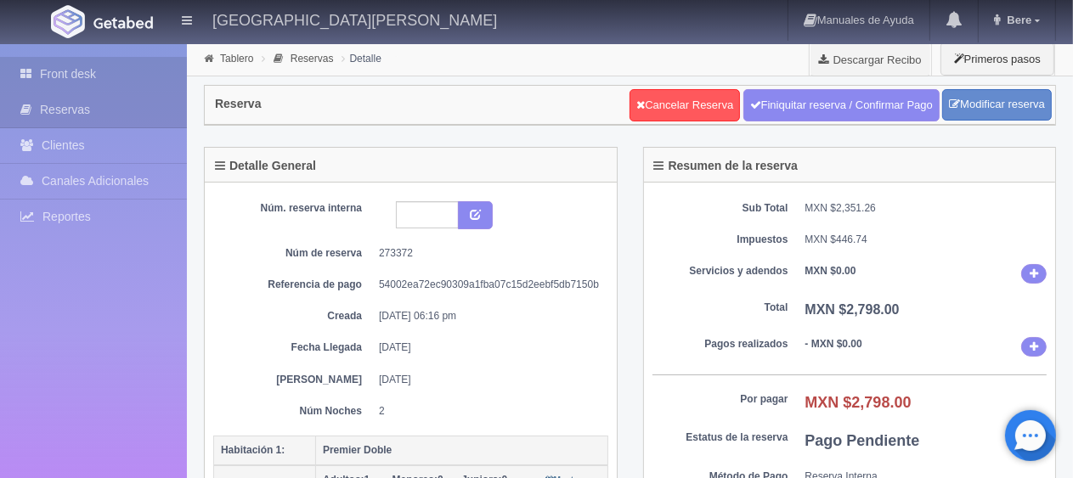
click at [105, 82] on link "Front desk" at bounding box center [93, 74] width 187 height 35
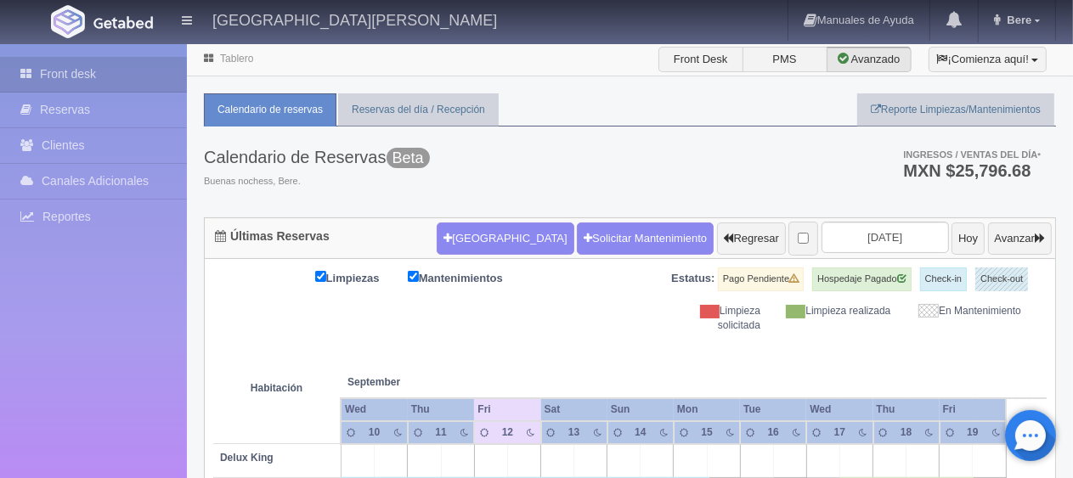
click at [455, 337] on th "September Sep" at bounding box center [407, 365] width 133 height 65
click at [579, 325] on div "Limpiezas Mantenimientos Estatus: Pago Pendiente Hospedaje Pagado Check-in Chec…" at bounding box center [629, 300] width 833 height 65
drag, startPoint x: 244, startPoint y: 287, endPoint x: 732, endPoint y: 277, distance: 487.8
click at [721, 280] on div "Limpiezas Mantenimientos Estatus: Pago Pendiente Hospedaje Pagado Check-in Chec…" at bounding box center [629, 300] width 833 height 65
click at [750, 325] on div "Limpieza solicitada" at bounding box center [708, 318] width 130 height 29
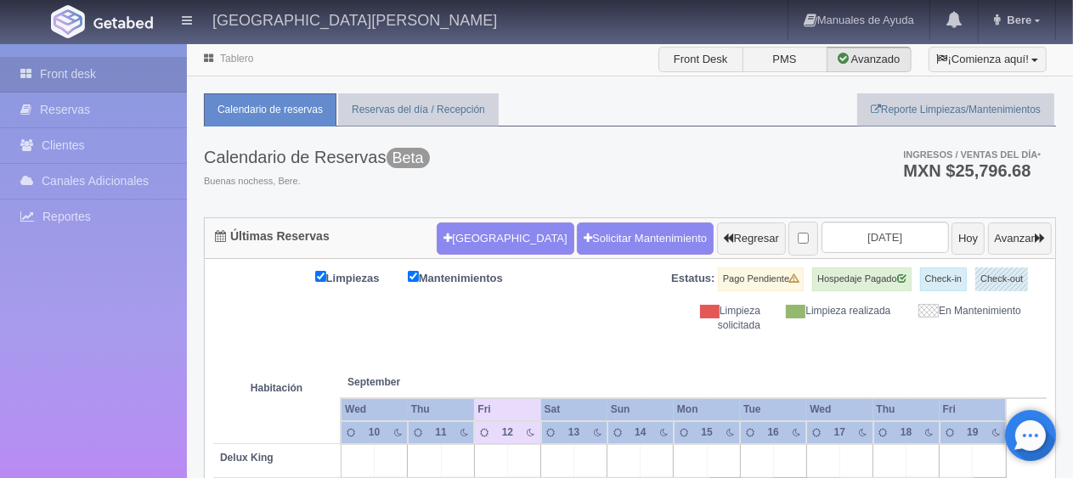
drag, startPoint x: 997, startPoint y: 329, endPoint x: 564, endPoint y: 258, distance: 438.2
click at [707, 295] on div "Estatus: Pago Pendiente Hospedaje Pagado Check-in Check-out" at bounding box center [838, 286] width 417 height 37
click at [85, 74] on link "Front desk" at bounding box center [93, 74] width 187 height 35
click at [477, 229] on button "[GEOGRAPHIC_DATA]" at bounding box center [505, 239] width 137 height 32
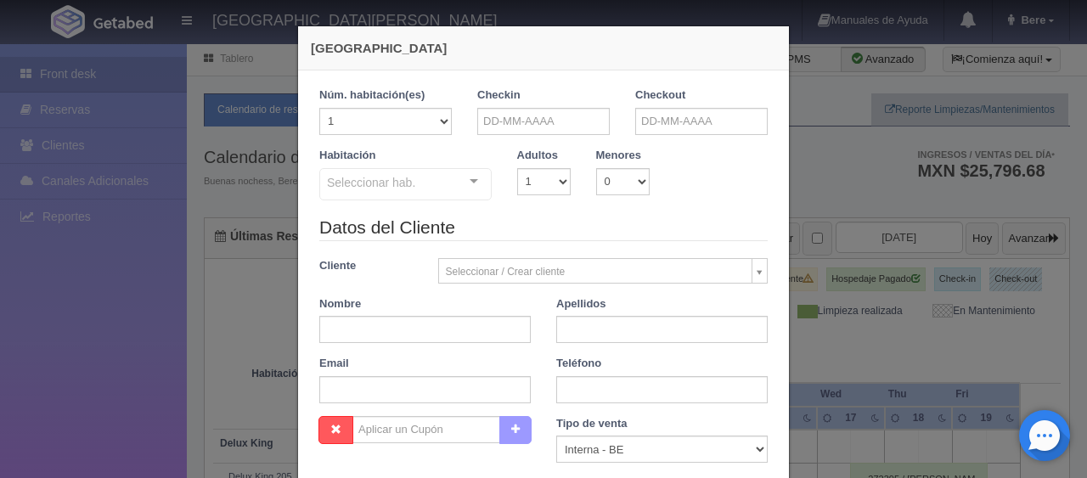
checkbox input "false"
click at [545, 127] on input "text" at bounding box center [543, 121] width 133 height 27
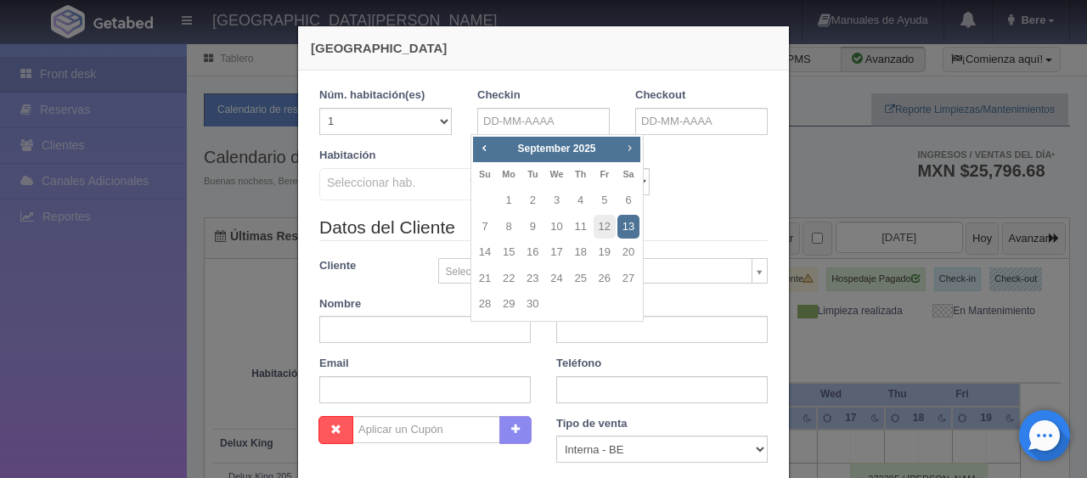
click at [633, 146] on span "Next" at bounding box center [630, 148] width 14 height 14
click at [624, 222] on link "11" at bounding box center [629, 227] width 22 height 25
type input "[DATE]"
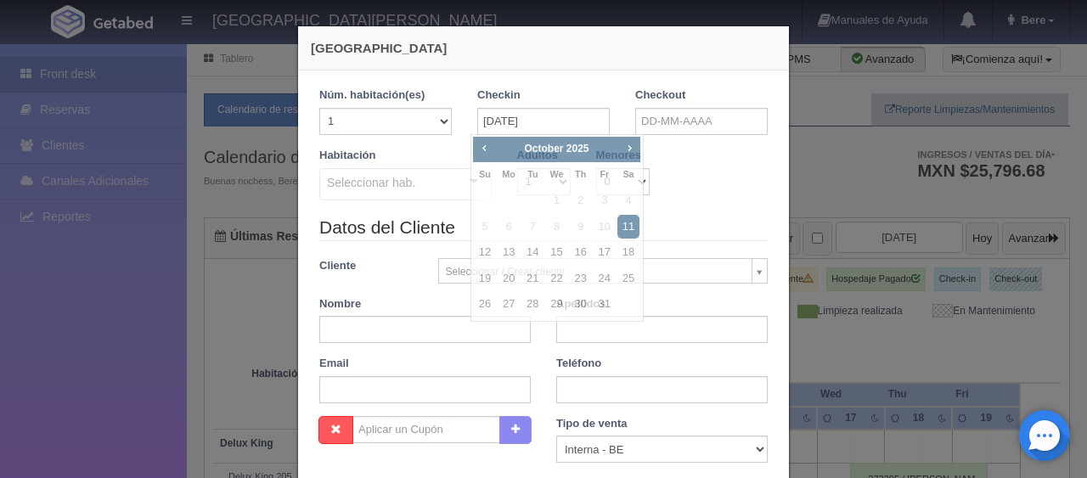
checkbox input "false"
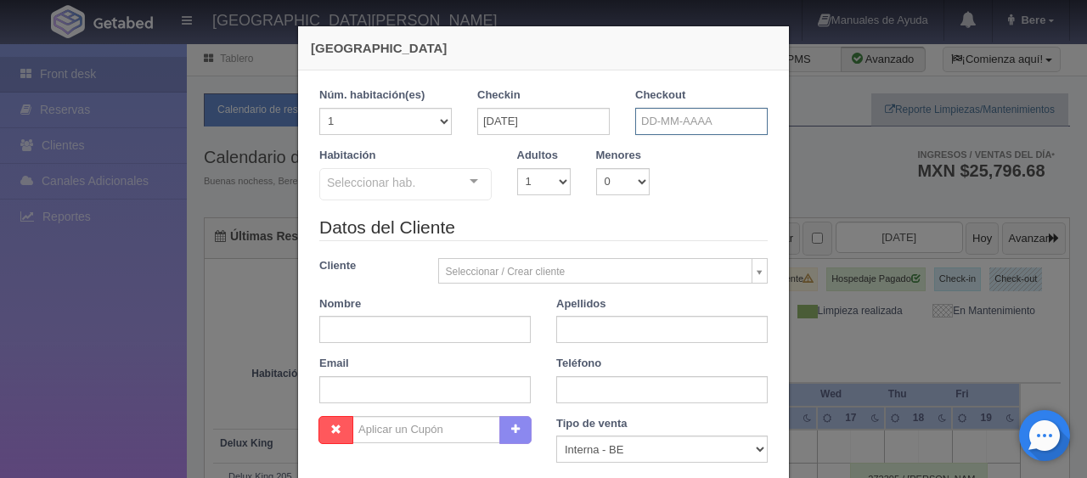
click at [693, 121] on input "text" at bounding box center [702, 121] width 133 height 27
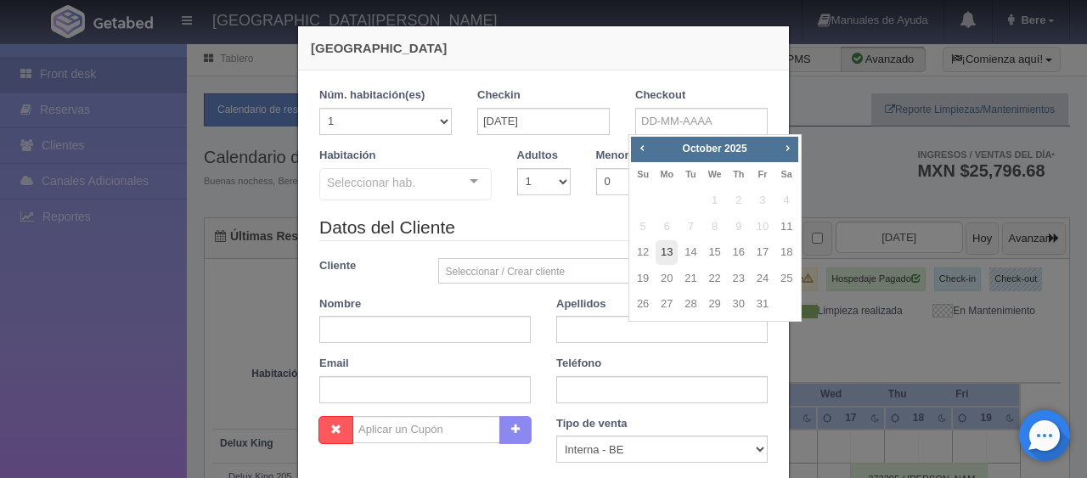
click at [666, 250] on link "13" at bounding box center [667, 252] width 22 height 25
type input "[DATE]"
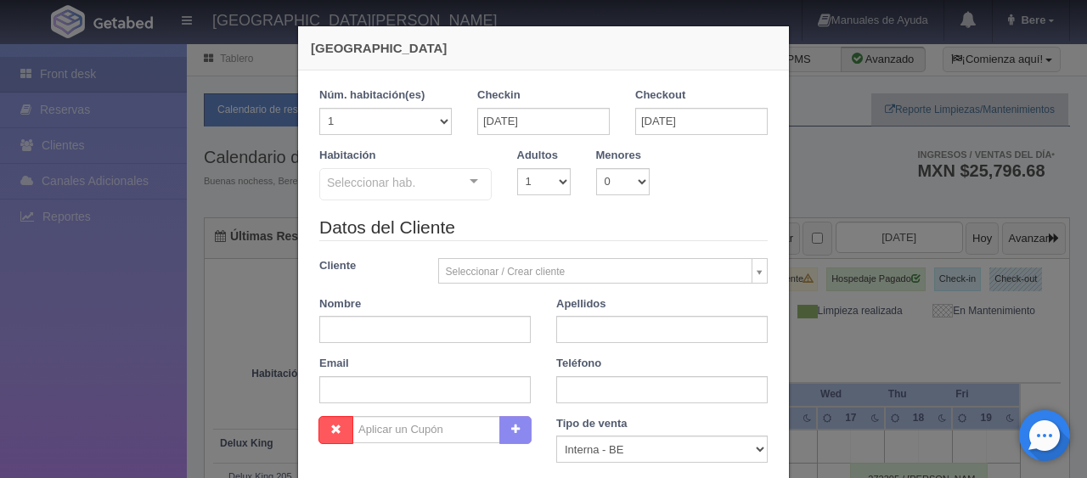
click at [432, 209] on div "Habitación Seleccionar hab. SUITE SUITE - Sin asignar SUITE 301 Habitación Pers…" at bounding box center [544, 181] width 474 height 67
click at [432, 207] on div "Habitación Seleccionar hab. SUITE SUITE - Sin asignar SUITE 301 Habitación Pers…" at bounding box center [544, 181] width 474 height 67
click at [448, 172] on div "Seleccionar hab." at bounding box center [405, 184] width 172 height 32
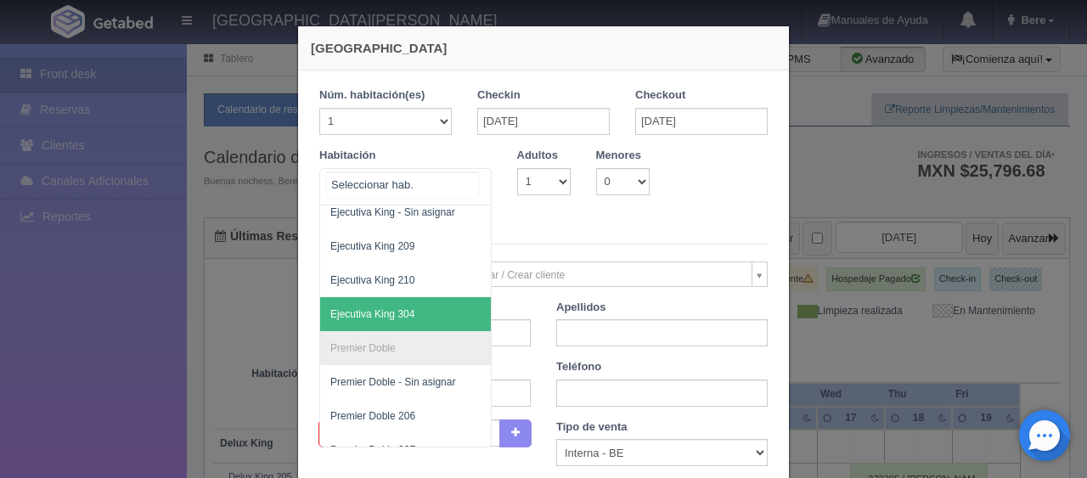
scroll to position [690, 0]
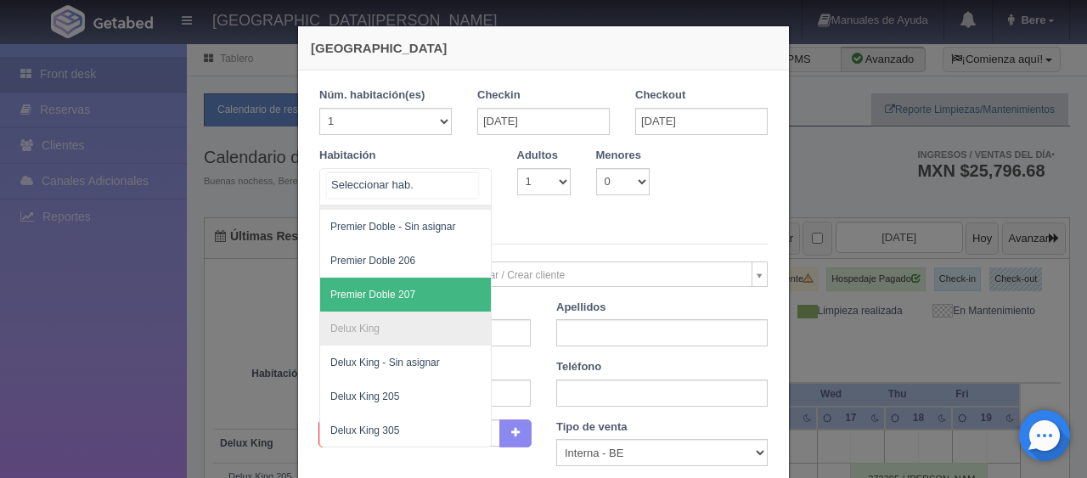
click at [428, 280] on span "Premier Doble 207" at bounding box center [462, 295] width 285 height 34
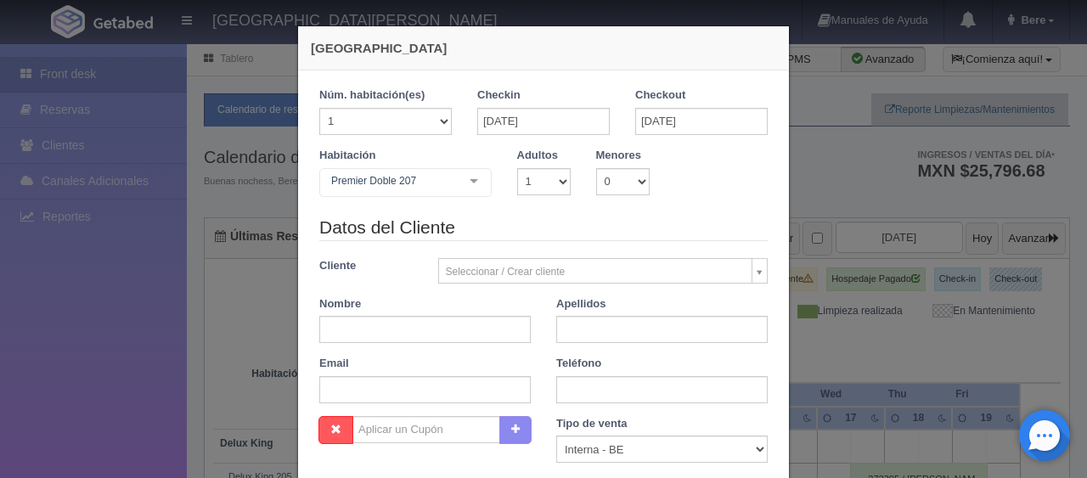
checkbox input "false"
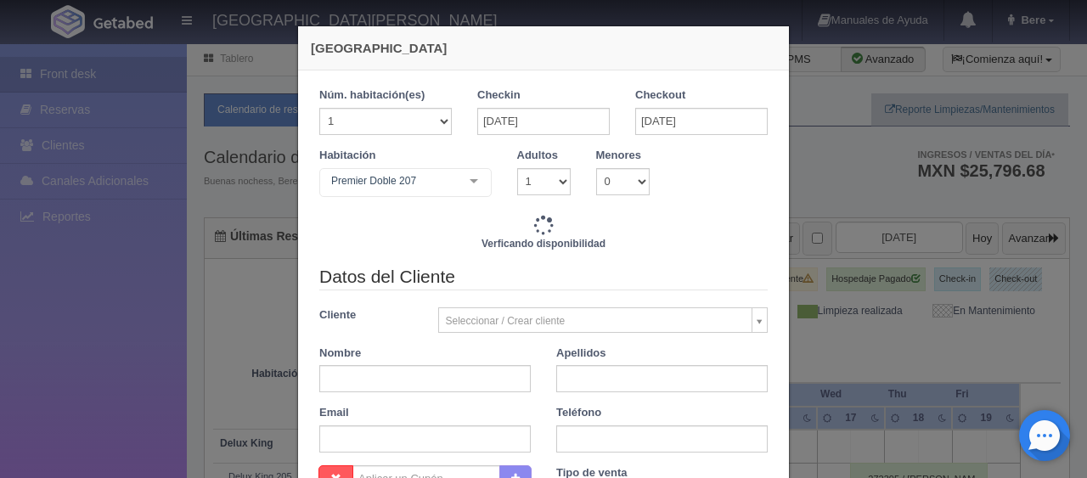
click at [551, 222] on div "Verficando disponibilidad" at bounding box center [543, 239] width 449 height 49
type input "2798.00"
checkbox input "false"
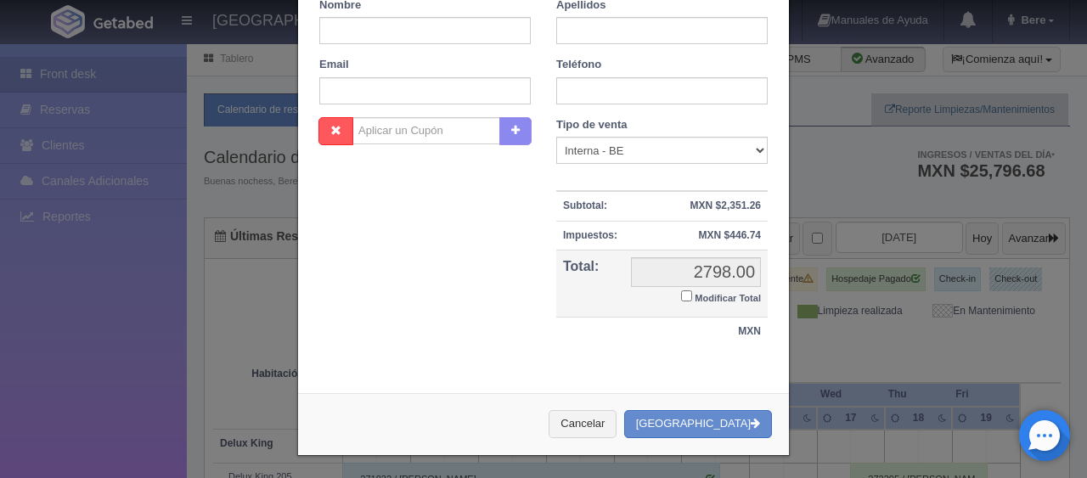
scroll to position [0, 0]
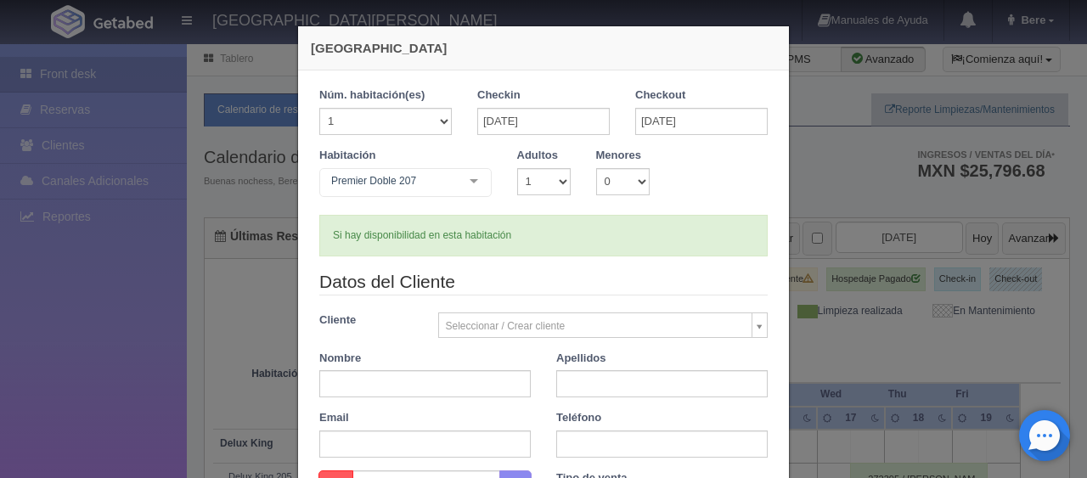
click at [636, 253] on div "Si hay disponibilidad en esta habitación" at bounding box center [543, 236] width 449 height 42
click at [564, 124] on input "[DATE]" at bounding box center [543, 121] width 133 height 27
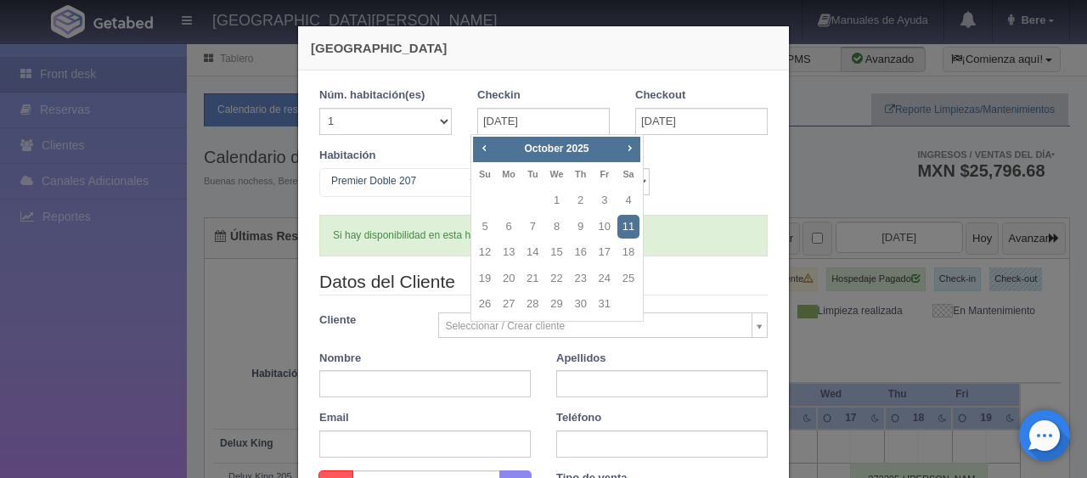
click at [692, 193] on div "Habitación Premier Doble 207 SUITE SUITE - Sin asignar SUITE 301 Habitación Per…" at bounding box center [544, 181] width 474 height 67
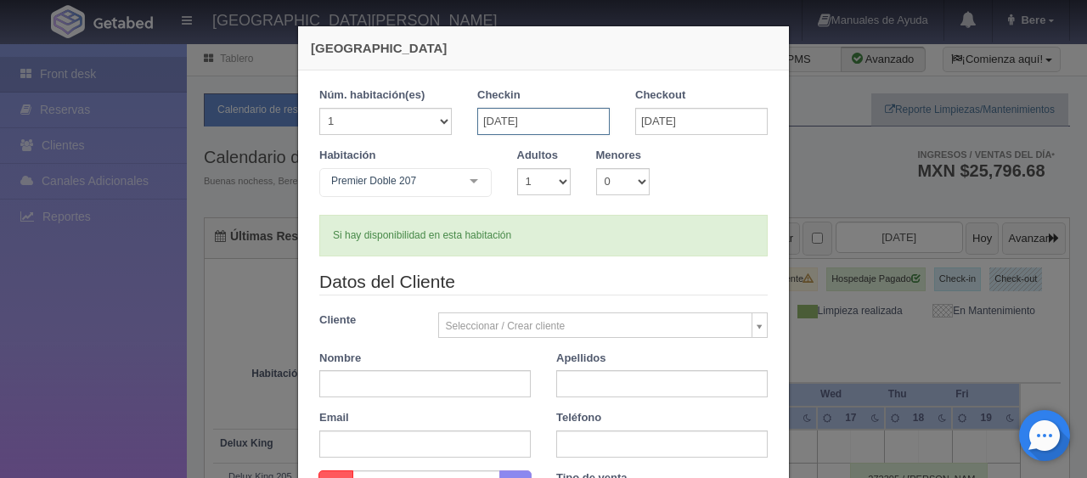
click at [575, 117] on input "[DATE]" at bounding box center [543, 121] width 133 height 27
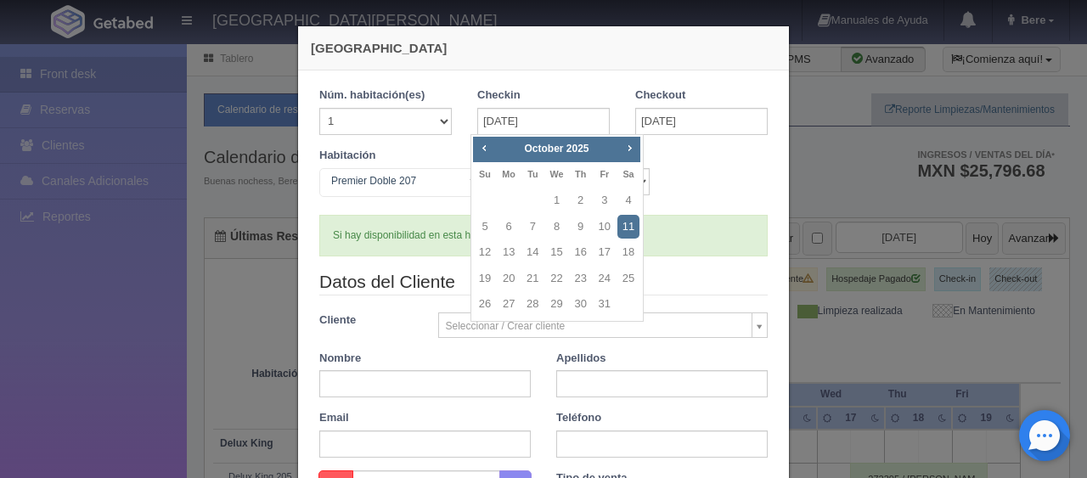
click at [629, 226] on link "11" at bounding box center [629, 227] width 22 height 25
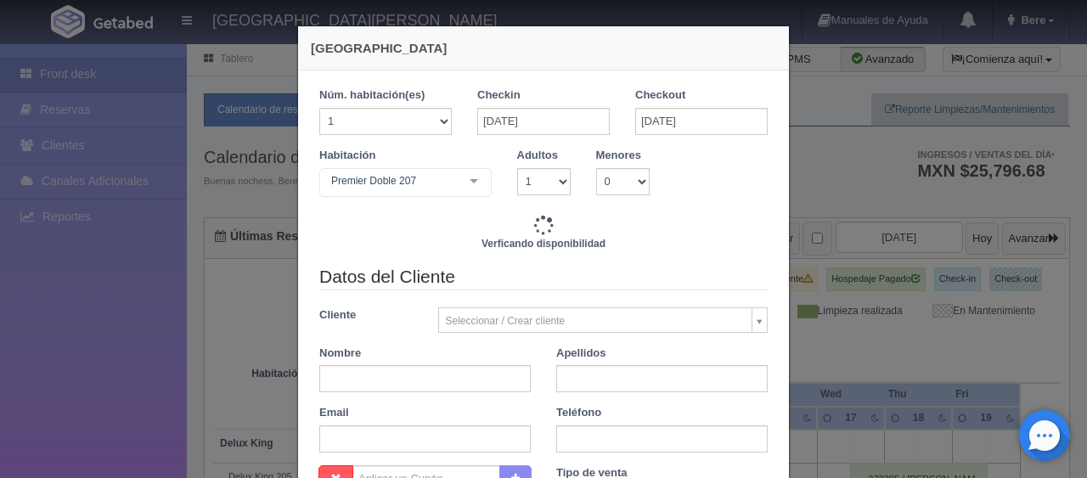
click at [682, 140] on div "Checkout 13-10-2025" at bounding box center [702, 118] width 158 height 60
checkbox input "false"
click at [709, 122] on input "[DATE]" at bounding box center [702, 121] width 133 height 27
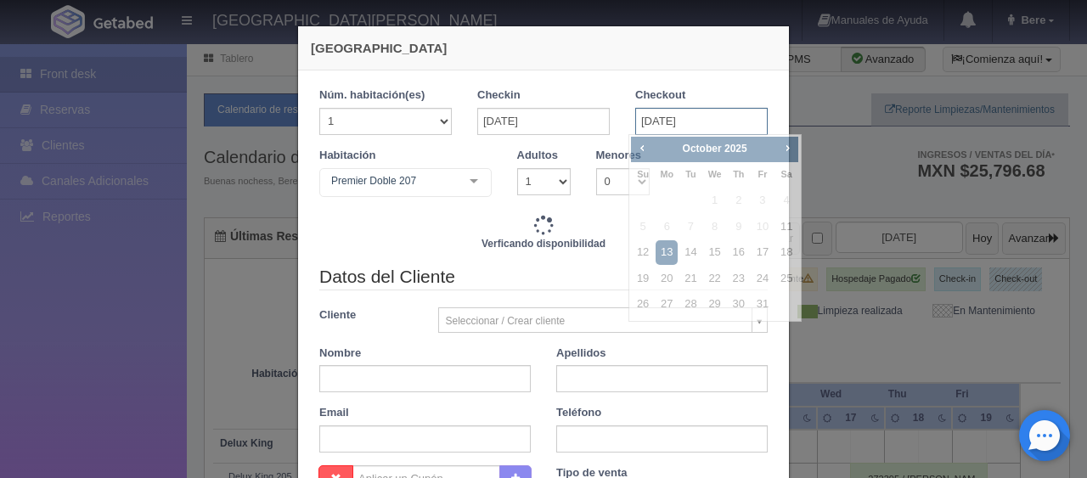
type input "2798.00"
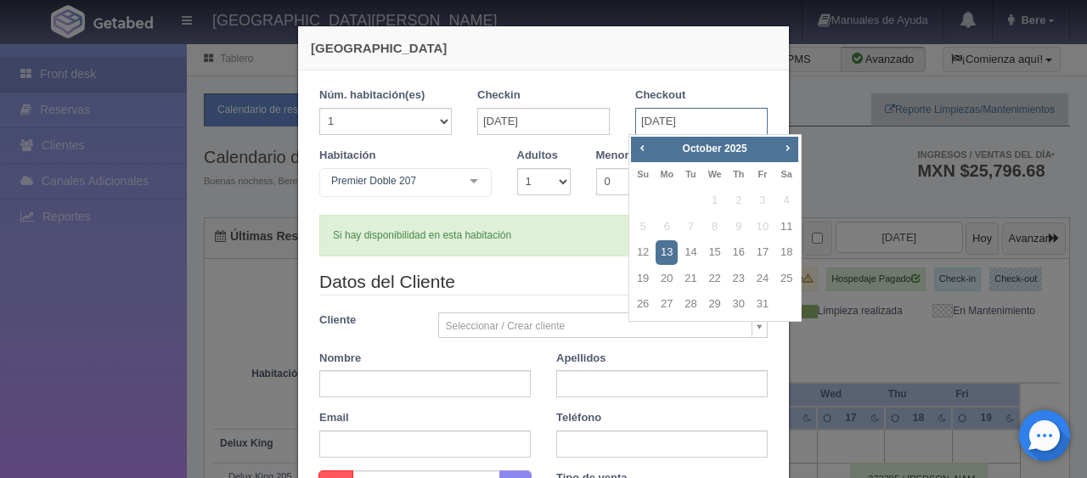
checkbox input "false"
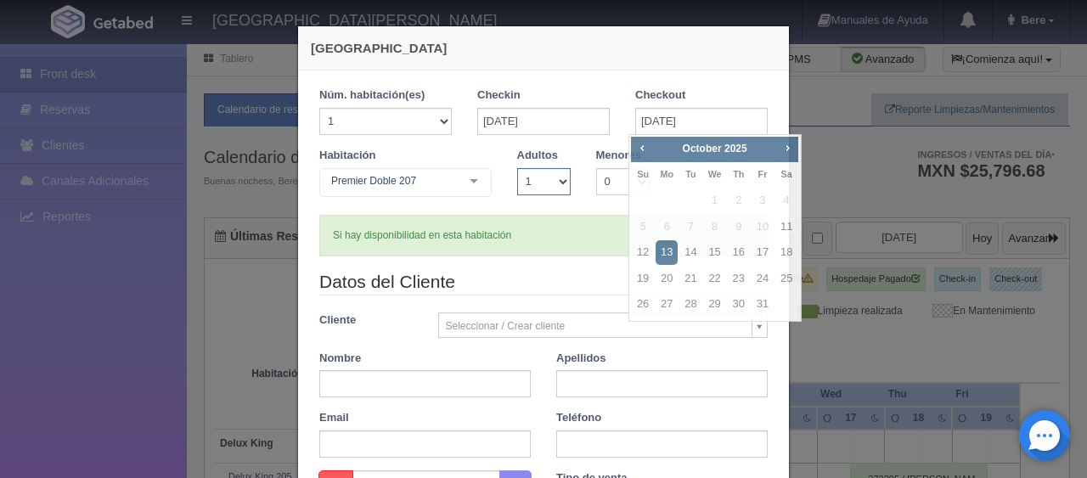
click at [554, 186] on select "1 2 3 4 5 6 7 8 9 10" at bounding box center [544, 181] width 54 height 27
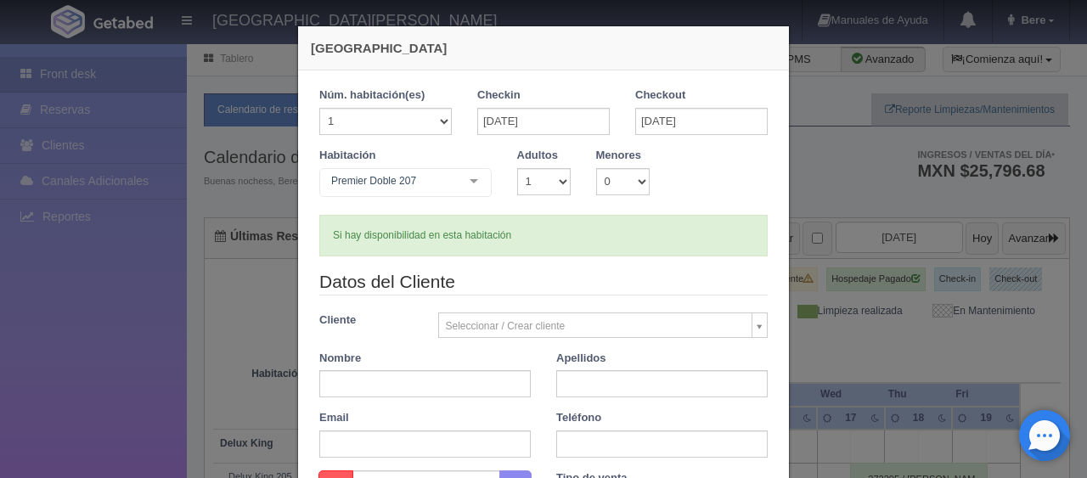
click at [705, 219] on div "Si hay disponibilidad en esta habitación" at bounding box center [543, 236] width 449 height 42
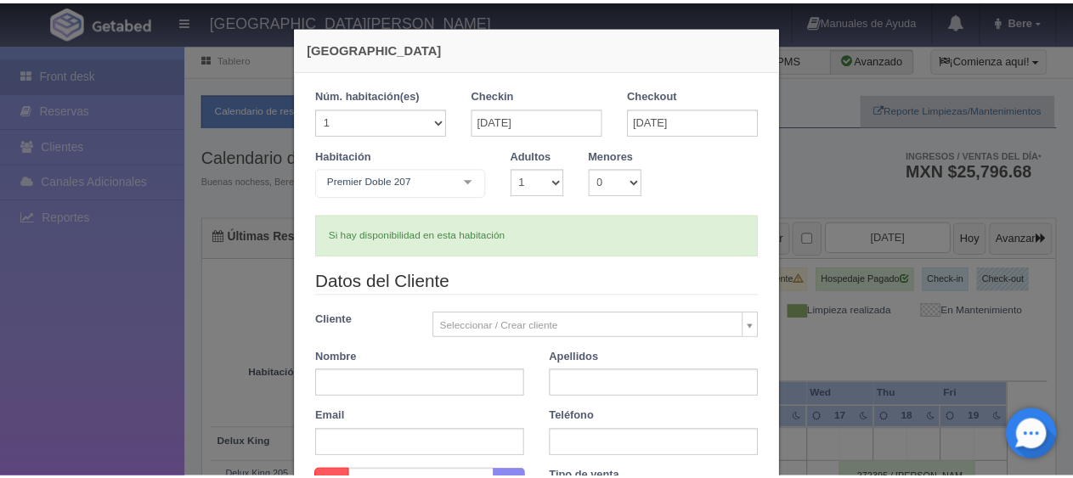
scroll to position [353, 0]
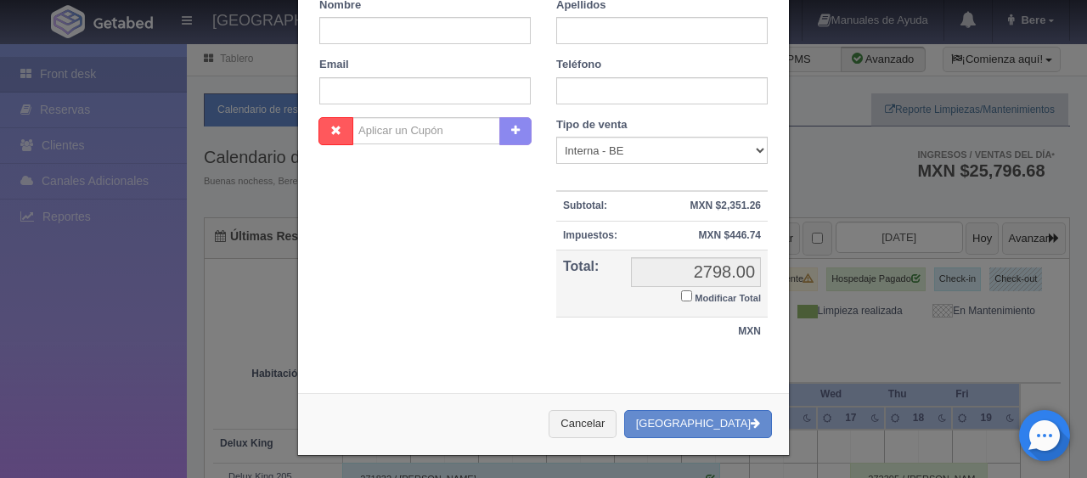
click at [904, 324] on div "Nueva Reserva 1 Núm. habitación(es) 1 2 3 4 5 6 7 8 9 10 11 12 13 14 15 16 17 1…" at bounding box center [543, 239] width 1087 height 478
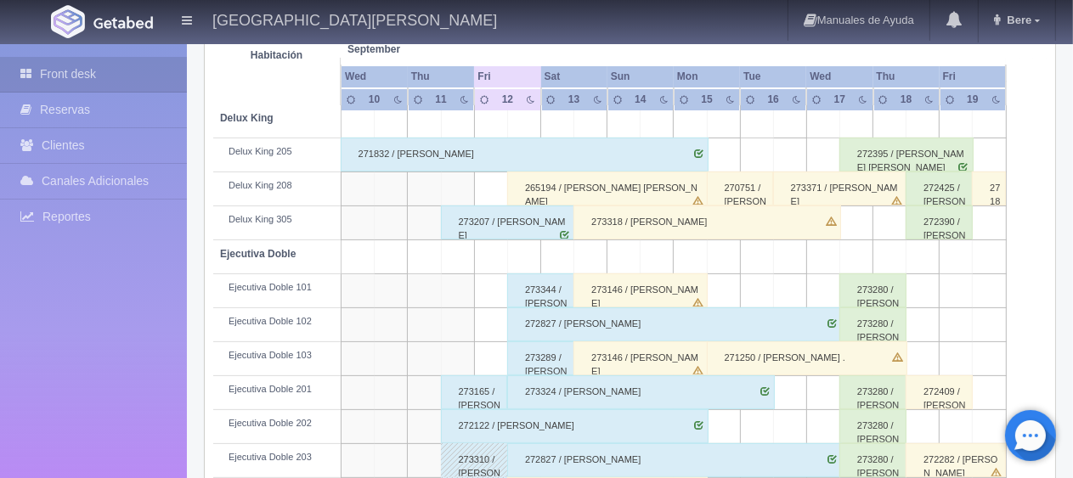
scroll to position [850, 0]
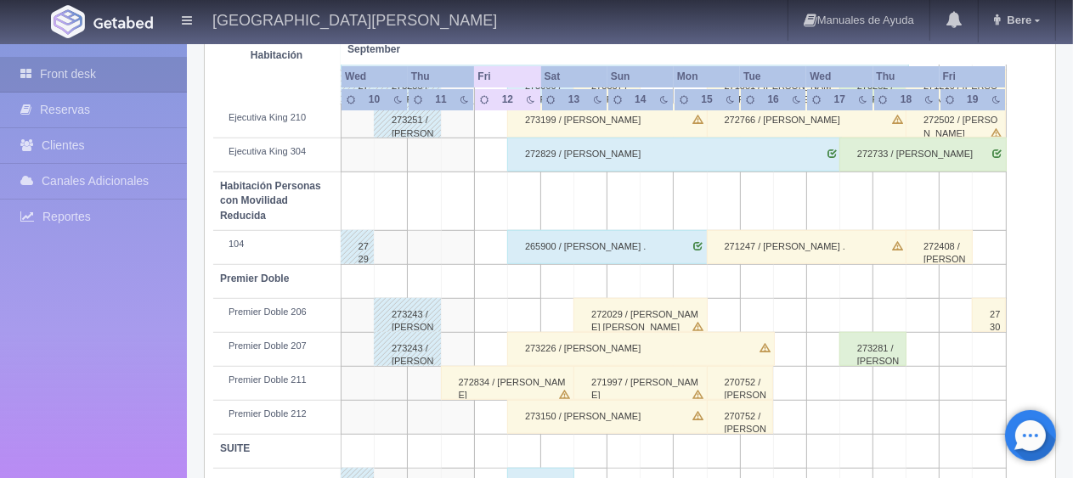
click at [549, 379] on div "272834 / Hector Becerra" at bounding box center [508, 383] width 134 height 34
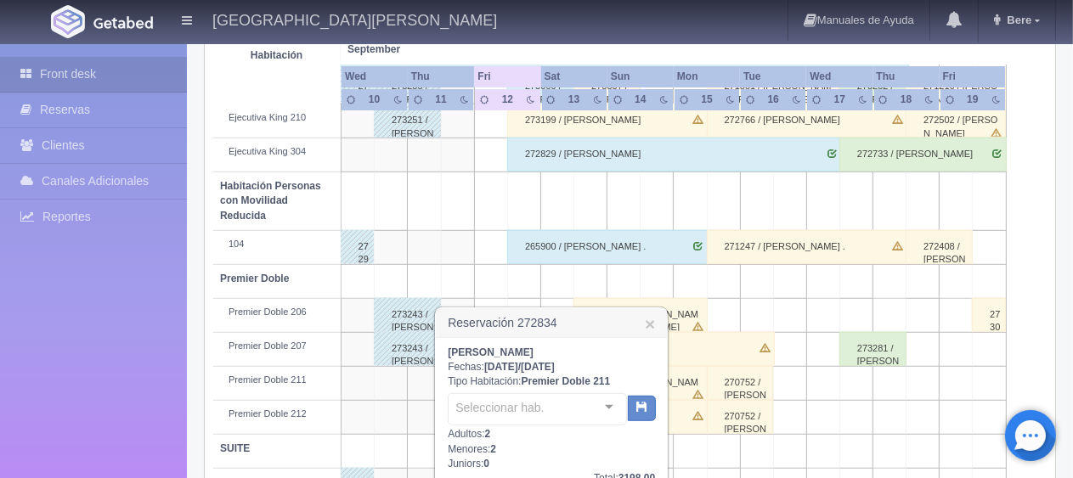
scroll to position [1051, 0]
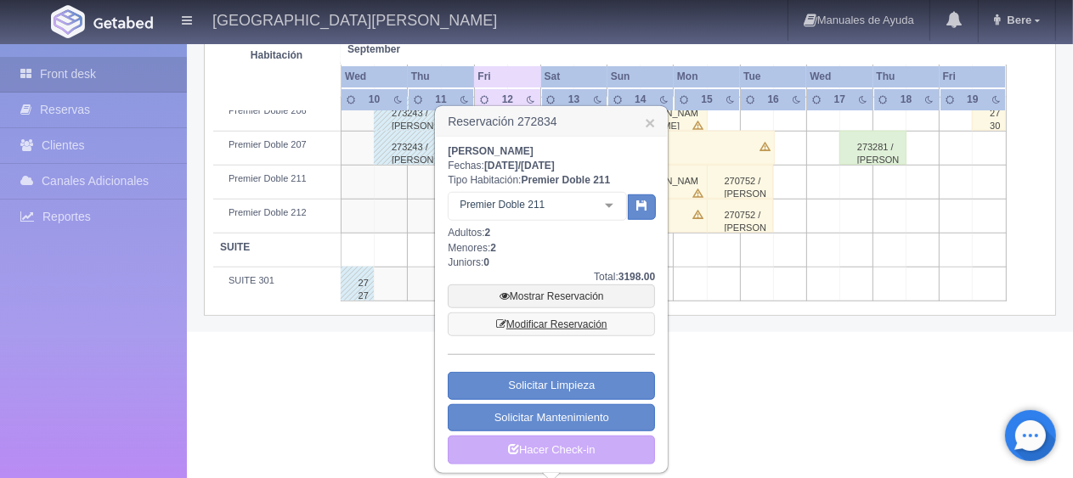
click at [585, 318] on link "Modificar Reservación" at bounding box center [551, 325] width 207 height 24
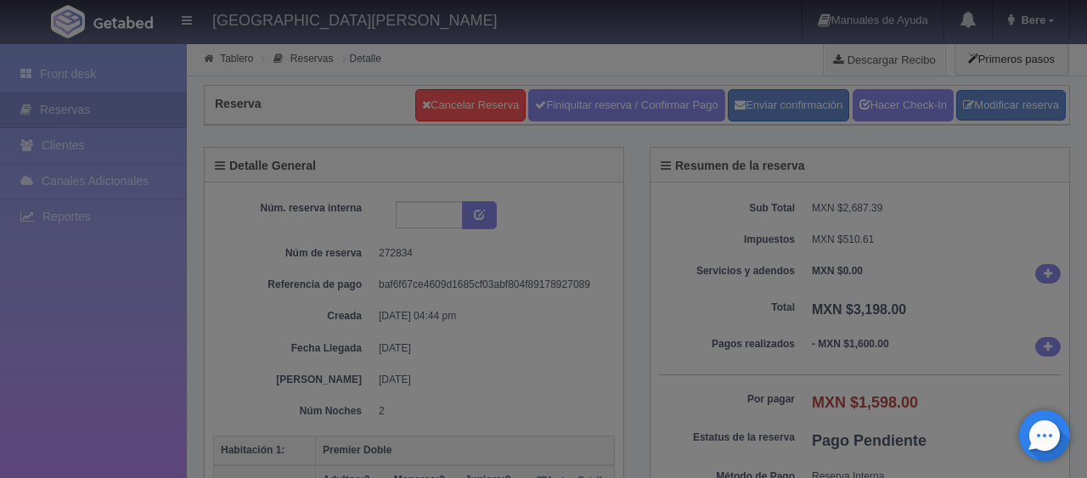
select select "2"
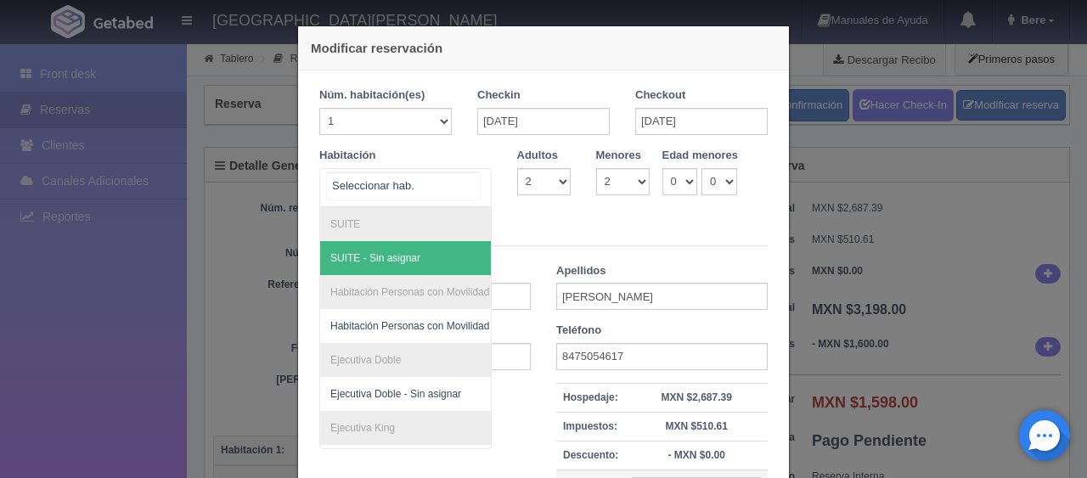
scroll to position [213, 0]
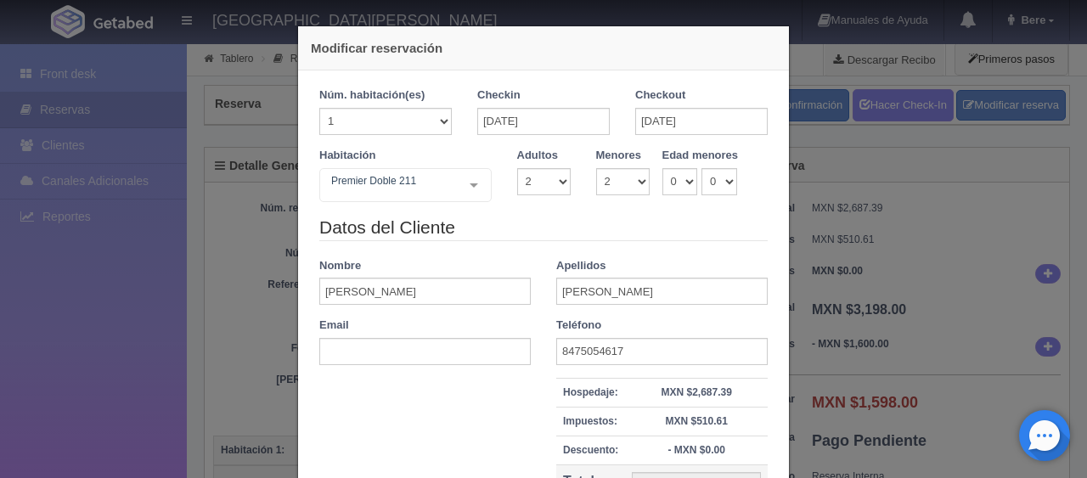
click at [613, 241] on div "Datos del Cliente Nombre [PERSON_NAME] [PERSON_NAME] Email Teléfono [PHONE_NUMB…" at bounding box center [544, 386] width 474 height 342
click at [573, 122] on input "[DATE]" at bounding box center [543, 121] width 133 height 27
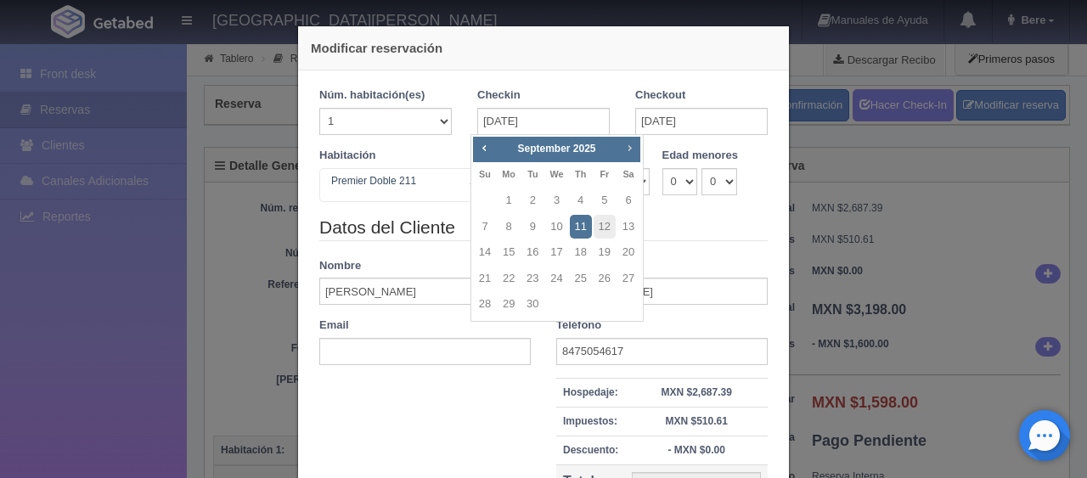
click at [629, 147] on span "Next" at bounding box center [630, 148] width 14 height 14
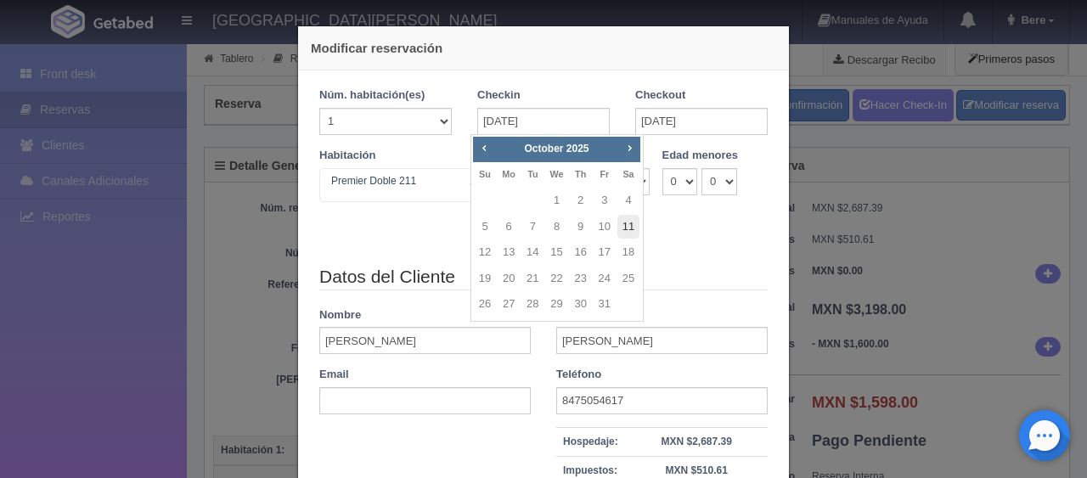
click at [621, 225] on link "11" at bounding box center [629, 227] width 22 height 25
type input "[DATE]"
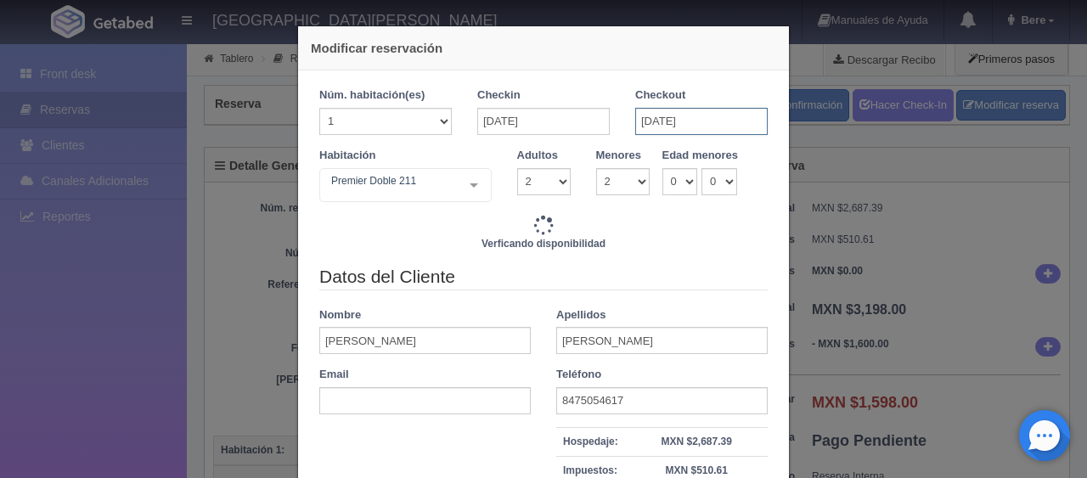
click at [693, 115] on input "[DATE]" at bounding box center [702, 121] width 133 height 27
checkbox input "false"
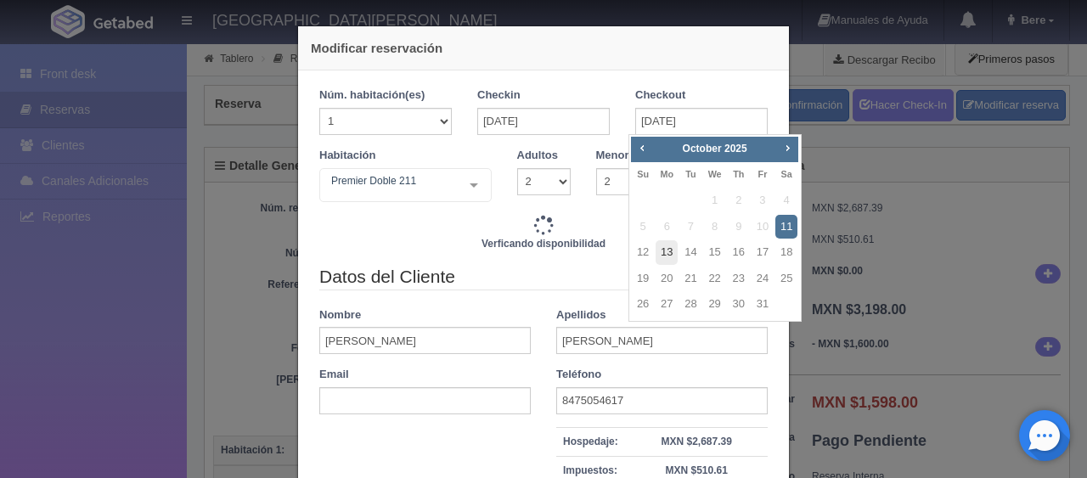
click at [666, 255] on link "13" at bounding box center [667, 252] width 22 height 25
type input "[DATE]"
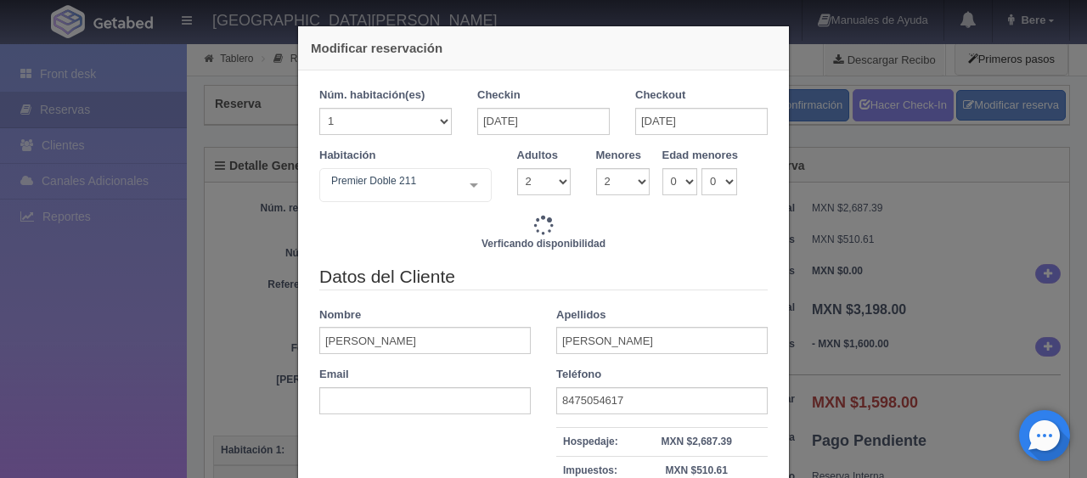
checkbox input "false"
type input "3298.00"
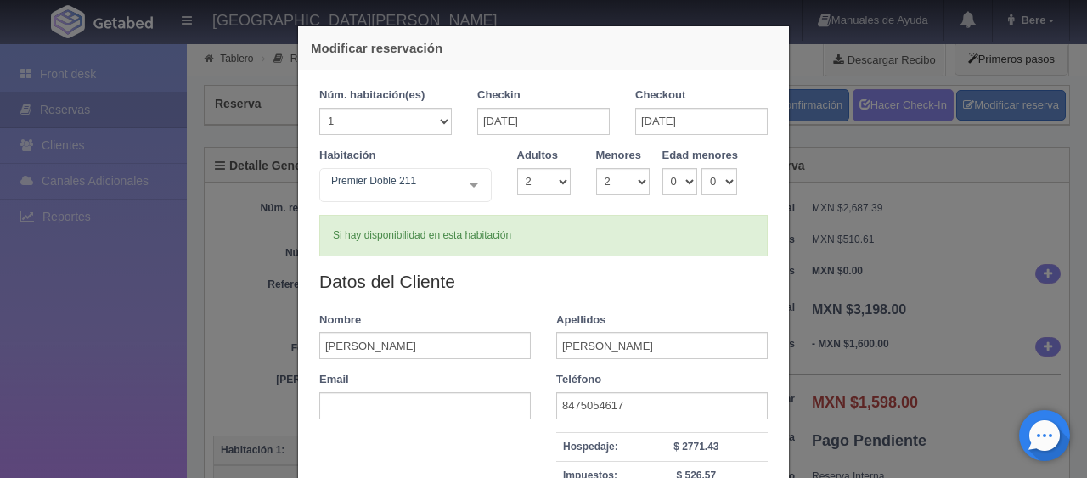
click at [628, 236] on div "Si hay disponibilidad en esta habitación" at bounding box center [543, 236] width 449 height 42
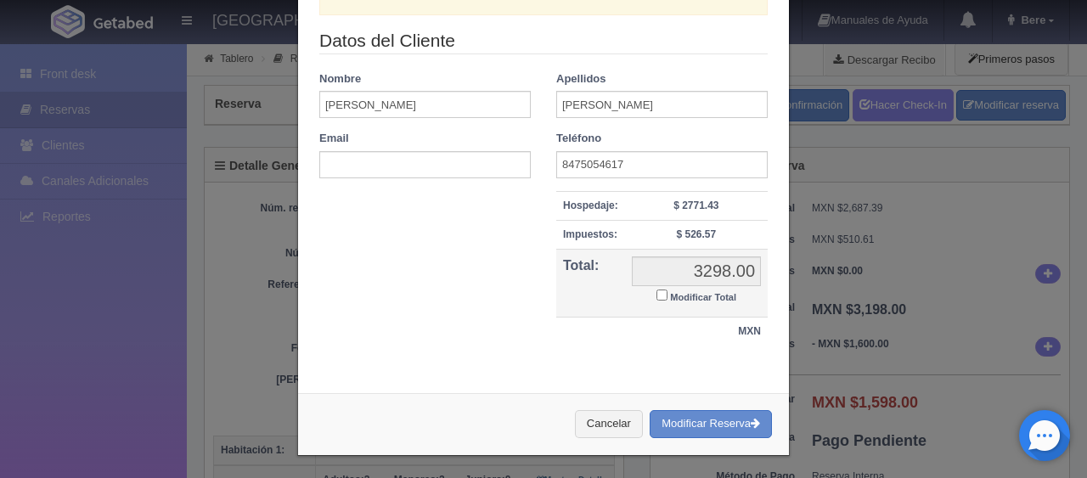
click at [682, 295] on small "Modificar Total" at bounding box center [703, 297] width 66 height 10
click at [668, 295] on input "Modificar Total" at bounding box center [662, 295] width 11 height 11
checkbox input "true"
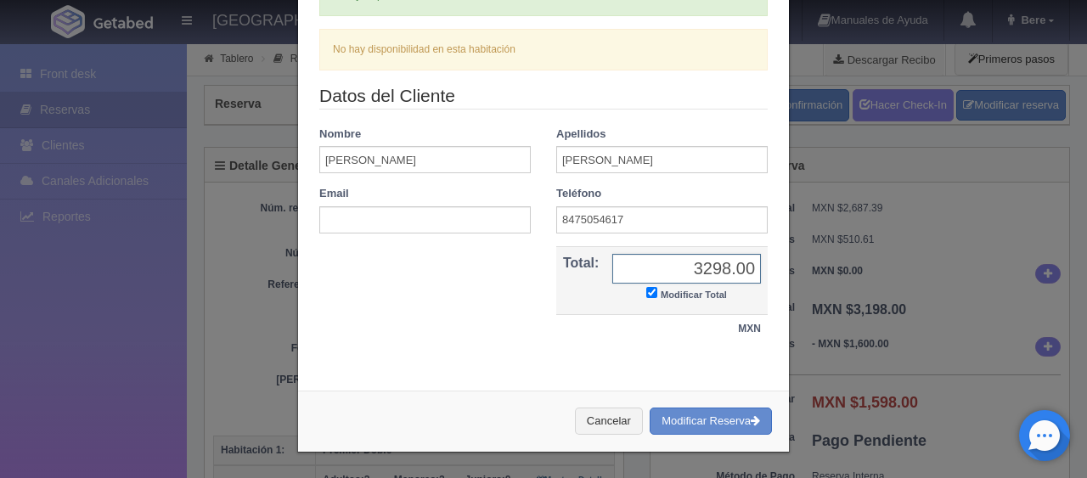
scroll to position [238, 0]
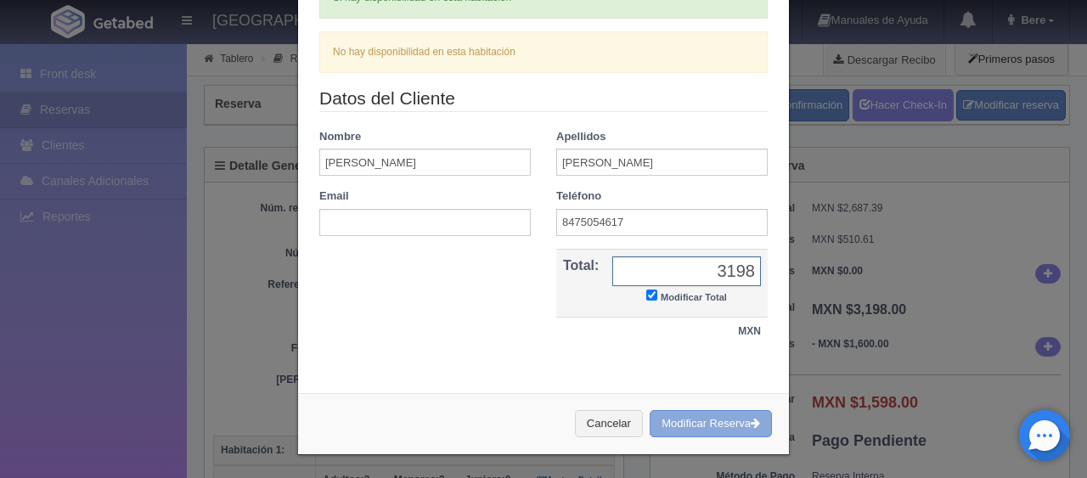
type input "3198"
click at [665, 426] on button "Modificar Reserva" at bounding box center [711, 424] width 122 height 28
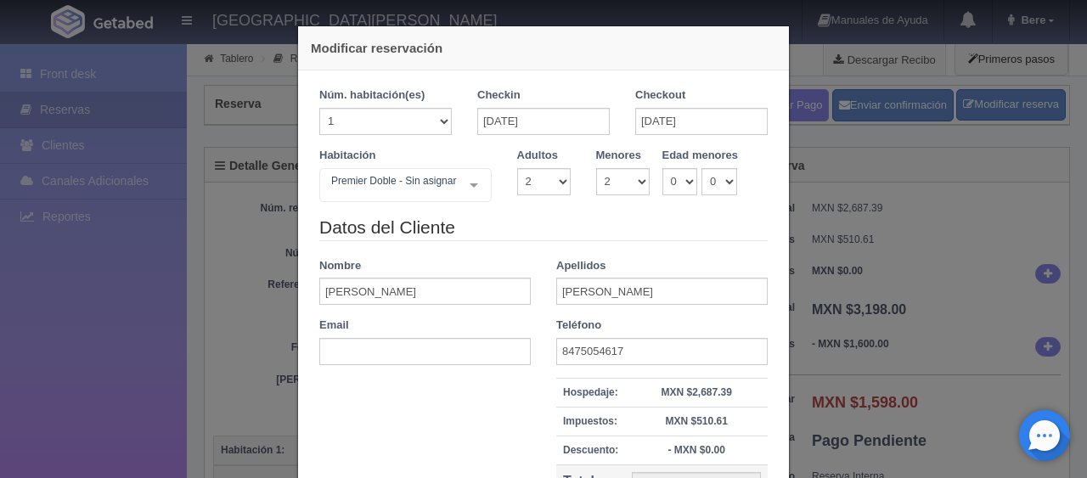
select select "2"
click at [890, 201] on div "Modificar reservación Núm. habitación(es) 1 2 3 4 5 6 7 8 9 10 11 12 13 14 15 1…" at bounding box center [543, 239] width 1087 height 478
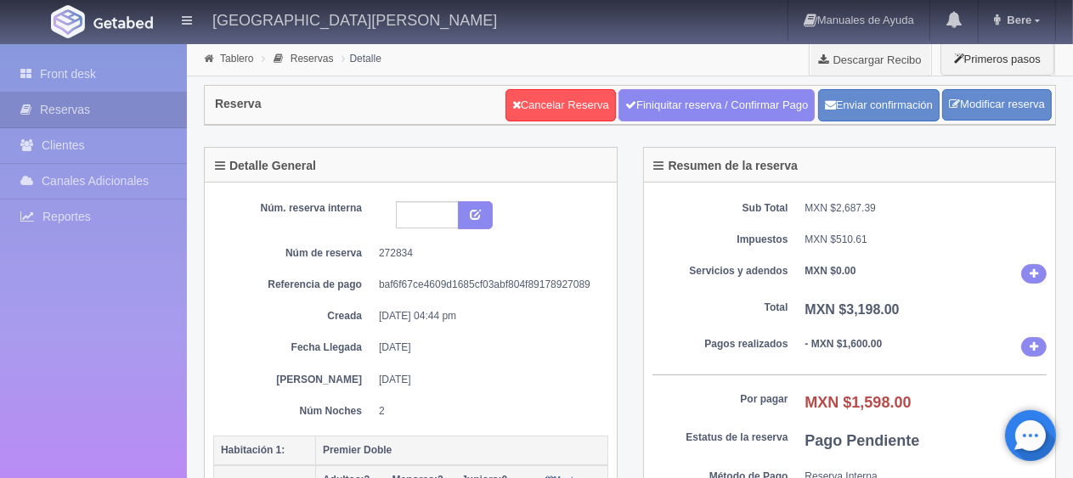
scroll to position [425, 0]
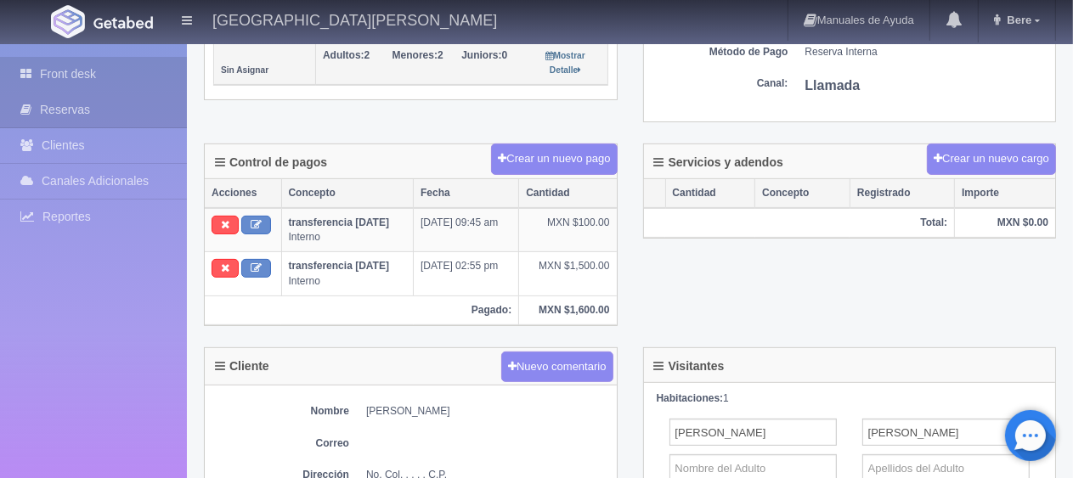
click at [116, 65] on link "Front desk" at bounding box center [93, 74] width 187 height 35
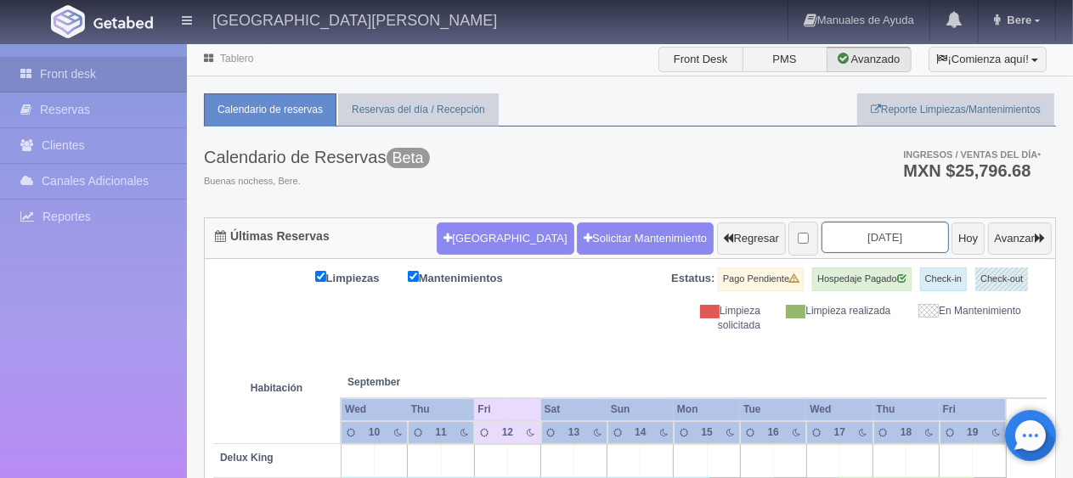
click at [886, 239] on input "[DATE]" at bounding box center [885, 237] width 127 height 31
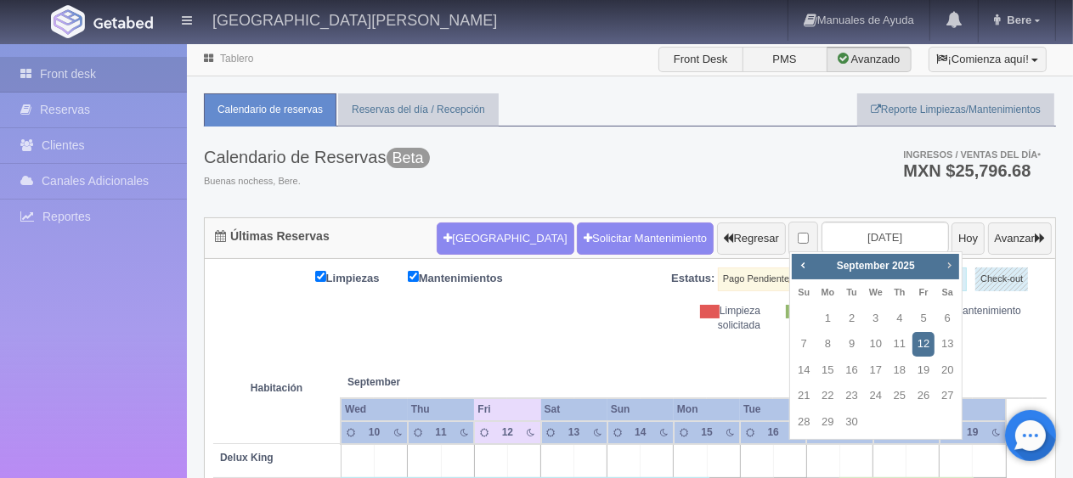
click at [941, 266] on link "Next" at bounding box center [949, 265] width 19 height 19
click at [949, 348] on link "11" at bounding box center [947, 344] width 22 height 25
type input "[DATE]"
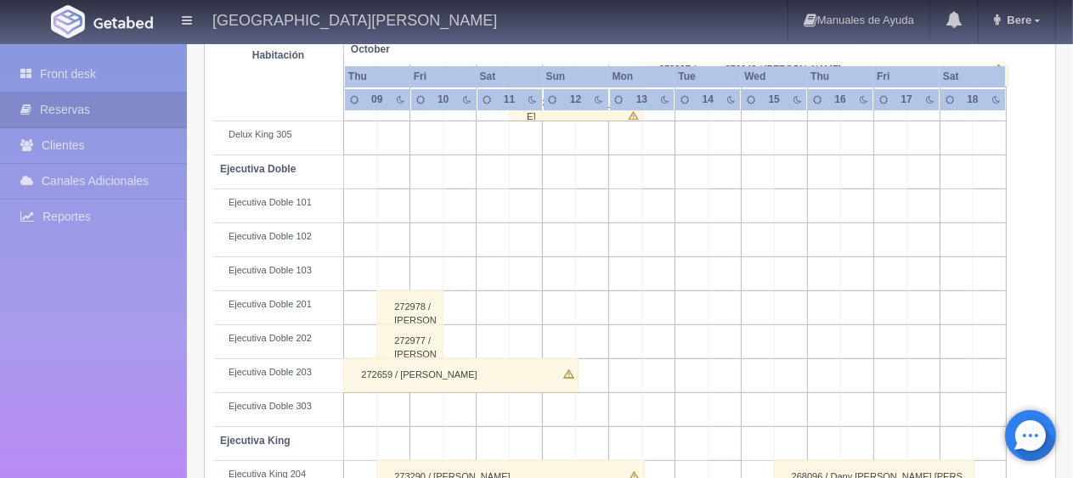
scroll to position [850, 0]
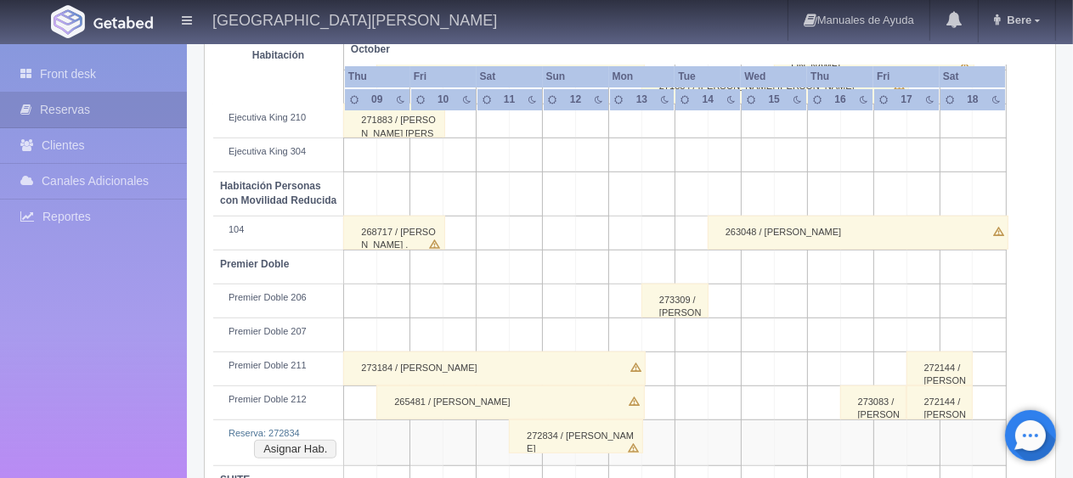
click at [536, 437] on div "272834 / [PERSON_NAME]" at bounding box center [576, 437] width 134 height 34
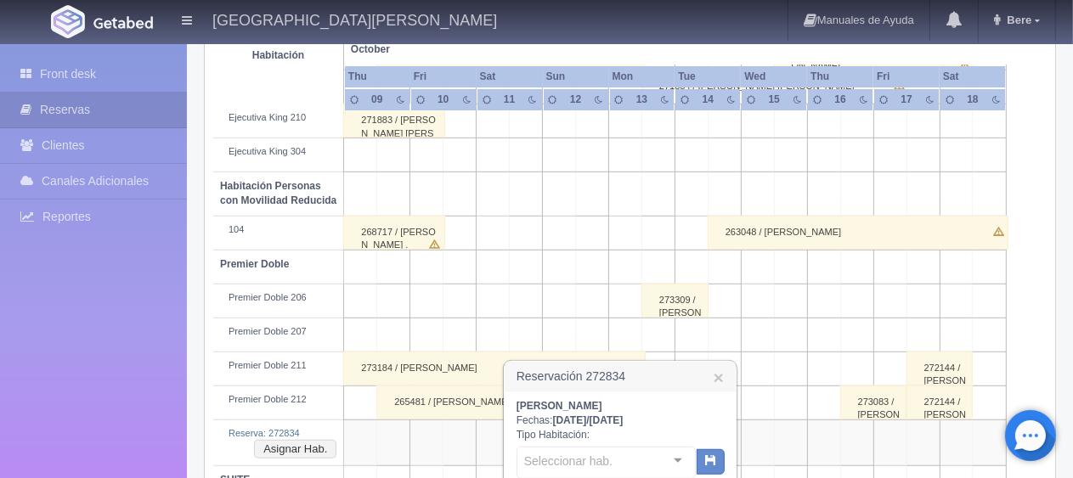
scroll to position [1014, 0]
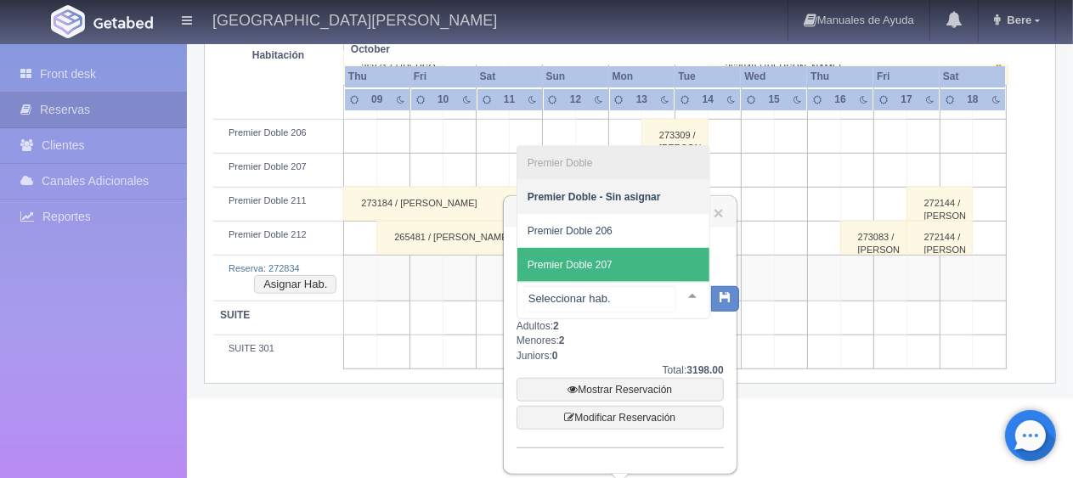
click at [642, 270] on span "Premier Doble 207" at bounding box center [613, 265] width 192 height 34
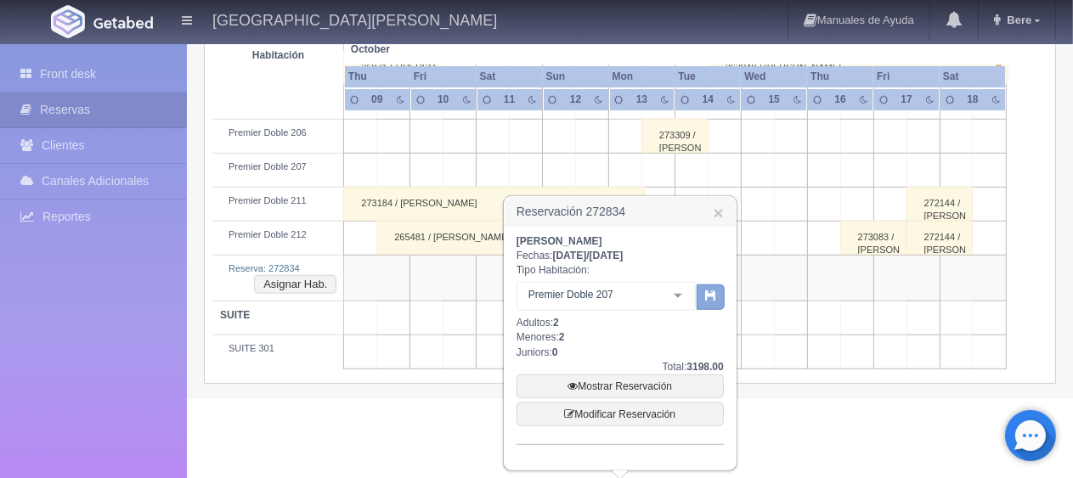
click at [721, 294] on button "button" at bounding box center [711, 297] width 28 height 25
click at [645, 382] on link "Mostrar Reservación" at bounding box center [620, 387] width 207 height 24
drag, startPoint x: 598, startPoint y: 243, endPoint x: 511, endPoint y: 233, distance: 87.3
click at [511, 233] on div "[PERSON_NAME] Fechas: [DATE] / [DATE] Tipo Habitación: Premier Doble 207 Premie…" at bounding box center [620, 348] width 231 height 243
copy b "[PERSON_NAME]"
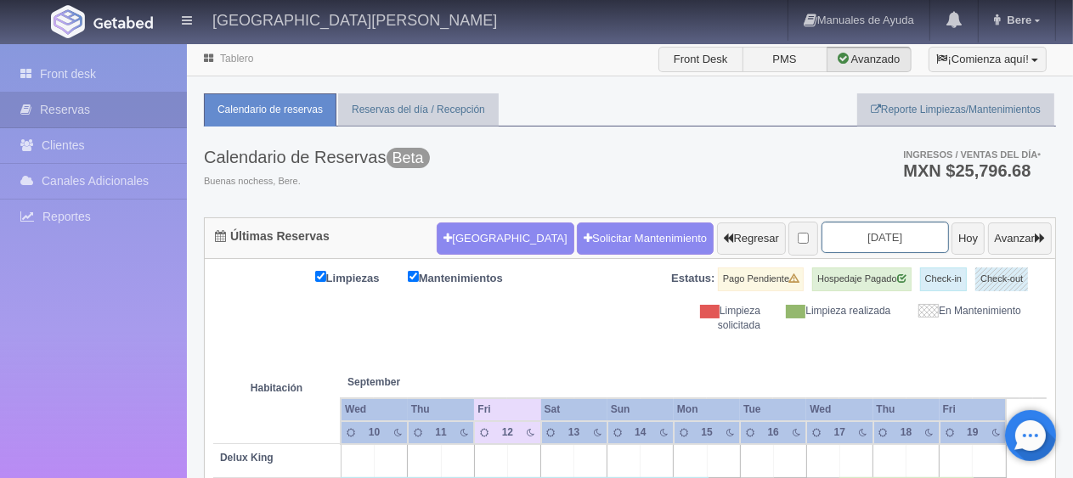
click at [890, 229] on input "[DATE]" at bounding box center [885, 237] width 127 height 31
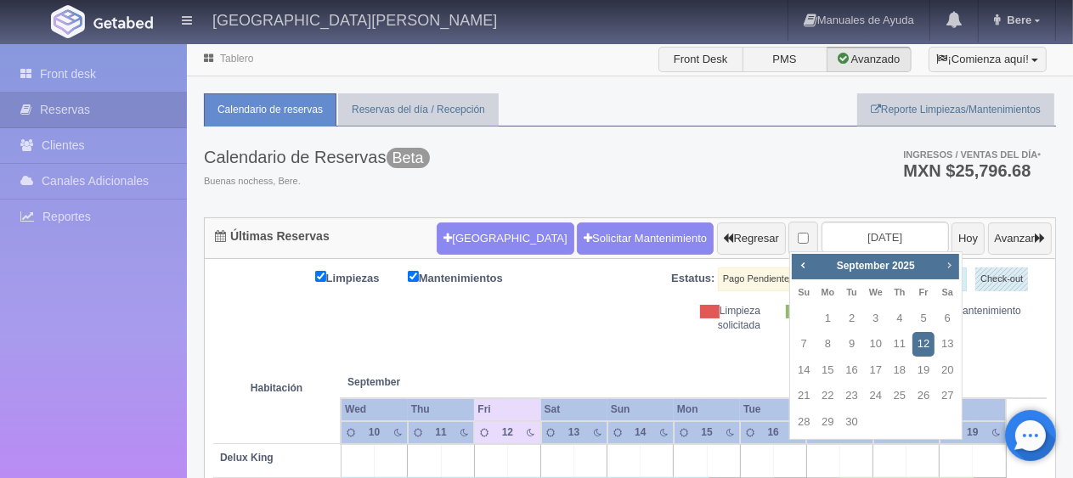
click at [949, 264] on span "Next" at bounding box center [949, 265] width 14 height 14
click at [945, 340] on link "11" at bounding box center [947, 344] width 22 height 25
type input "[DATE]"
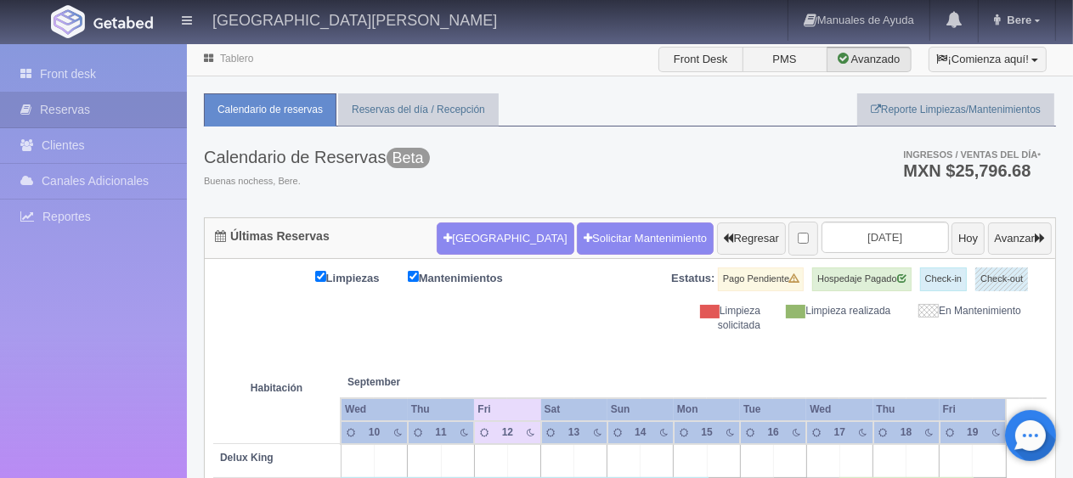
scroll to position [595, 0]
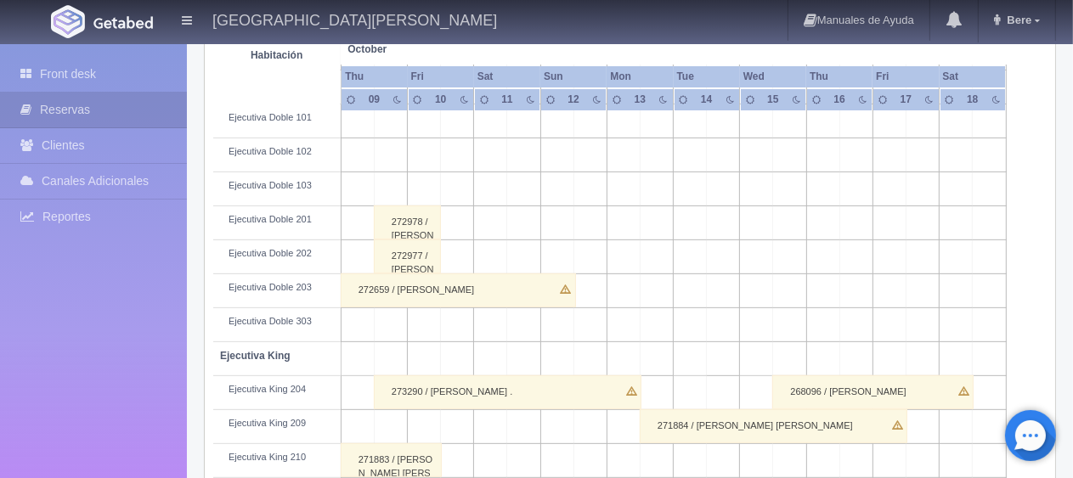
scroll to position [906, 0]
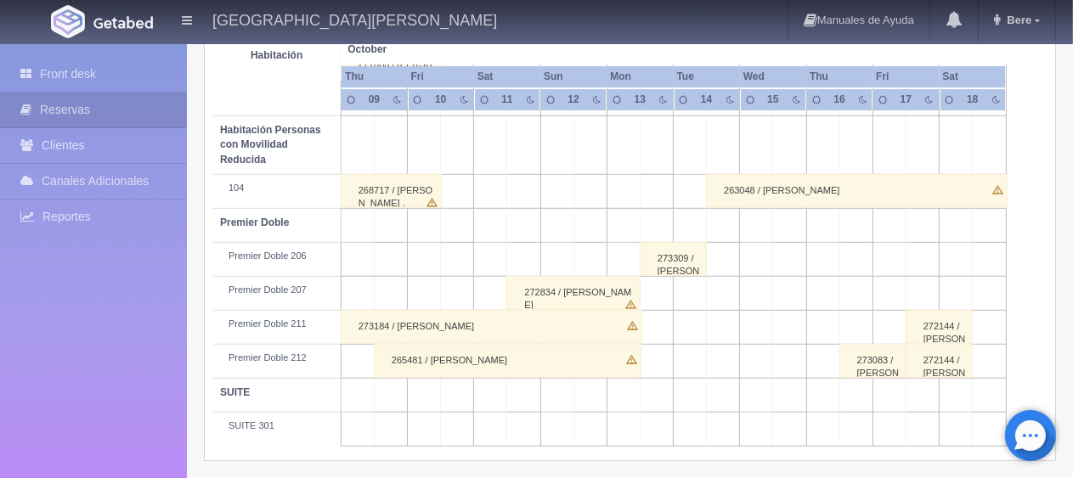
click at [596, 288] on div "272834 / [PERSON_NAME]" at bounding box center [573, 293] width 134 height 34
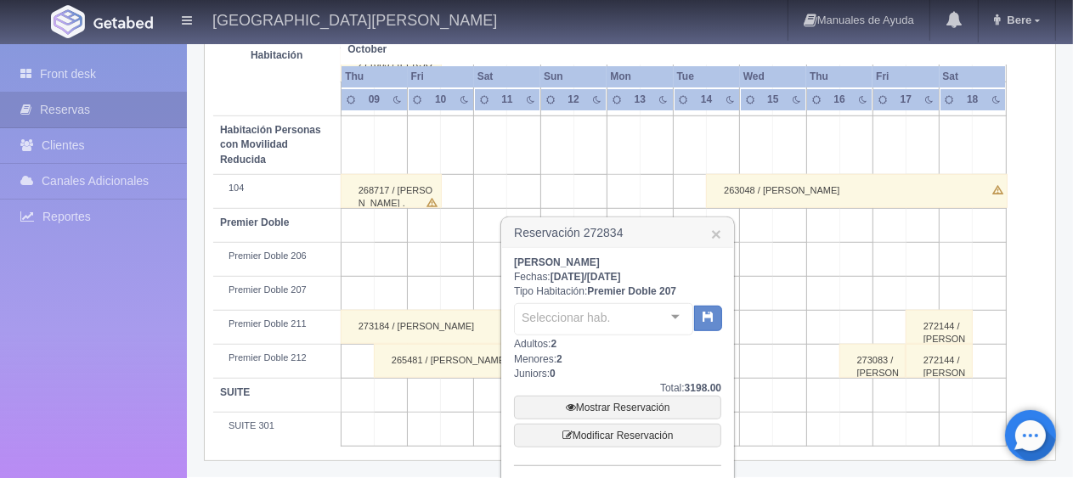
scroll to position [986, 0]
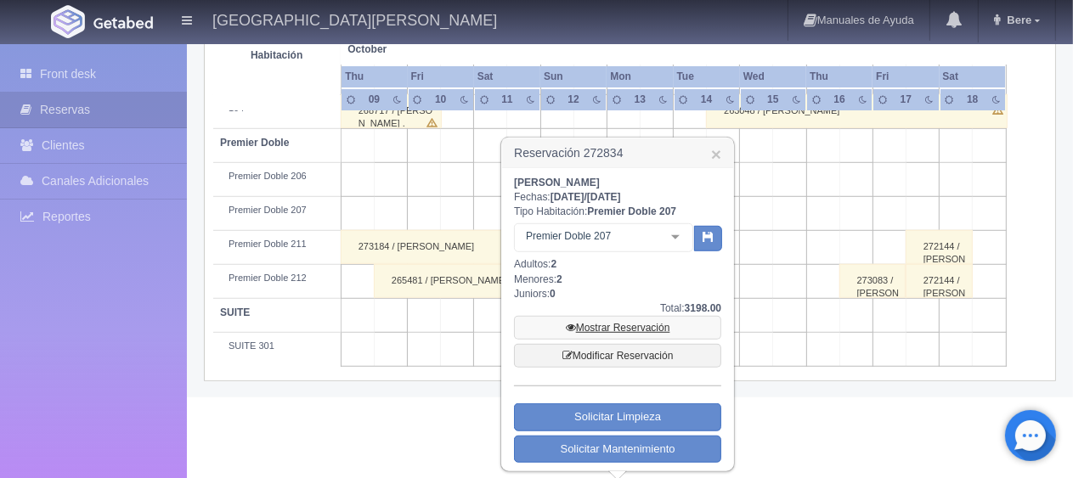
click at [597, 331] on link "Mostrar Reservación" at bounding box center [617, 328] width 207 height 24
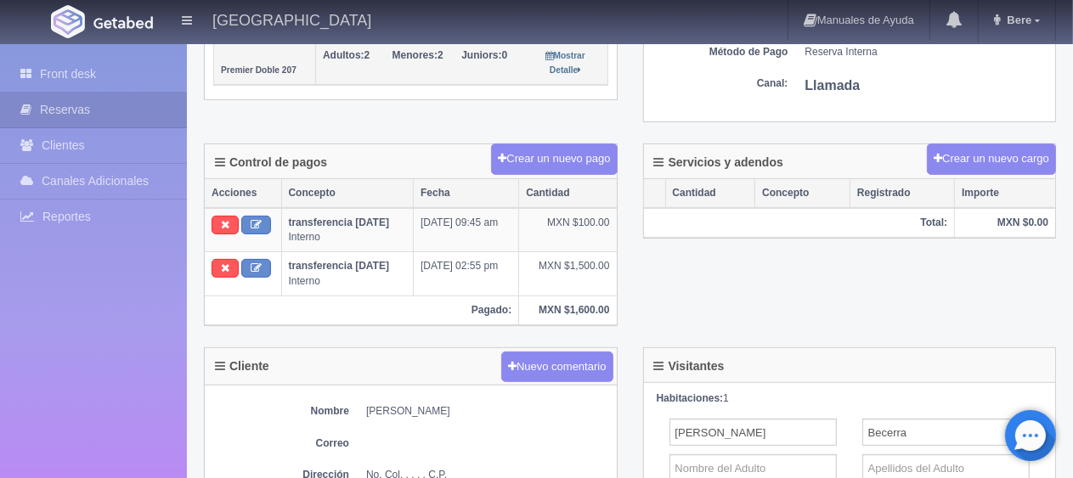
scroll to position [595, 0]
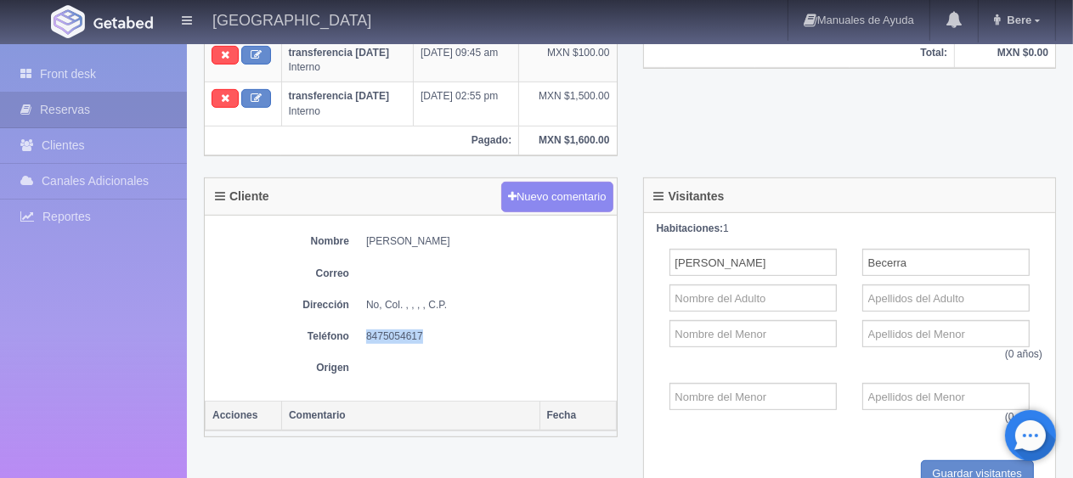
drag, startPoint x: 428, startPoint y: 331, endPoint x: 362, endPoint y: 330, distance: 66.3
click at [362, 330] on dl "Teléfono [PHONE_NUMBER]" at bounding box center [410, 337] width 395 height 14
copy dd "8475054617"
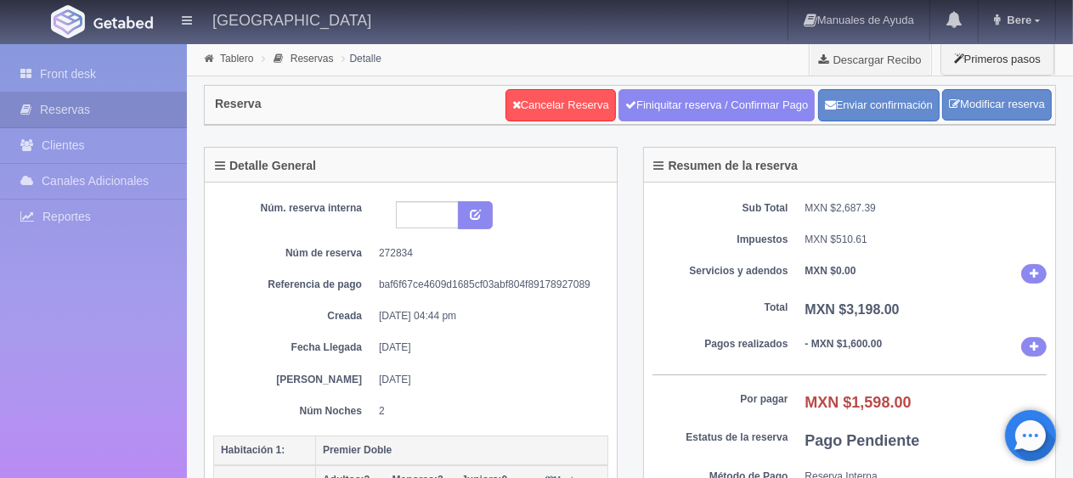
click at [703, 316] on dl "Total MXN $3,198.00" at bounding box center [849, 311] width 395 height 20
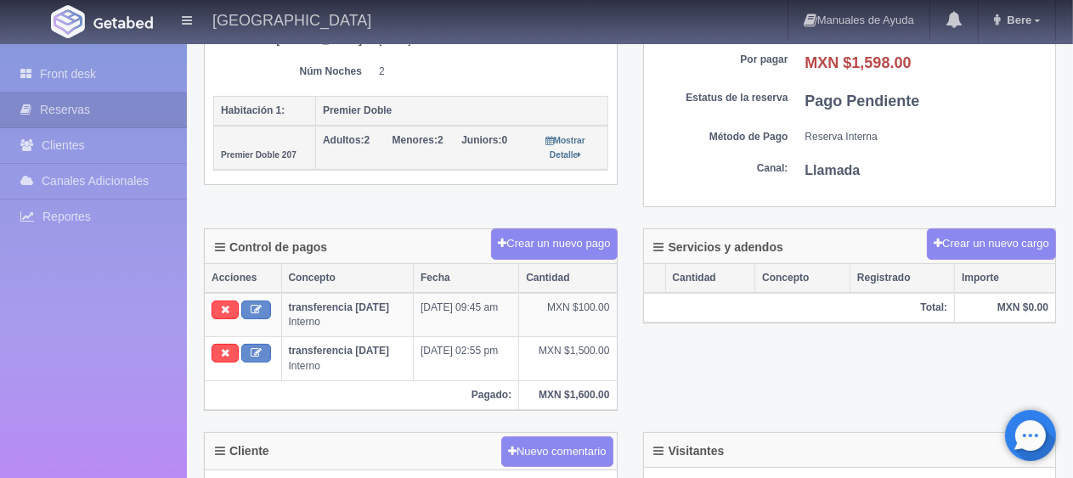
scroll to position [680, 0]
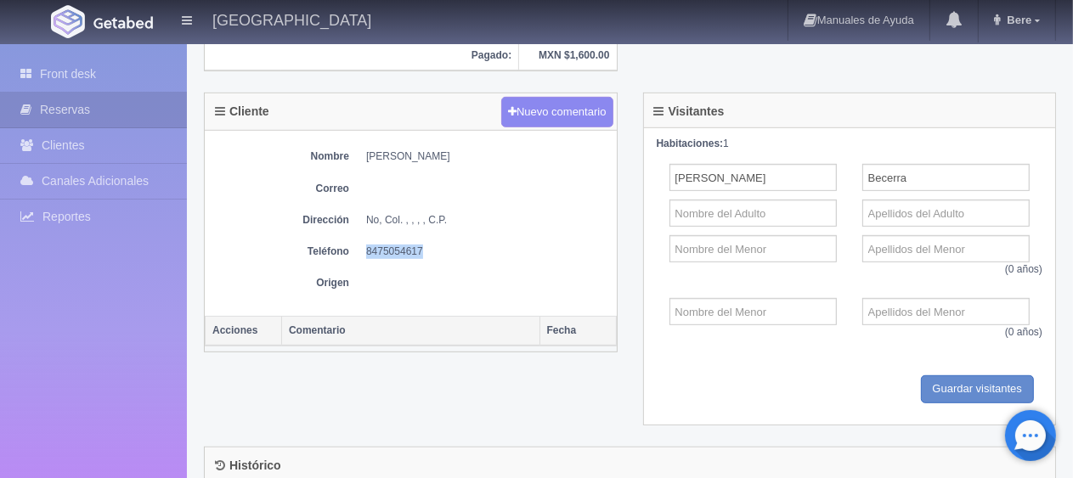
drag, startPoint x: 413, startPoint y: 240, endPoint x: 364, endPoint y: 246, distance: 49.5
click at [364, 246] on div "Nombre Hector Becerra Correo Dirección No, Col. , , , , C.P. Teléfono 847505461…" at bounding box center [411, 223] width 412 height 185
copy dd "8475054617"
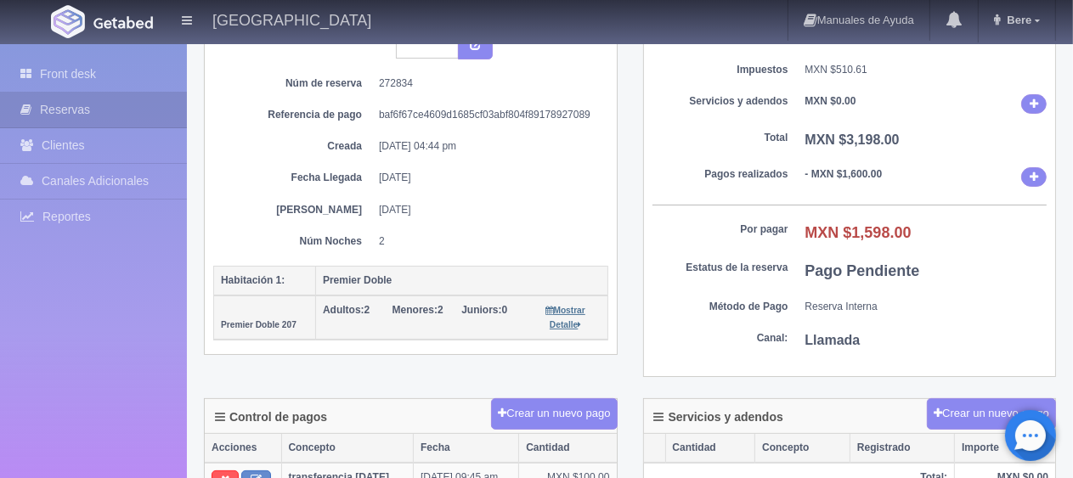
click at [576, 308] on small "Mostrar Detalle" at bounding box center [565, 318] width 39 height 24
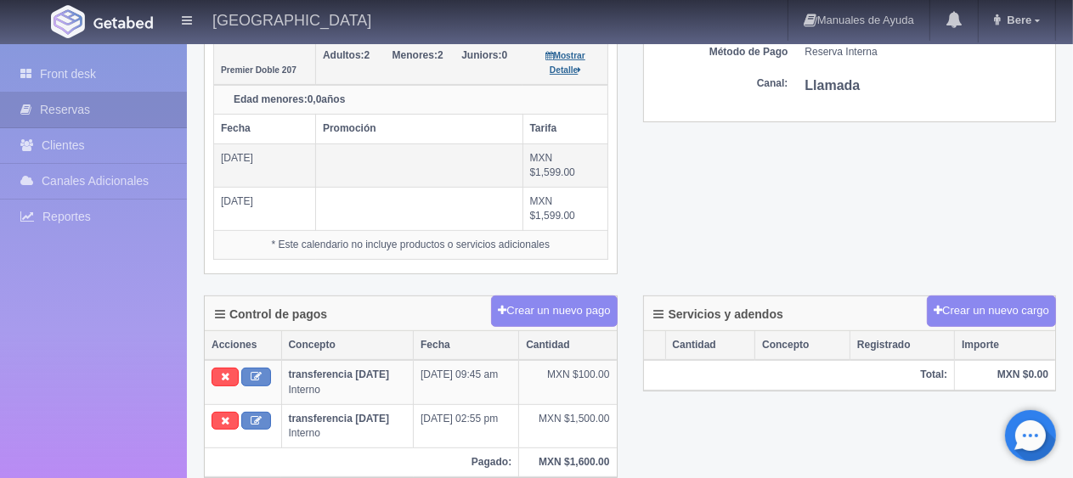
scroll to position [340, 0]
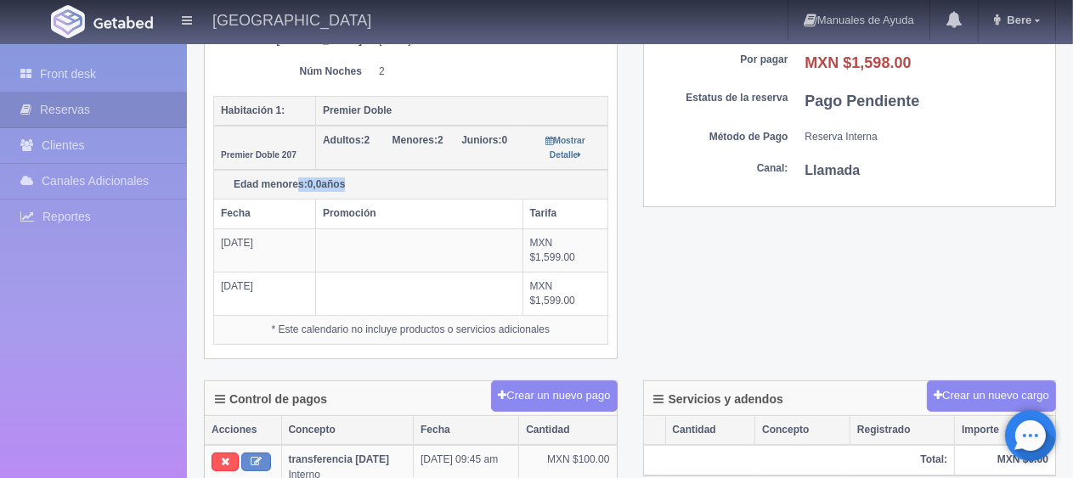
drag, startPoint x: 395, startPoint y: 183, endPoint x: 296, endPoint y: 179, distance: 99.5
click at [296, 179] on div "Edad menores: 0,0 años" at bounding box center [411, 185] width 380 height 14
click at [398, 192] on th "Edad menores: 0,0 años" at bounding box center [411, 185] width 394 height 30
click at [422, 255] on td at bounding box center [419, 250] width 207 height 43
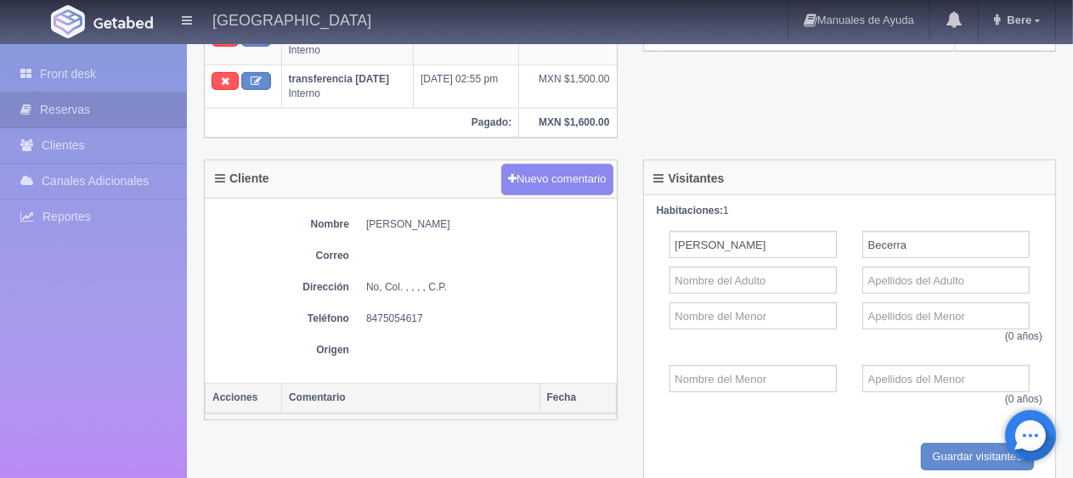
scroll to position [255, 0]
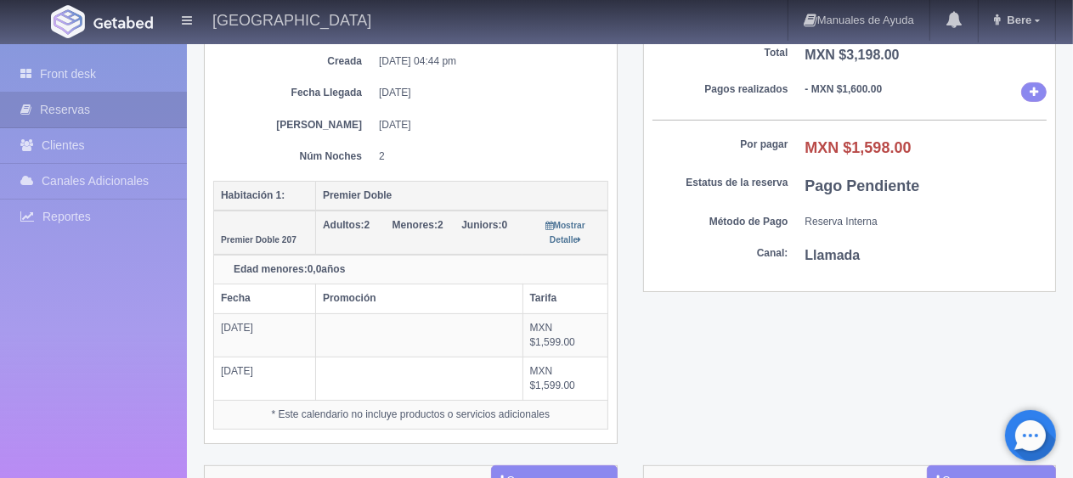
click at [726, 315] on div "Detalle General Núm. reserva interna Núm de reserva 272834 Referencia de pago b…" at bounding box center [630, 179] width 878 height 574
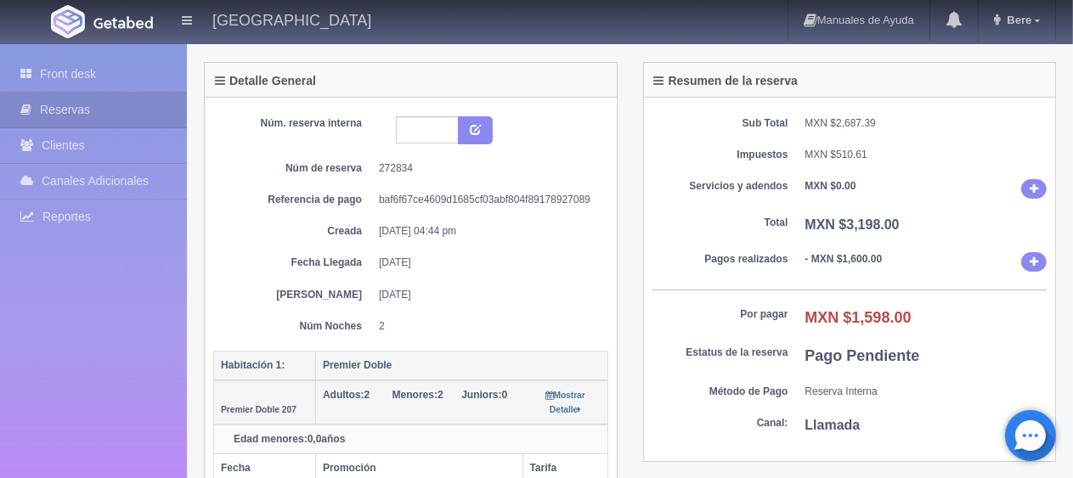
scroll to position [0, 0]
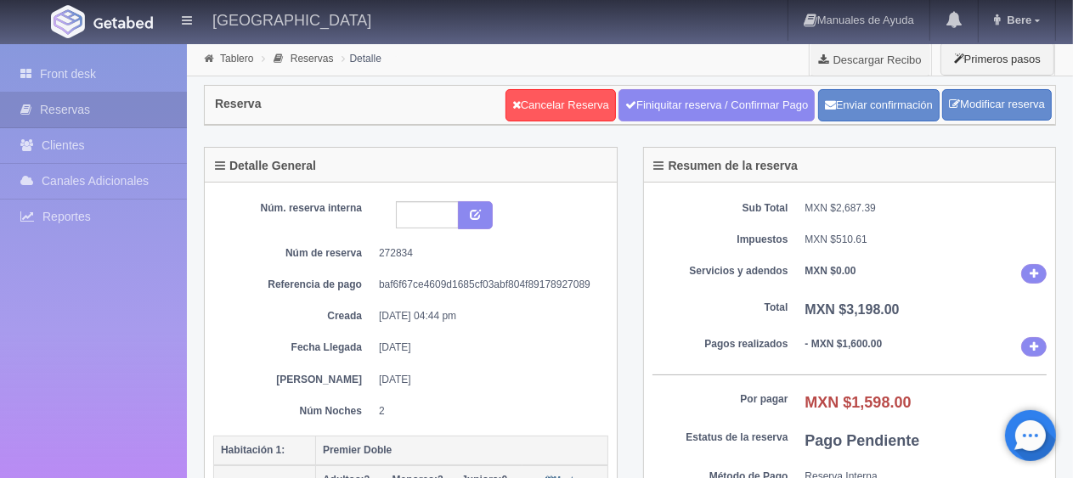
click at [700, 297] on div "Sub Total MXN $2,687.39 Impuestos MXN $510.61 Servicios y adendos MXN $0.00 Tot…" at bounding box center [850, 365] width 412 height 364
click at [152, 71] on link "Front desk" at bounding box center [93, 74] width 187 height 35
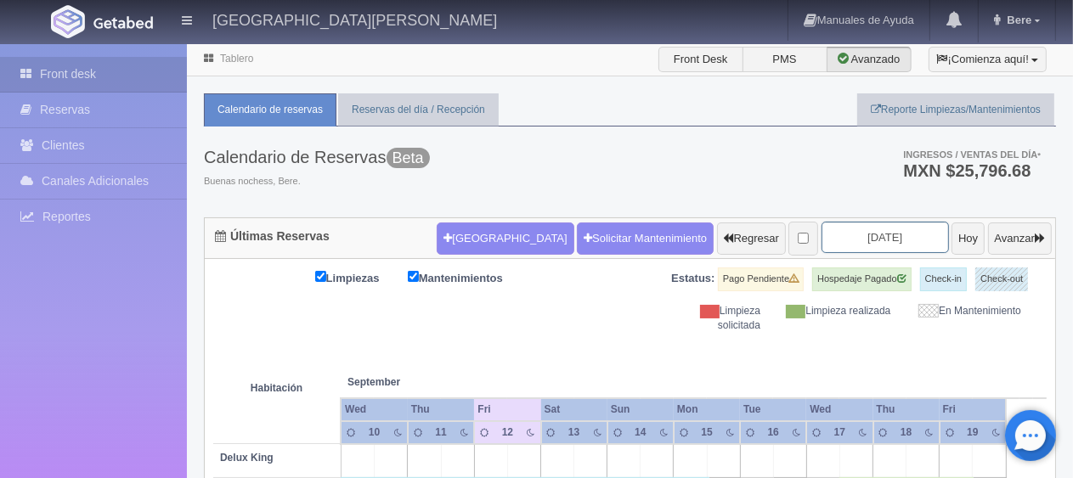
click at [877, 222] on input "[DATE]" at bounding box center [885, 237] width 127 height 31
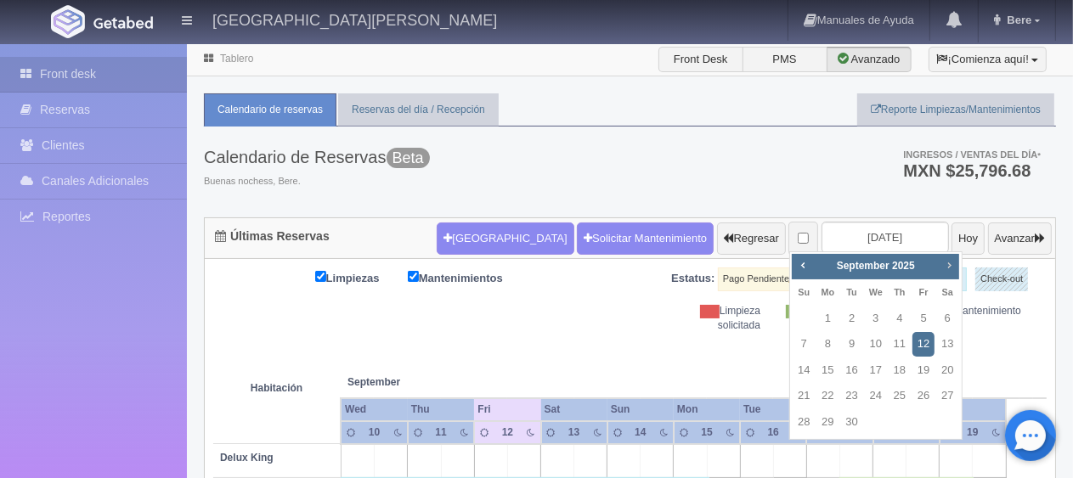
click at [941, 272] on link "Next" at bounding box center [949, 265] width 19 height 19
click at [951, 343] on link "11" at bounding box center [947, 344] width 22 height 25
type input "[DATE]"
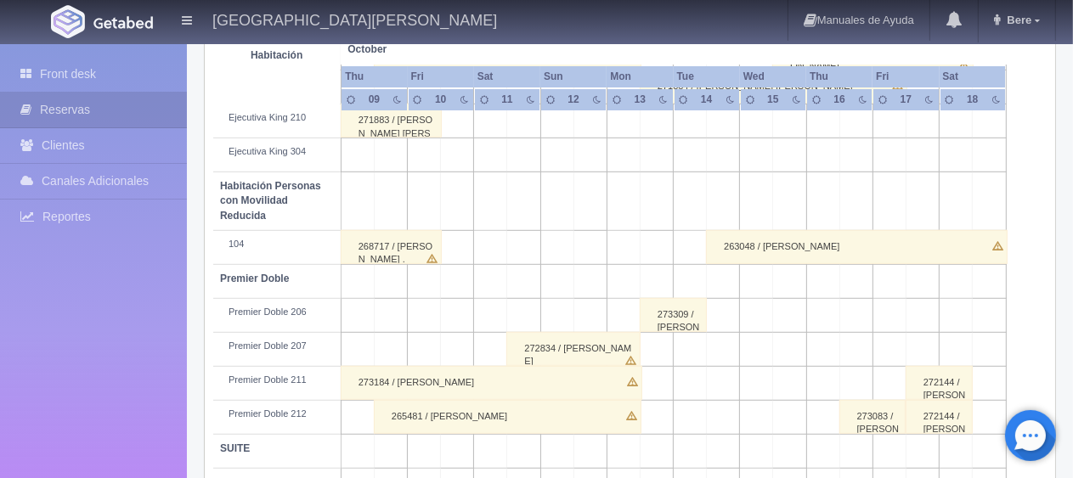
scroll to position [906, 0]
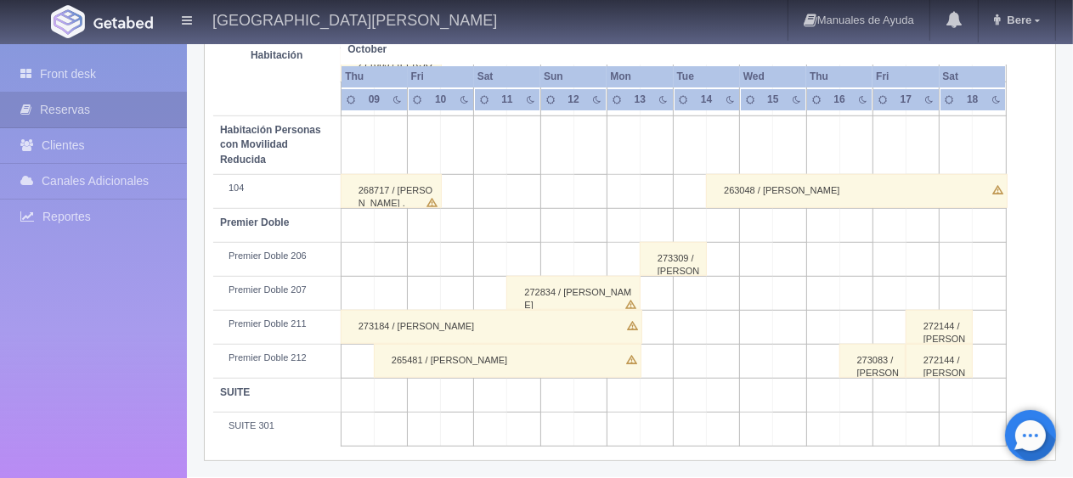
click at [609, 278] on div "272834 / [PERSON_NAME]" at bounding box center [573, 293] width 134 height 34
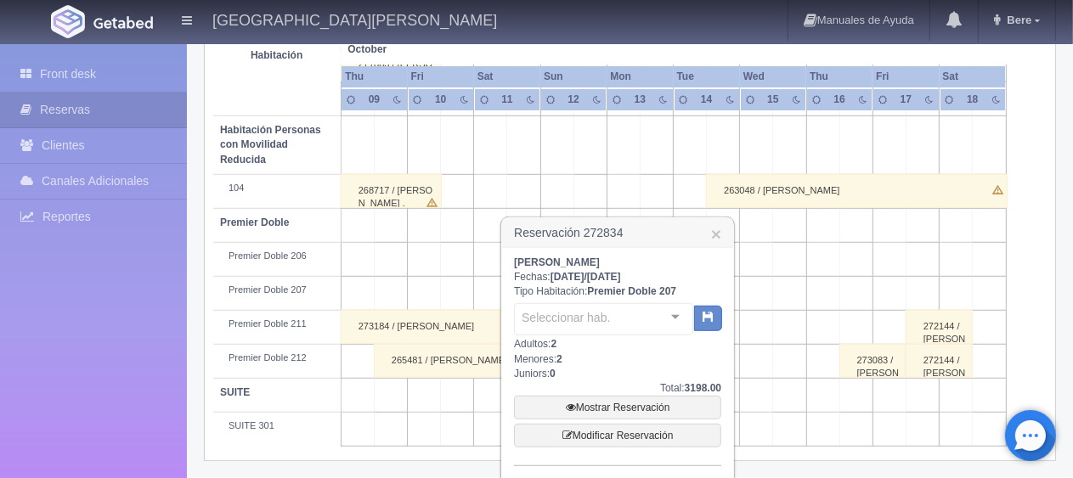
scroll to position [986, 0]
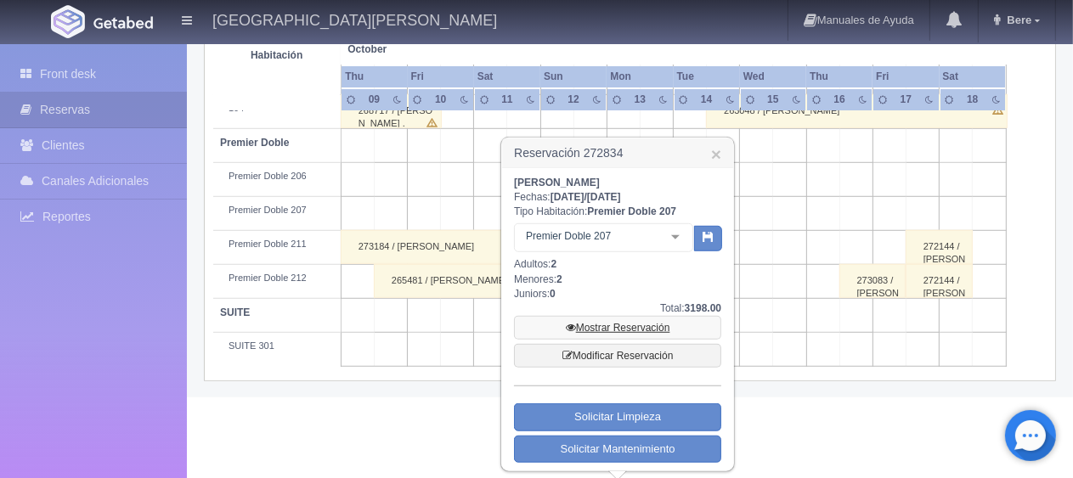
click at [637, 323] on link "Mostrar Reservación" at bounding box center [617, 328] width 207 height 24
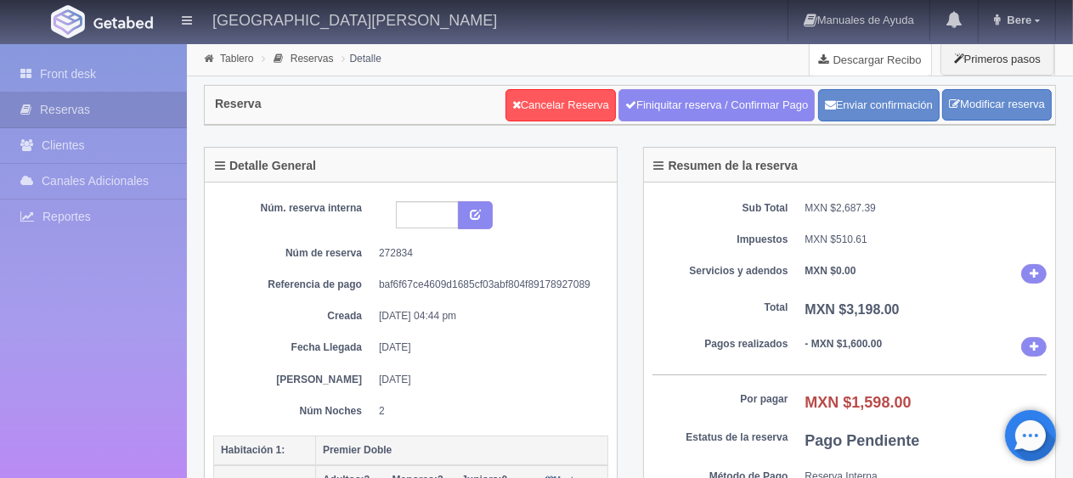
click at [857, 60] on link "Descargar Recibo" at bounding box center [870, 59] width 121 height 34
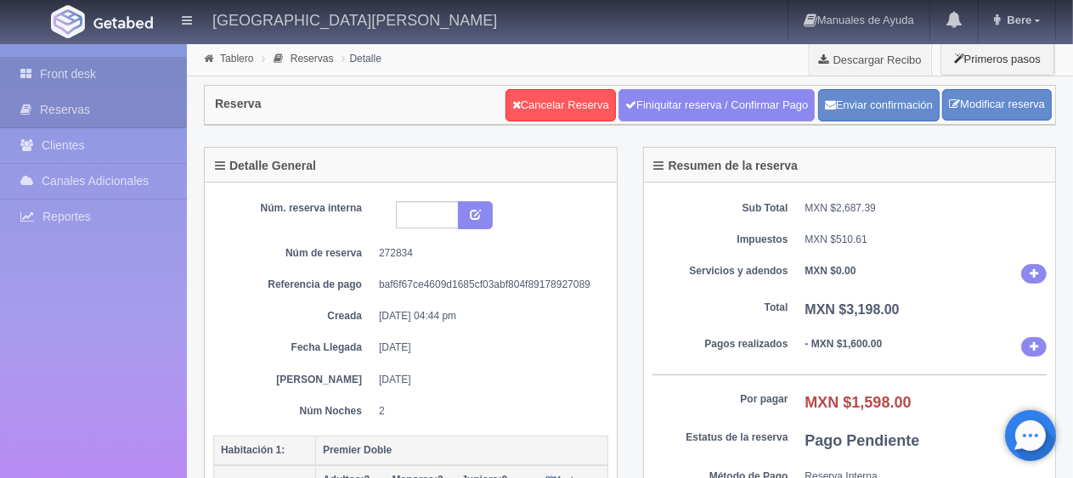
click at [95, 65] on link "Front desk" at bounding box center [93, 74] width 187 height 35
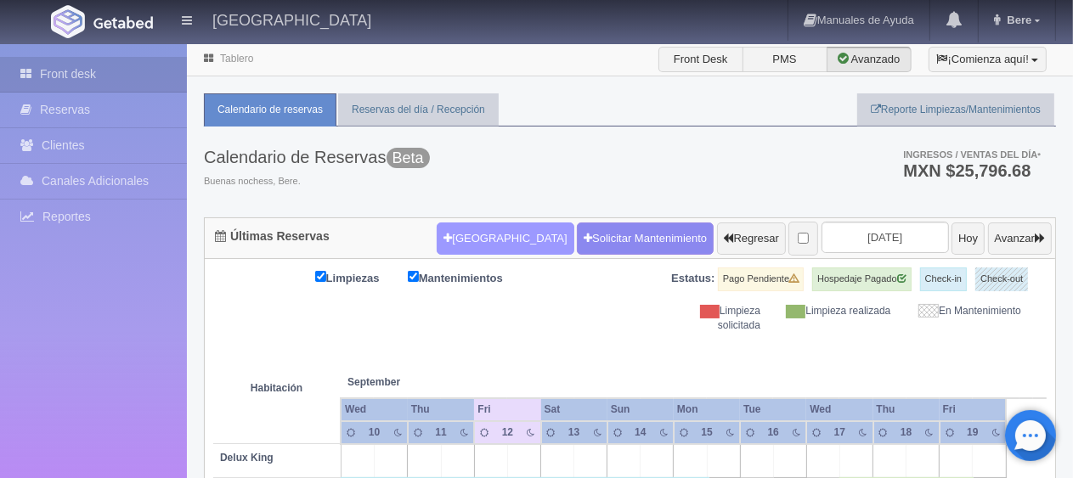
click at [462, 233] on button "[GEOGRAPHIC_DATA]" at bounding box center [505, 239] width 137 height 32
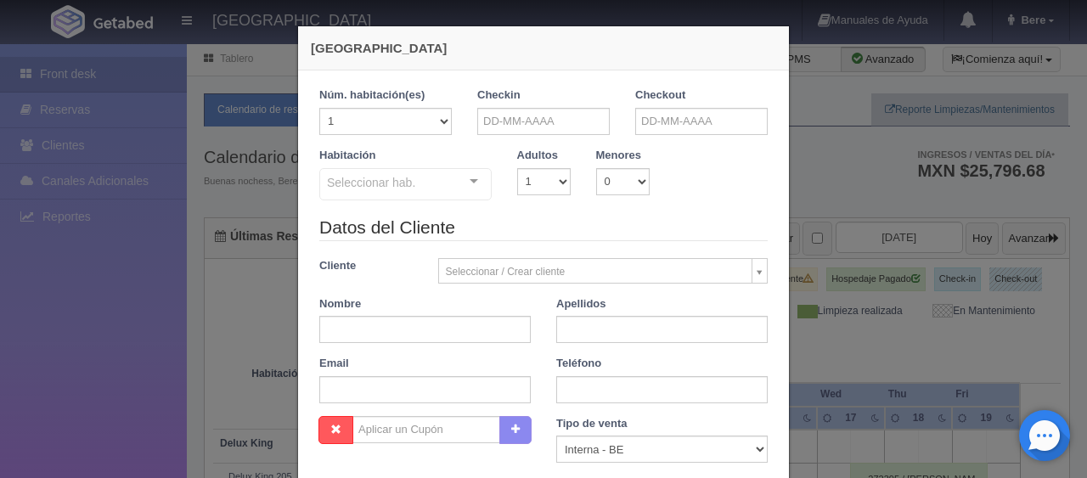
checkbox input "false"
click at [564, 92] on div "Checkin" at bounding box center [543, 112] width 133 height 48
click at [547, 121] on input "text" at bounding box center [543, 121] width 133 height 27
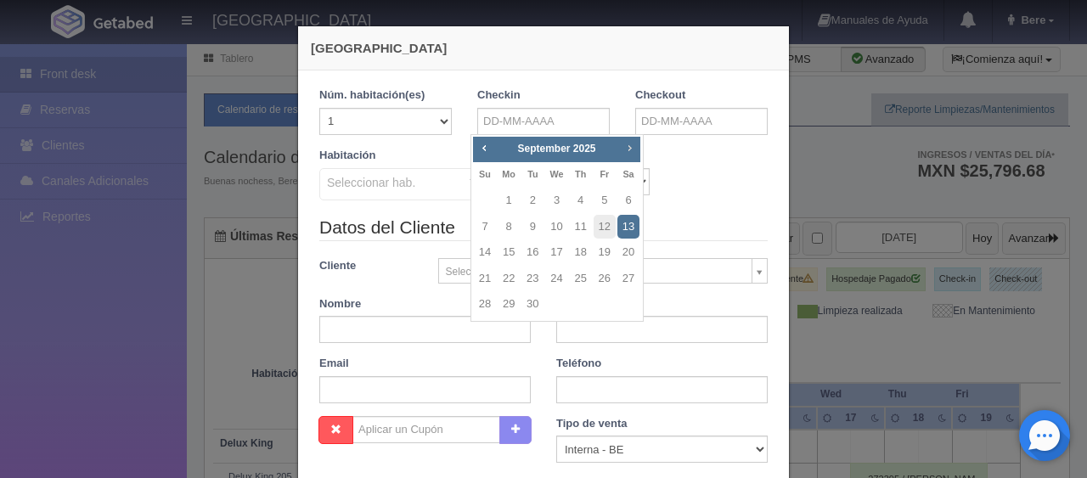
click at [629, 138] on link "Next" at bounding box center [630, 147] width 19 height 19
click at [629, 141] on span "Next" at bounding box center [630, 148] width 14 height 14
click at [632, 148] on span "Next" at bounding box center [630, 148] width 14 height 14
click at [624, 201] on link "6" at bounding box center [629, 201] width 22 height 25
type input "[DATE]"
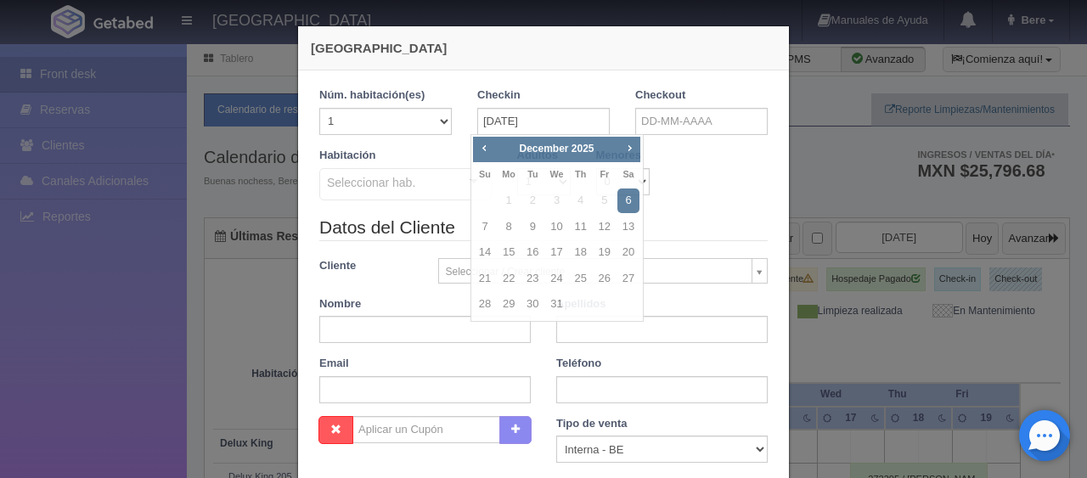
checkbox input "false"
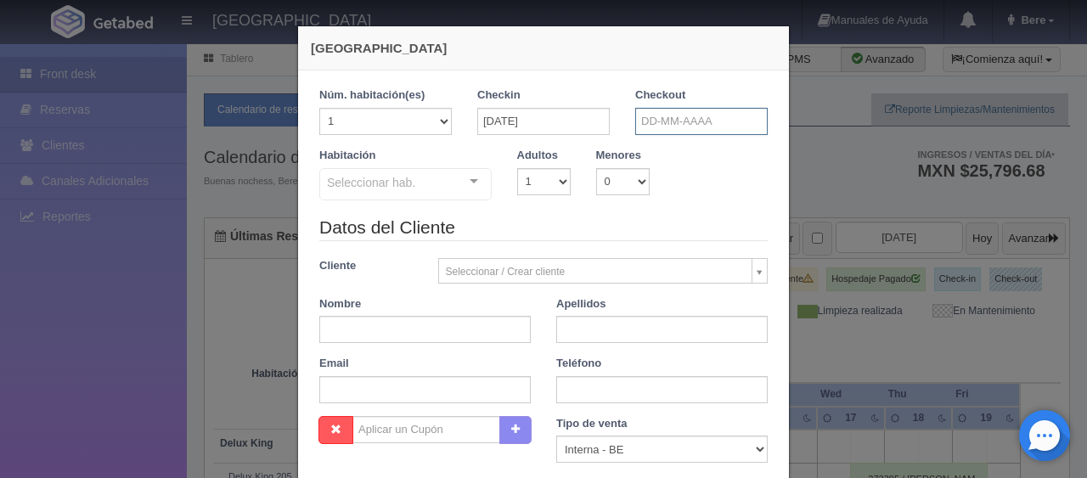
click at [716, 122] on input "text" at bounding box center [702, 121] width 133 height 27
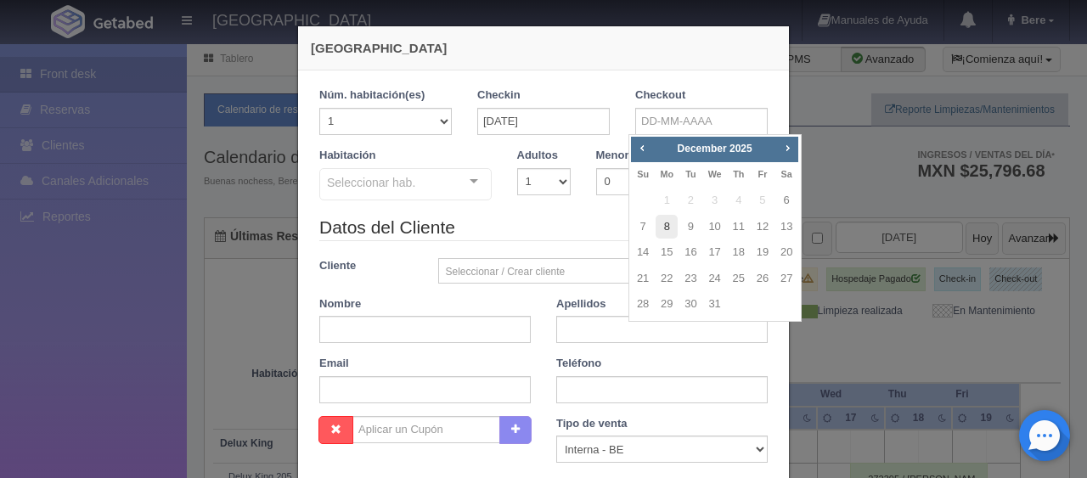
click at [662, 227] on link "8" at bounding box center [667, 227] width 22 height 25
type input "[DATE]"
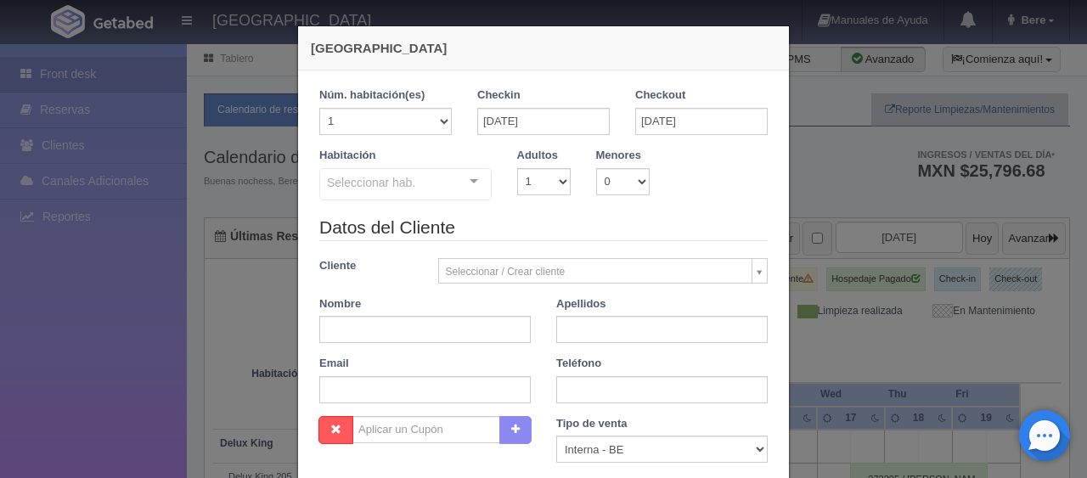
checkbox input "false"
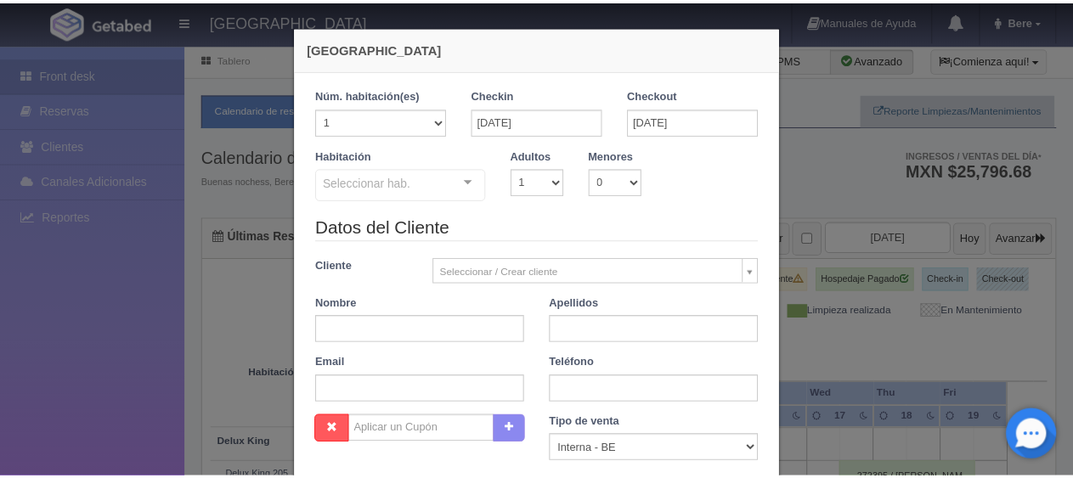
scroll to position [299, 0]
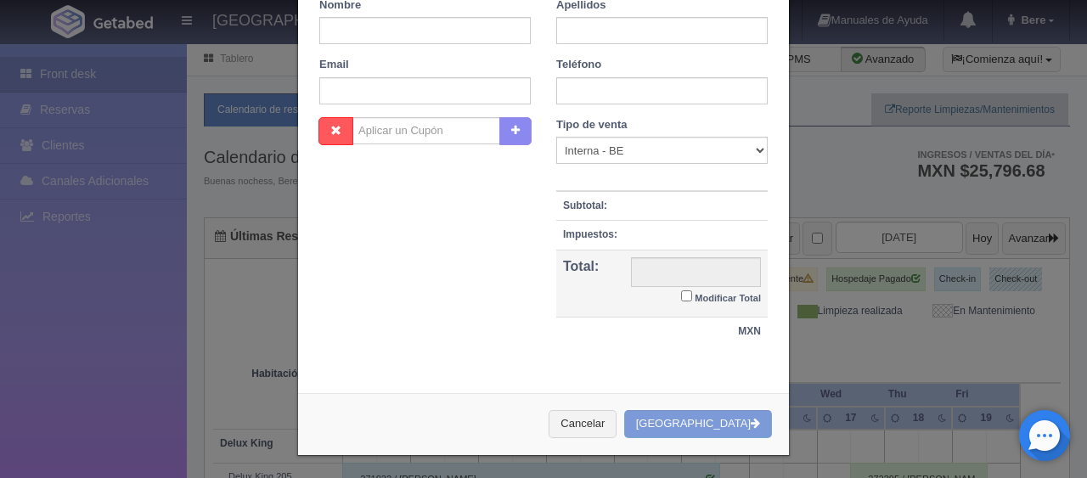
click at [863, 294] on div "[GEOGRAPHIC_DATA] 1 Núm. habitación(es) 1 2 3 4 5 6 7 8 9 10 11 12 13 14 15 16 …" at bounding box center [543, 239] width 1087 height 478
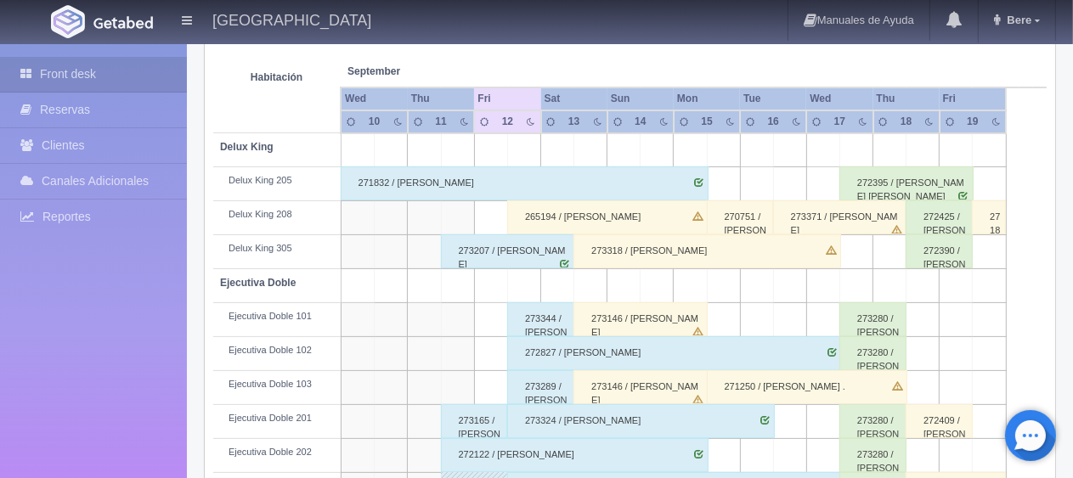
scroll to position [0, 0]
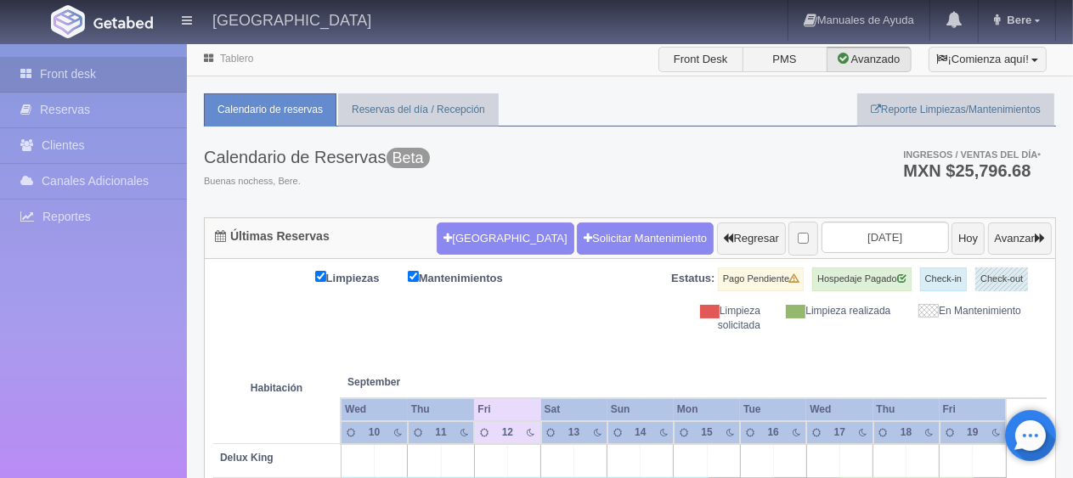
click at [545, 110] on ul "Calendario de reservas Reservas del día / Recepción Reporte Limpiezas/Mantenimi…" at bounding box center [630, 109] width 852 height 33
